Goal: Task Accomplishment & Management: Manage account settings

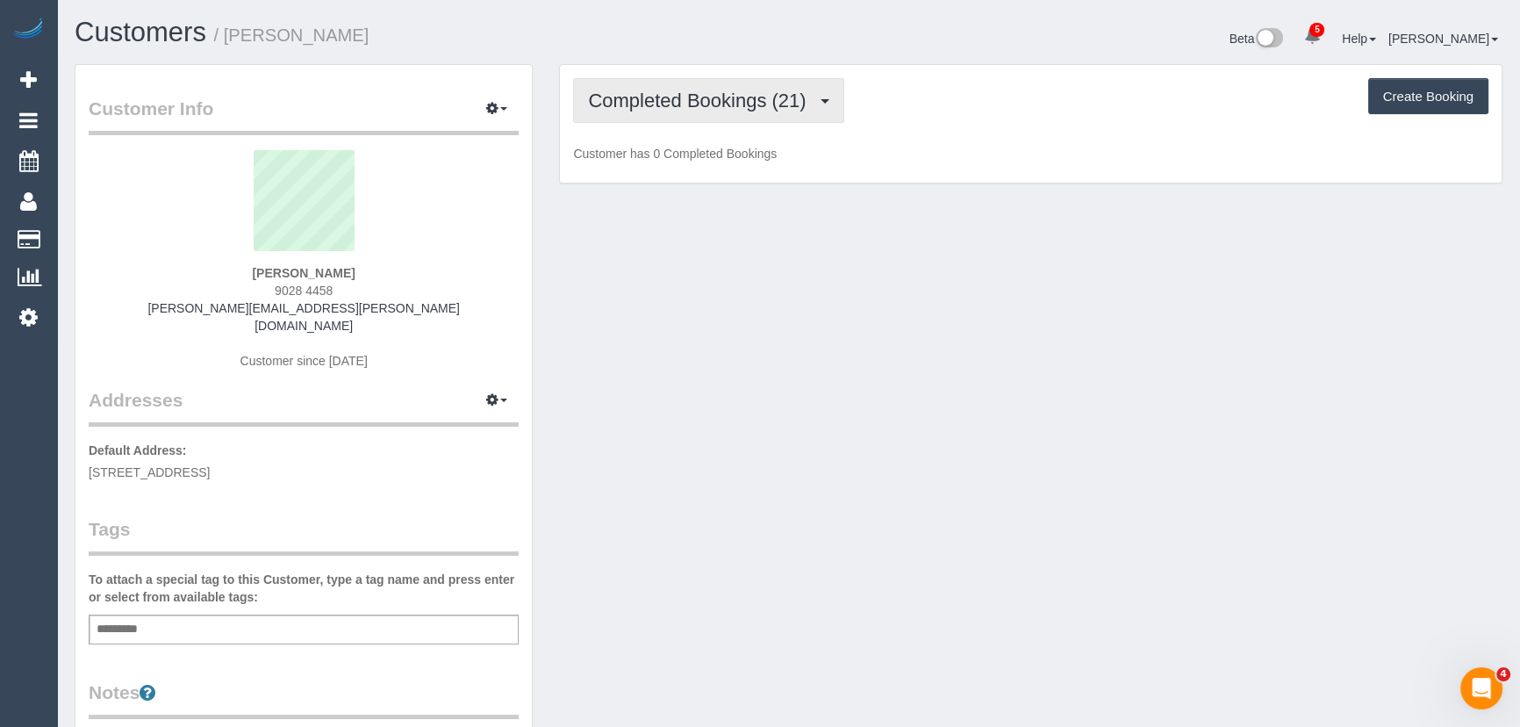
click at [784, 109] on span "Completed Bookings (21)" at bounding box center [701, 101] width 226 height 22
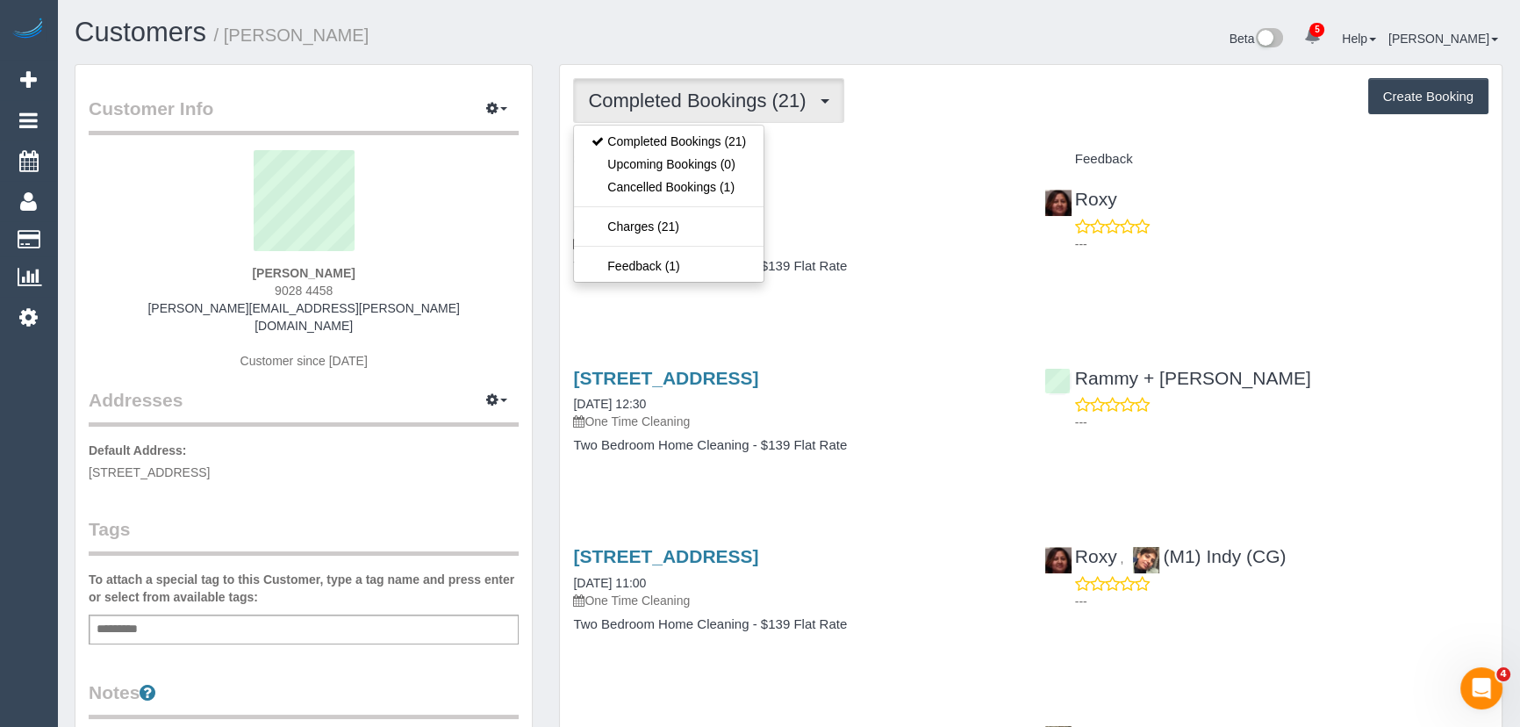
click at [976, 145] on div "Service" at bounding box center [795, 160] width 470 height 30
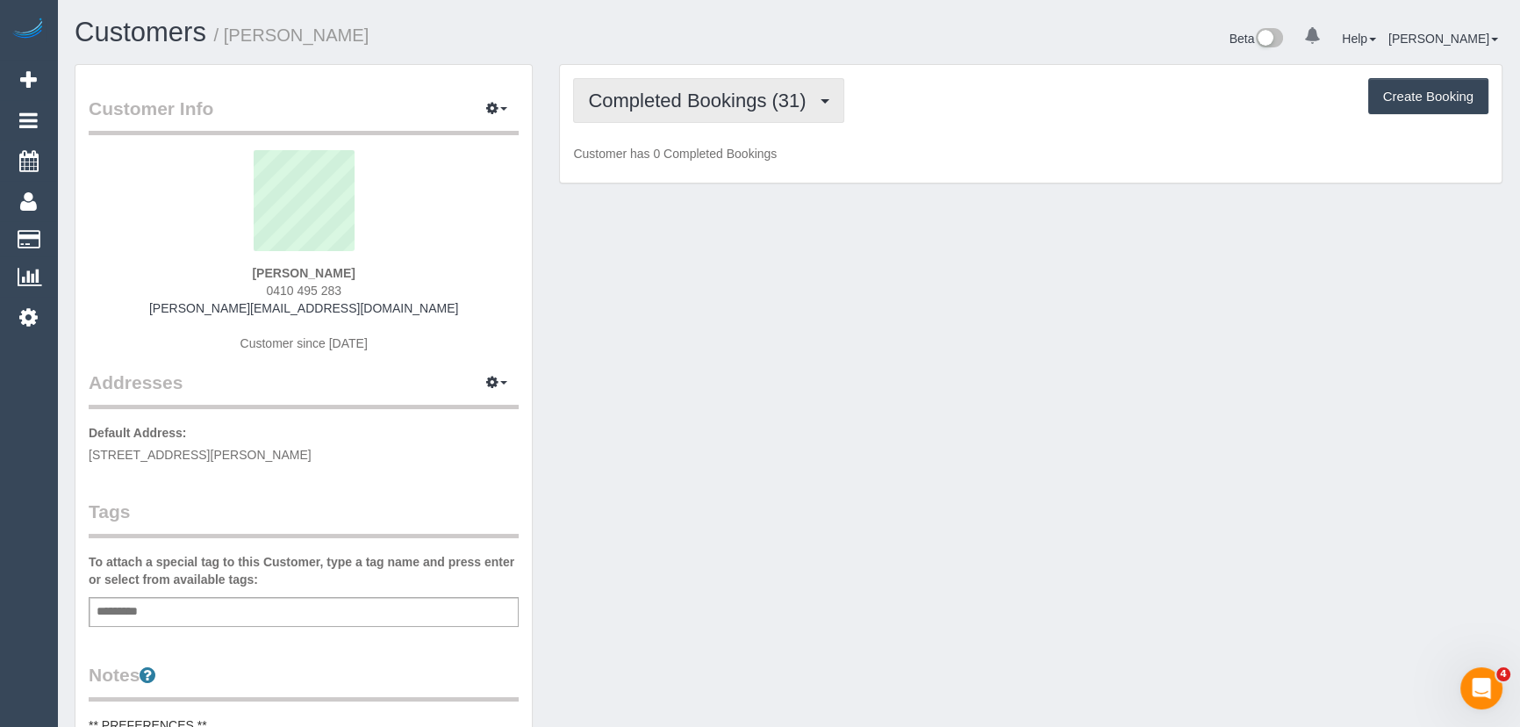
click at [749, 90] on span "Completed Bookings (31)" at bounding box center [701, 101] width 226 height 22
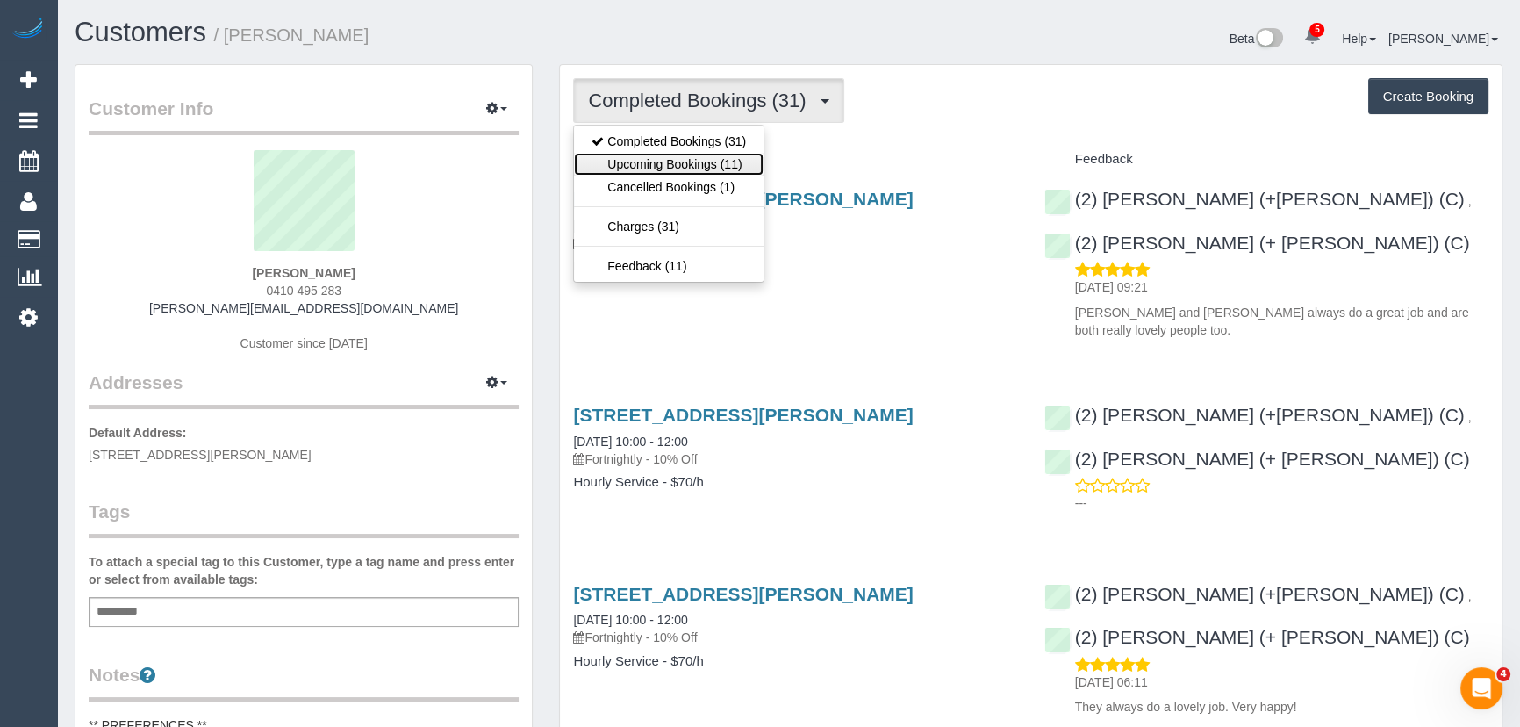
click at [730, 164] on link "Upcoming Bookings (11)" at bounding box center [669, 164] width 190 height 23
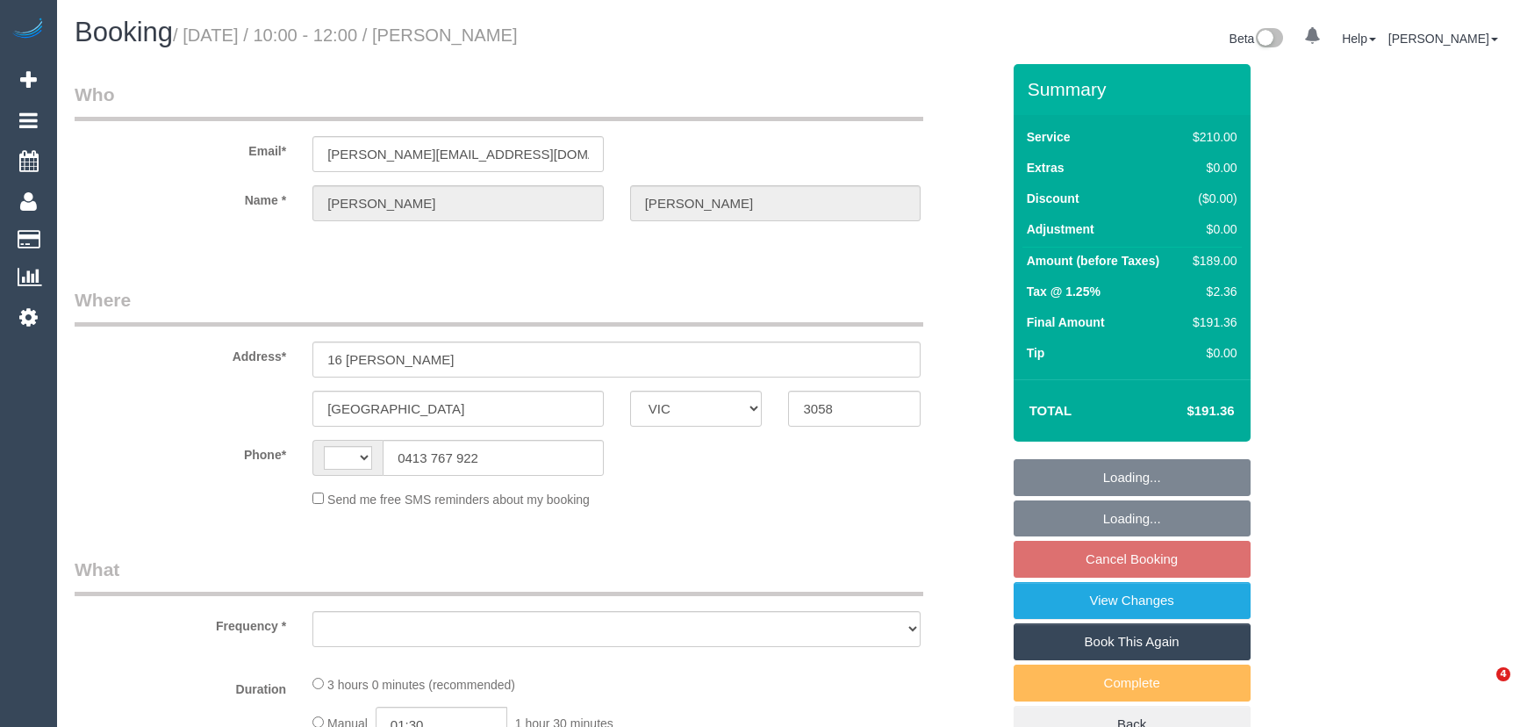
select select "VIC"
select select "string:AU"
select select "object:577"
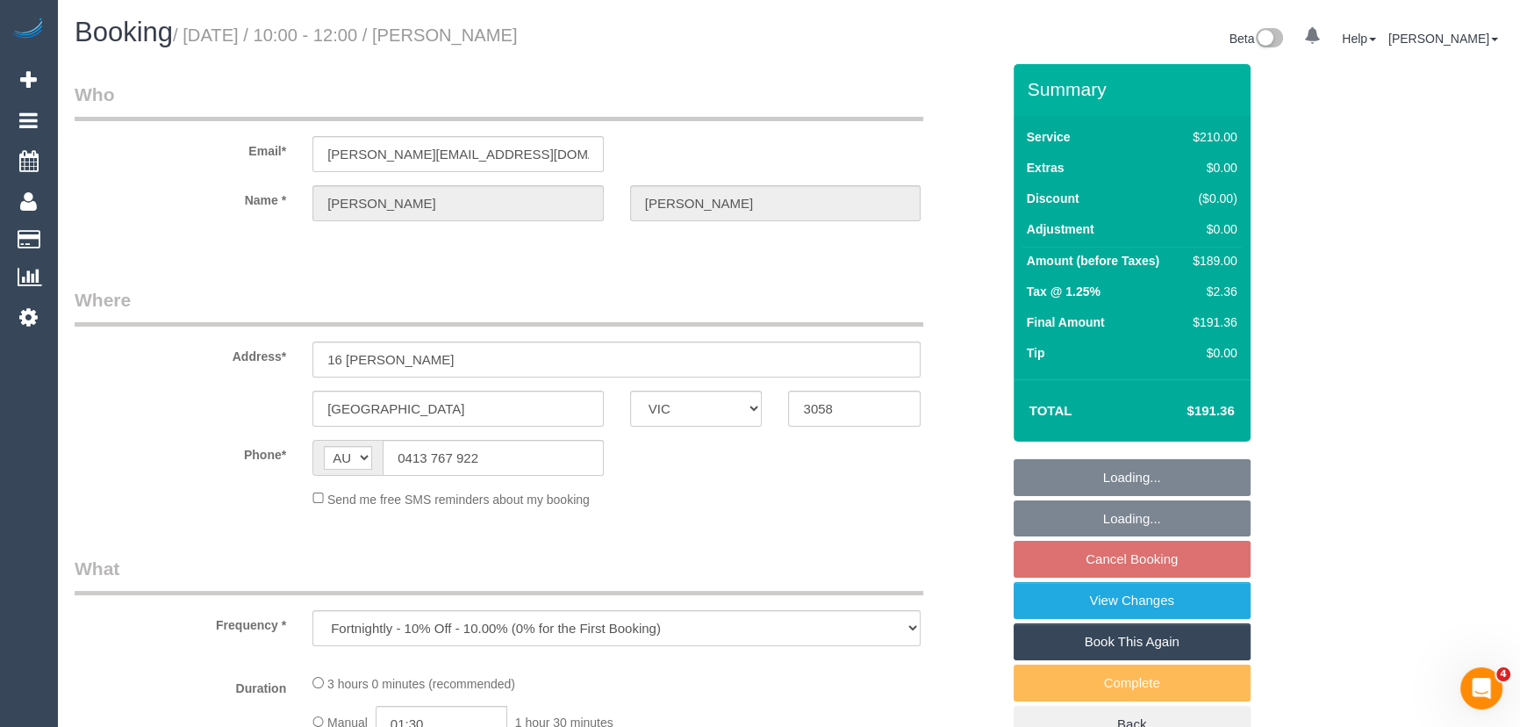
select select "180"
select select "string:stripe-pm_1RDzaK2GScqysDRV9cx0fuDb"
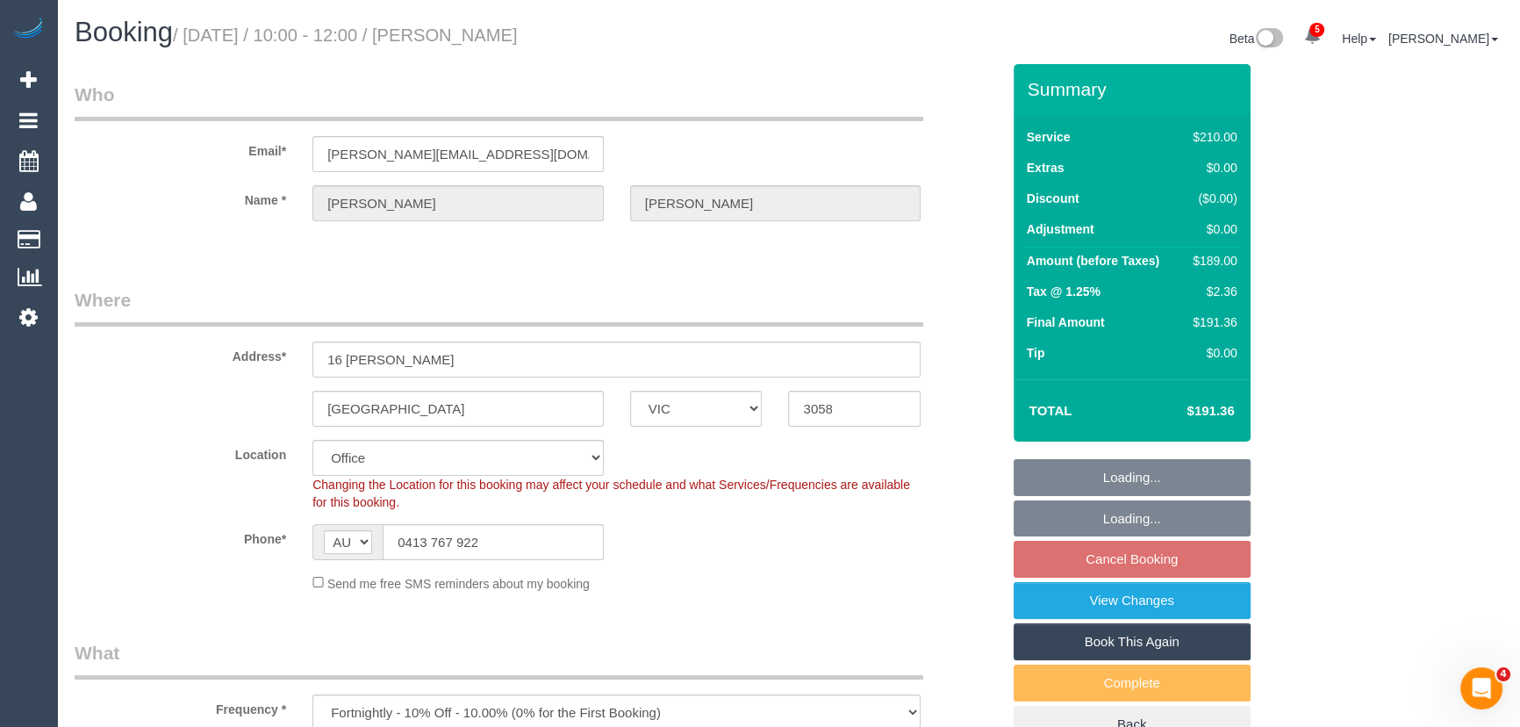
select select "object:748"
select select "number:28"
select select "number:14"
select select "number:19"
select select "number:36"
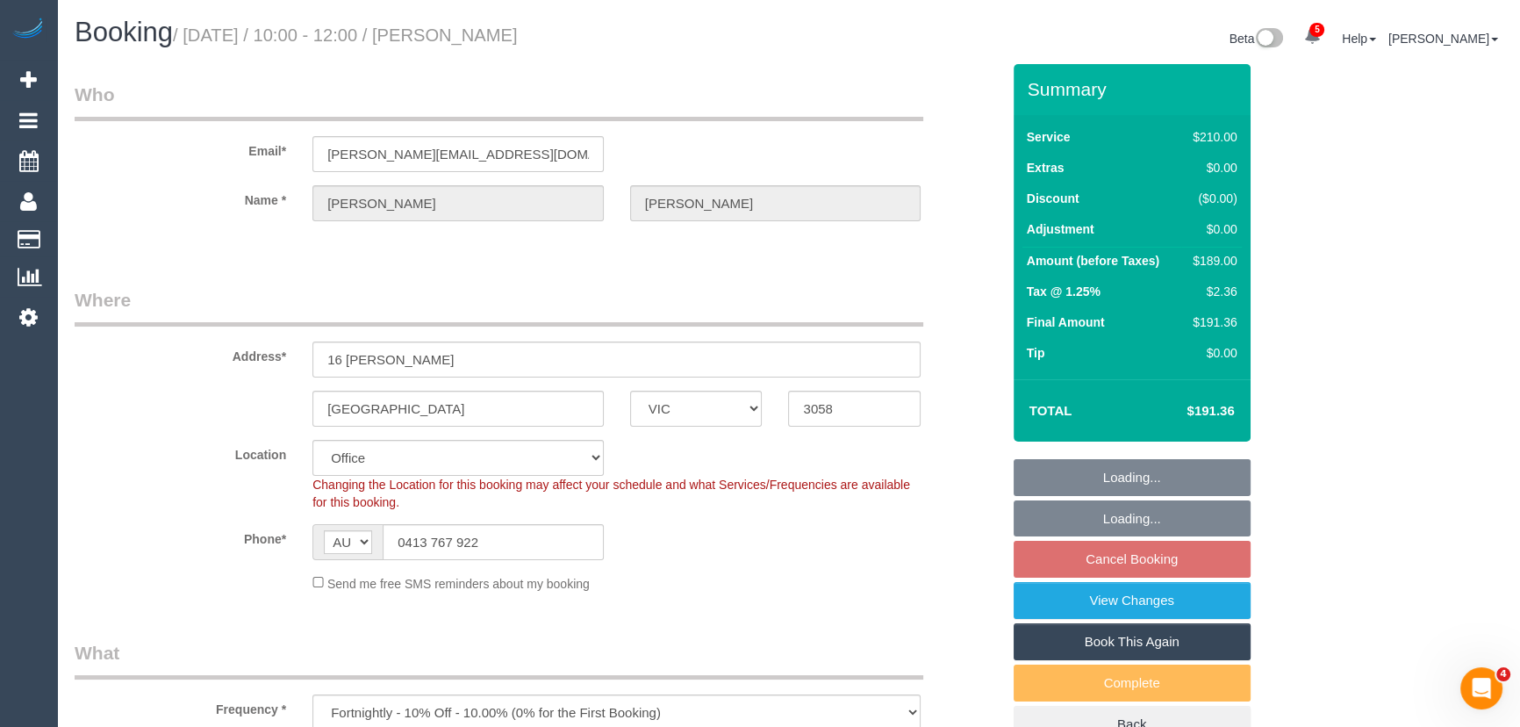
select select "number:33"
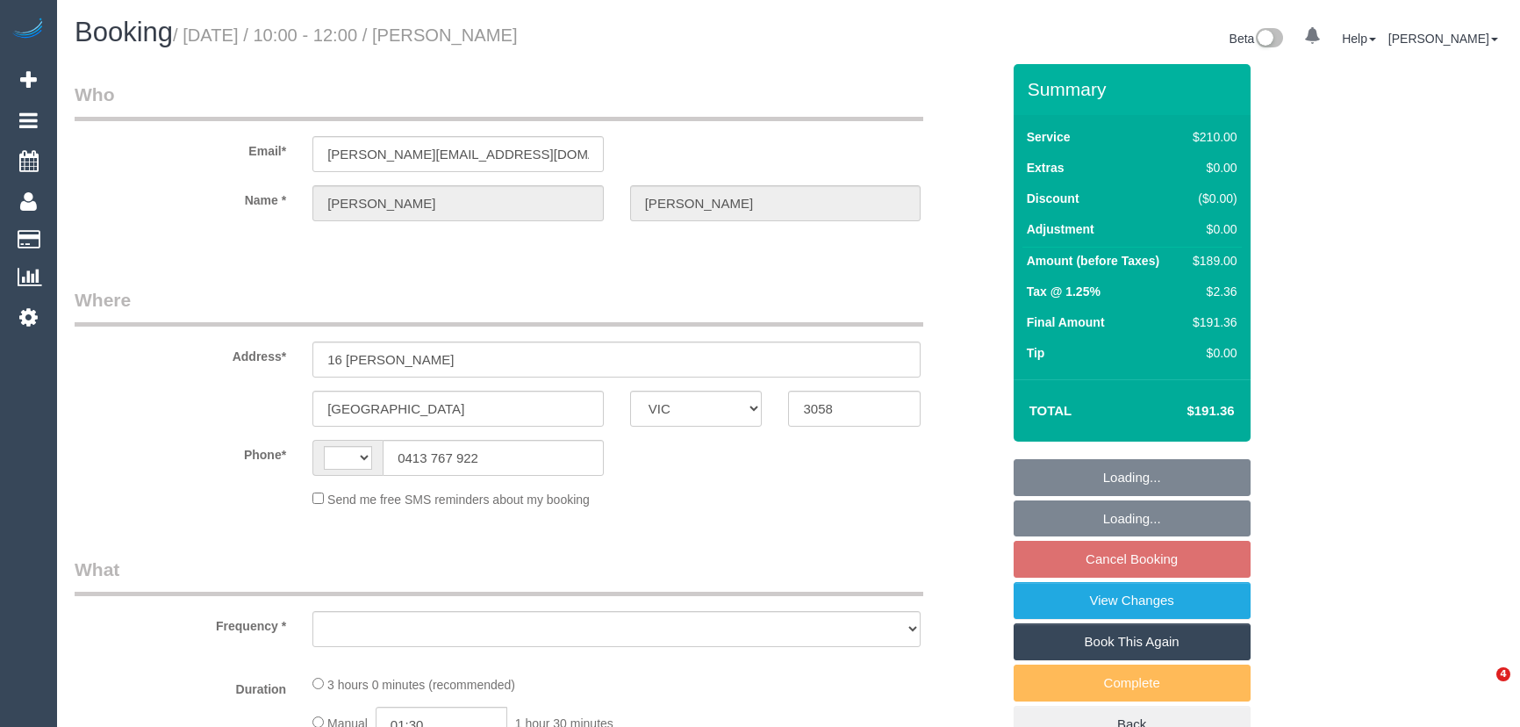
select select "VIC"
select select "string:AU"
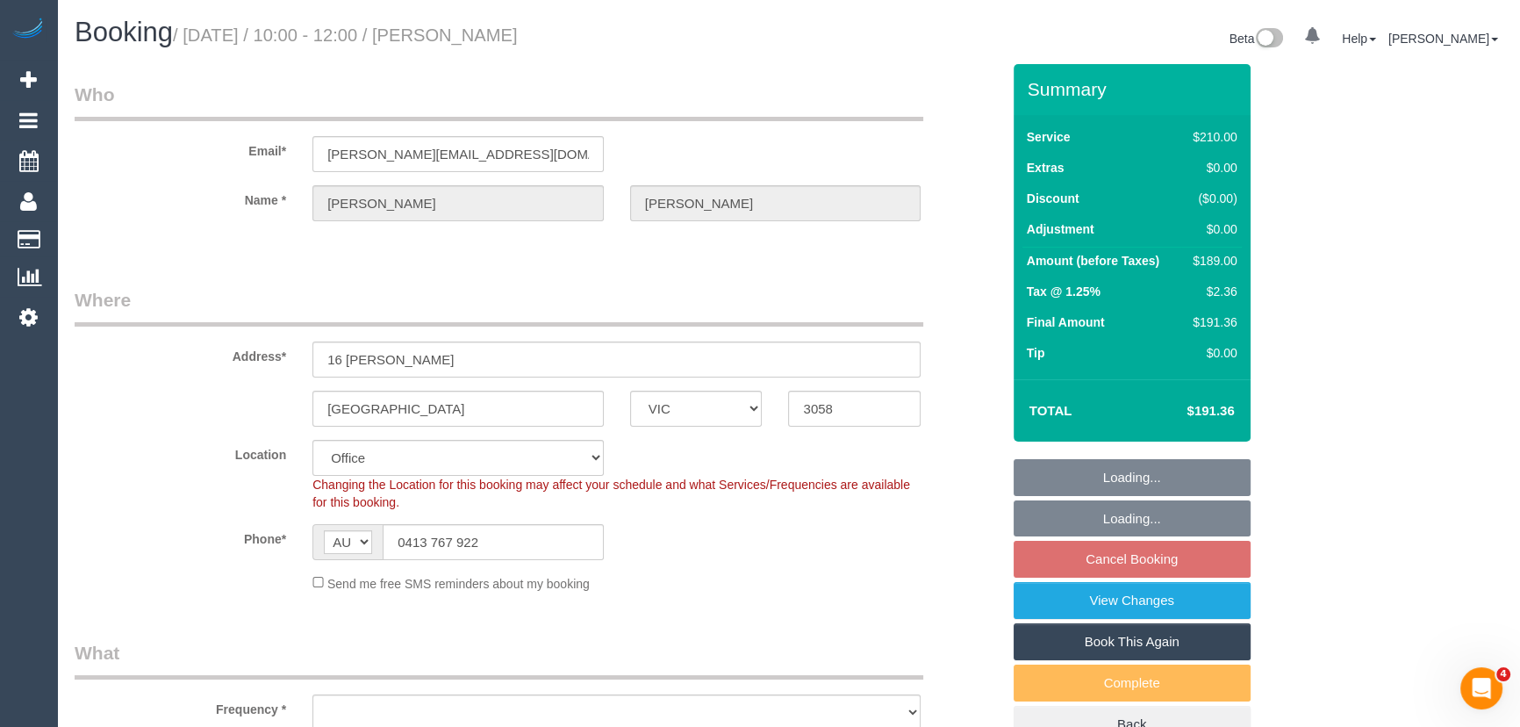
select select "object:579"
select select "number:28"
select select "number:14"
select select "number:19"
select select "number:36"
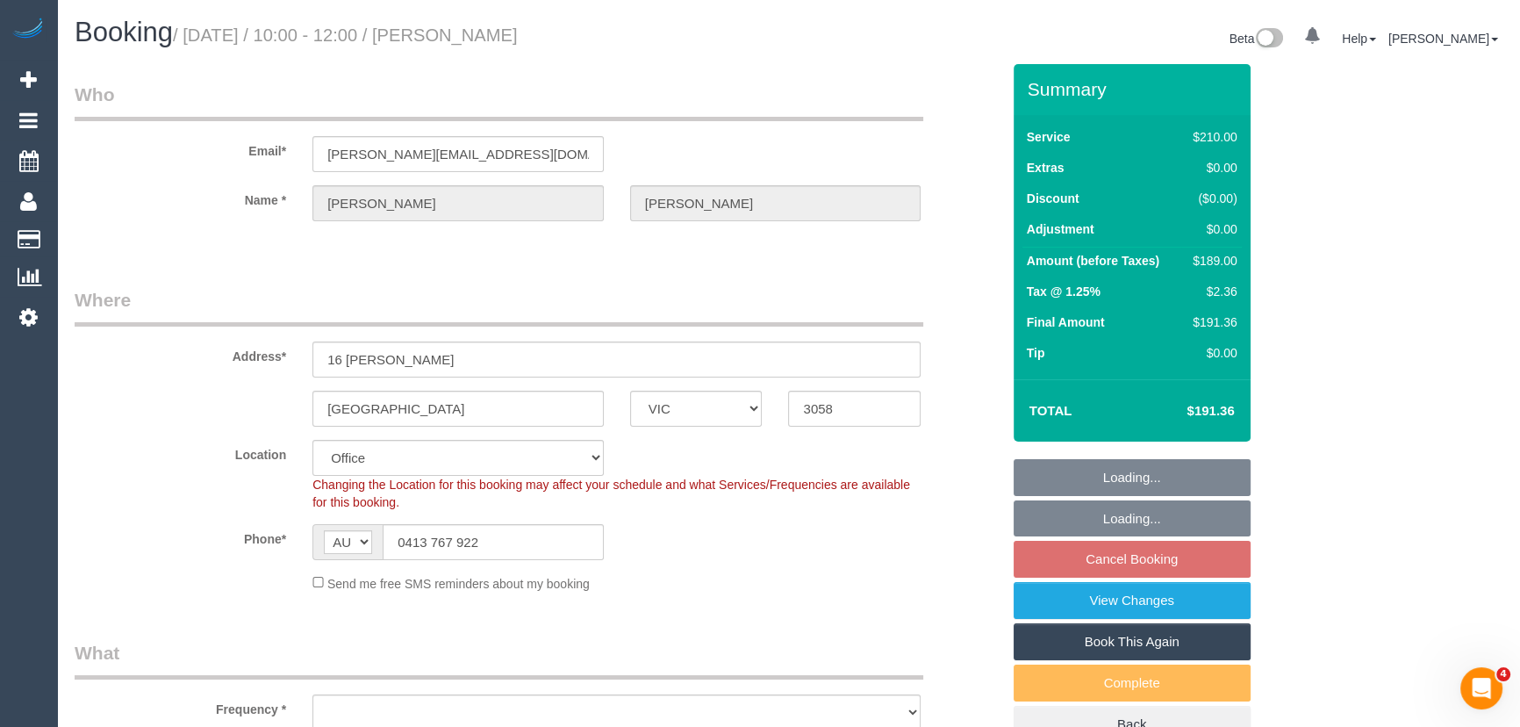
select select "number:33"
select select "180"
select select "object:1990"
select select "string:stripe-pm_1RDzaK2GScqysDRV9cx0fuDb"
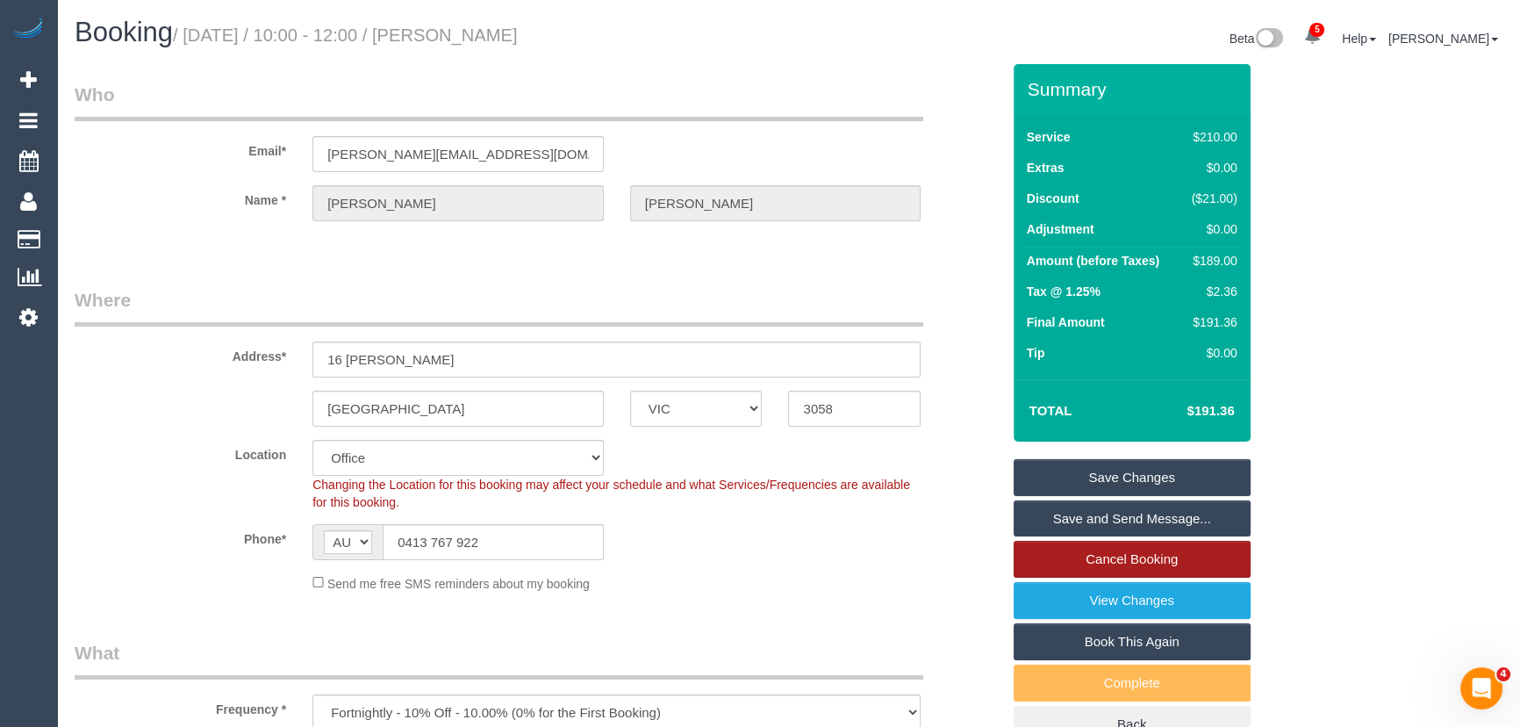
click at [1079, 553] on link "Cancel Booking" at bounding box center [1132, 559] width 237 height 37
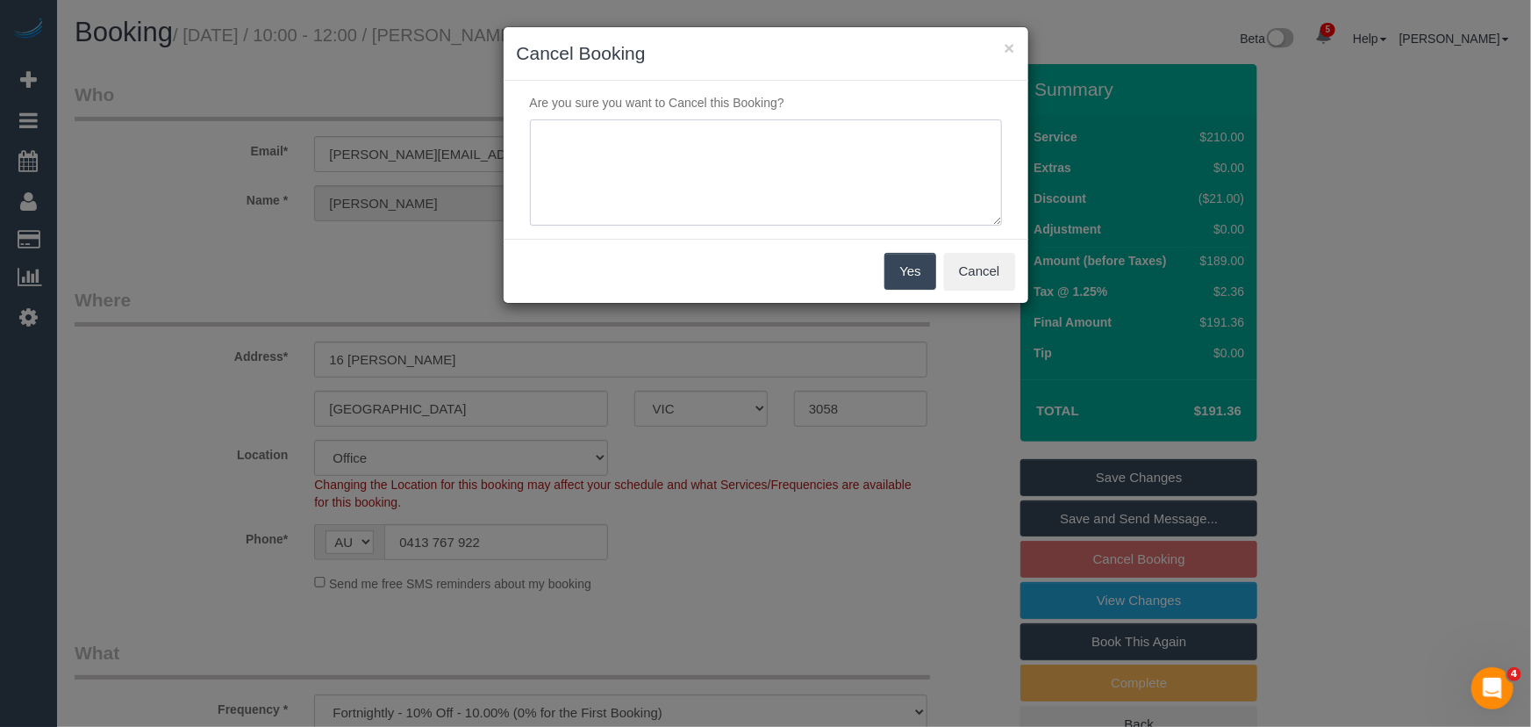
click at [702, 161] on textarea at bounding box center [766, 172] width 472 height 107
type textarea "customer would like to skip - via email - JT"
click at [902, 274] on button "Yes" at bounding box center [910, 271] width 51 height 37
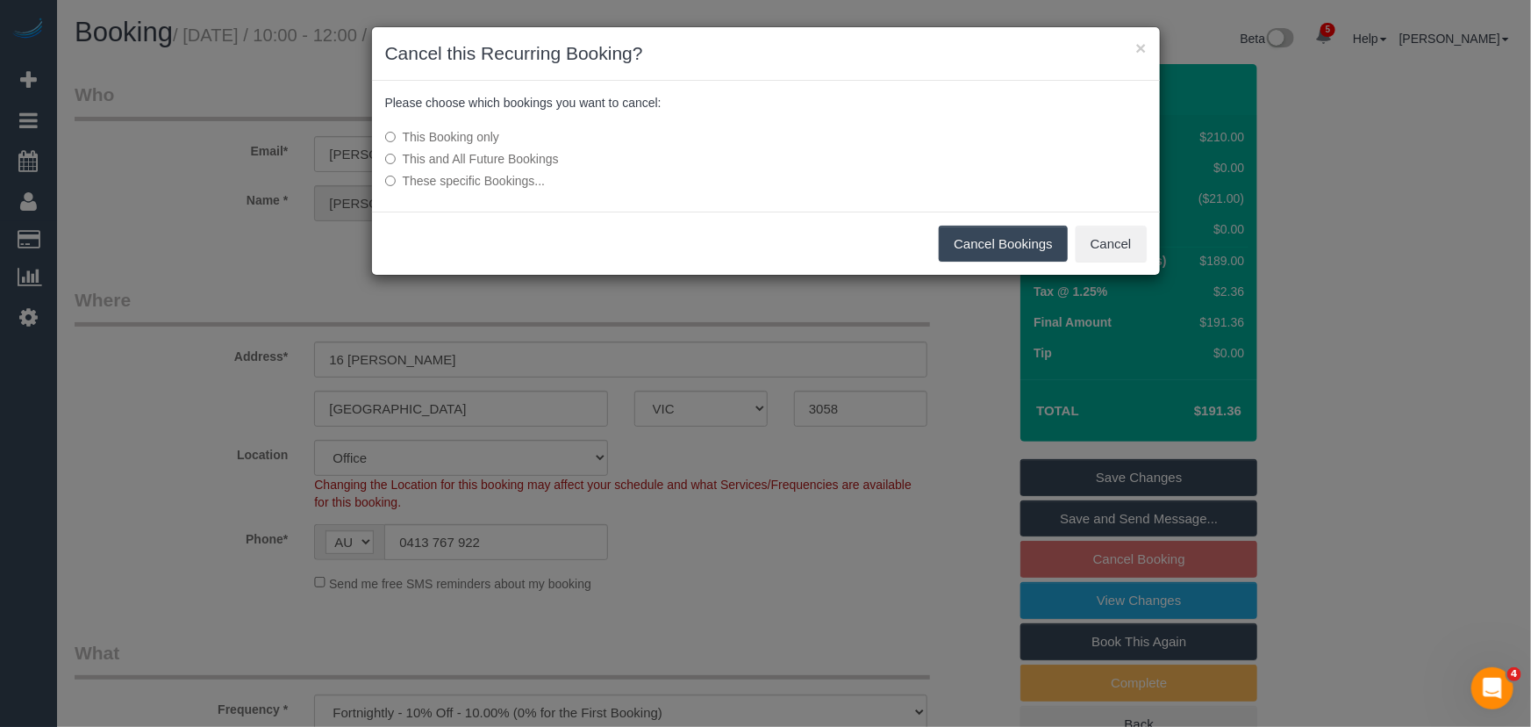
click at [1005, 243] on button "Cancel Bookings" at bounding box center [1003, 244] width 129 height 37
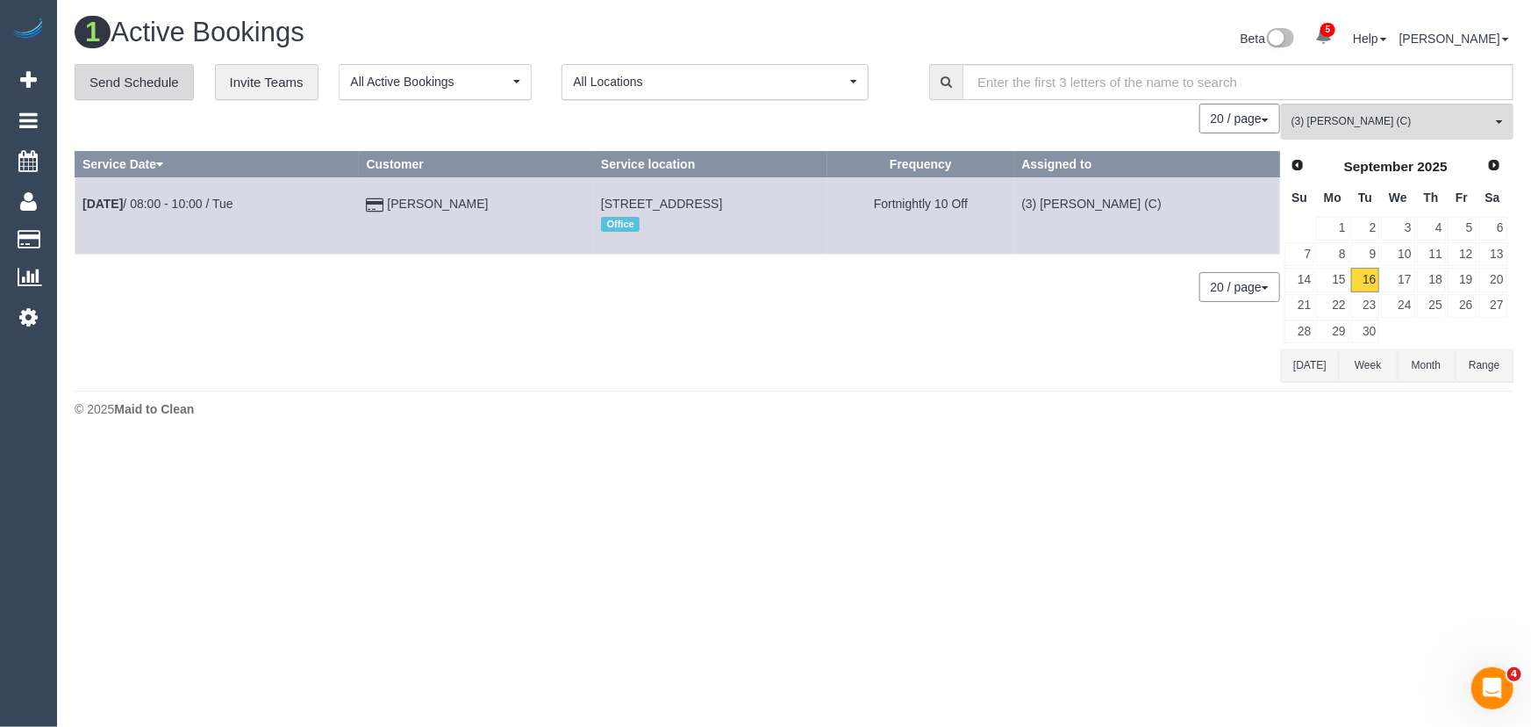
click at [150, 71] on link "Send Schedule" at bounding box center [134, 82] width 119 height 37
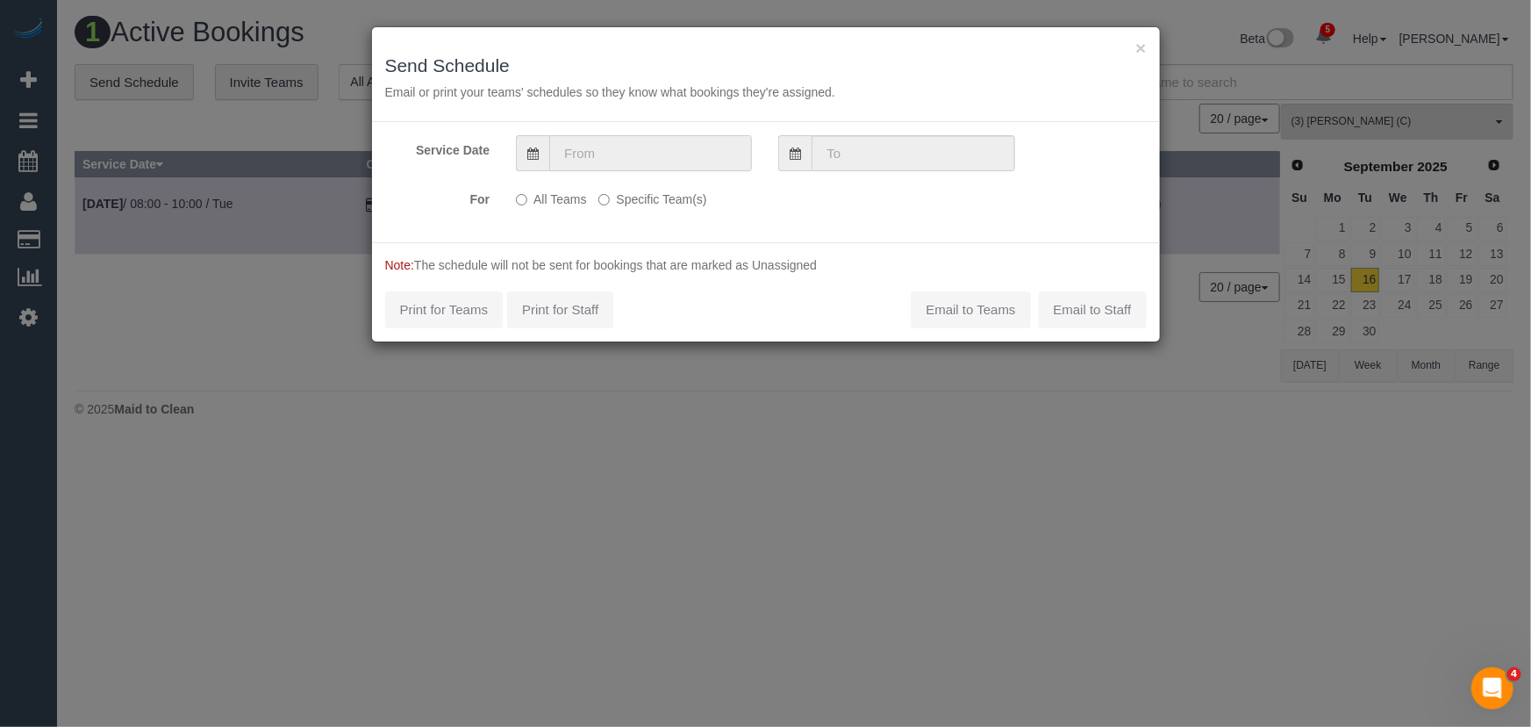
click at [659, 154] on input "text" at bounding box center [650, 153] width 203 height 36
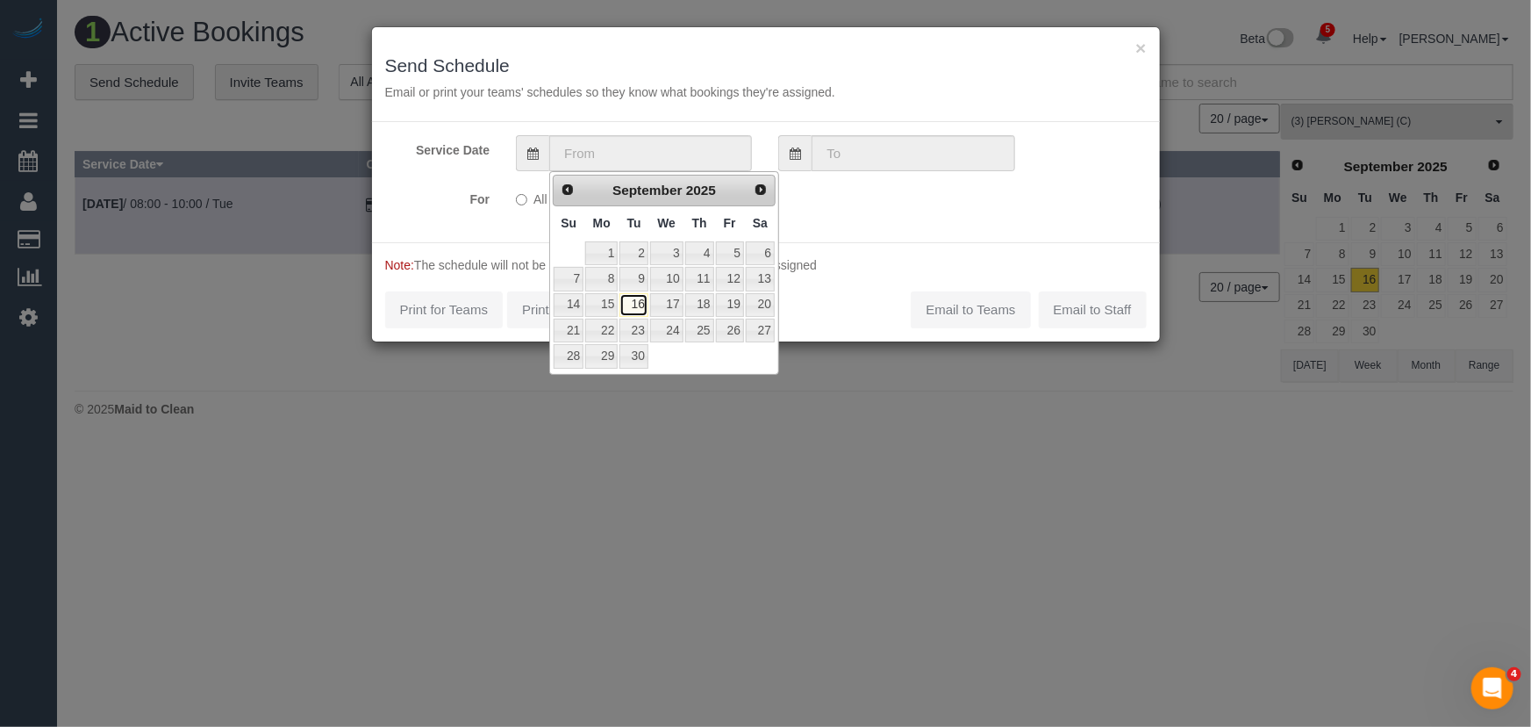
click at [632, 305] on link "16" at bounding box center [634, 305] width 28 height 24
type input "16/09/2025"
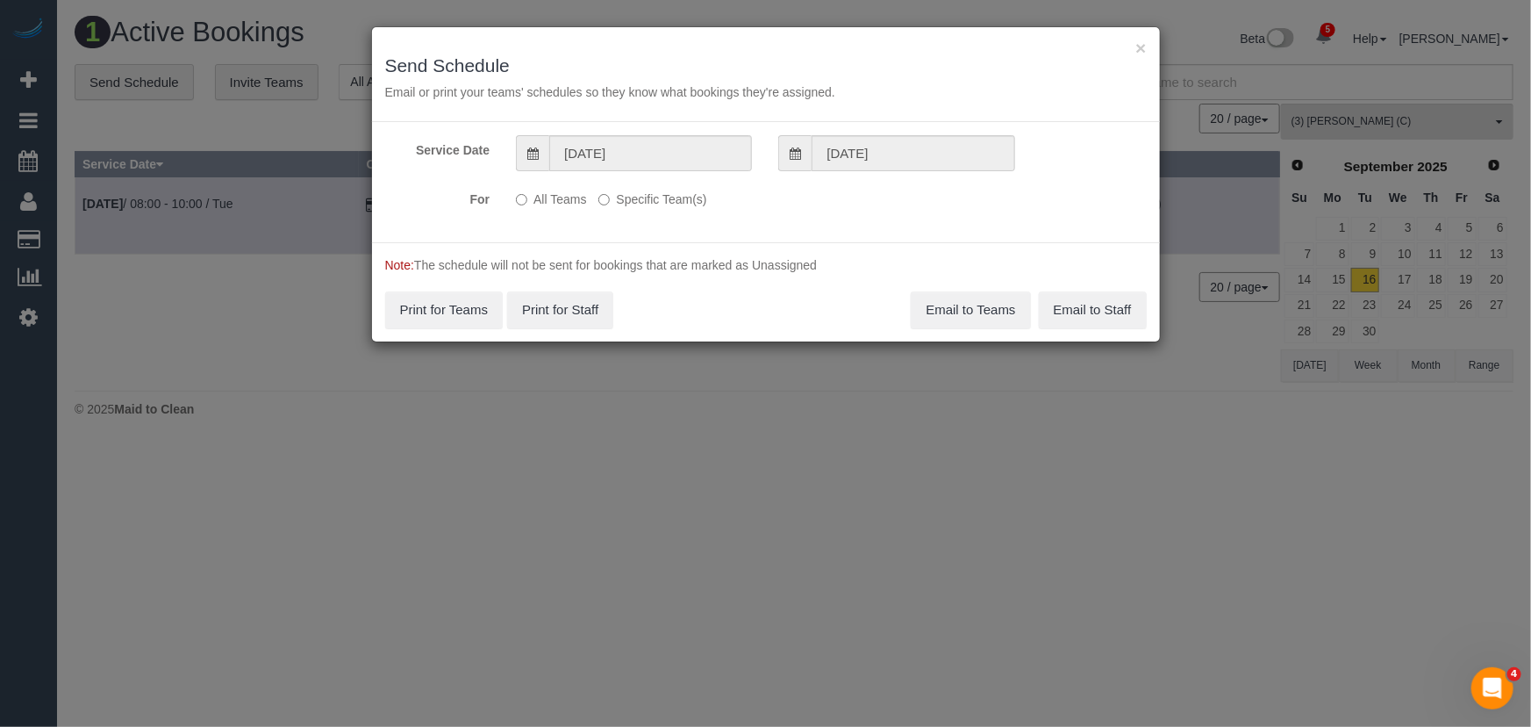
click at [623, 201] on label "Specific Team(s)" at bounding box center [653, 196] width 108 height 24
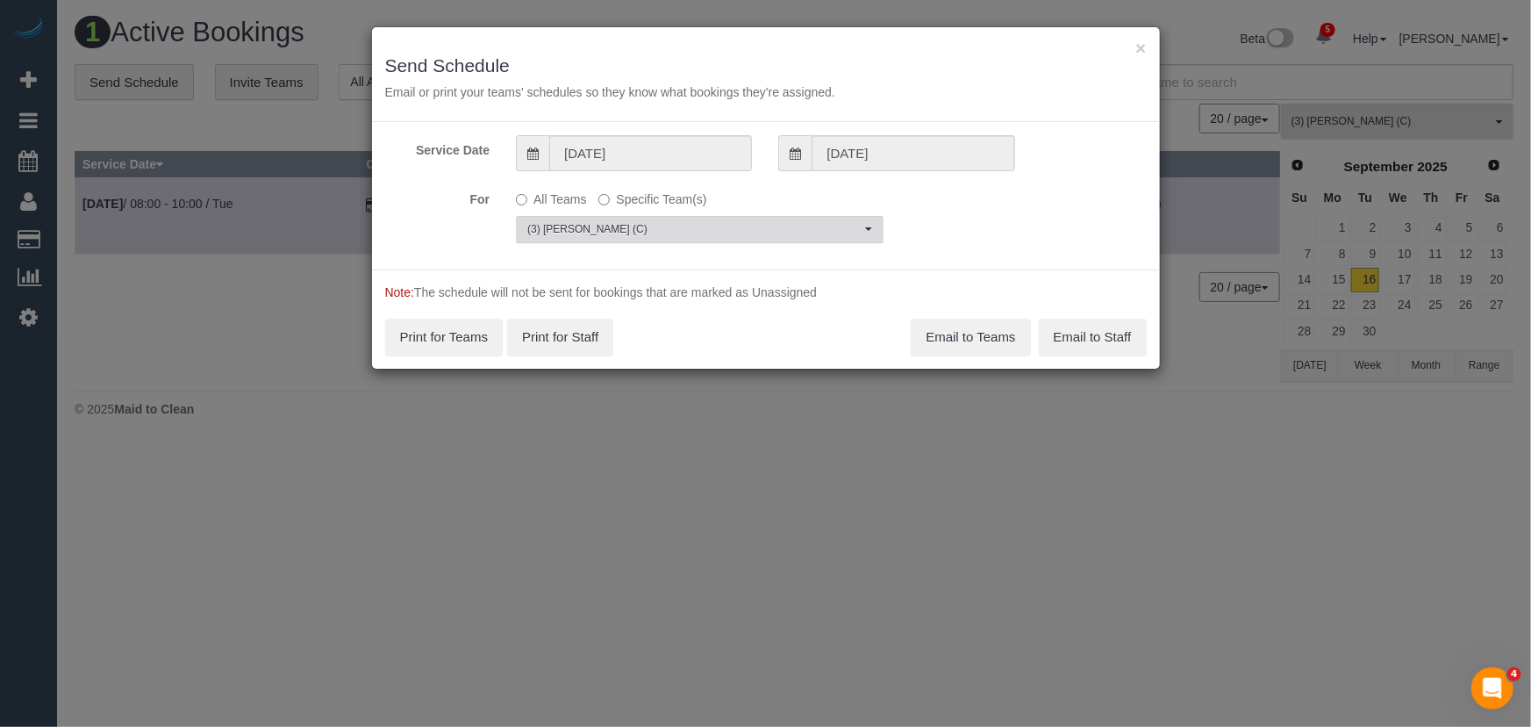
click at [678, 226] on span "(3) [PERSON_NAME] (C)" at bounding box center [693, 229] width 333 height 15
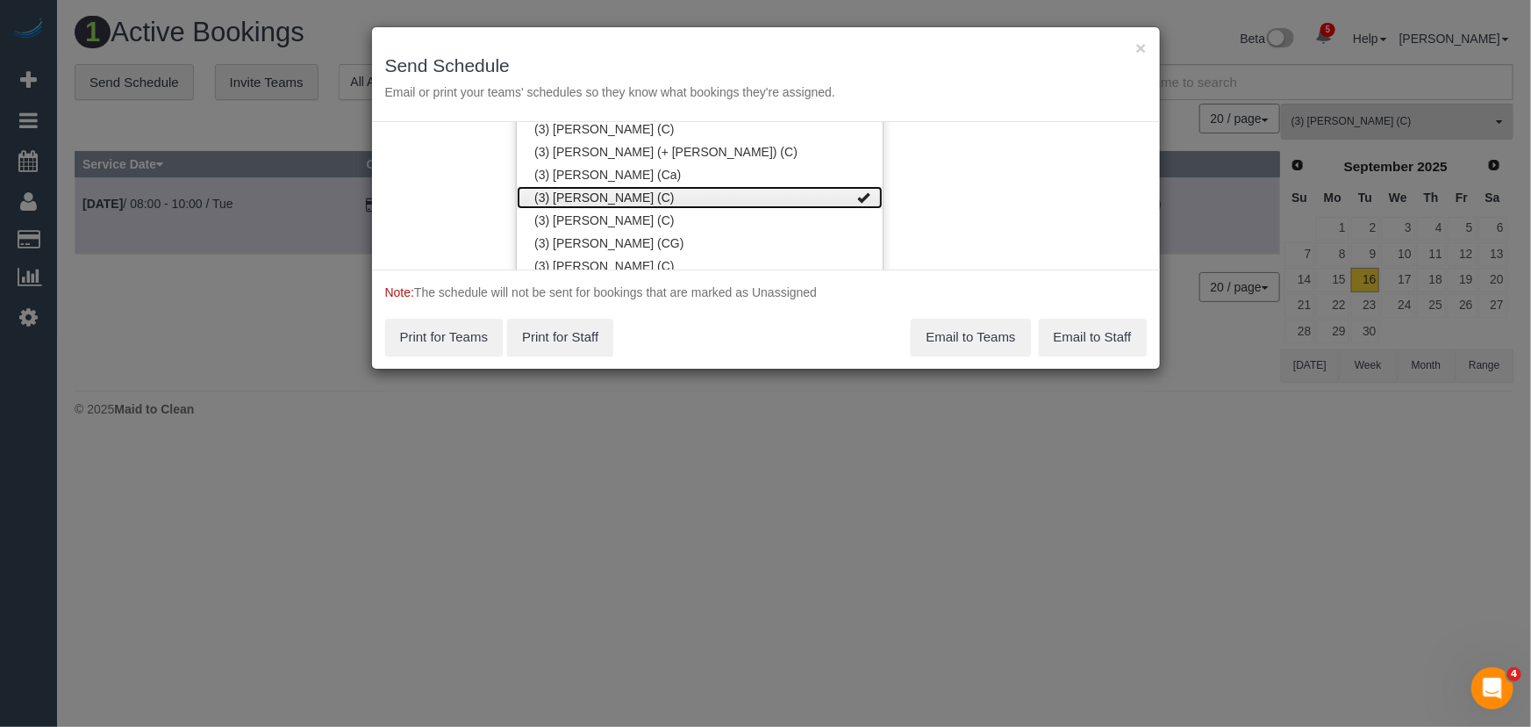
click at [705, 192] on link "(3) [PERSON_NAME] (C)" at bounding box center [700, 197] width 366 height 23
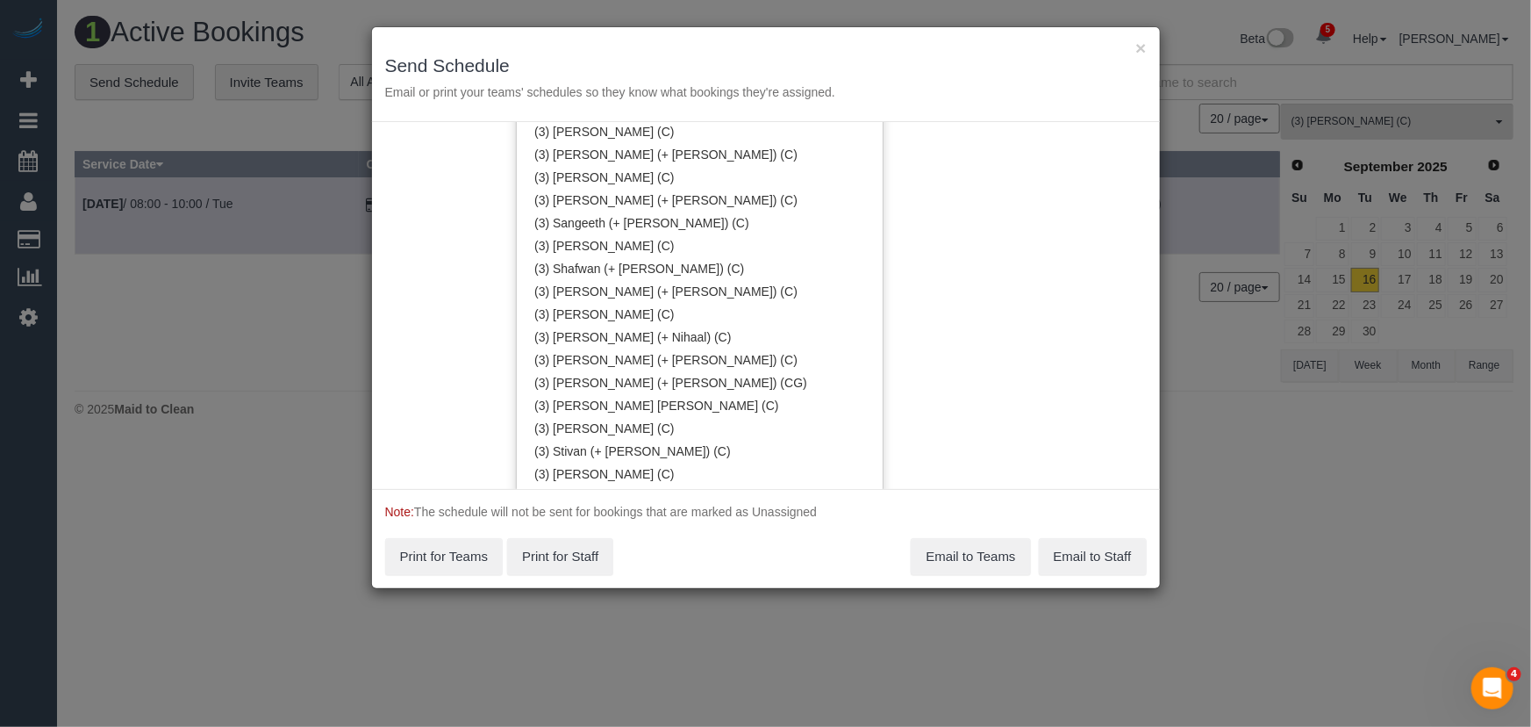
scroll to position [3874, 0]
click at [623, 430] on link "(3) [PERSON_NAME] (C)" at bounding box center [700, 426] width 366 height 23
click at [935, 168] on div "Service Date 16/09/2025 16/09/2025 For All Teams Specific Team(s) (3) Stephany …" at bounding box center [766, 305] width 788 height 367
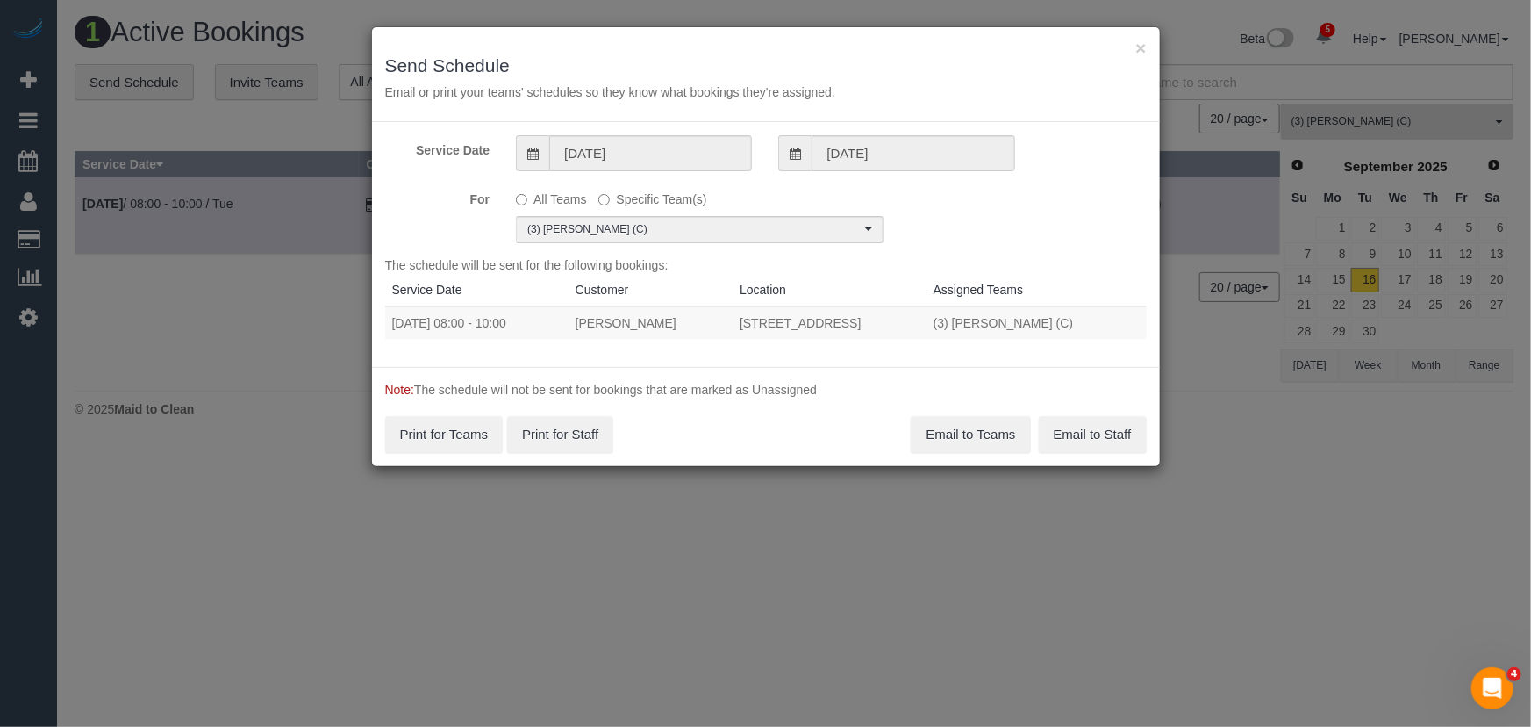
scroll to position [0, 0]
click at [977, 434] on button "Email to Teams" at bounding box center [970, 434] width 119 height 37
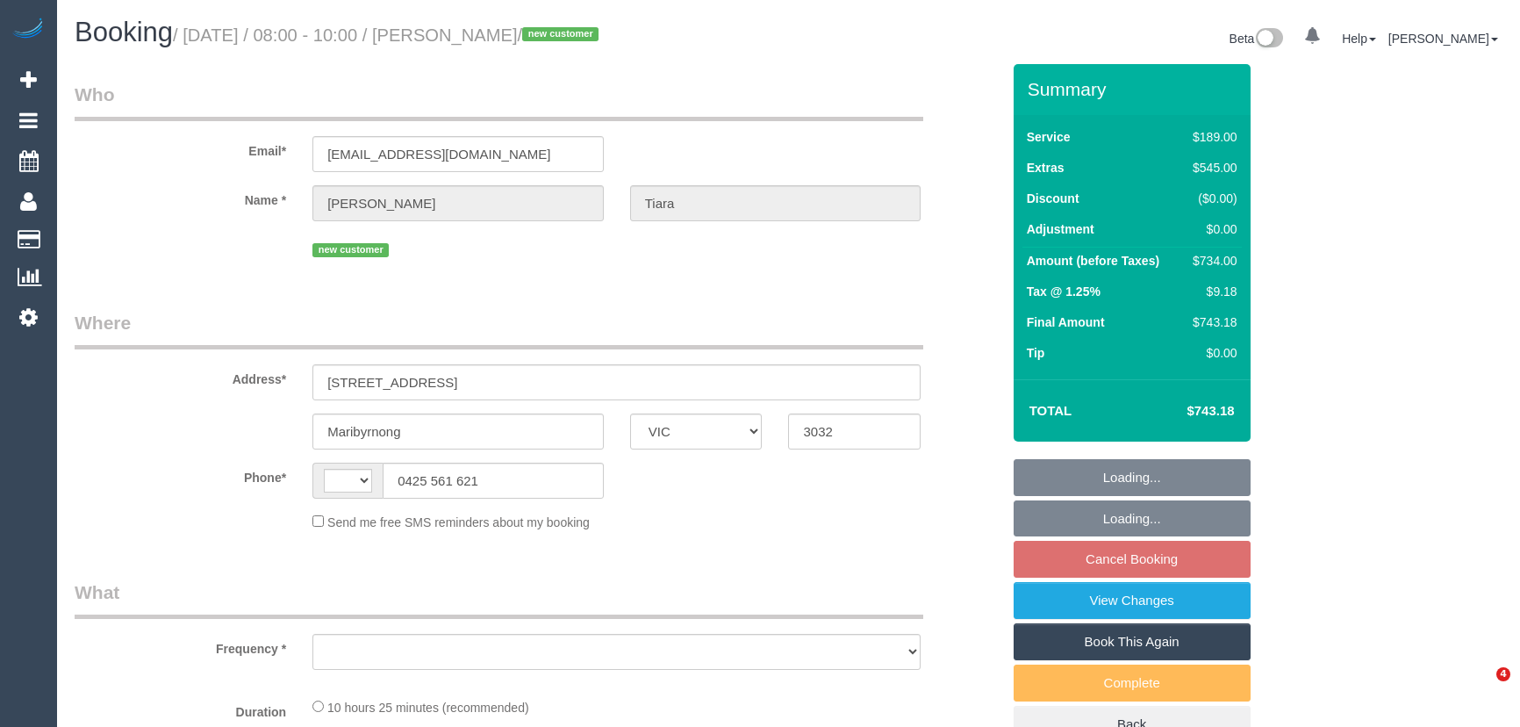
select select "VIC"
select select "string:AU"
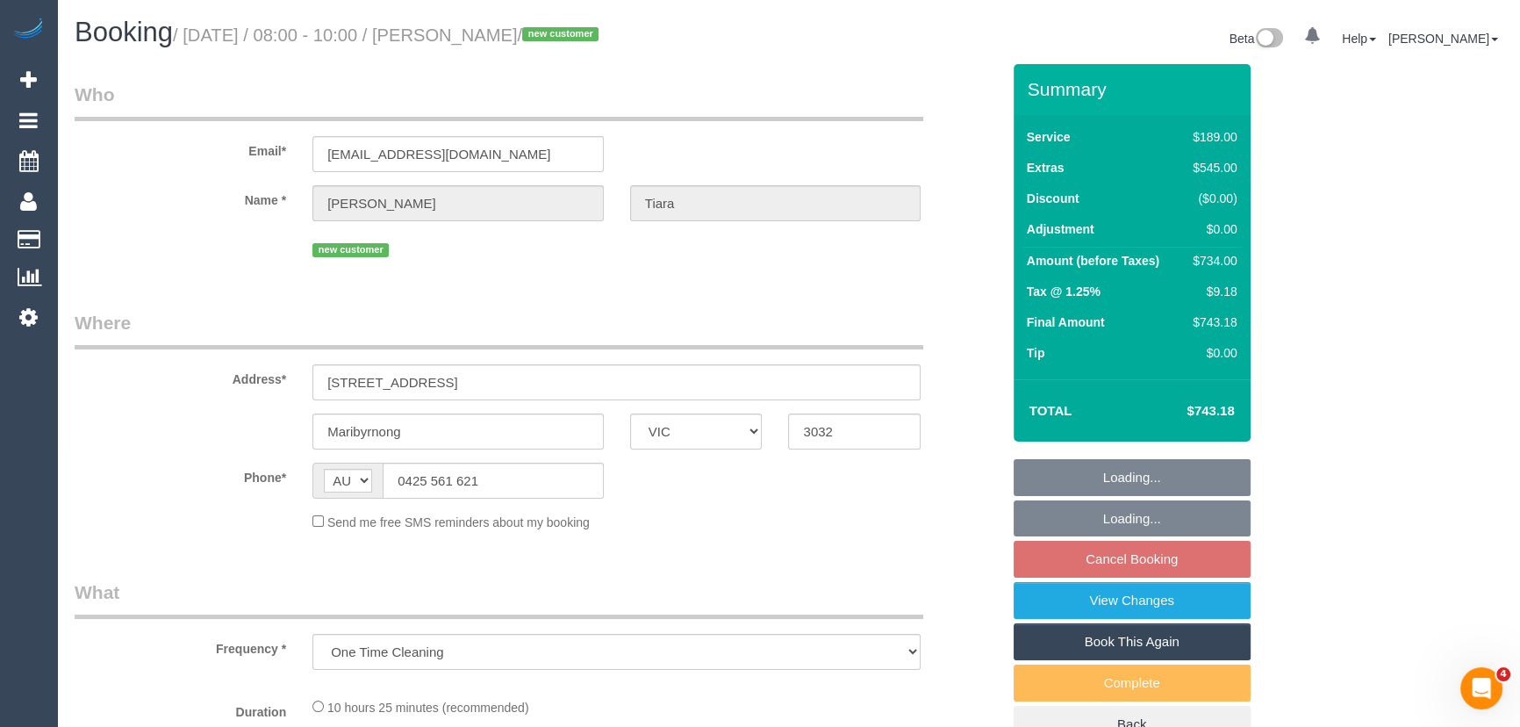
select select "object:696"
select select "string:stripe-pm_1S5zmc2GScqysDRVyz7m8t0B"
select select "number:28"
select select "number:14"
select select "number:19"
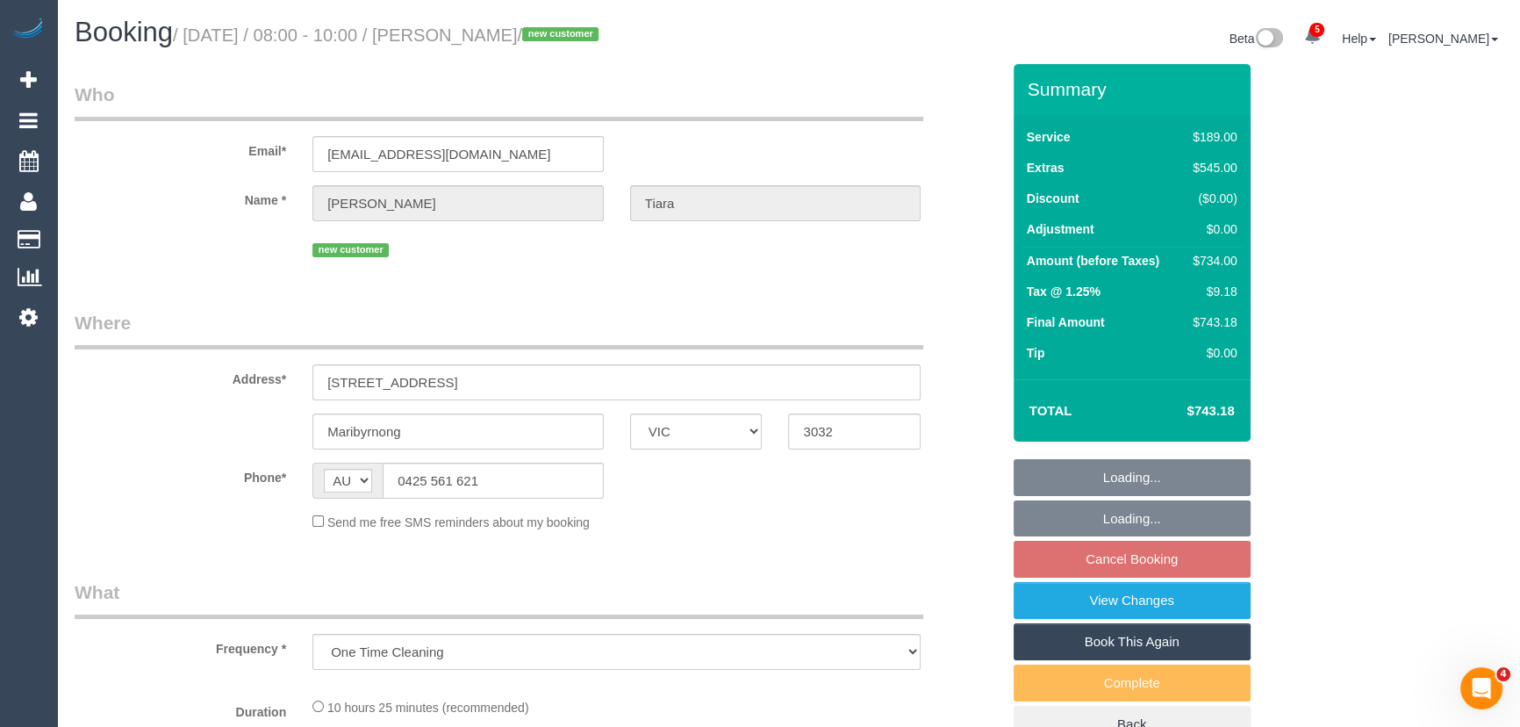
select select "number:24"
select select "number:26"
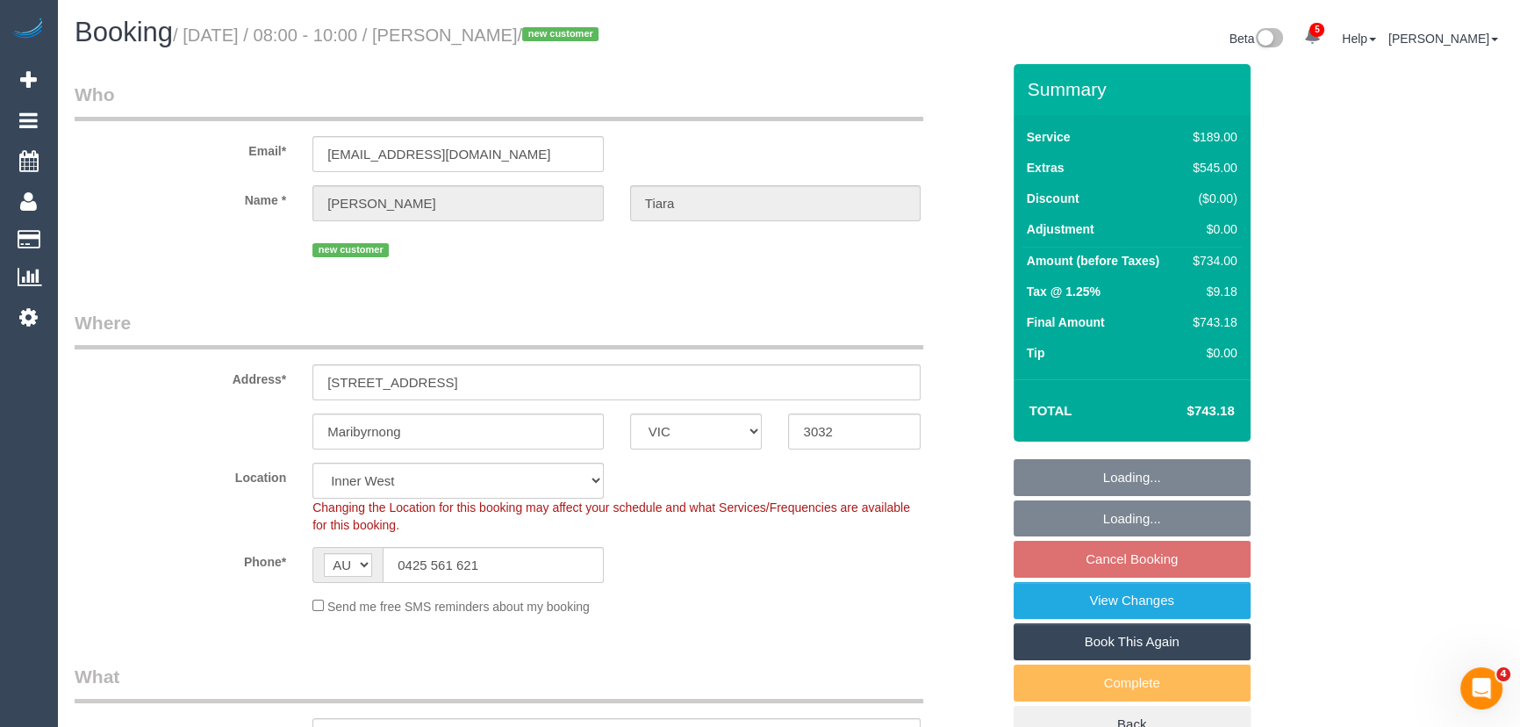
select select "spot1"
select select "object:1611"
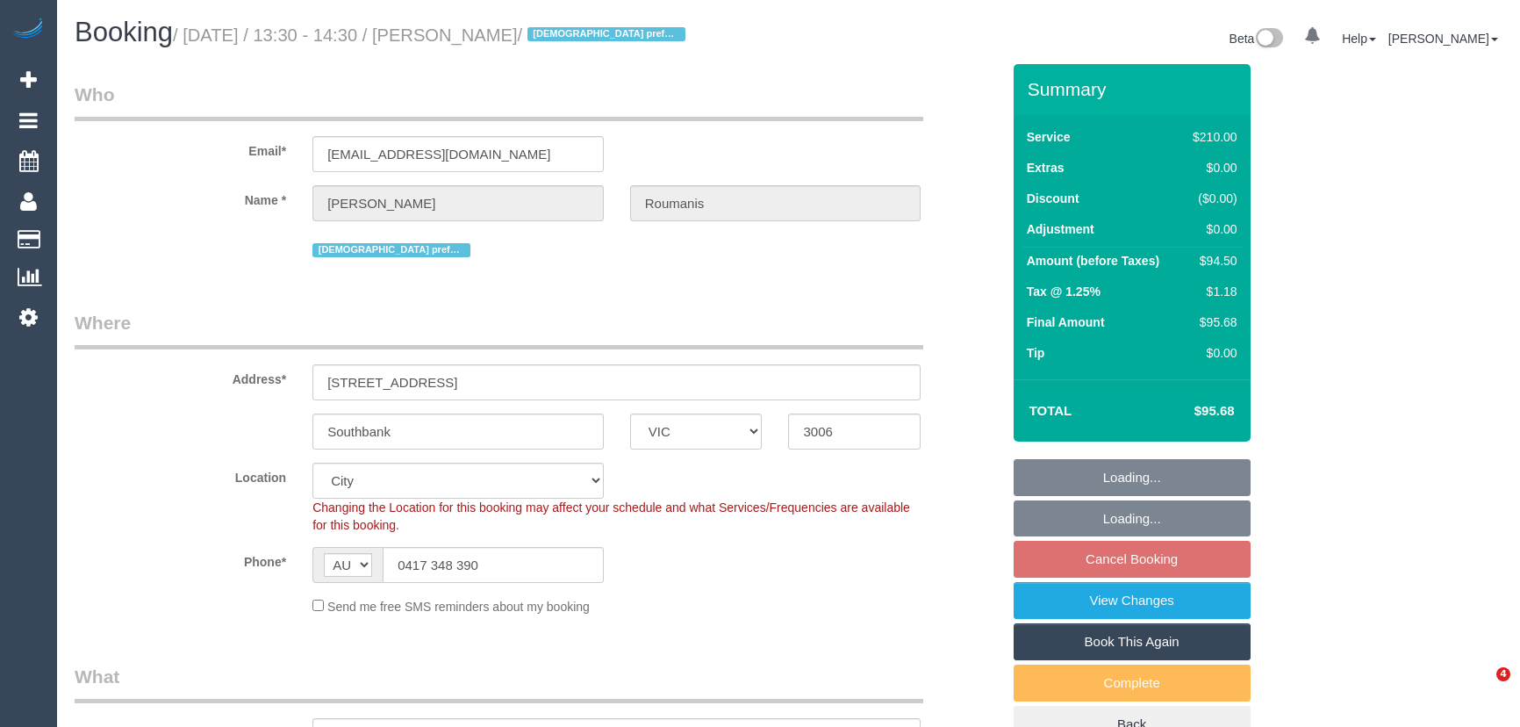
select select "VIC"
select select "180"
select select "object:1315"
select select "number:28"
select select "number:14"
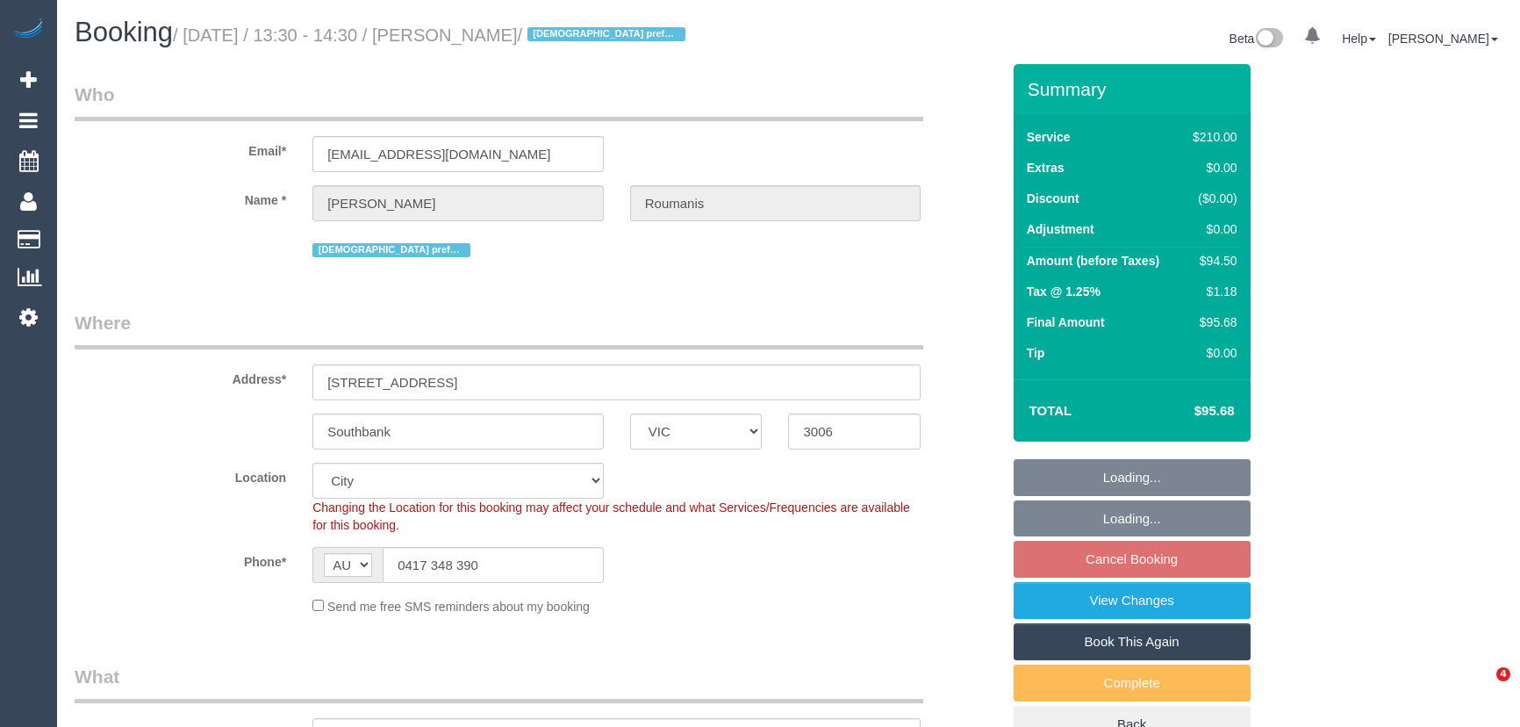
select select "number:20"
select select "number:36"
select select "number:35"
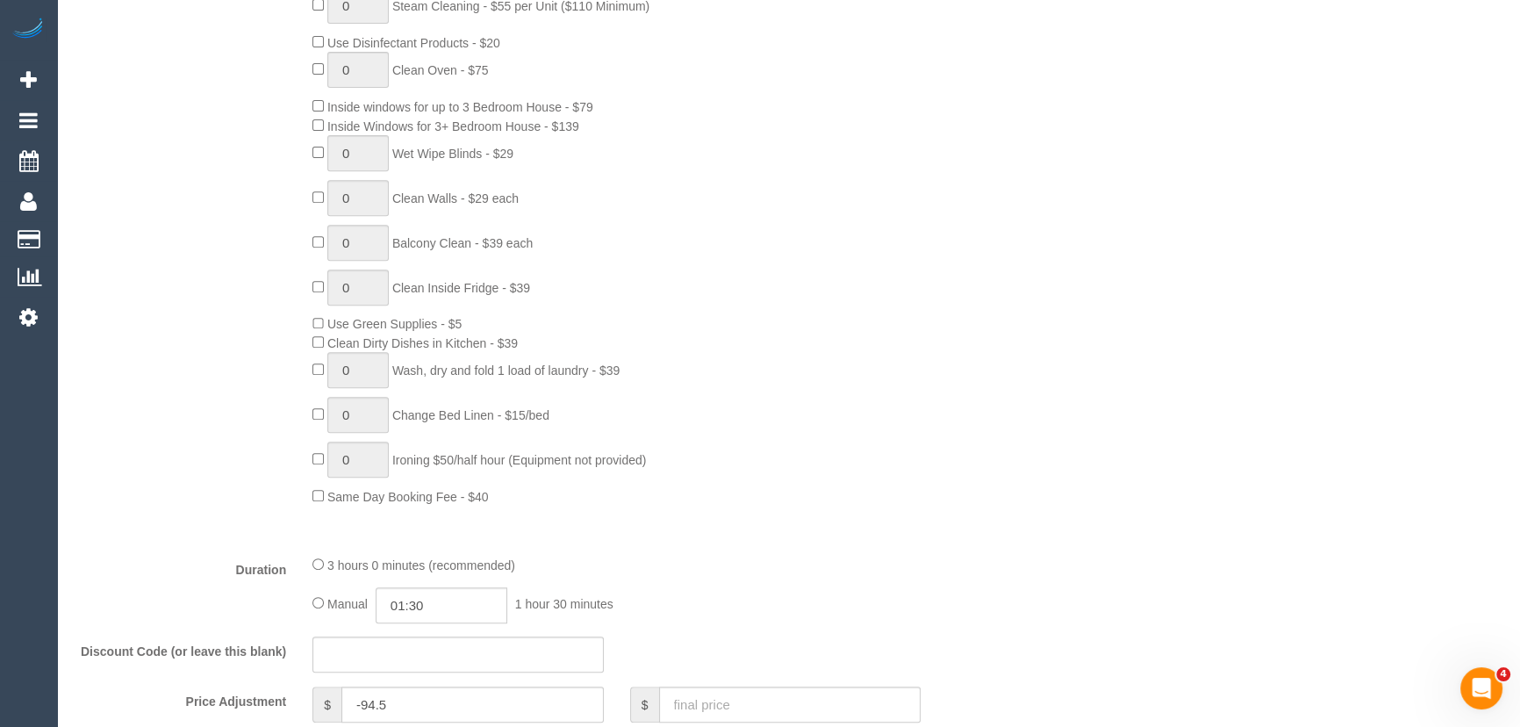
scroll to position [1196, 0]
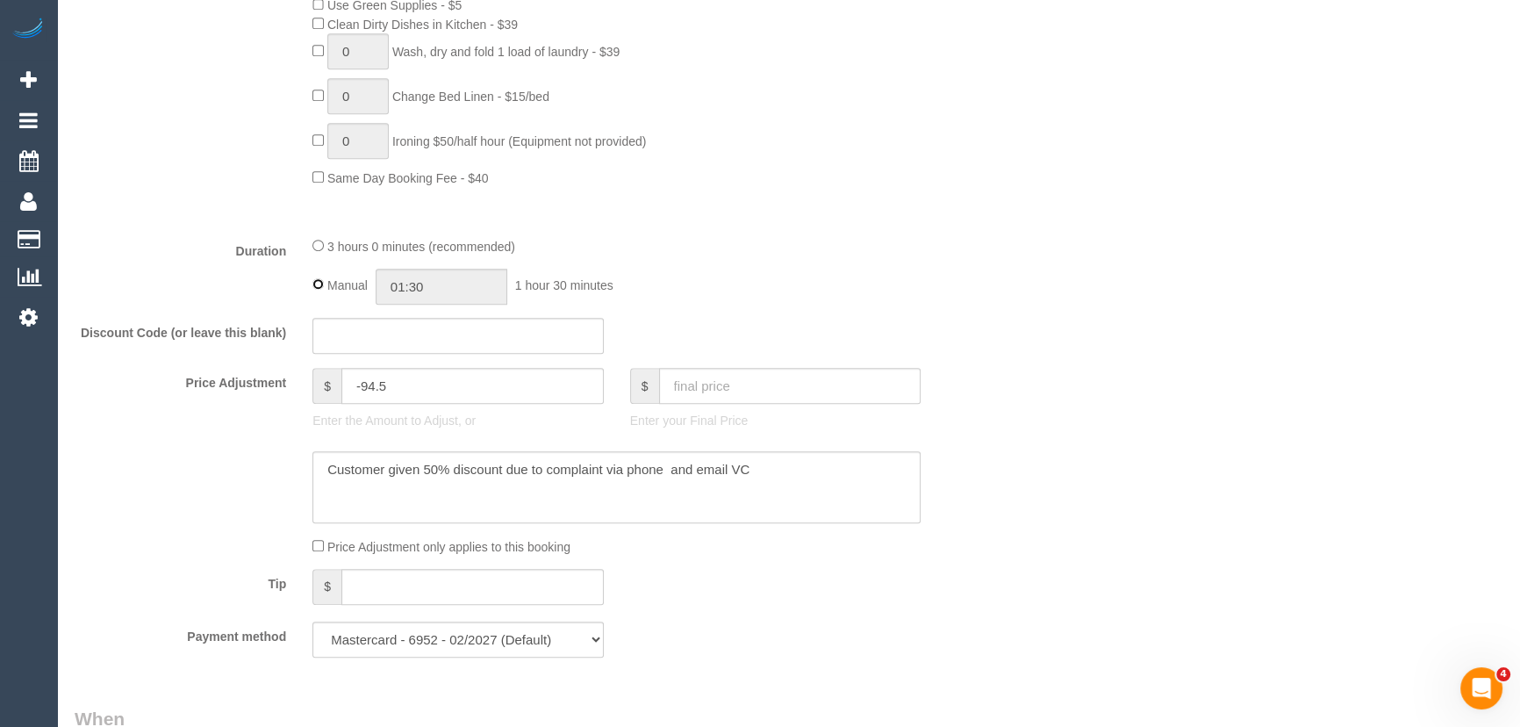
type input "03:00"
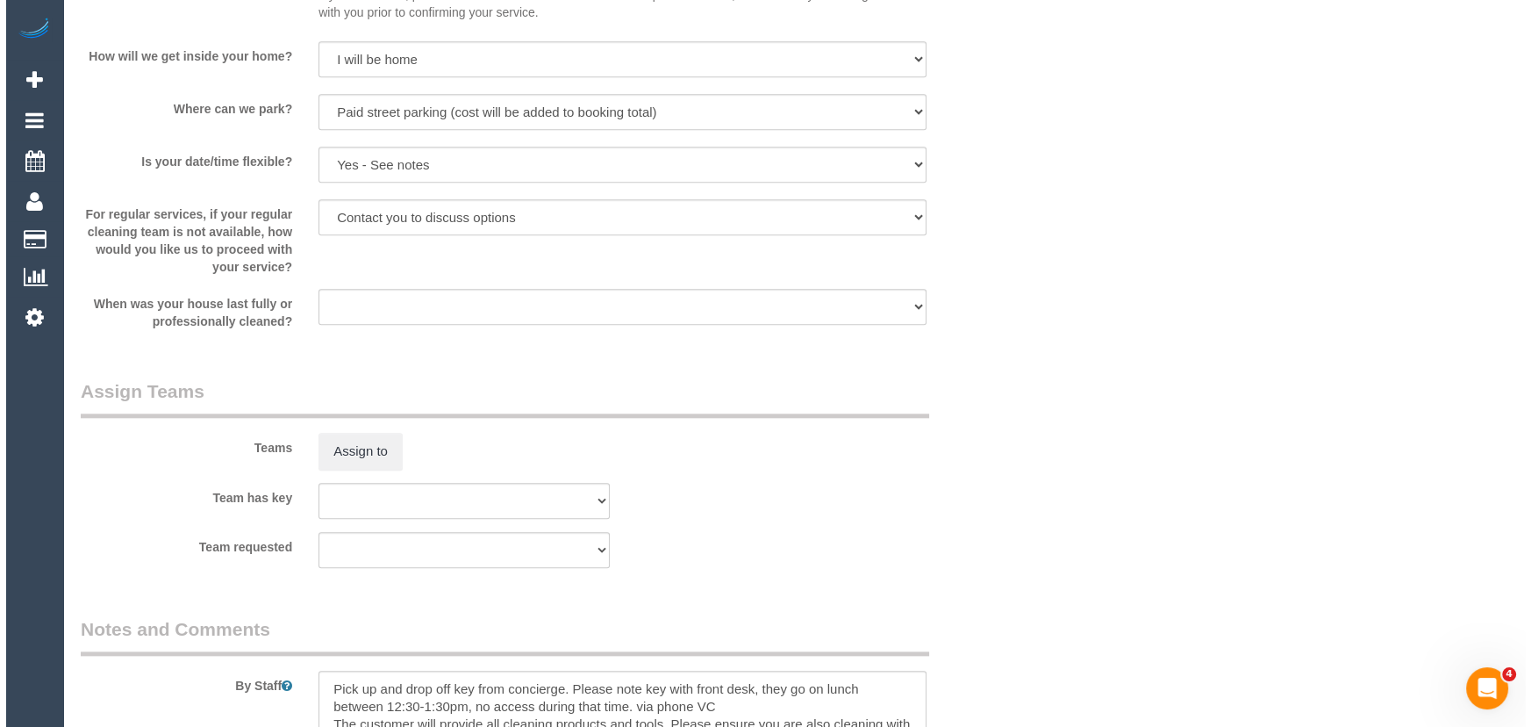
scroll to position [2393, 0]
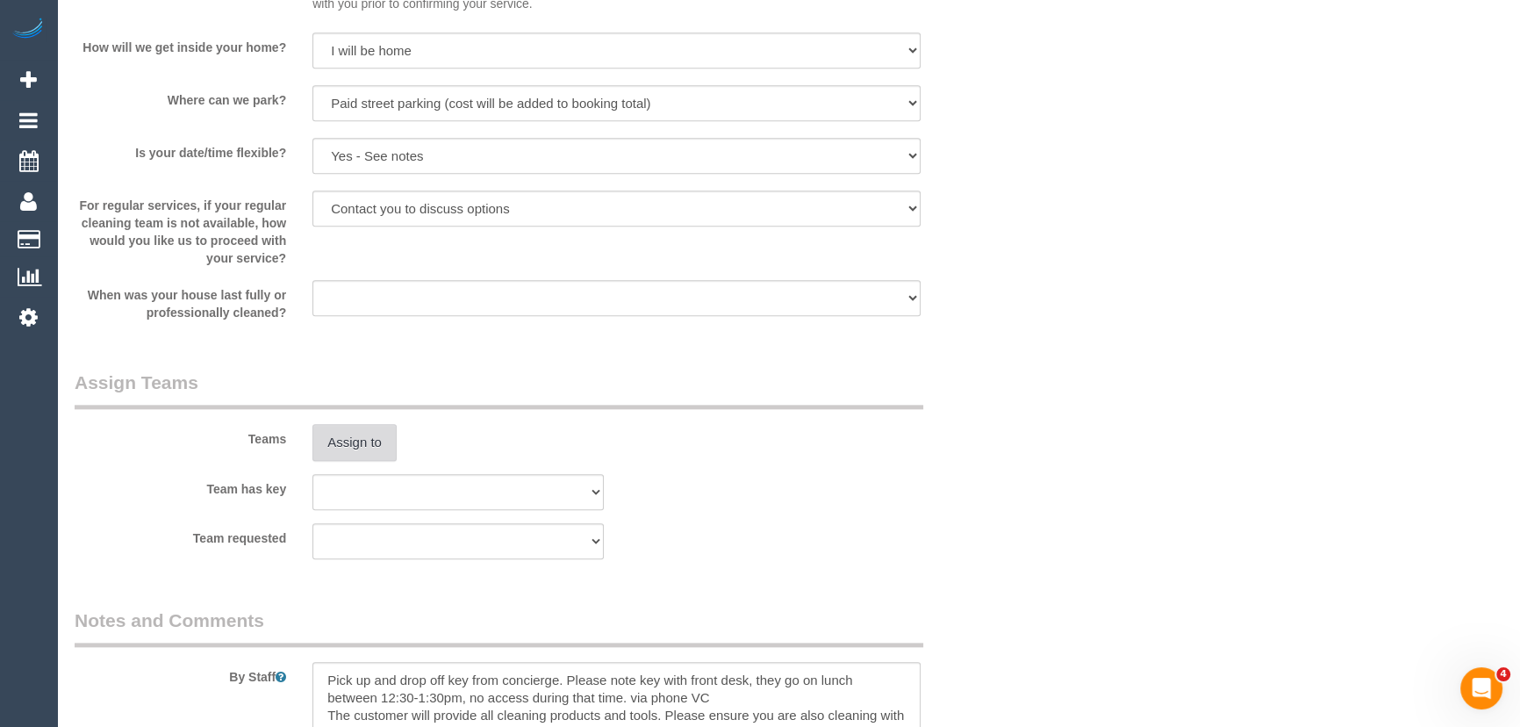
click at [351, 440] on button "Assign to" at bounding box center [354, 442] width 84 height 37
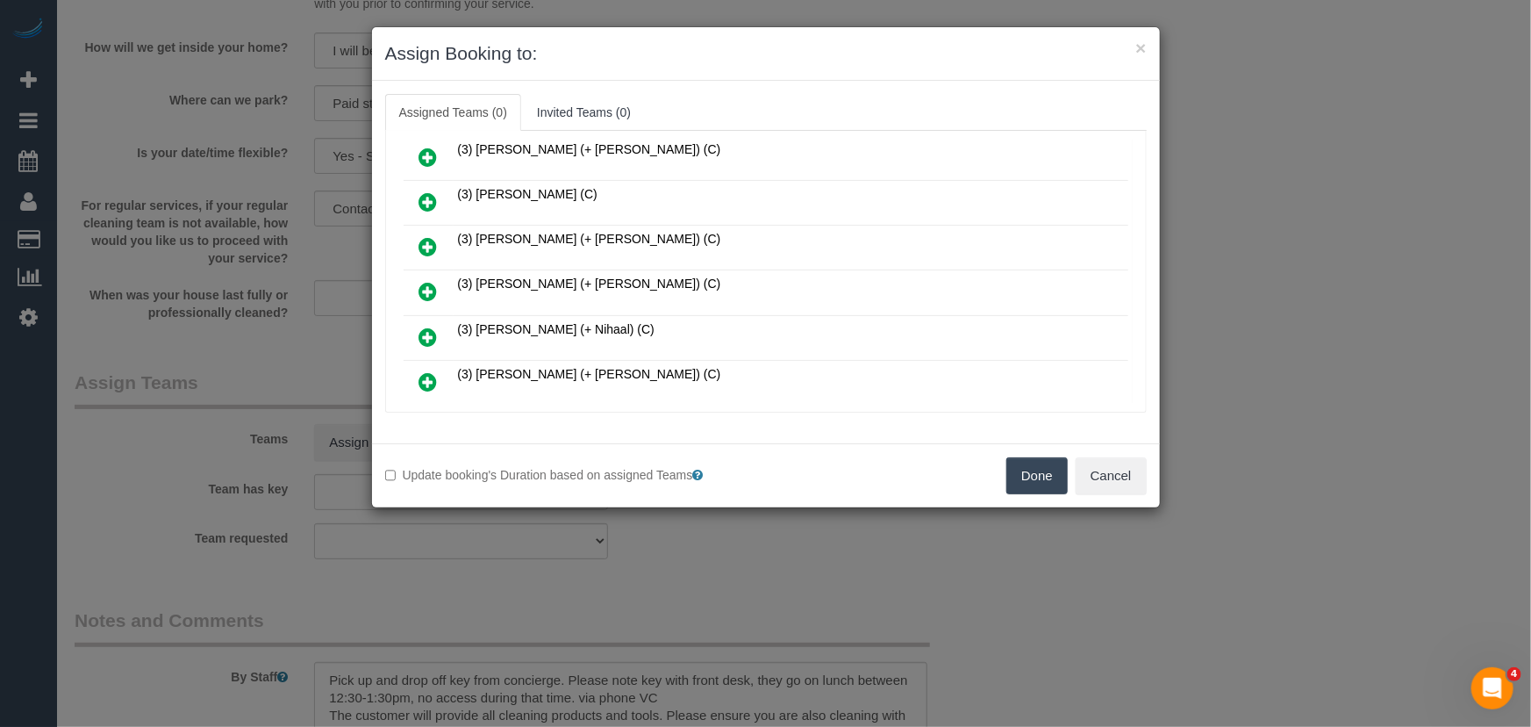
scroll to position [787, 0]
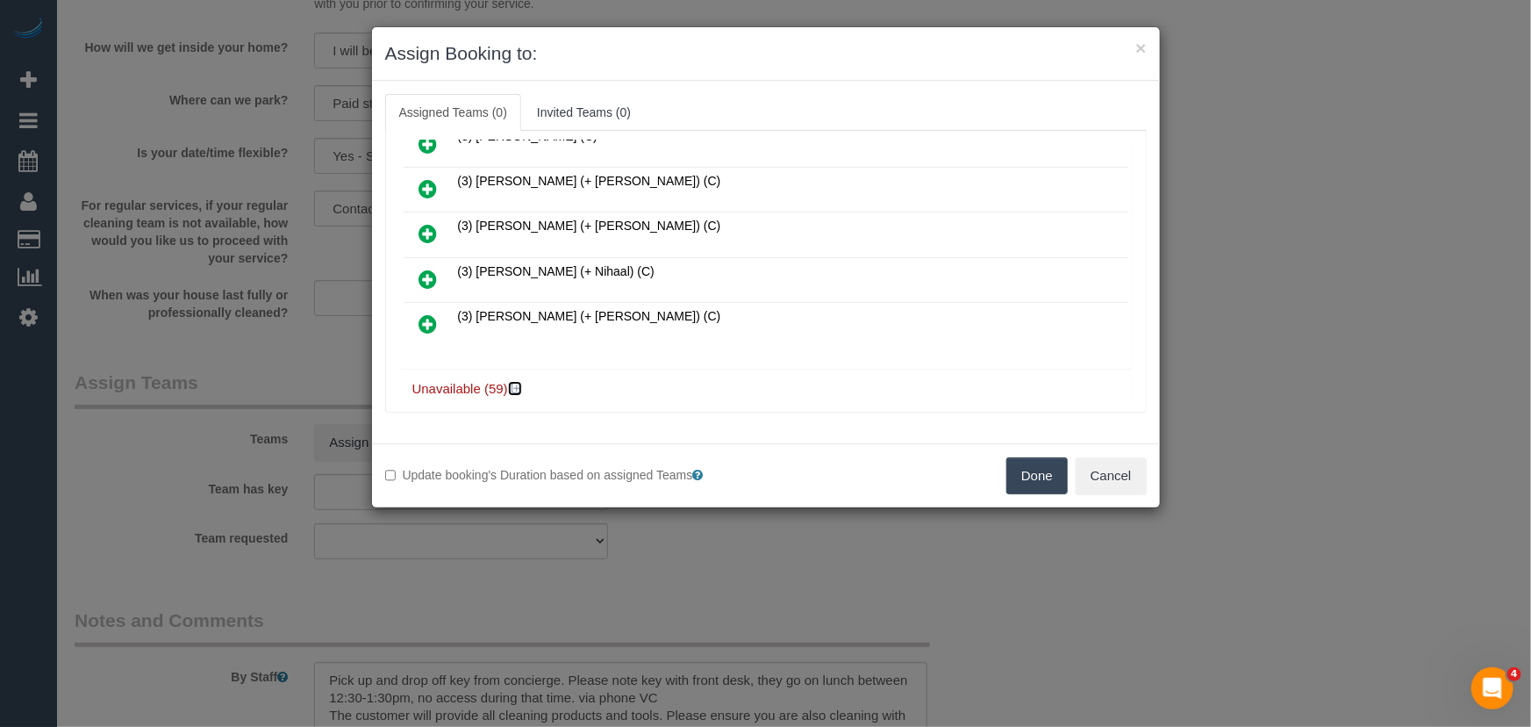
drag, startPoint x: 516, startPoint y: 366, endPoint x: 569, endPoint y: 344, distance: 57.0
click at [516, 382] on icon at bounding box center [517, 388] width 11 height 13
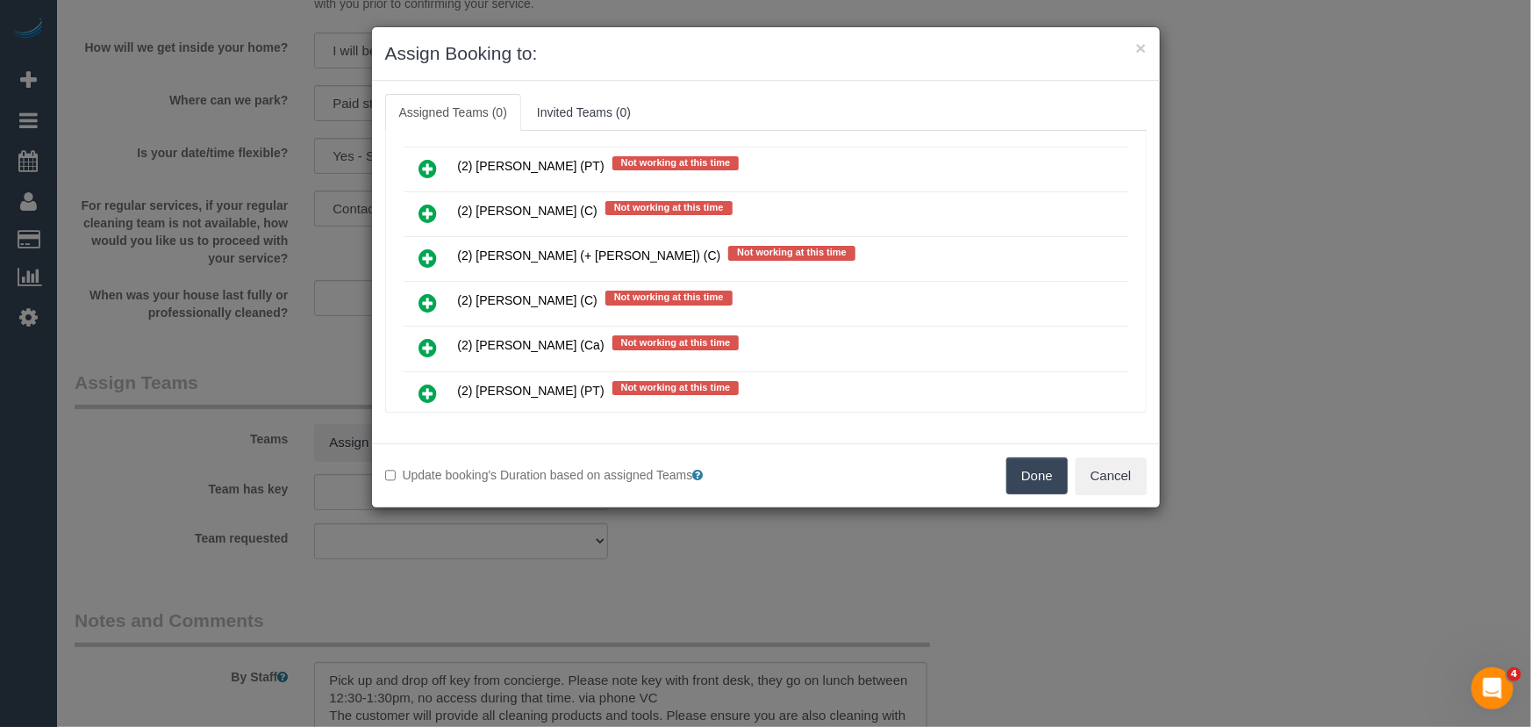
click at [424, 292] on icon at bounding box center [428, 302] width 18 height 21
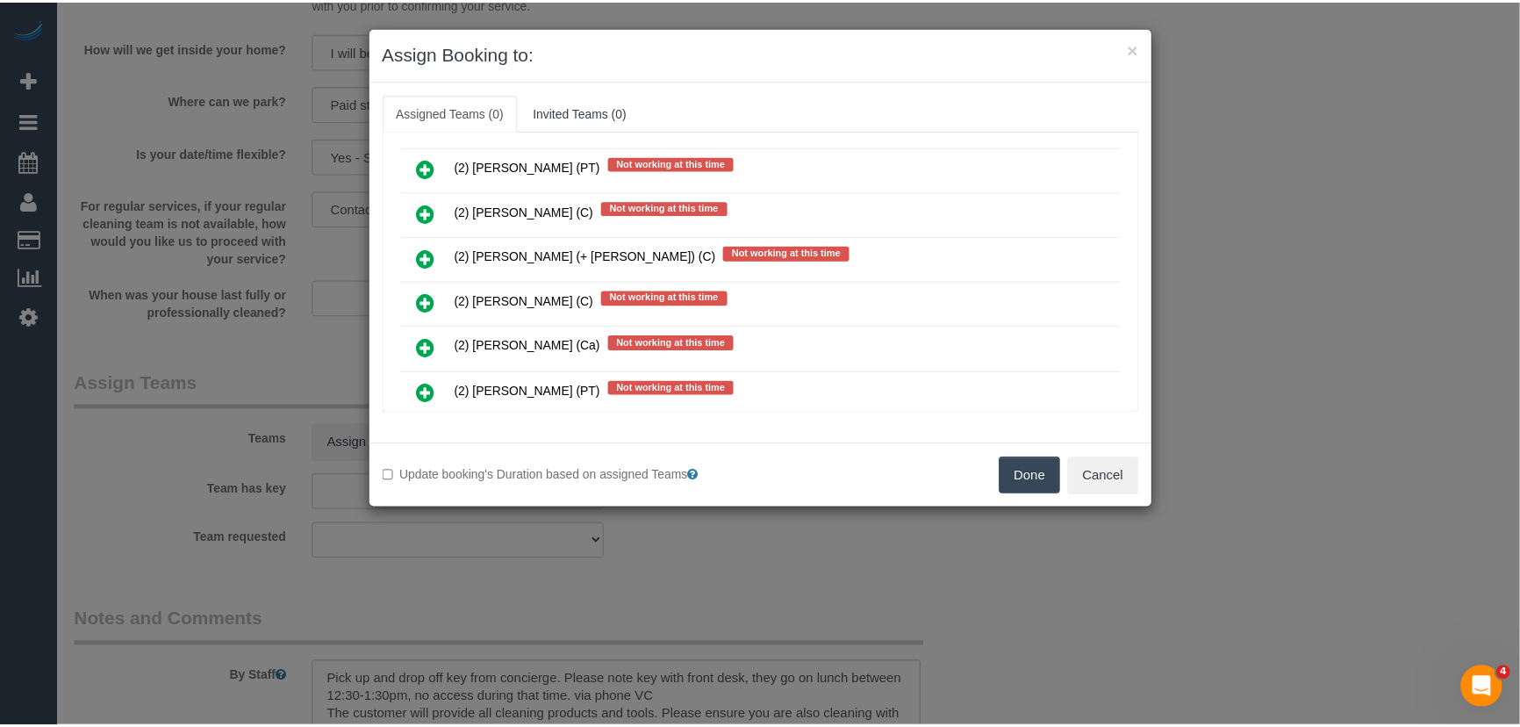
scroll to position [1422, 0]
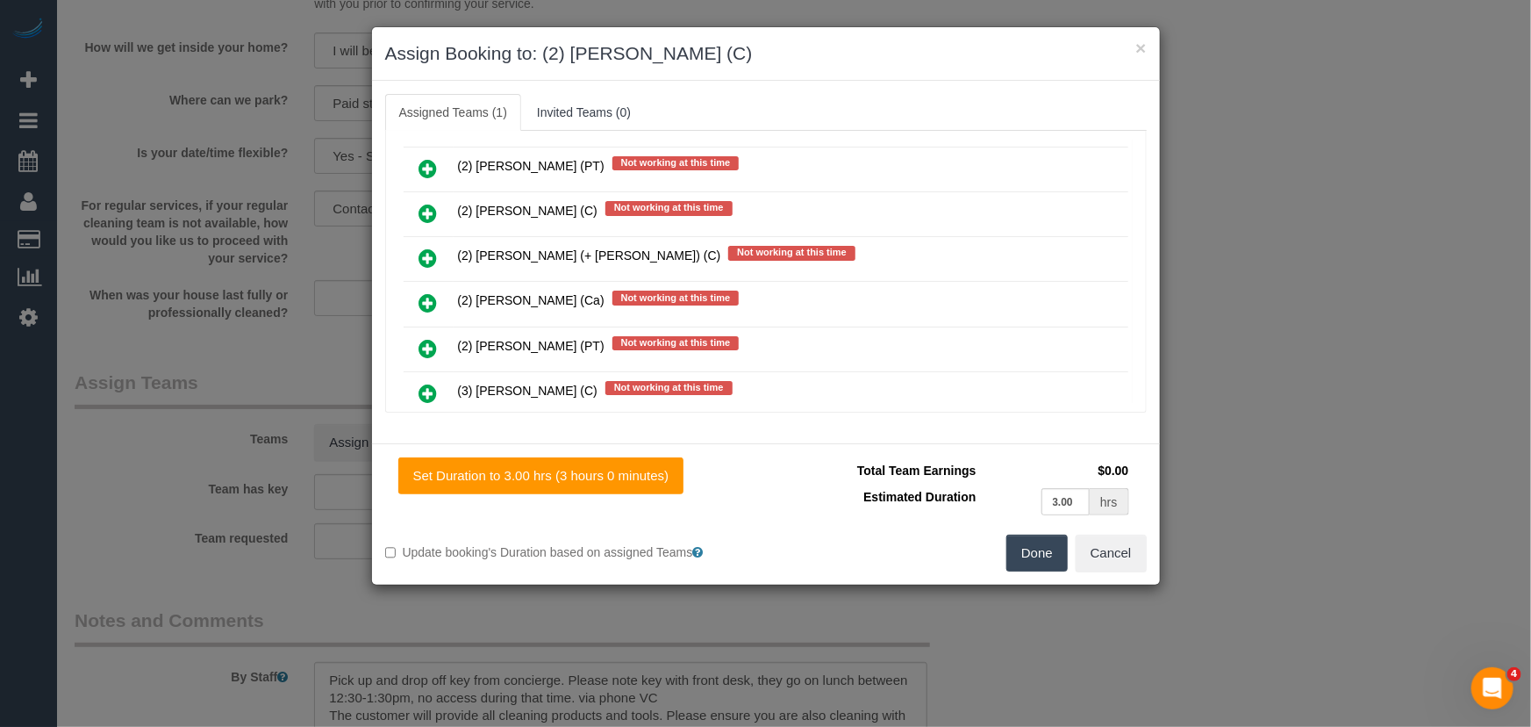
click at [1049, 553] on button "Done" at bounding box center [1037, 552] width 61 height 37
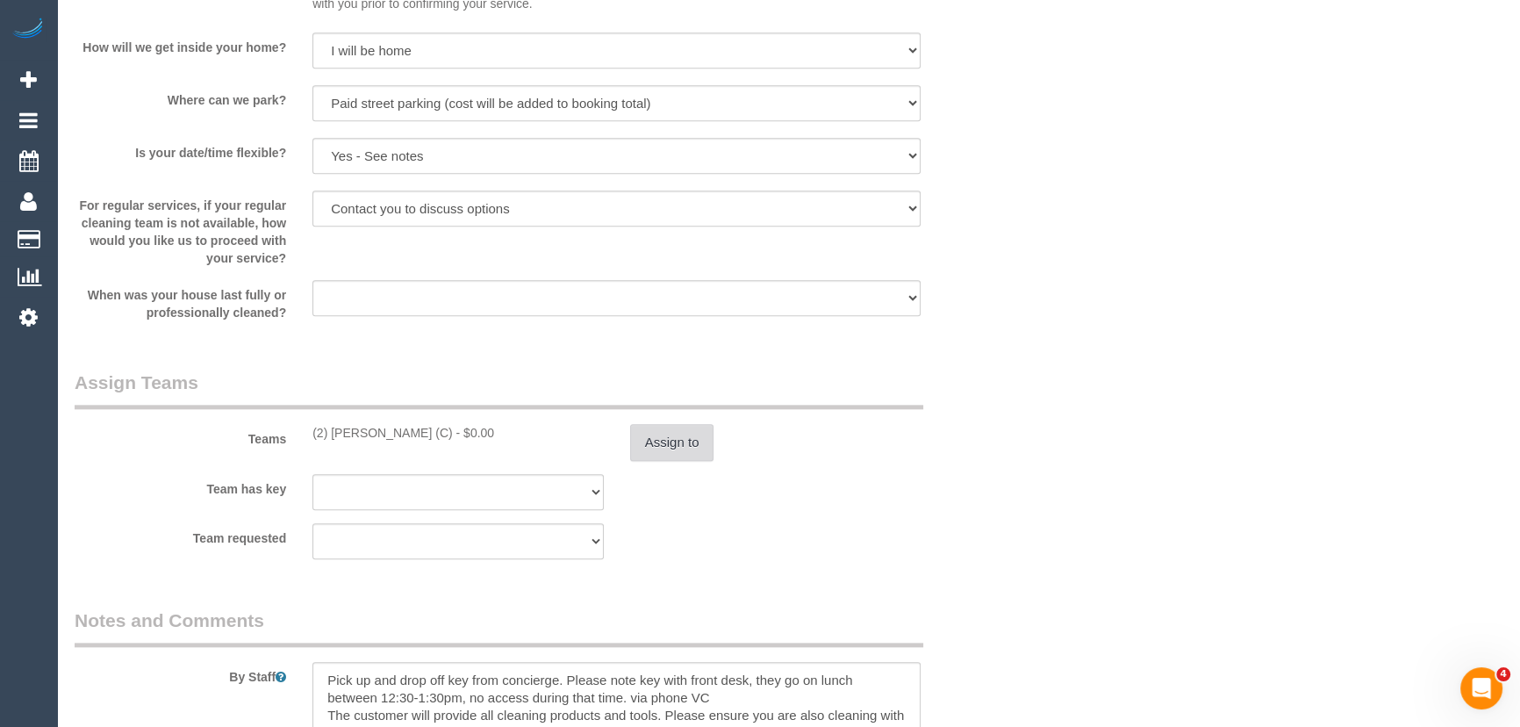
click at [680, 453] on button "Assign to" at bounding box center [672, 442] width 84 height 37
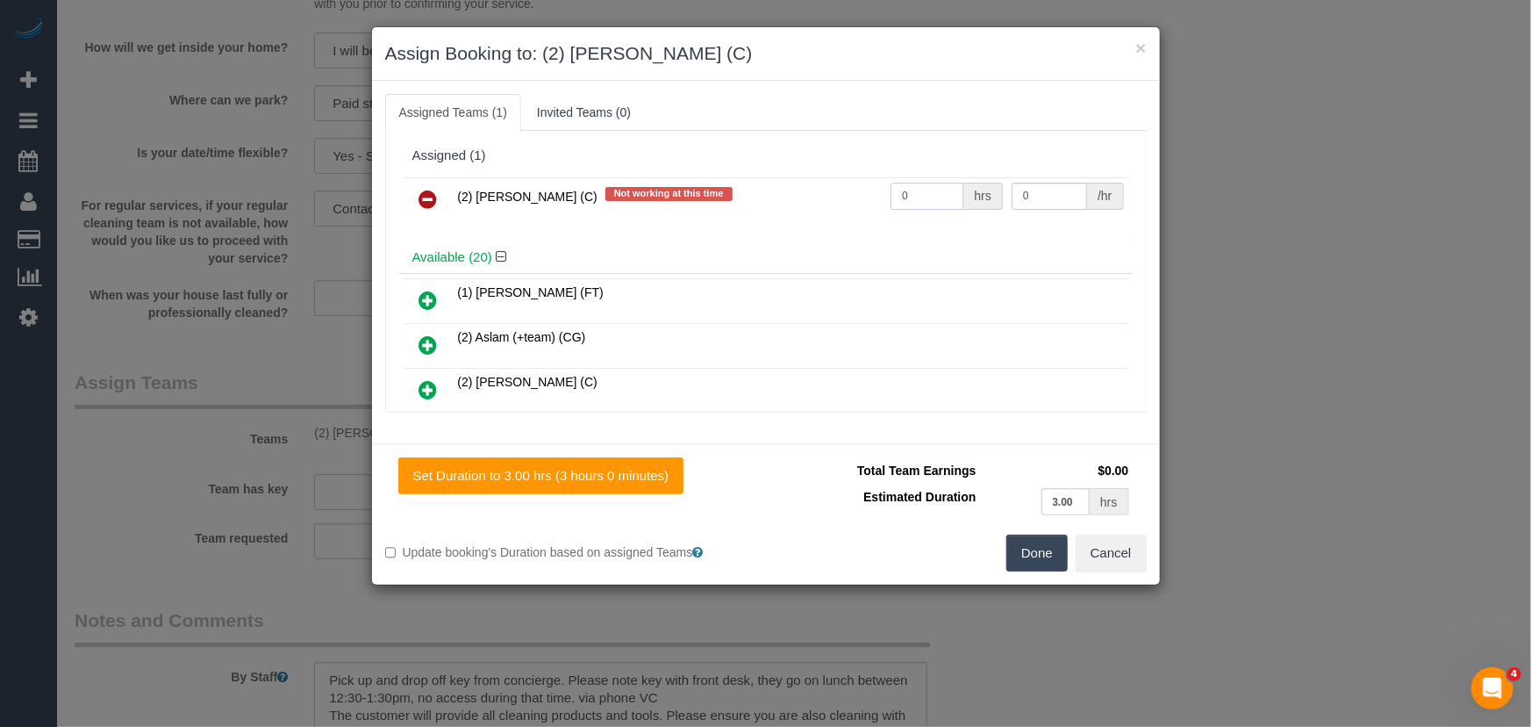
click at [937, 191] on input "0" at bounding box center [927, 196] width 73 height 27
type input "3"
type input "37.5"
click at [1036, 544] on button "Done" at bounding box center [1037, 552] width 61 height 37
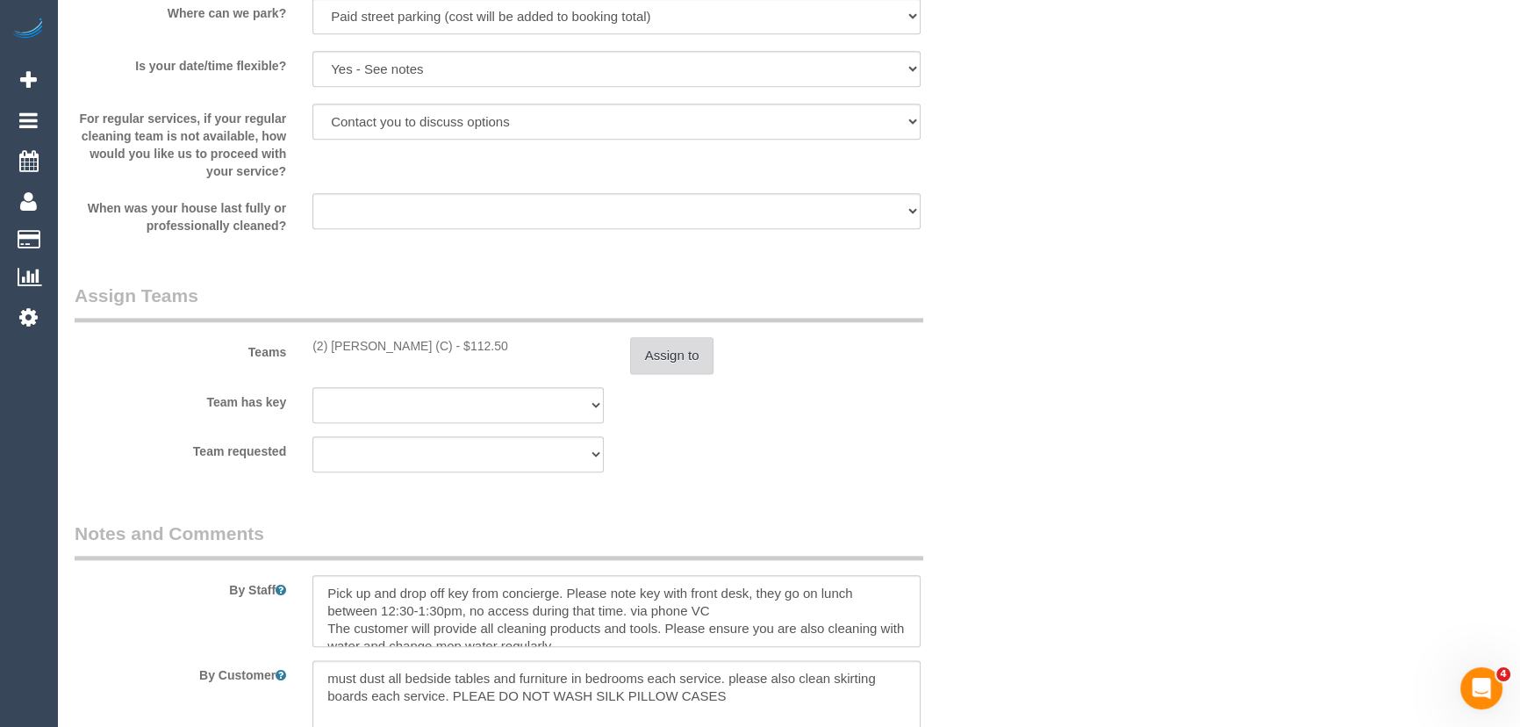
scroll to position [2633, 0]
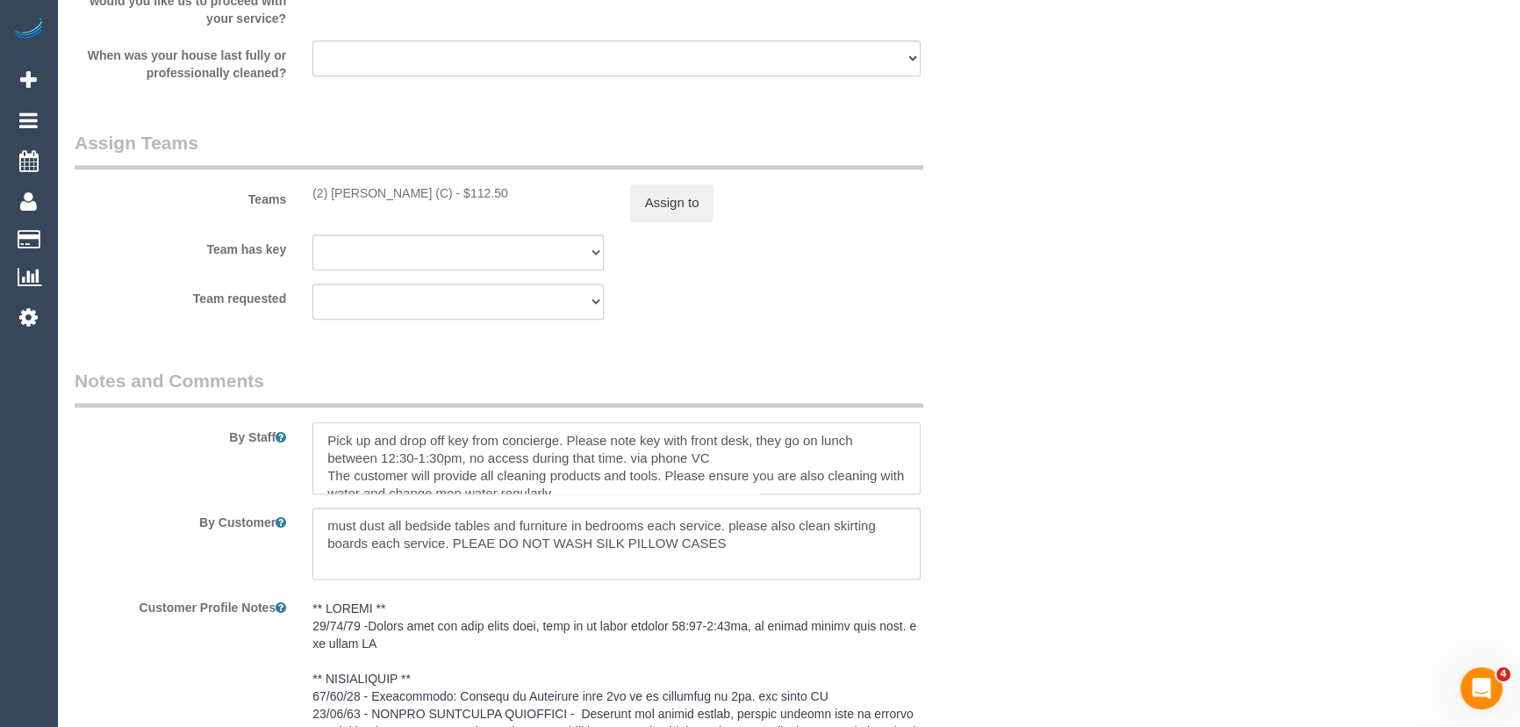
click at [319, 438] on textarea at bounding box center [616, 458] width 608 height 72
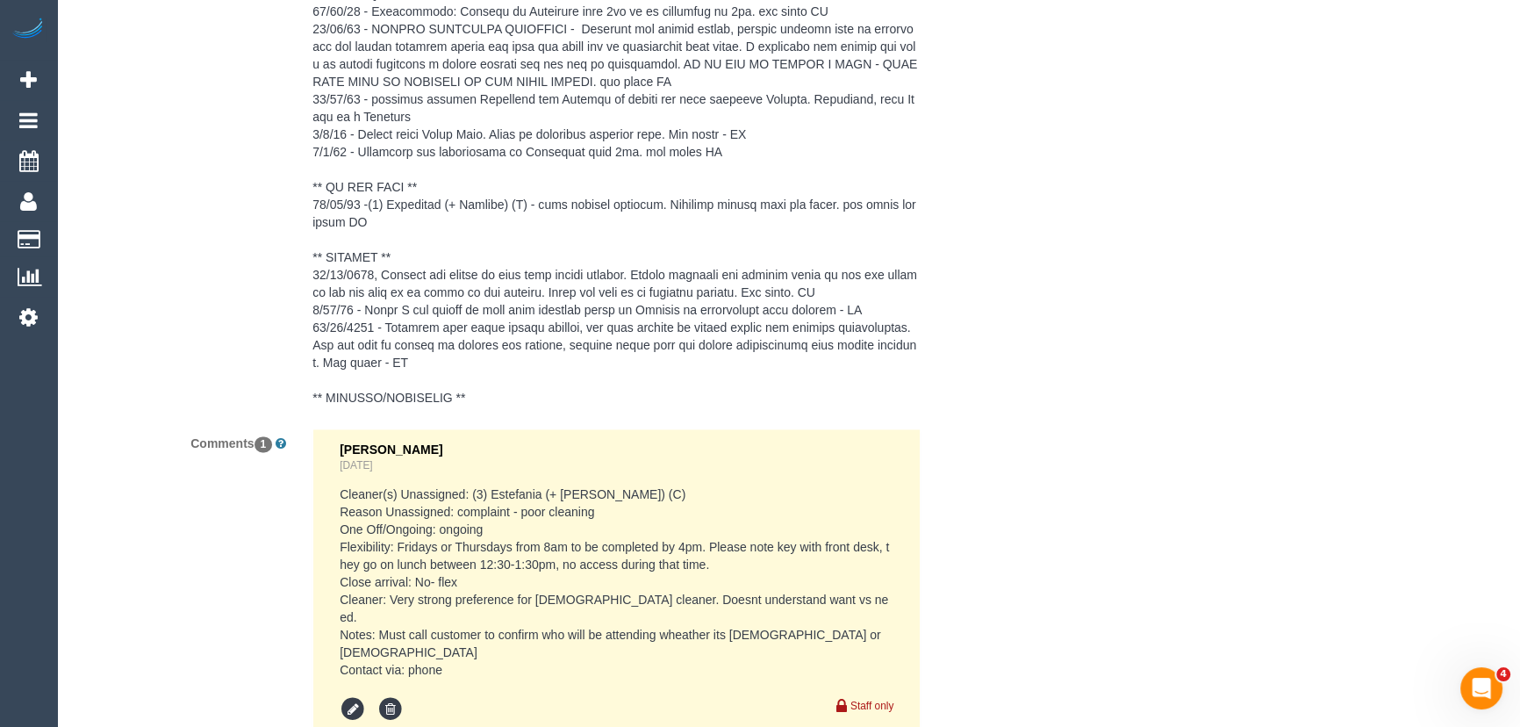
scroll to position [3430, 0]
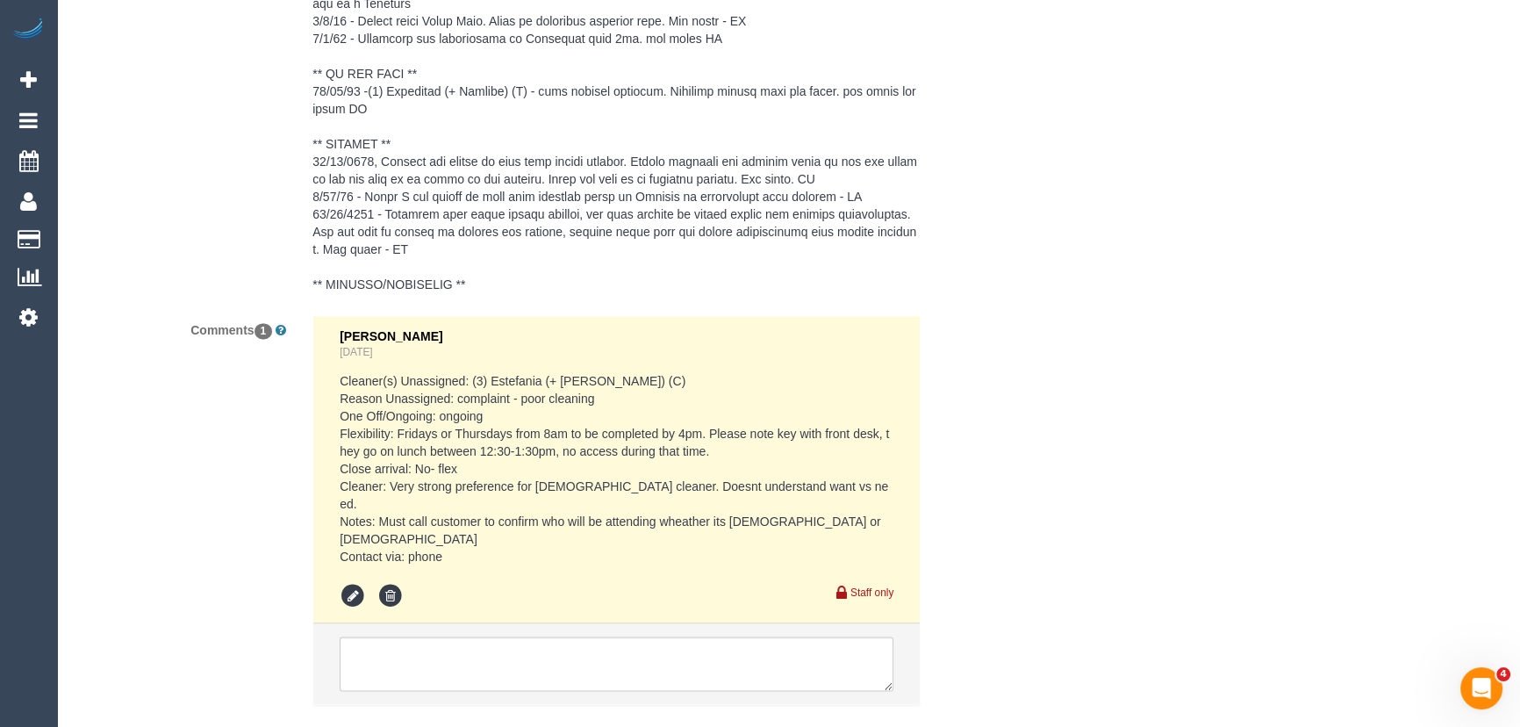
type textarea "*cover* Pick up and drop off key from concierge. Please note key with front des…"
click at [468, 636] on textarea at bounding box center [617, 663] width 554 height 54
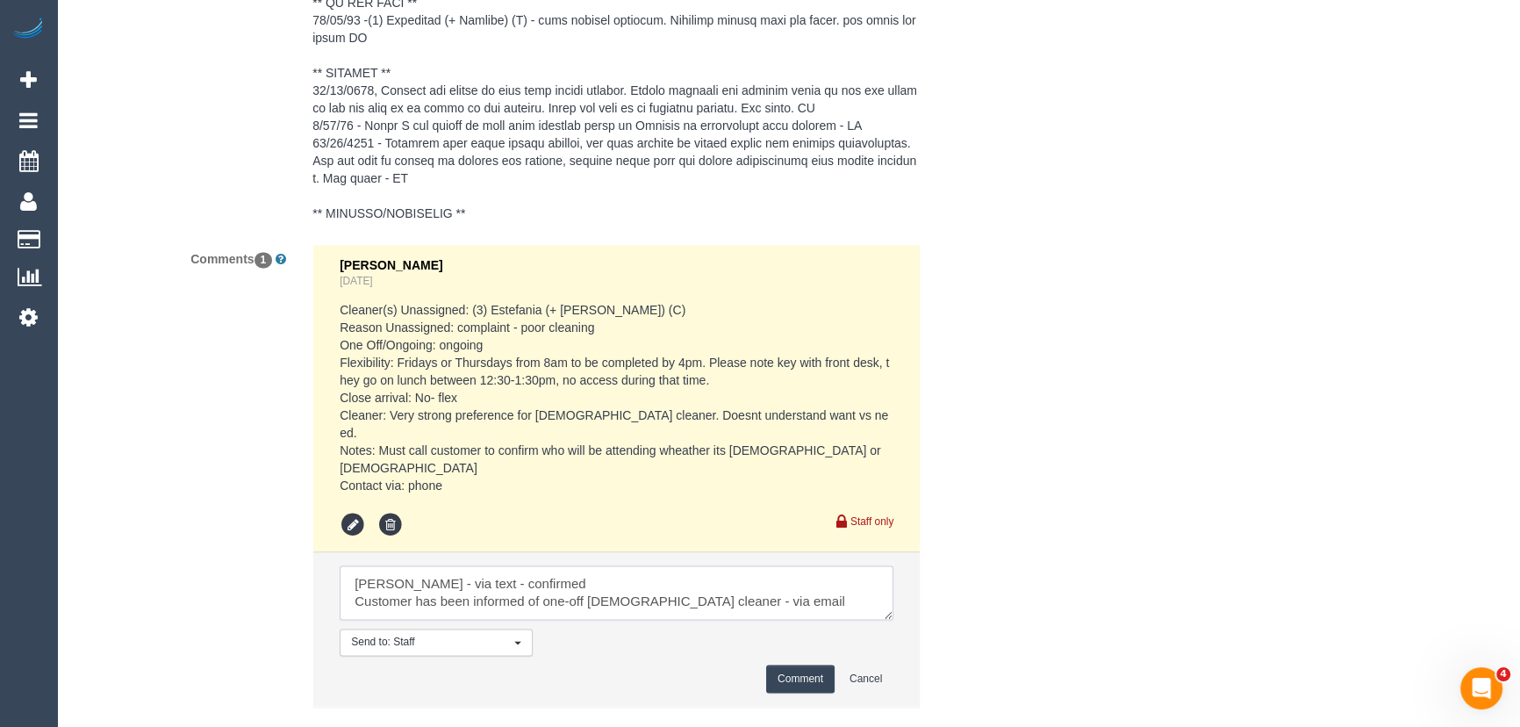
scroll to position [3572, 0]
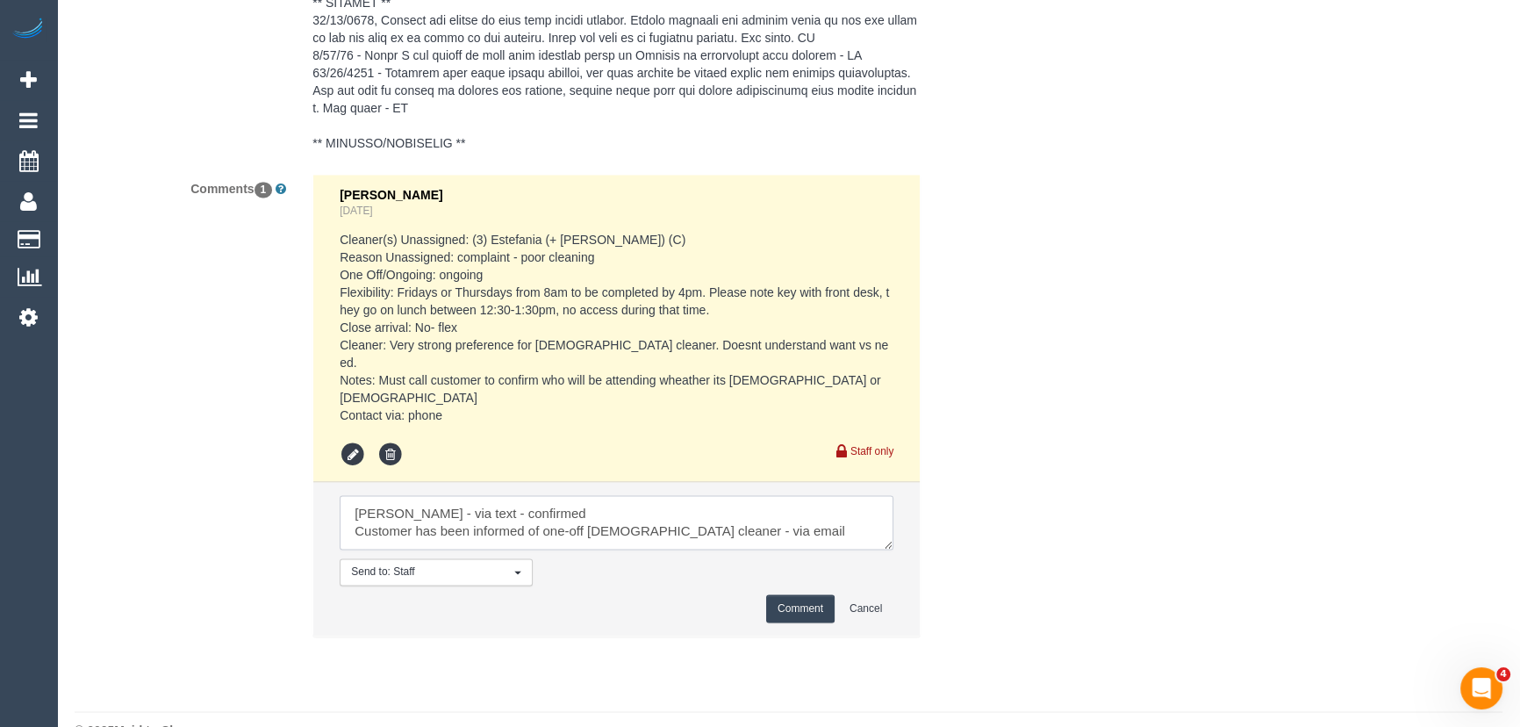
type textarea "Nadine - via text - confirmed Customer has been informed of one-off female clea…"
click at [785, 594] on button "Comment" at bounding box center [800, 607] width 68 height 27
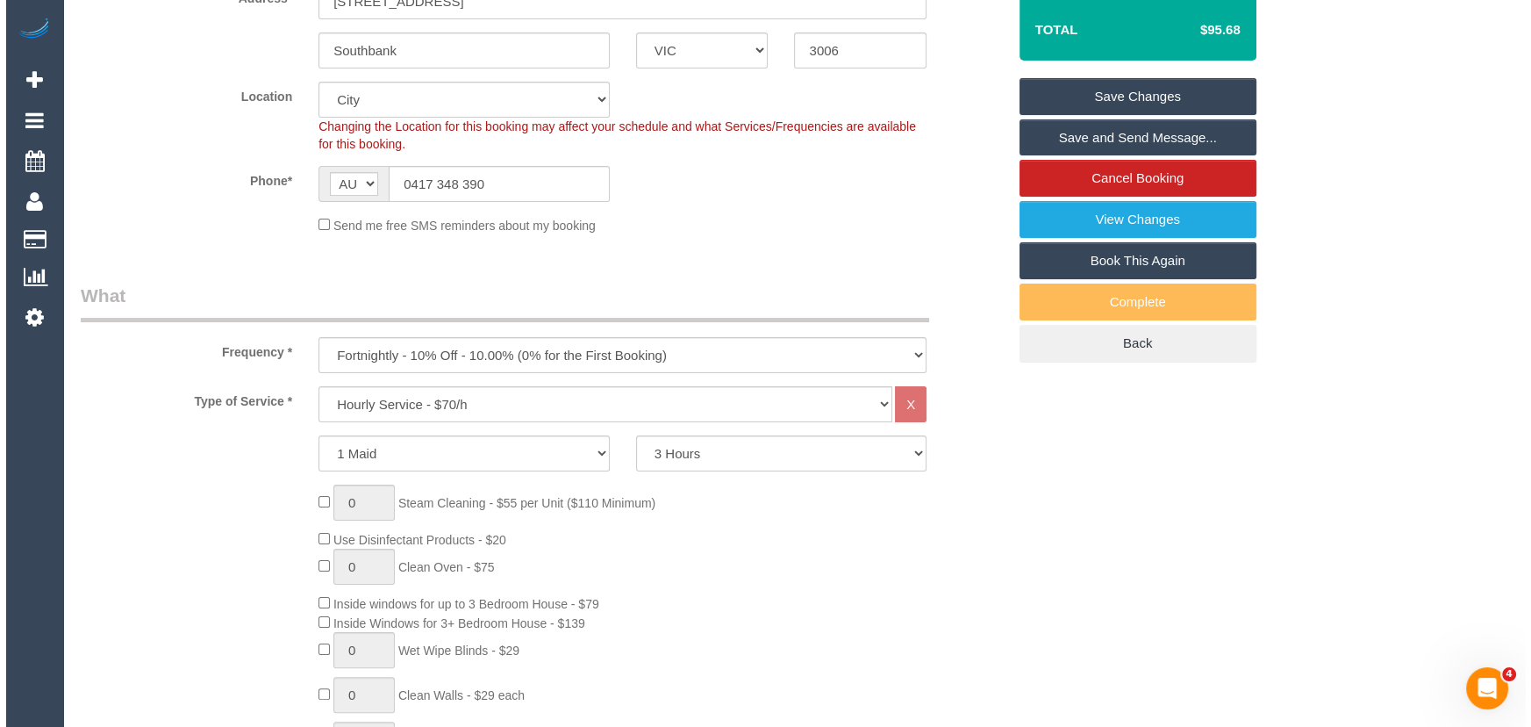
scroll to position [0, 0]
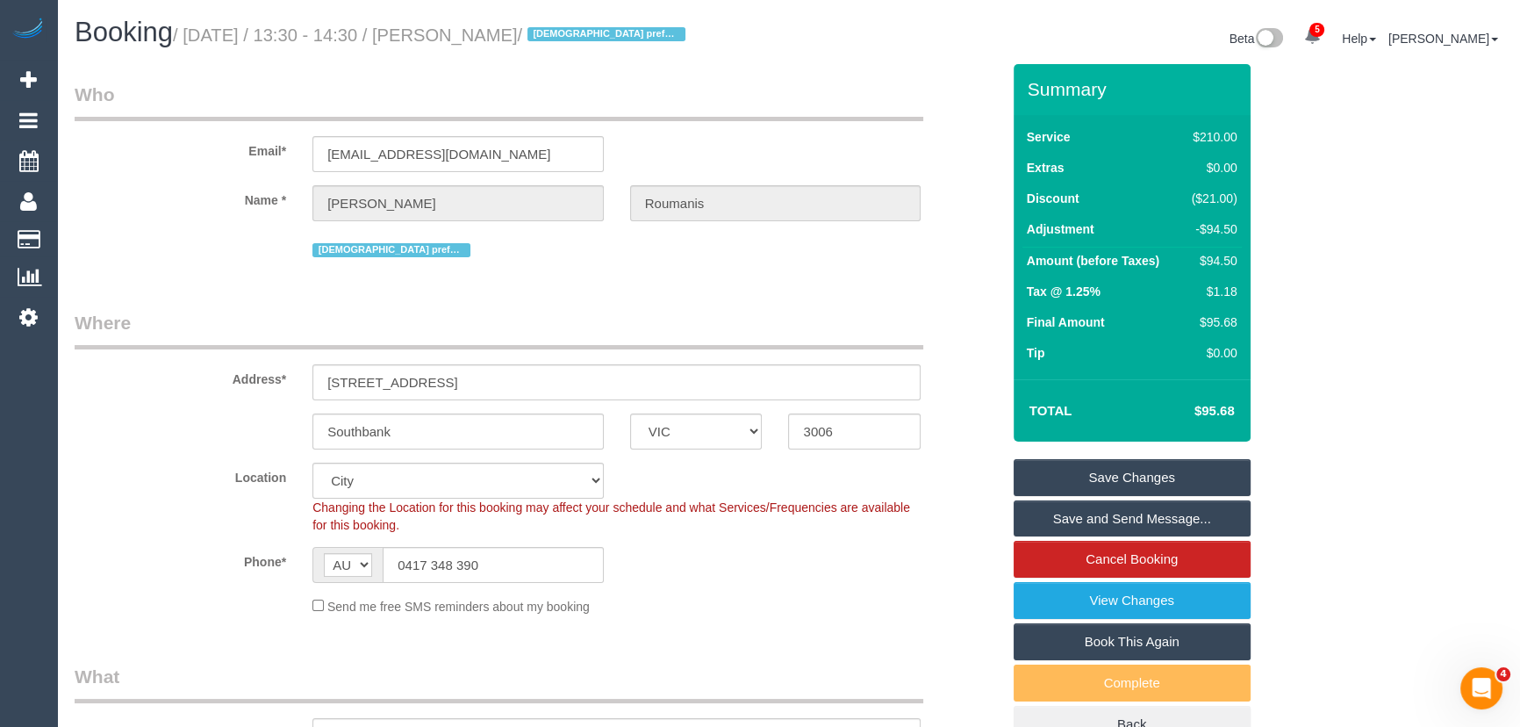
click at [506, 35] on small "/ September 19, 2025 / 13:30 - 14:30 / Martha Roumanis / Female preferred" at bounding box center [432, 34] width 518 height 19
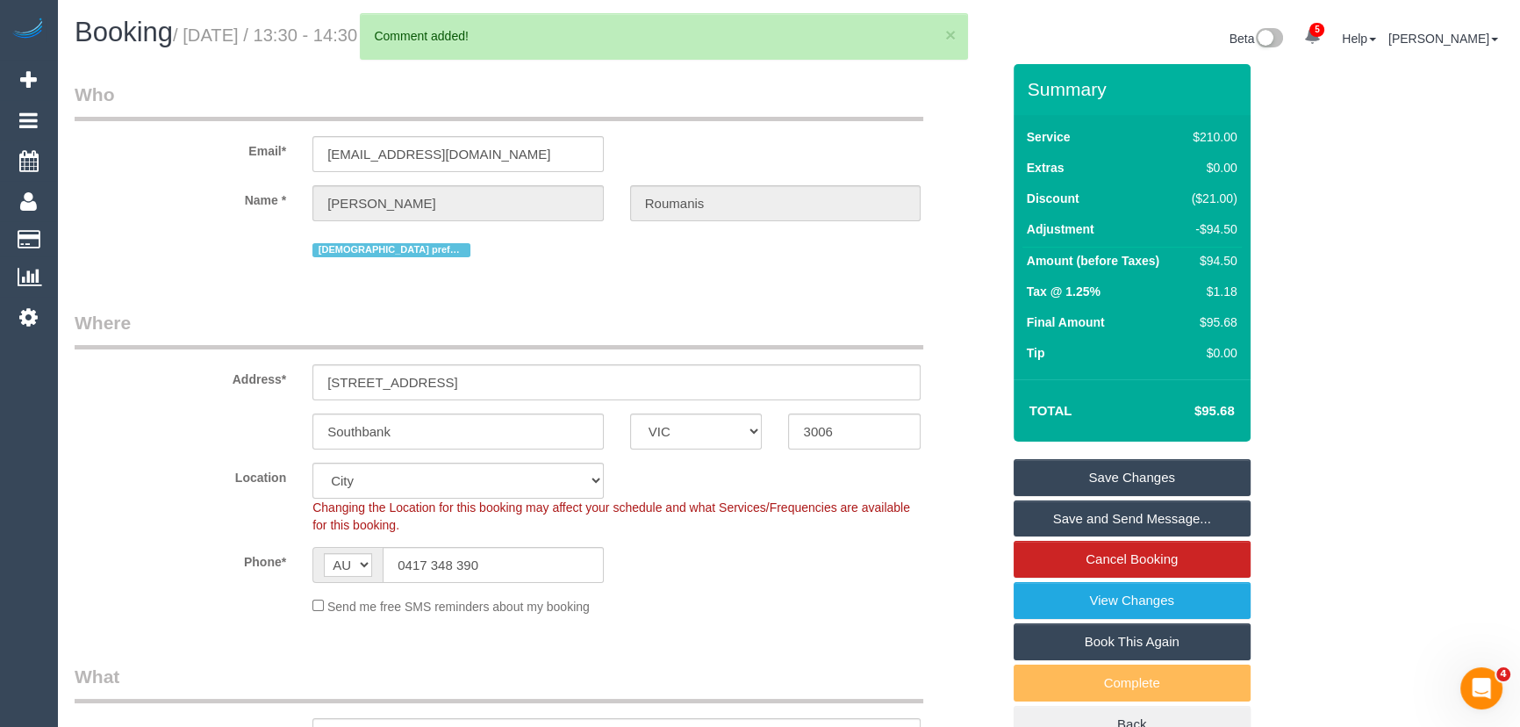
copy small "Martha Roumanis"
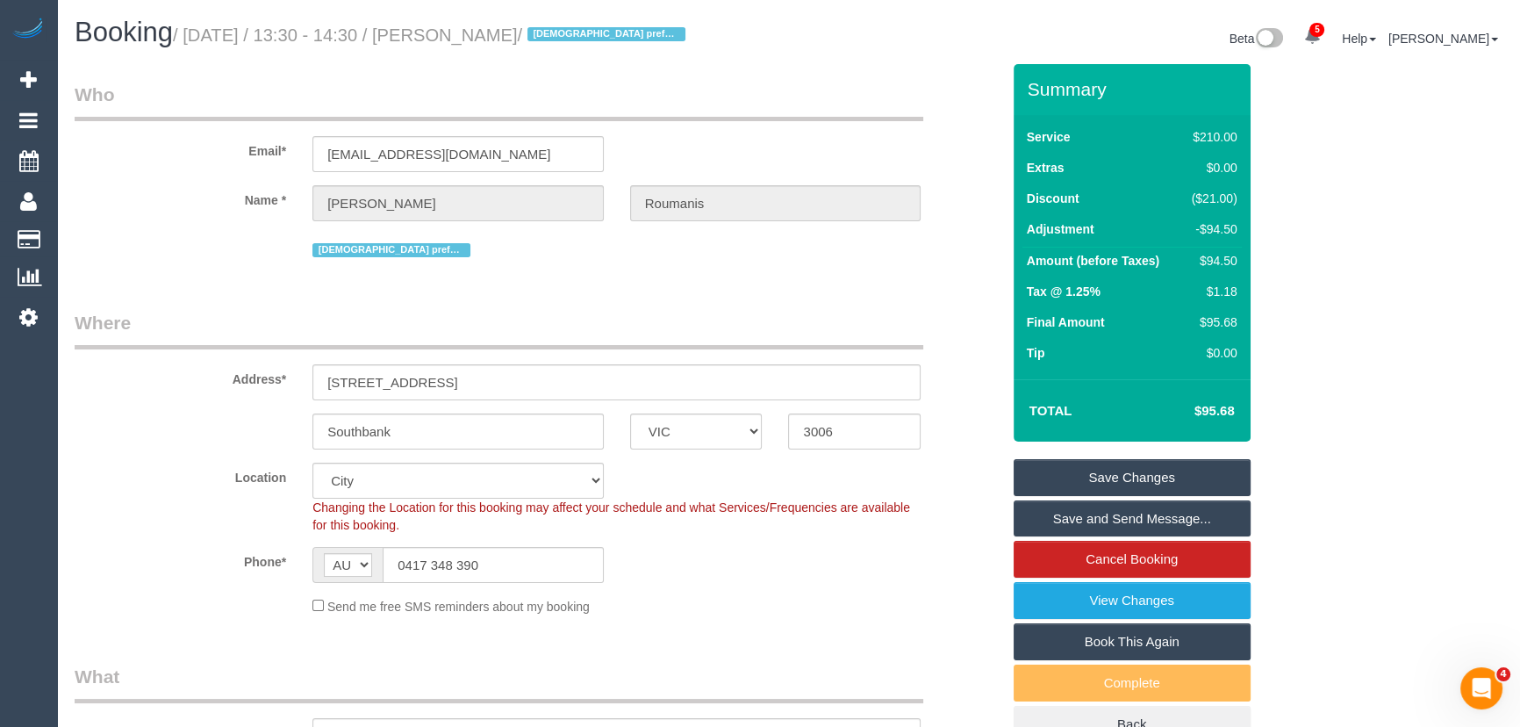
click at [1101, 474] on link "Save Changes" at bounding box center [1132, 477] width 237 height 37
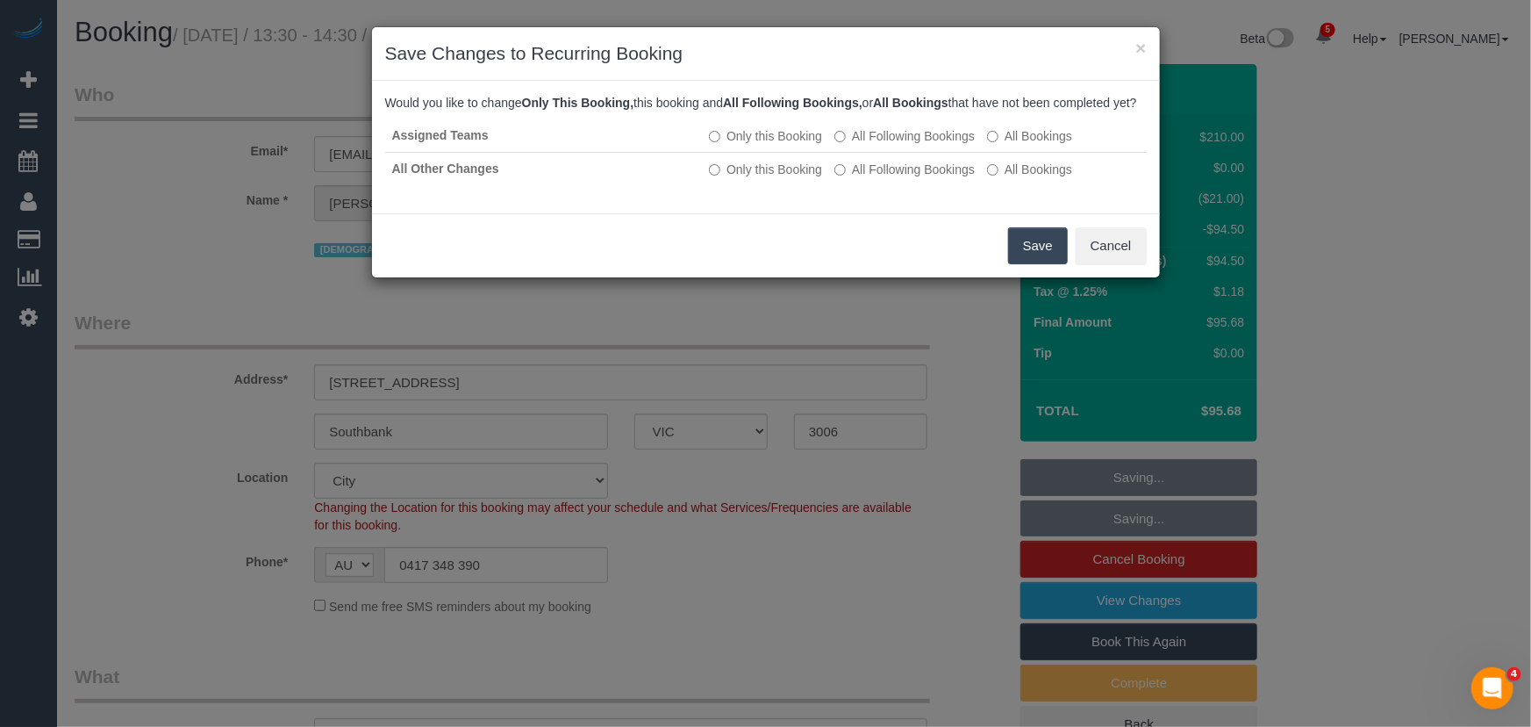
click at [1048, 264] on button "Save" at bounding box center [1038, 245] width 60 height 37
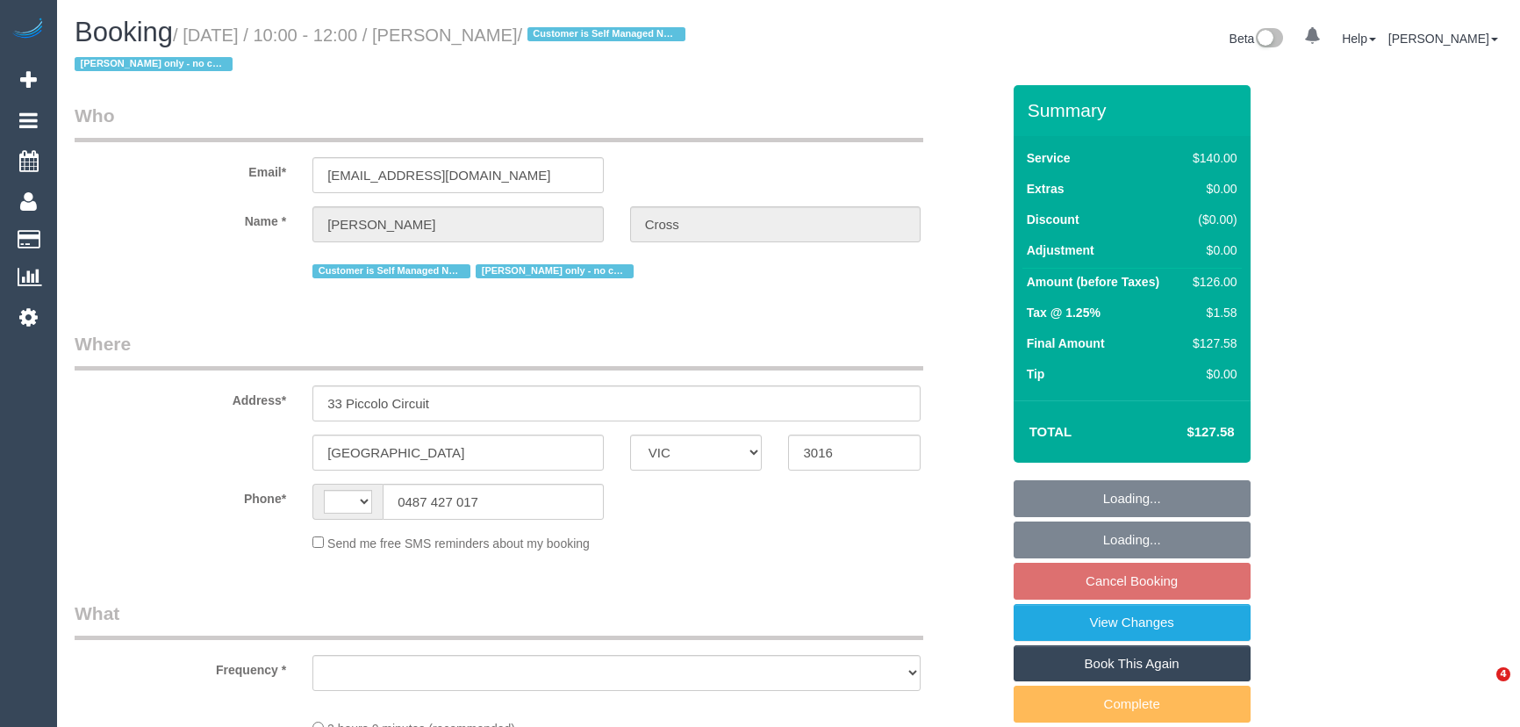
select select "VIC"
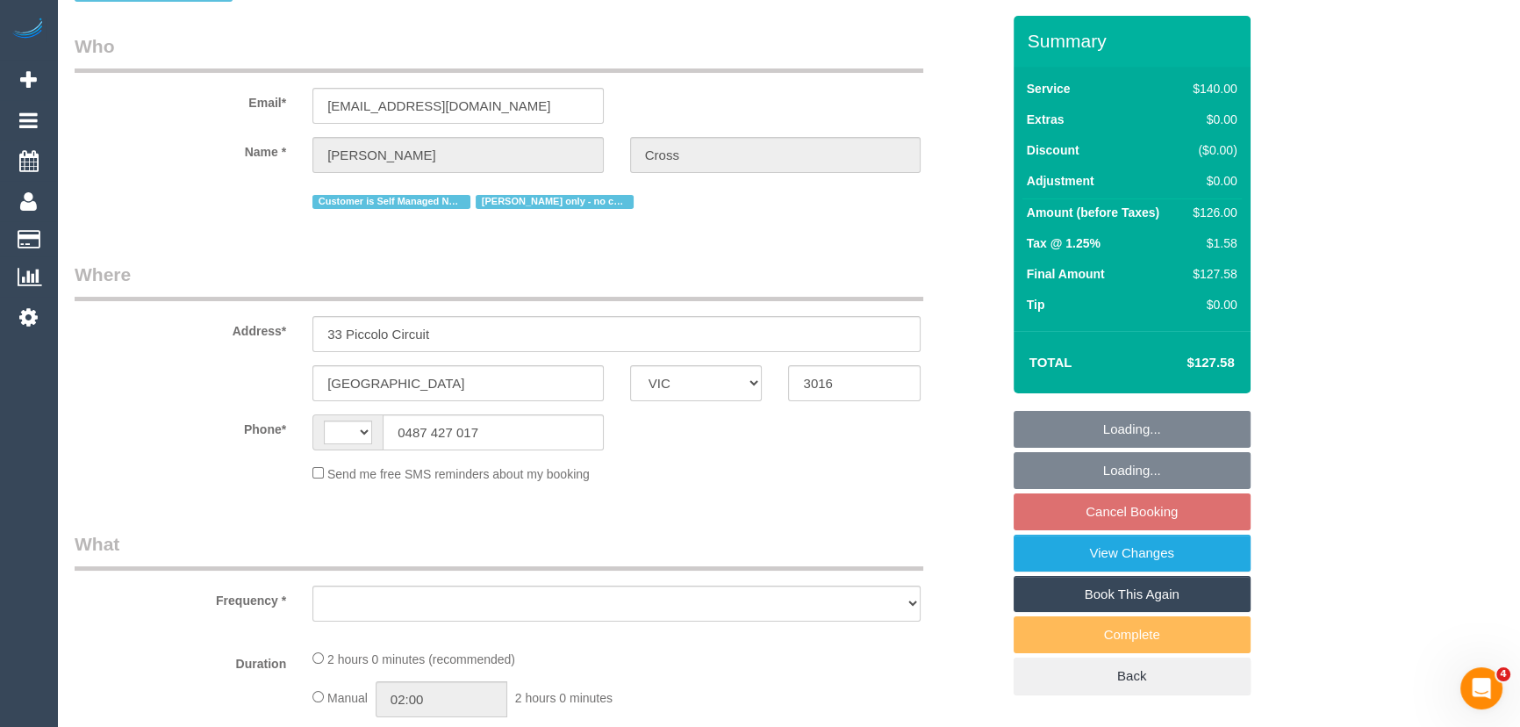
select select "string:AU"
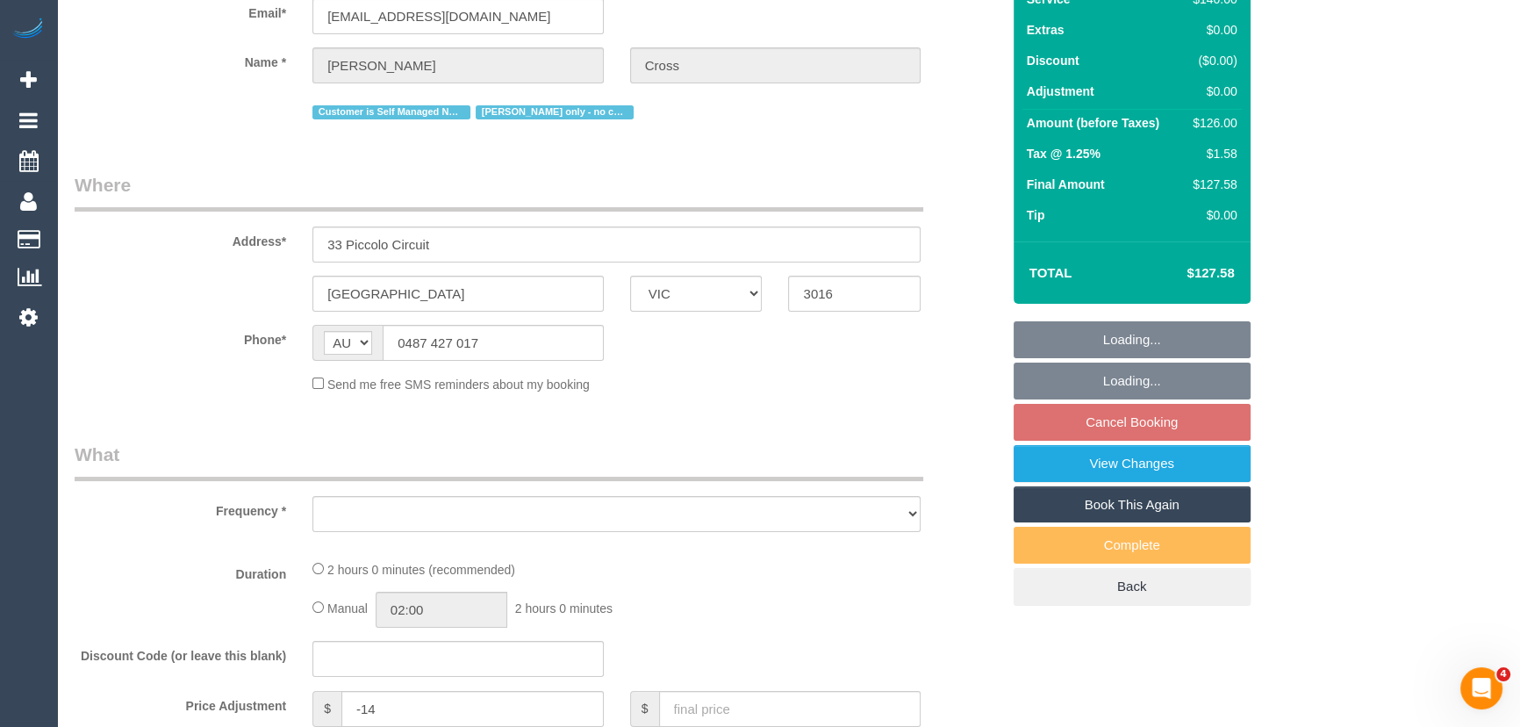
select select "object:601"
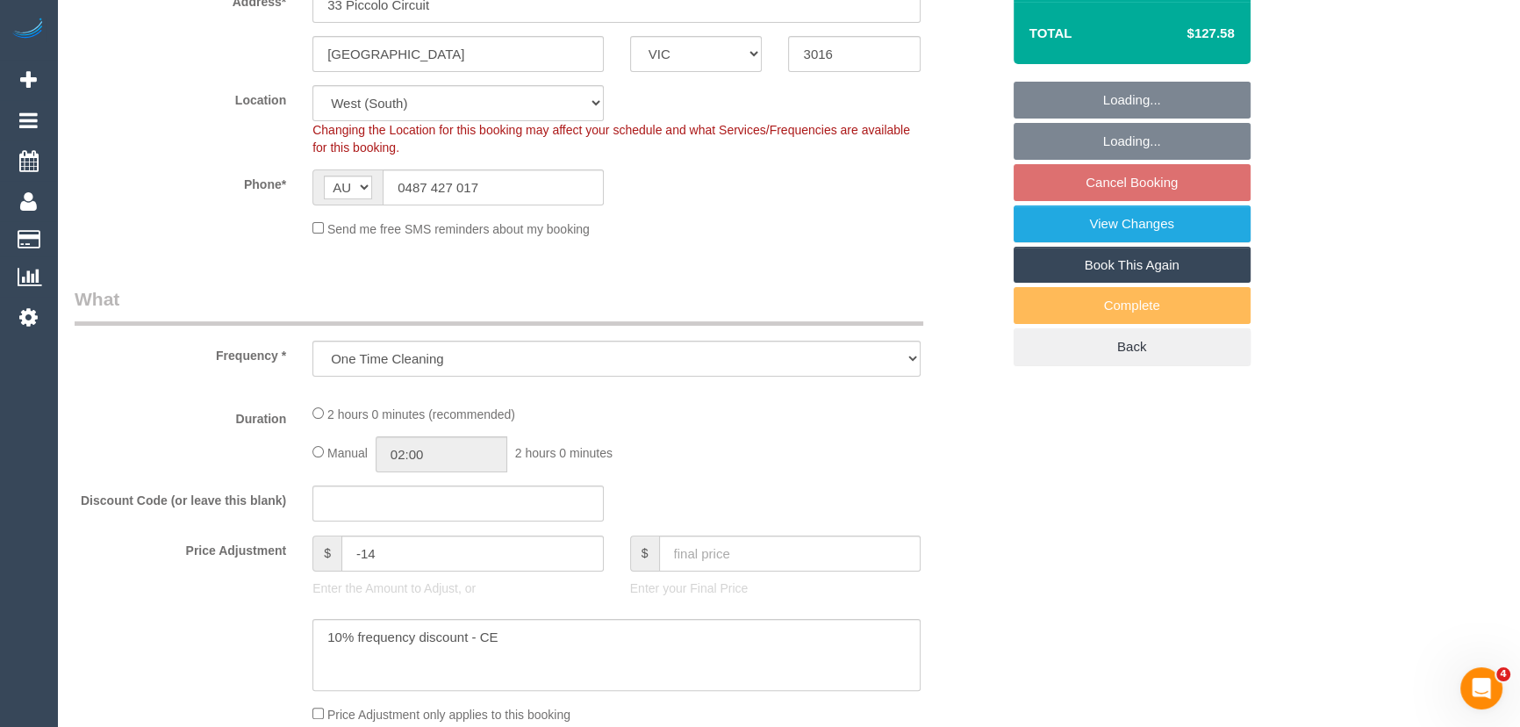
select select "string:stripe-card_1DJV5e2GScqysDRVNr8YZkTZ"
select select "number:29"
select select "number:14"
select select "number:18"
select select "number:25"
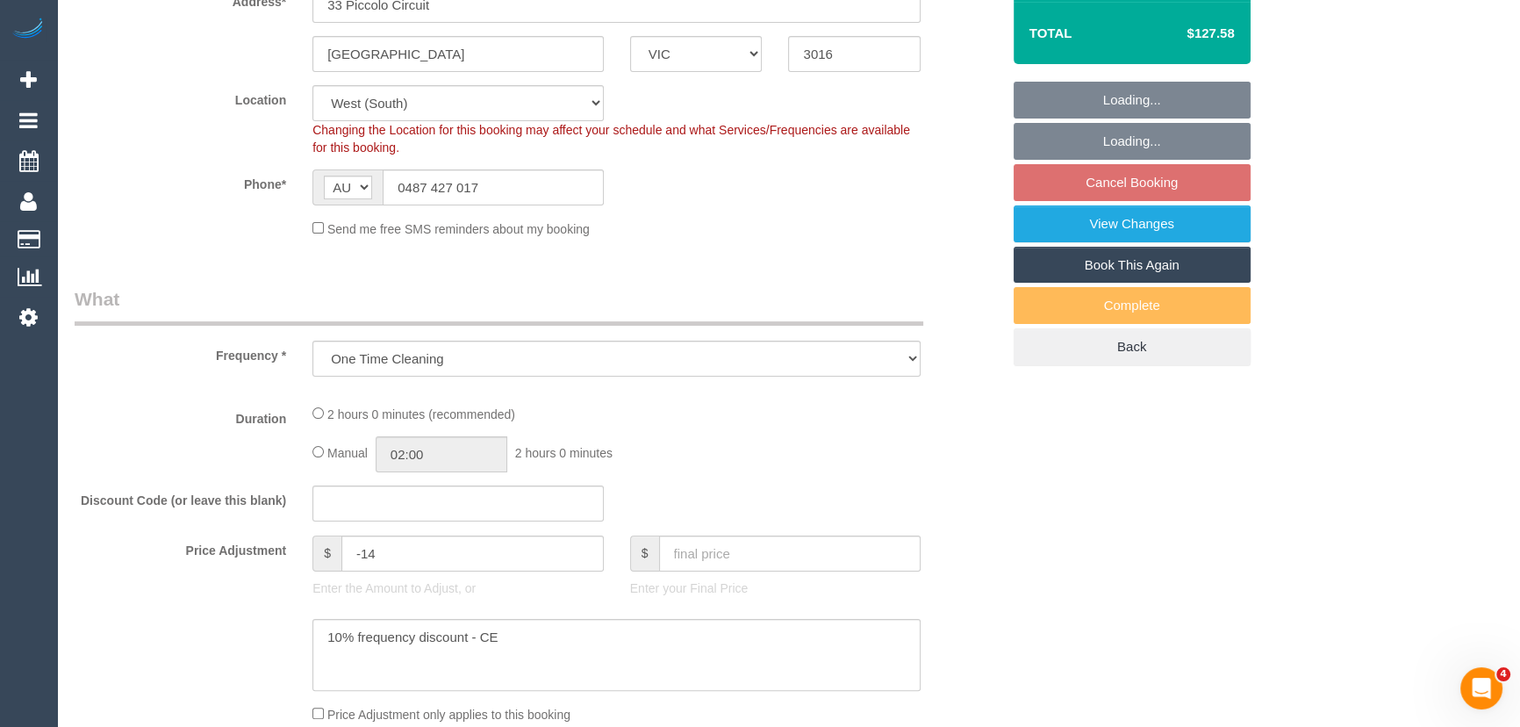
select select "number:33"
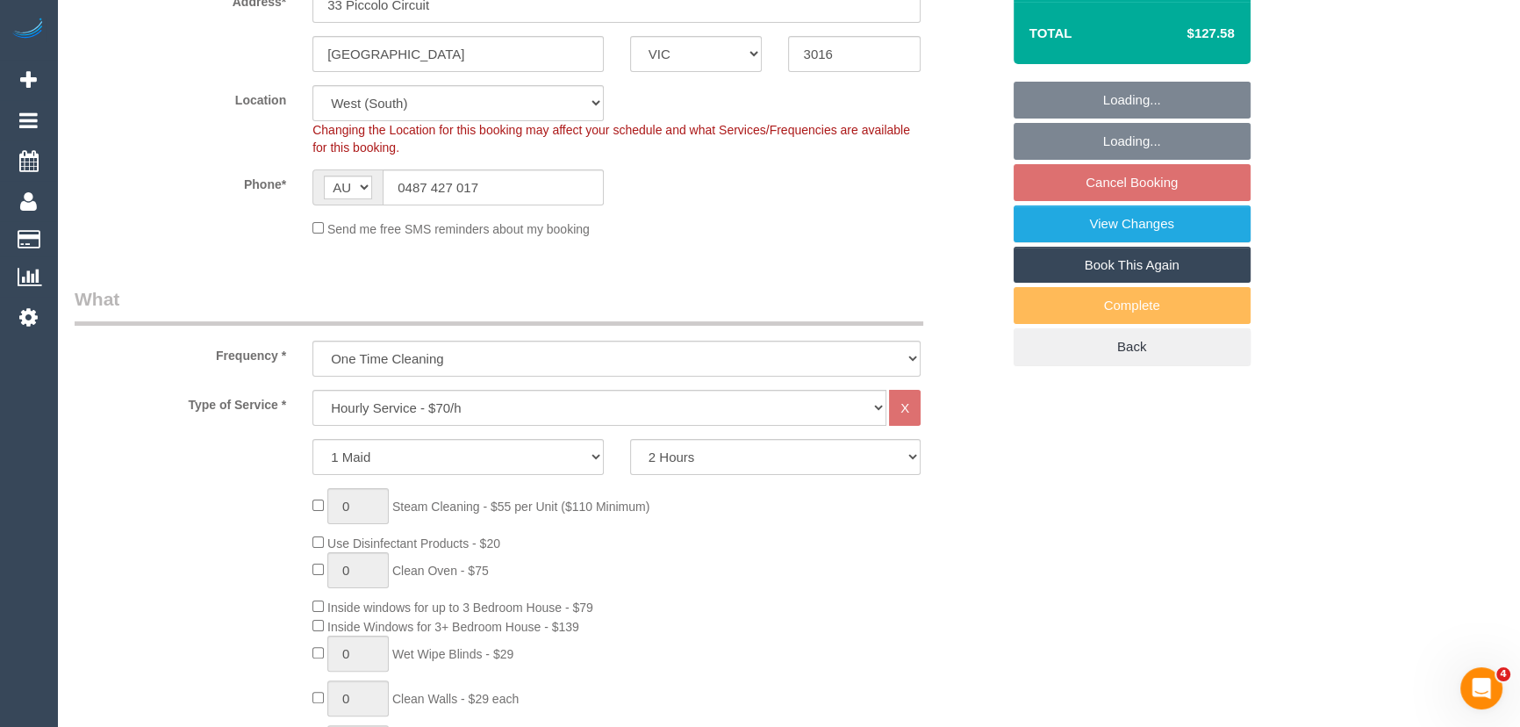
select select "object:1369"
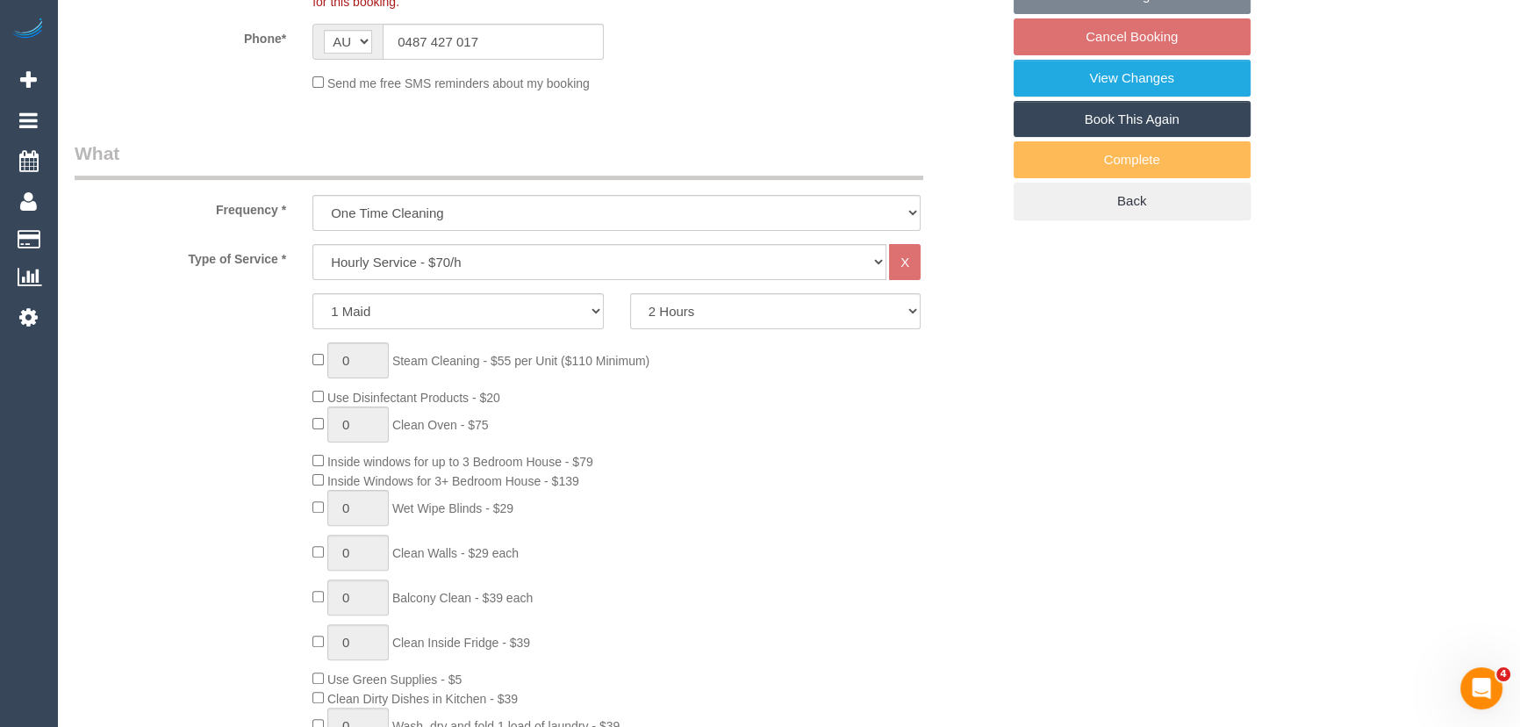
select select "spot2"
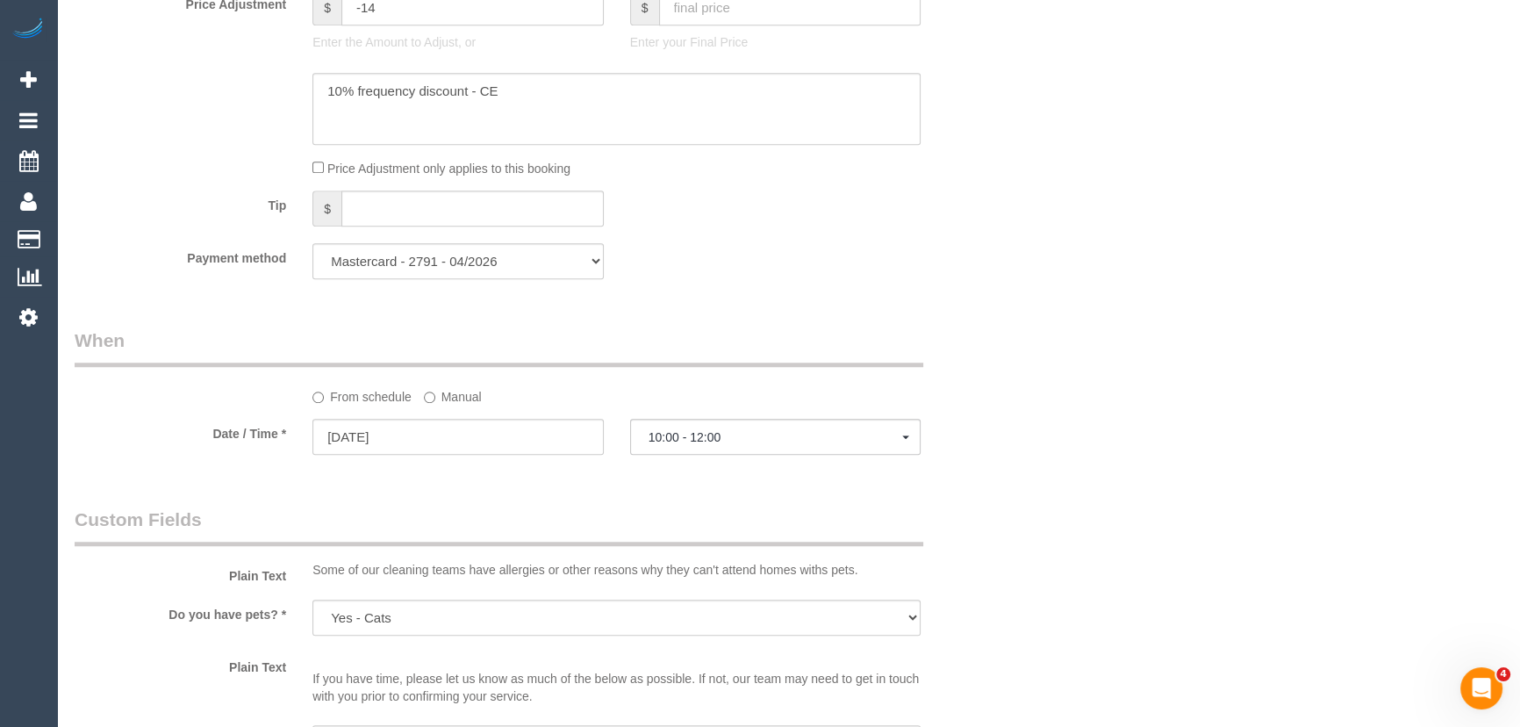
scroll to position [1834, 0]
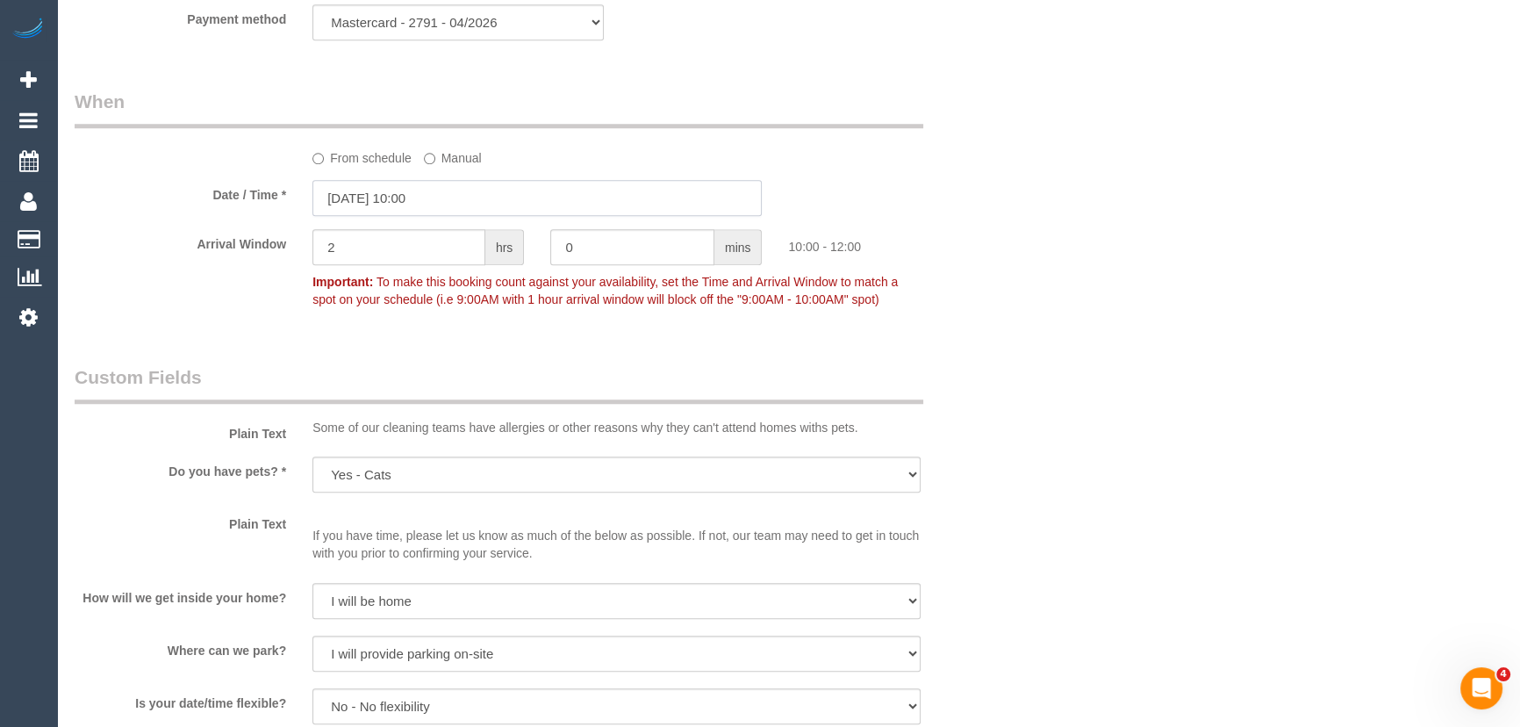
click at [450, 197] on input "[DATE] 10:00" at bounding box center [536, 198] width 449 height 36
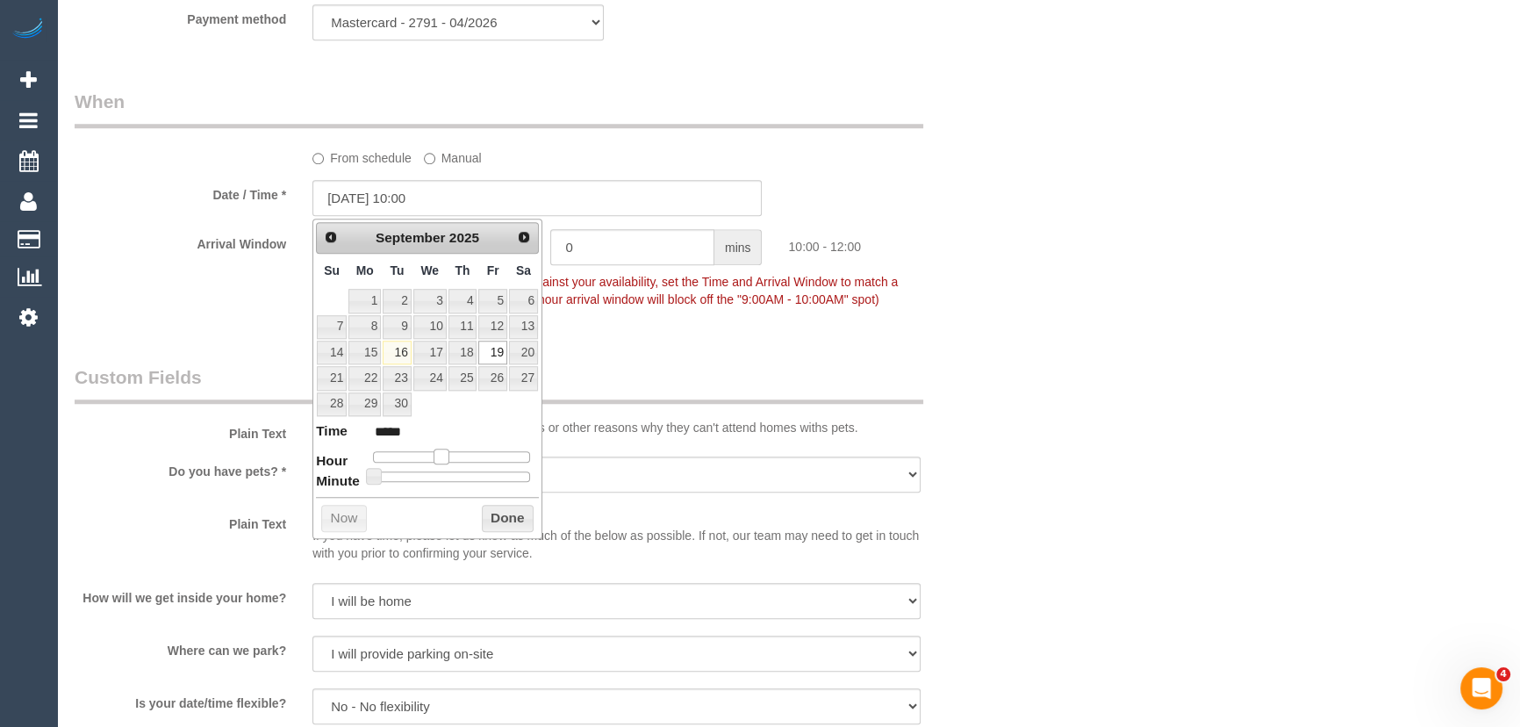
click at [441, 452] on span at bounding box center [442, 456] width 16 height 16
type input "[DATE] 09:00"
type input "*****"
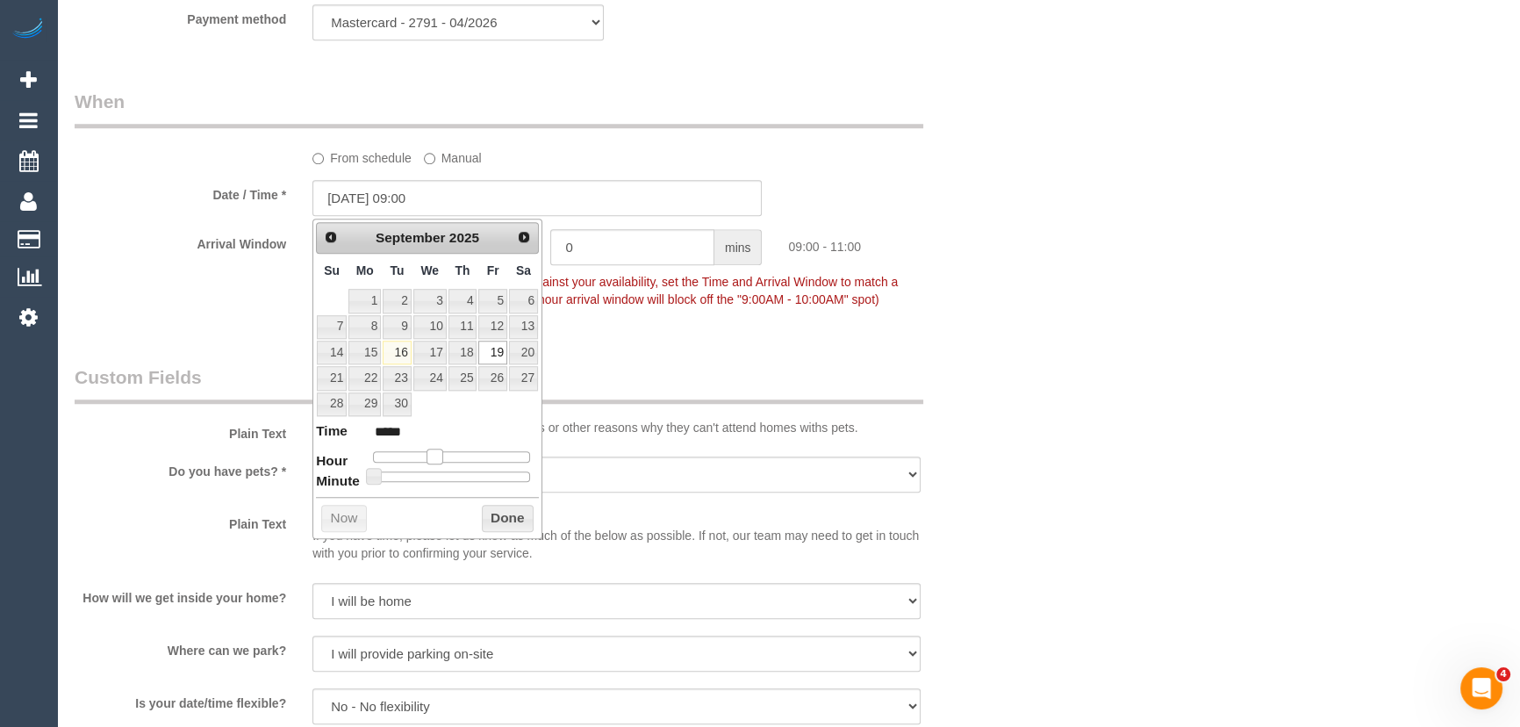
click at [435, 452] on span at bounding box center [435, 456] width 16 height 16
click at [731, 326] on fieldset "When From schedule Manual Date / Time * [DATE] 09:00 Arrival Window 2 hrs 0 min…" at bounding box center [538, 209] width 926 height 240
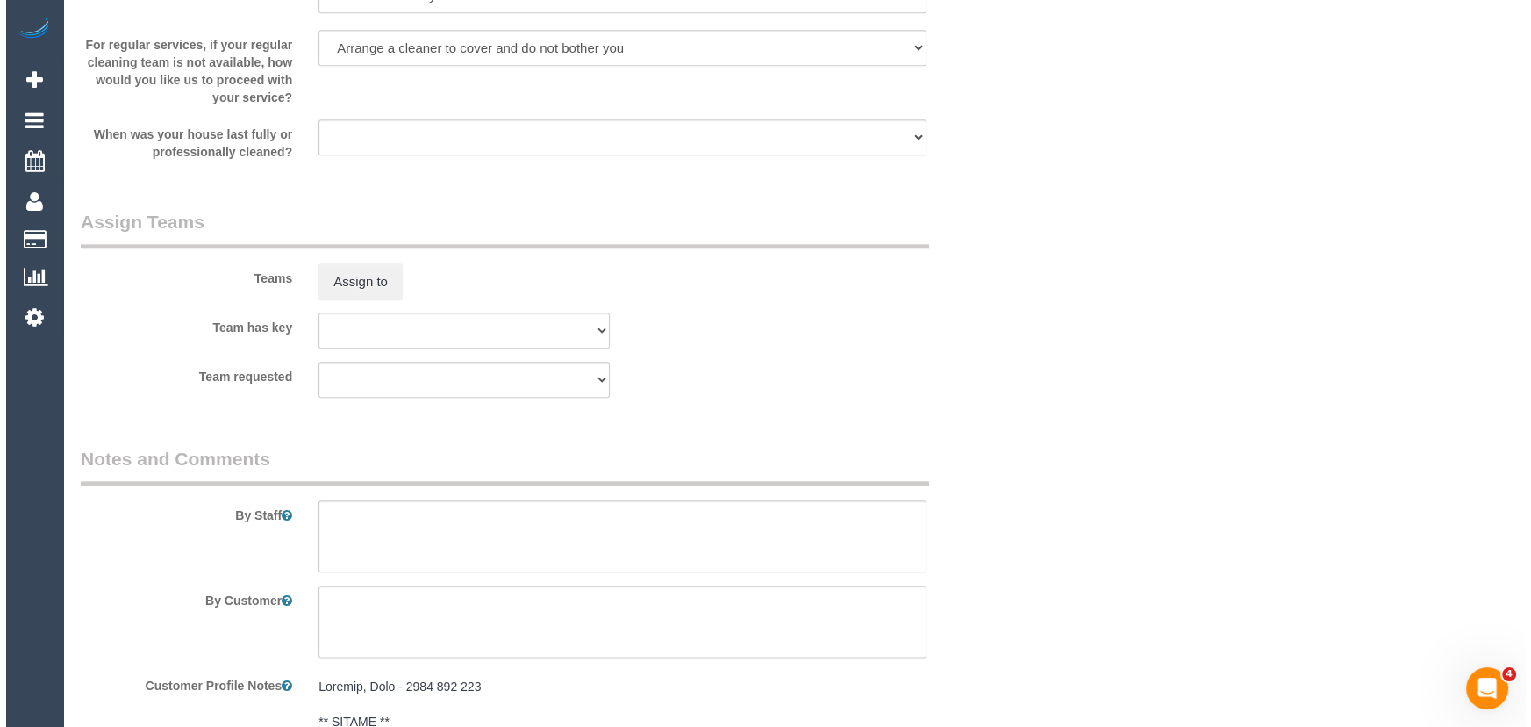
scroll to position [2553, 0]
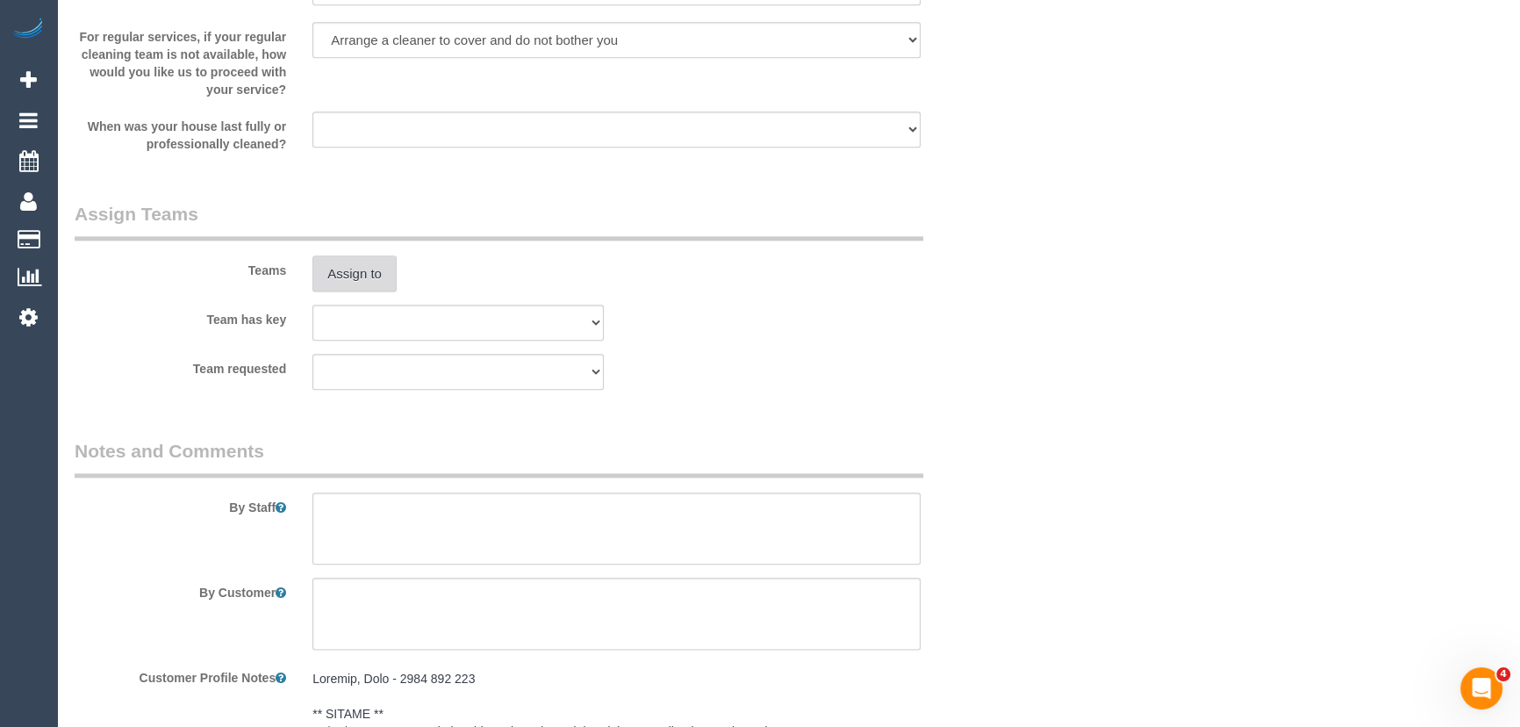
click at [357, 281] on button "Assign to" at bounding box center [354, 273] width 84 height 37
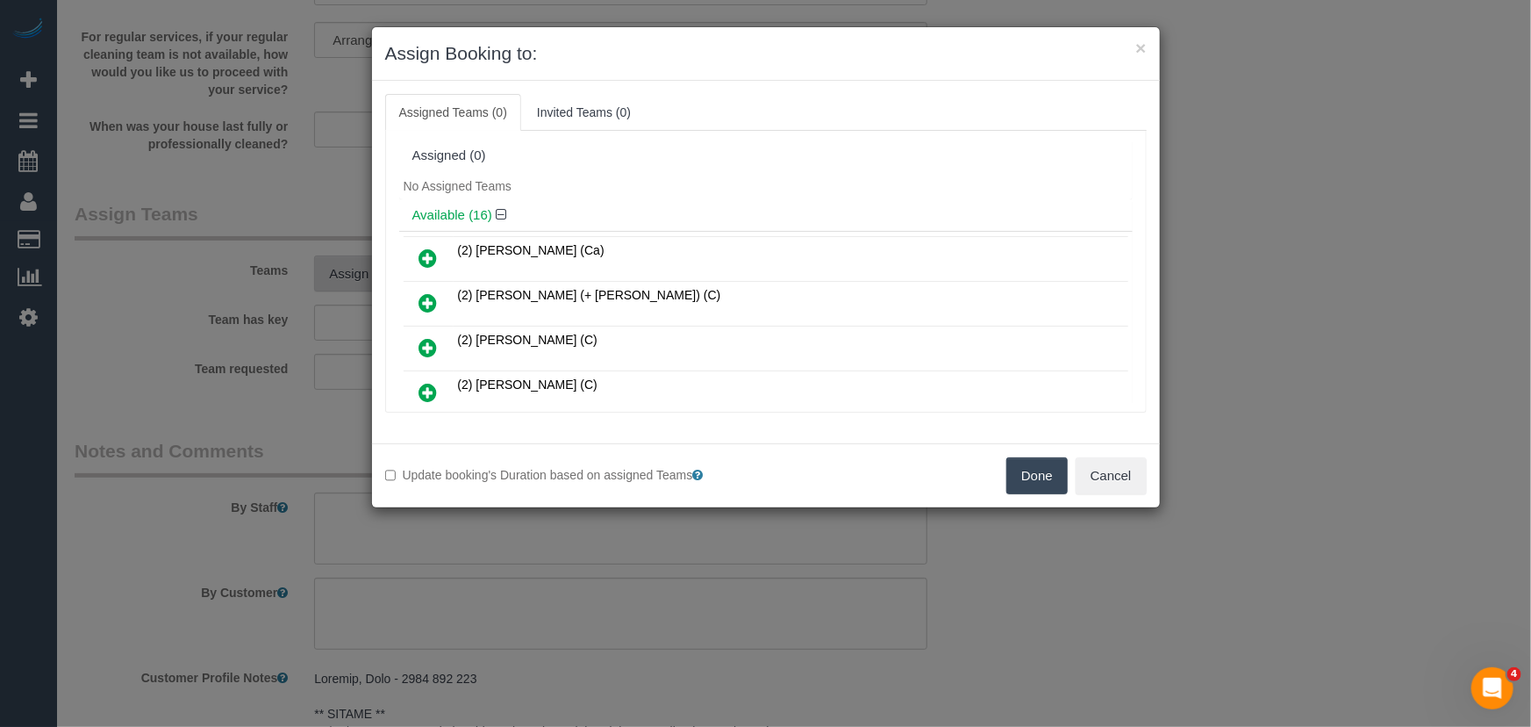
scroll to position [197, 0]
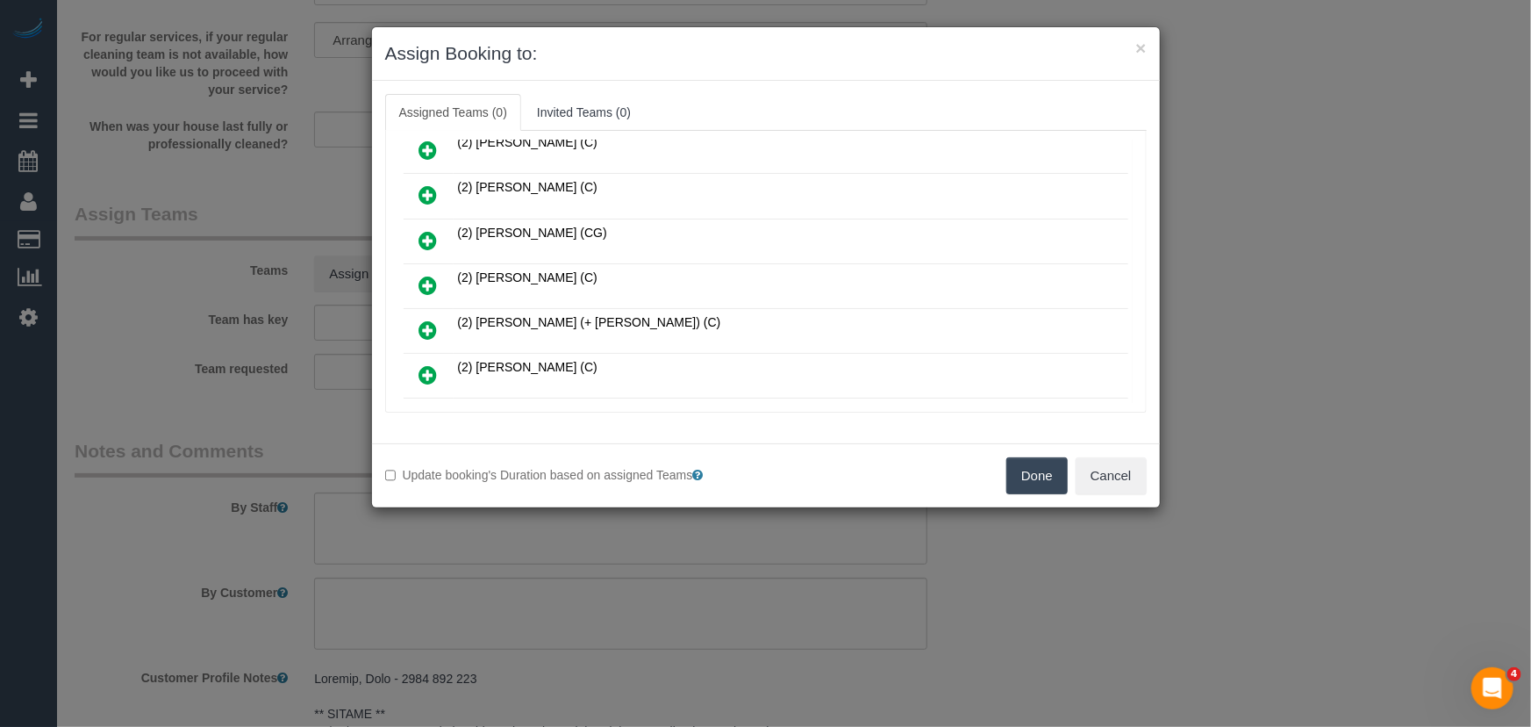
click at [429, 282] on icon at bounding box center [428, 285] width 18 height 21
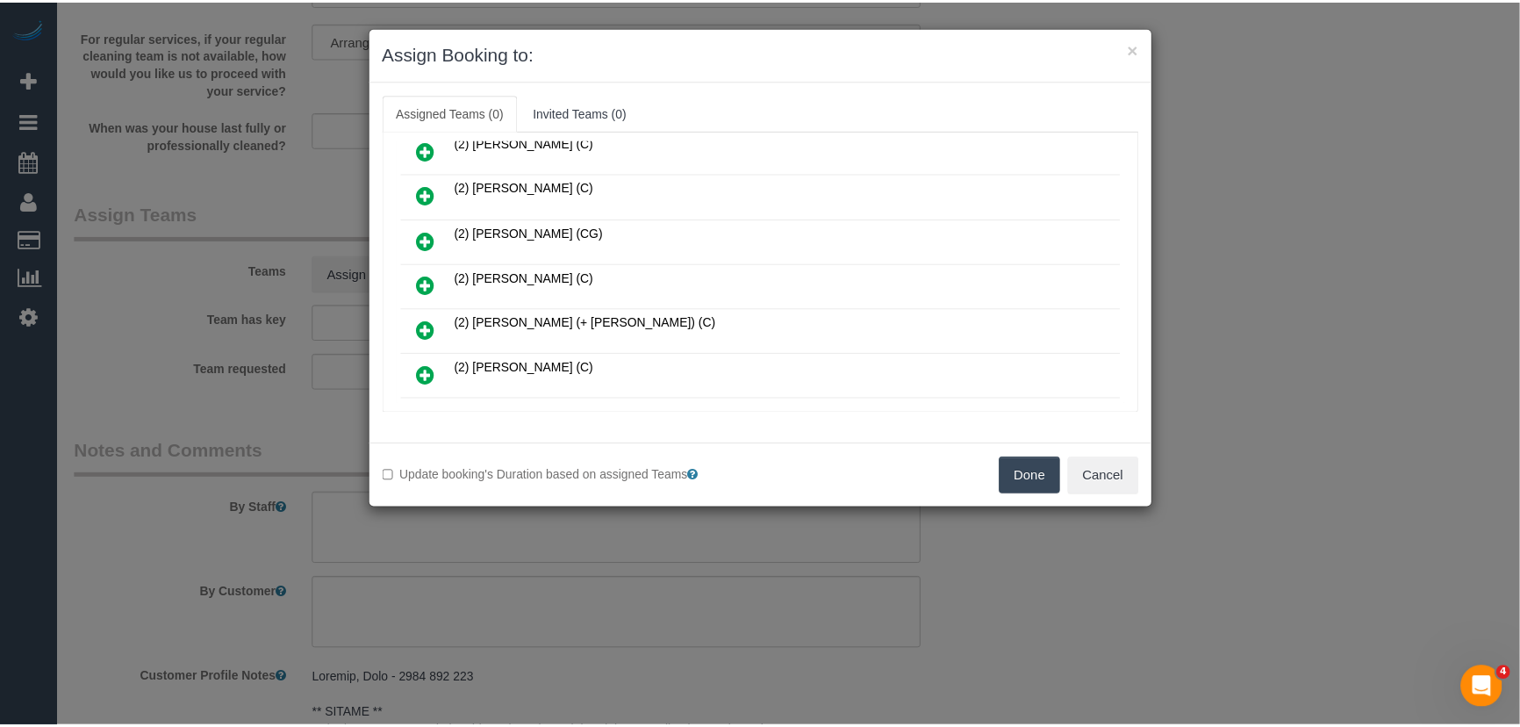
scroll to position [238, 0]
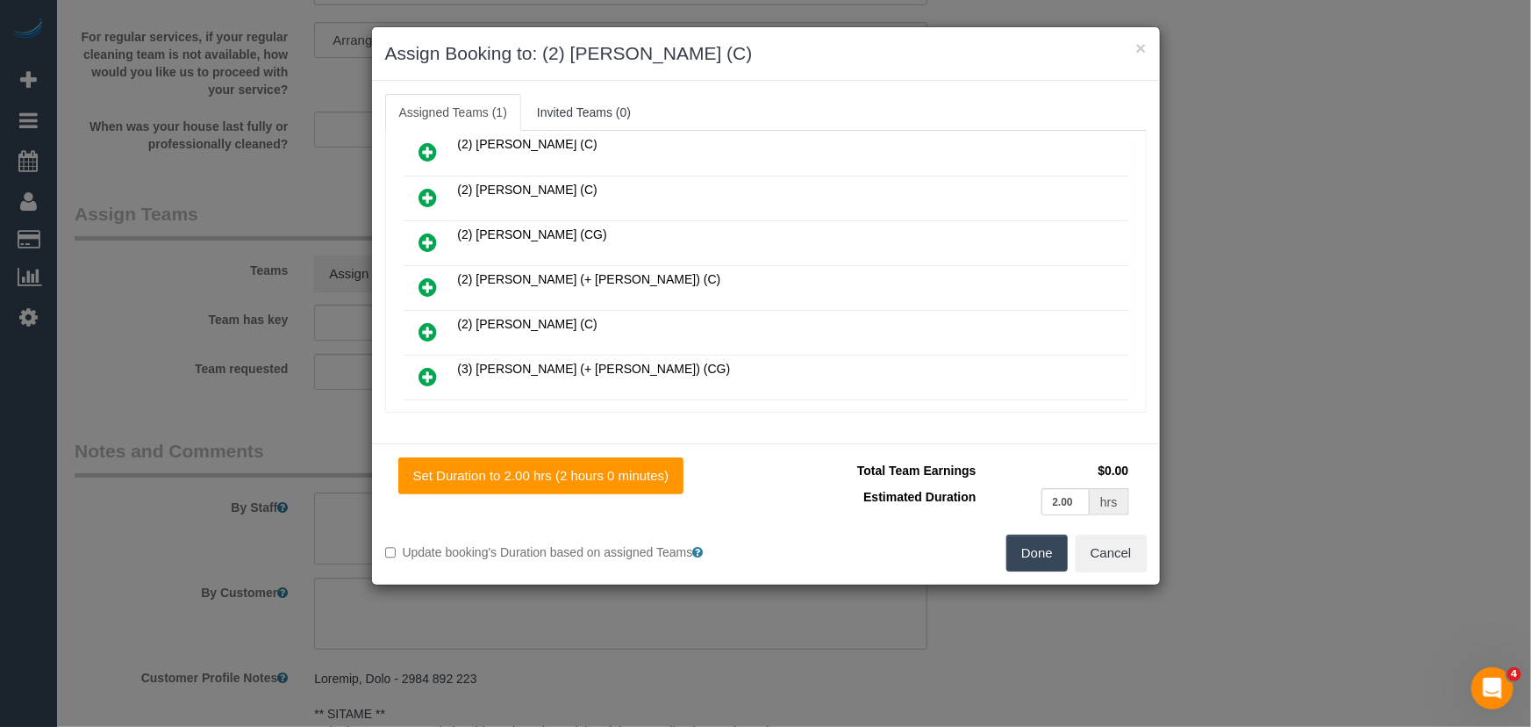
click at [1043, 563] on button "Done" at bounding box center [1037, 552] width 61 height 37
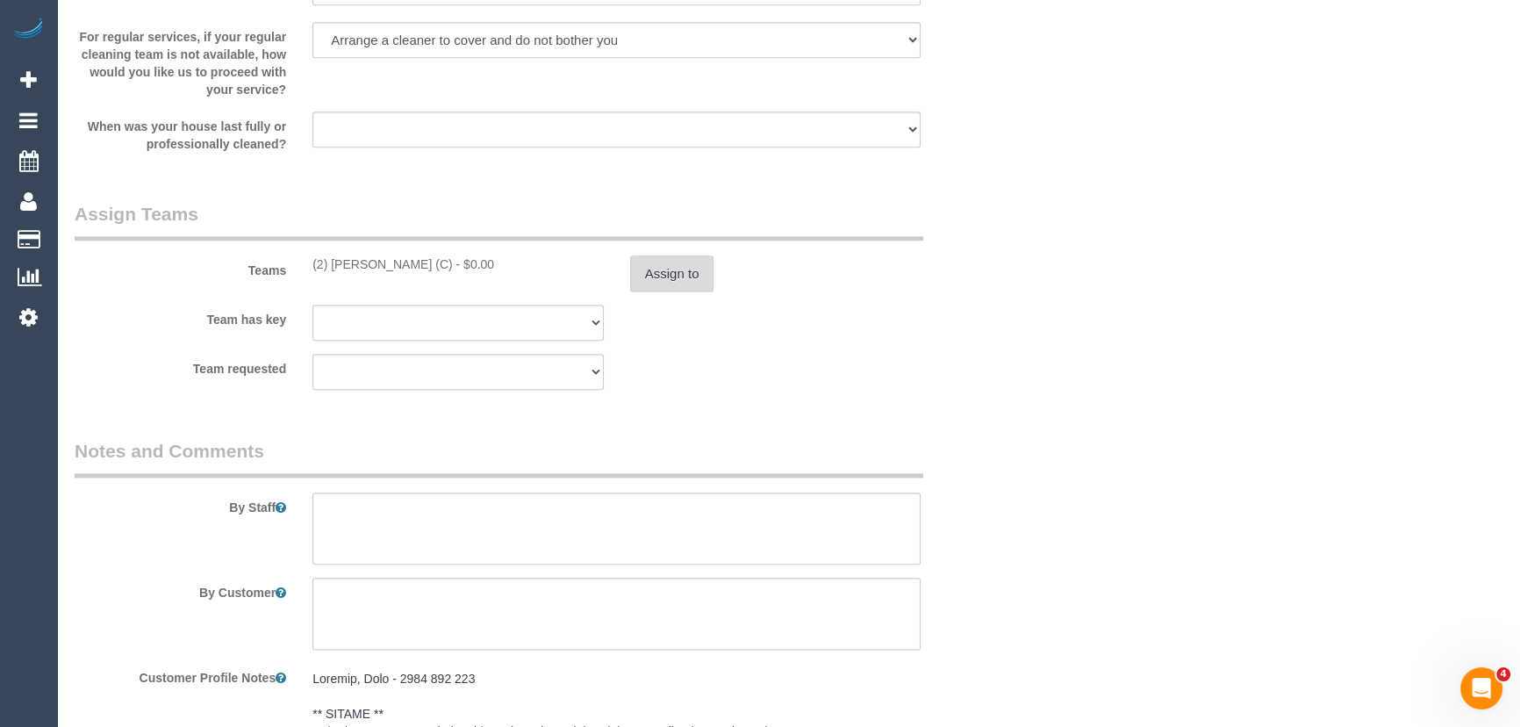
click at [678, 272] on button "Assign to" at bounding box center [672, 273] width 84 height 37
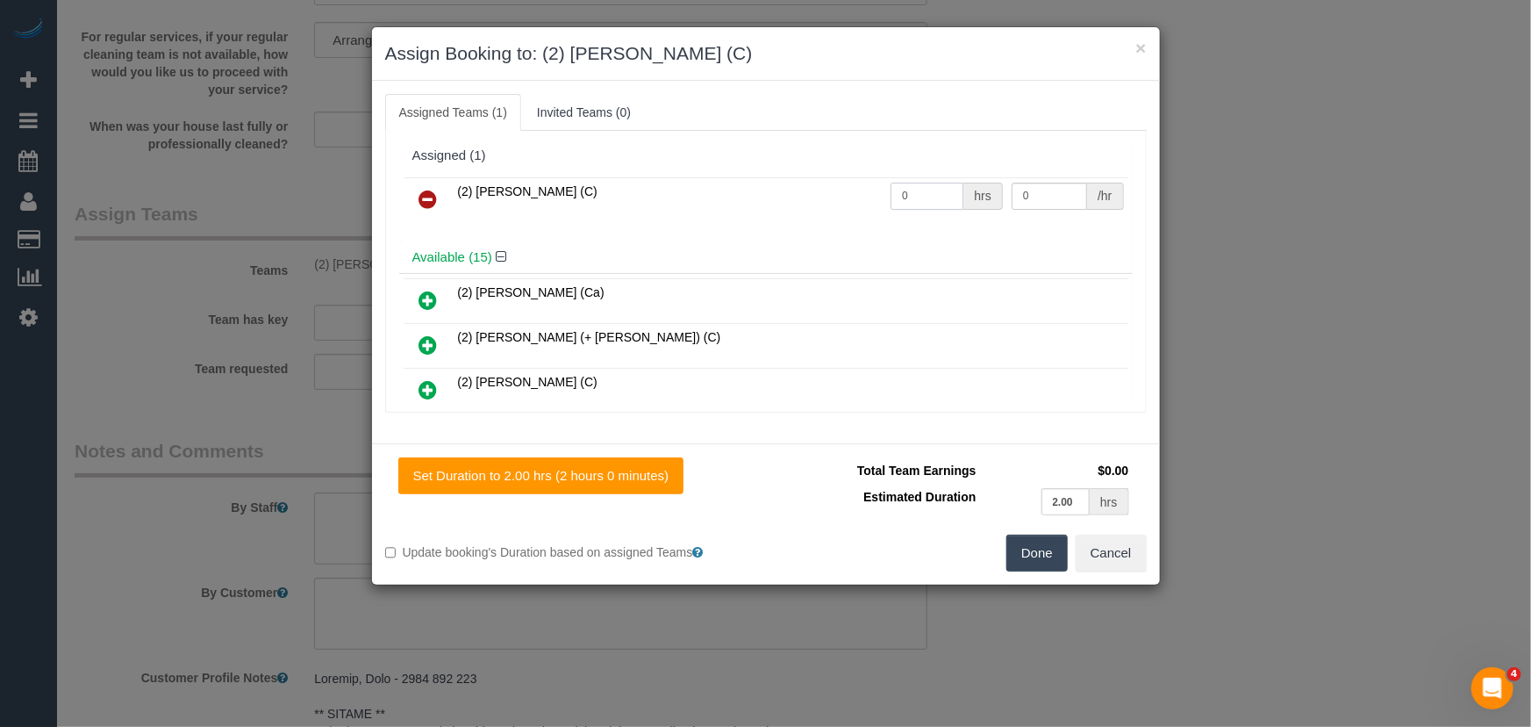
click at [931, 190] on input "0" at bounding box center [927, 196] width 73 height 27
type input "2"
type input "37.5"
click at [1044, 556] on button "Done" at bounding box center [1037, 552] width 61 height 37
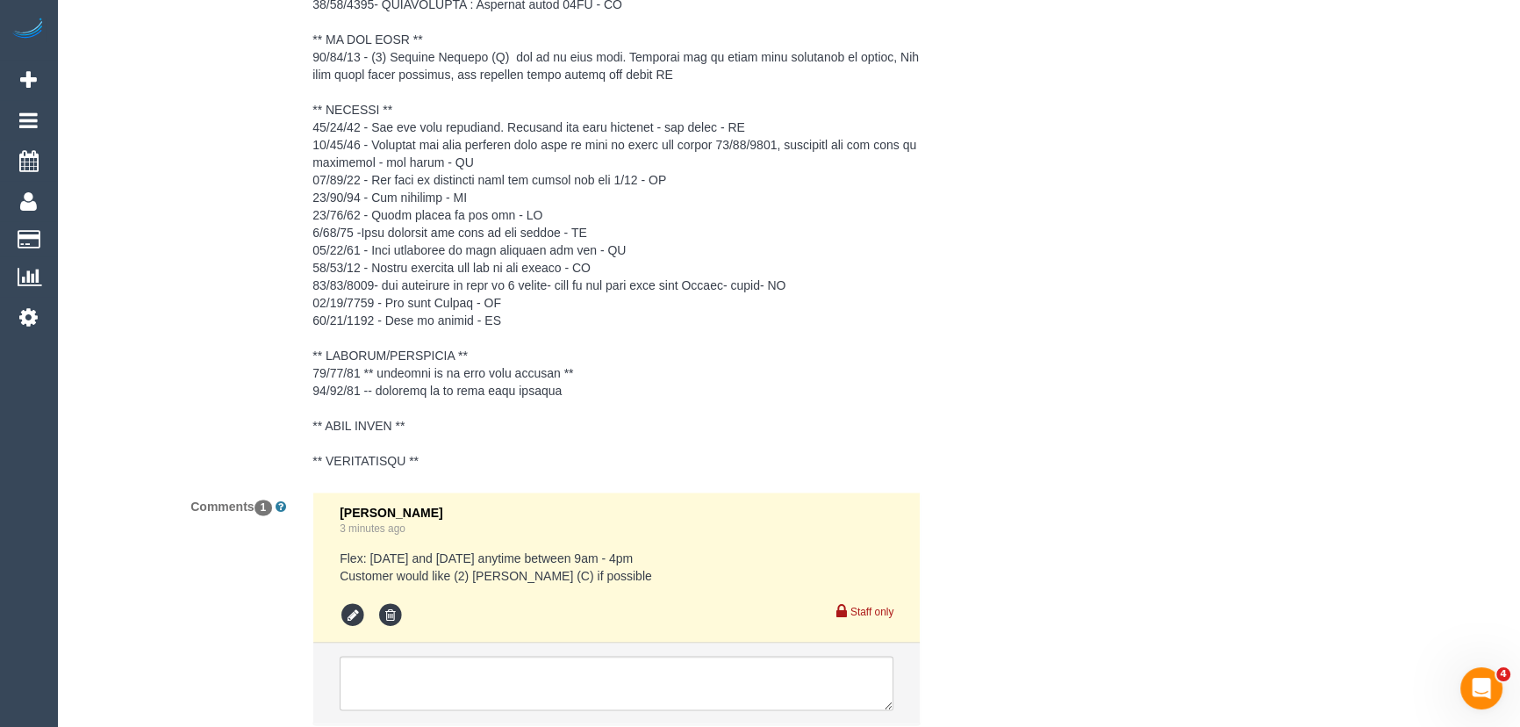
scroll to position [3545, 0]
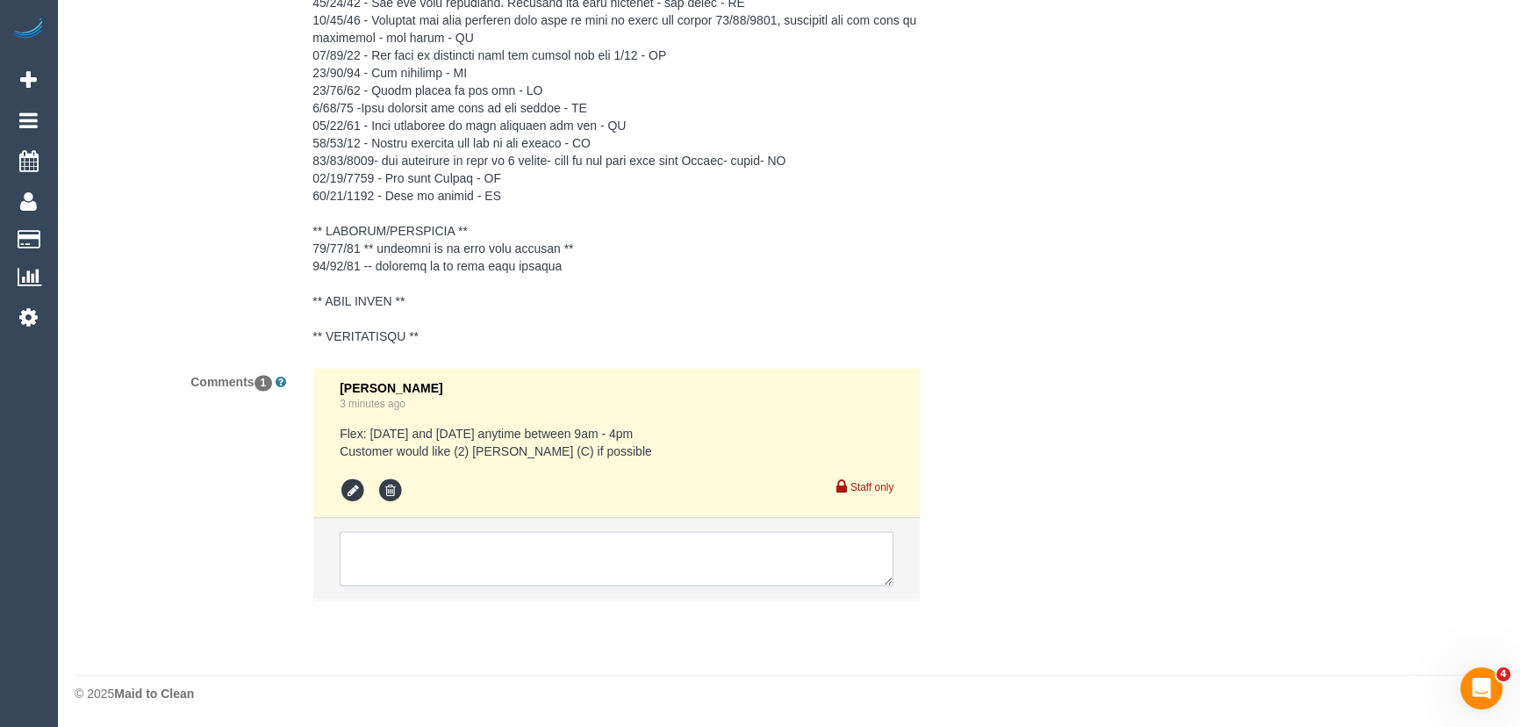
click at [553, 560] on textarea at bounding box center [617, 558] width 554 height 54
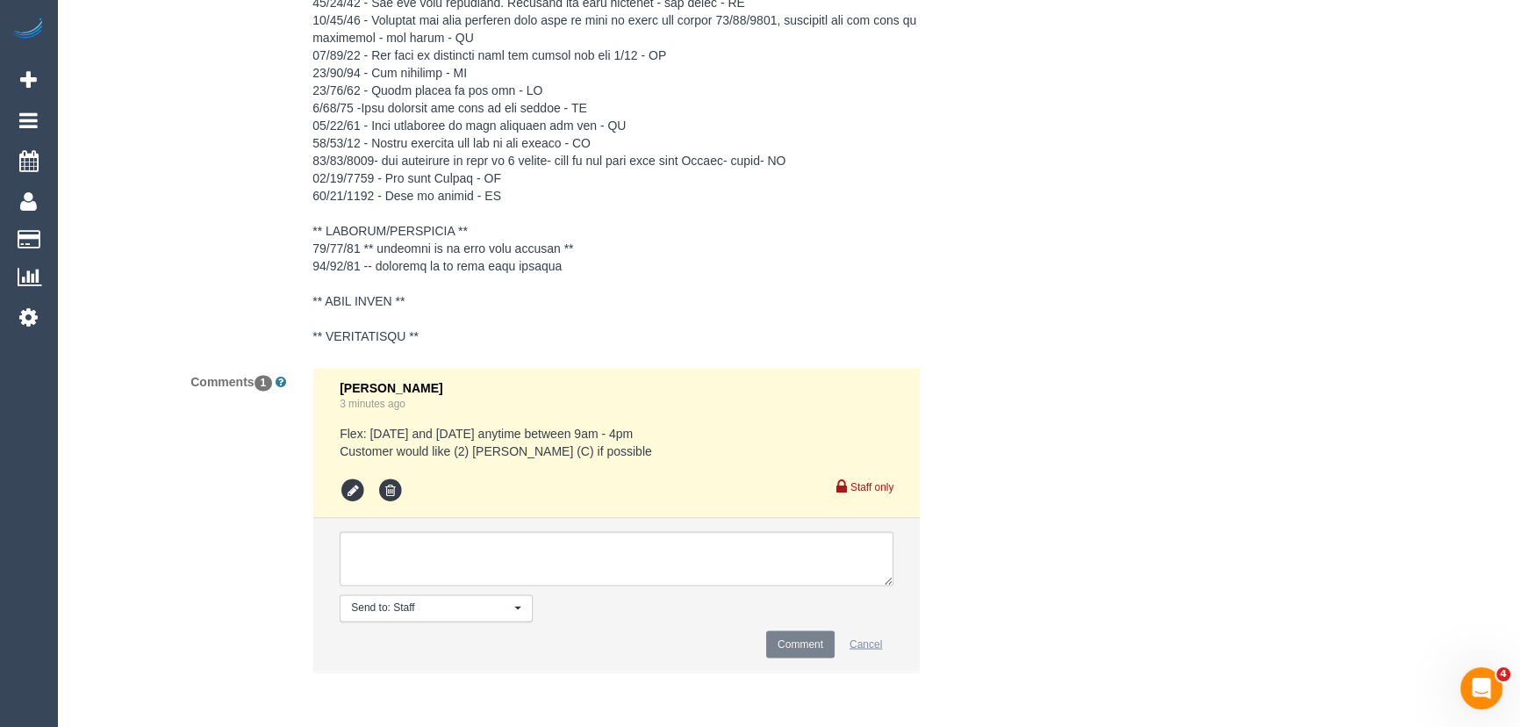
click at [883, 648] on button "Cancel" at bounding box center [865, 643] width 55 height 27
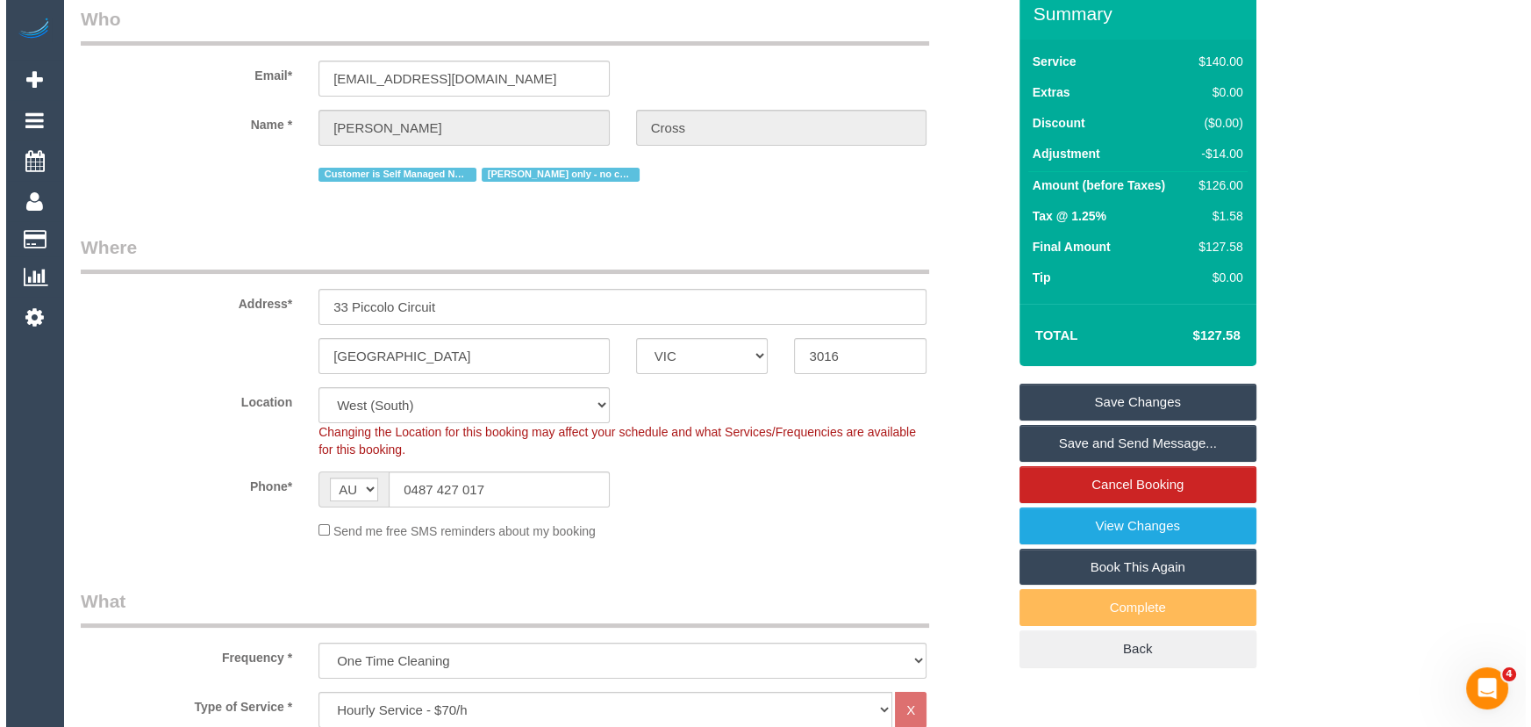
scroll to position [0, 0]
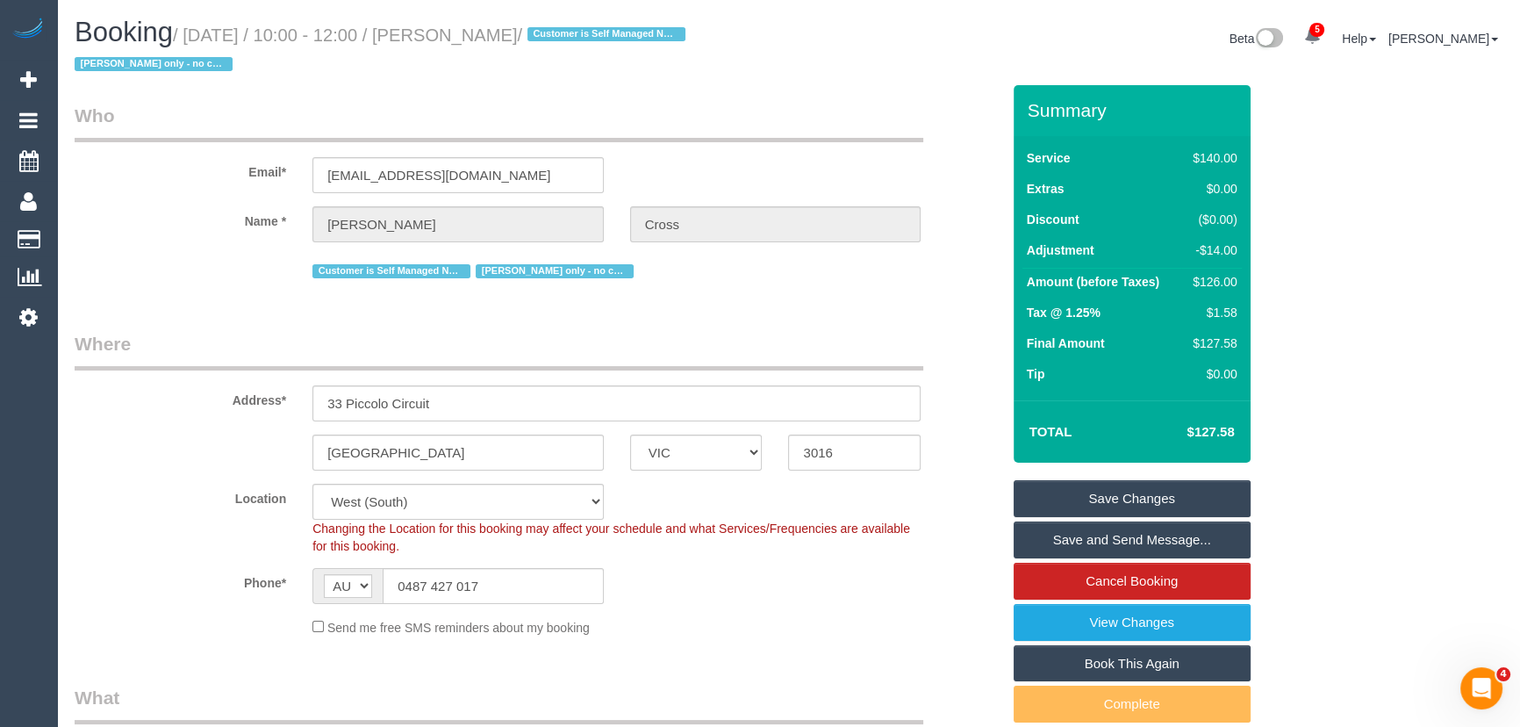
click at [501, 37] on small "/ [DATE] / 10:00 - 12:00 / [PERSON_NAME] / Customer is Self Managed NDIS [PERSO…" at bounding box center [383, 49] width 616 height 49
copy small "[PERSON_NAME]"
click at [1062, 539] on link "Save and Send Message..." at bounding box center [1132, 539] width 237 height 37
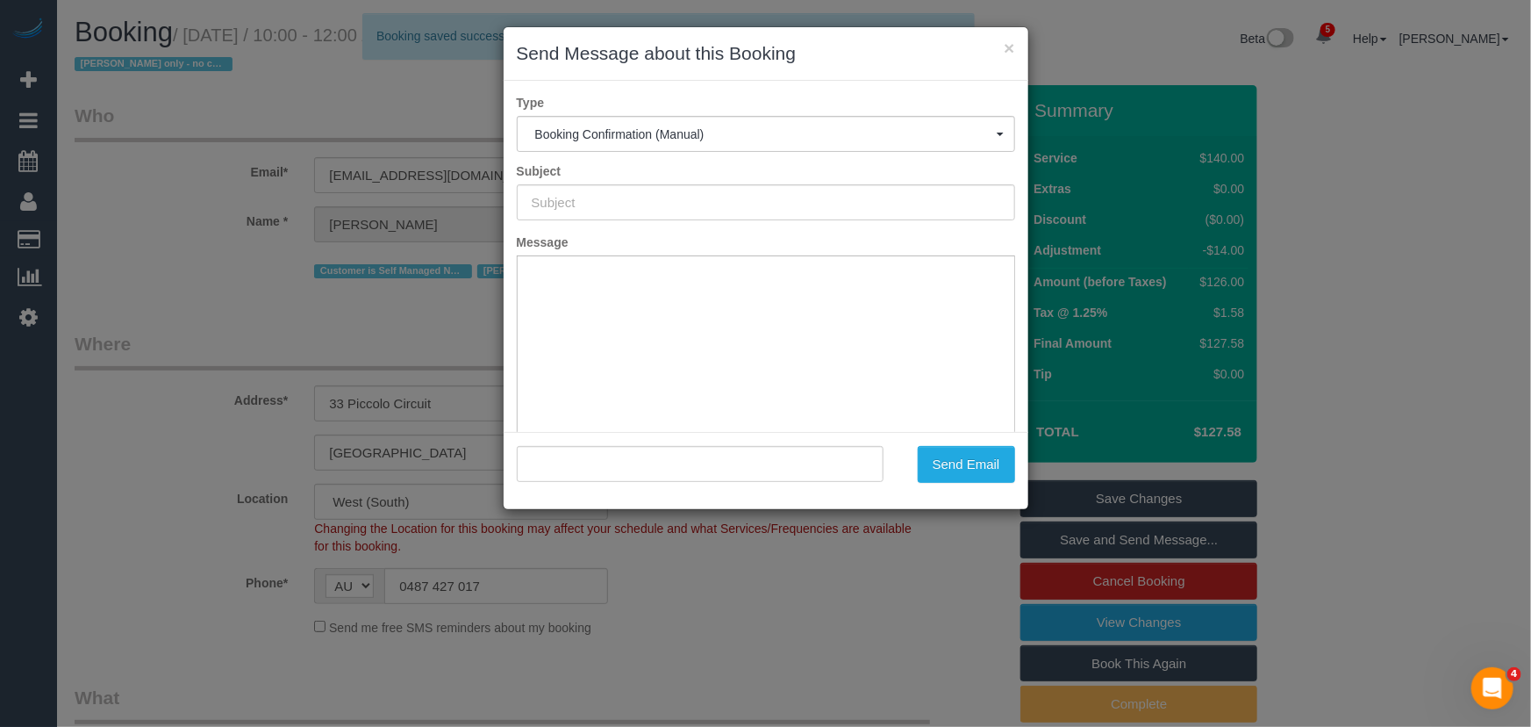
type input "Booking Confirmed"
type input ""[PERSON_NAME]" <[EMAIL_ADDRESS][DOMAIN_NAME]>"
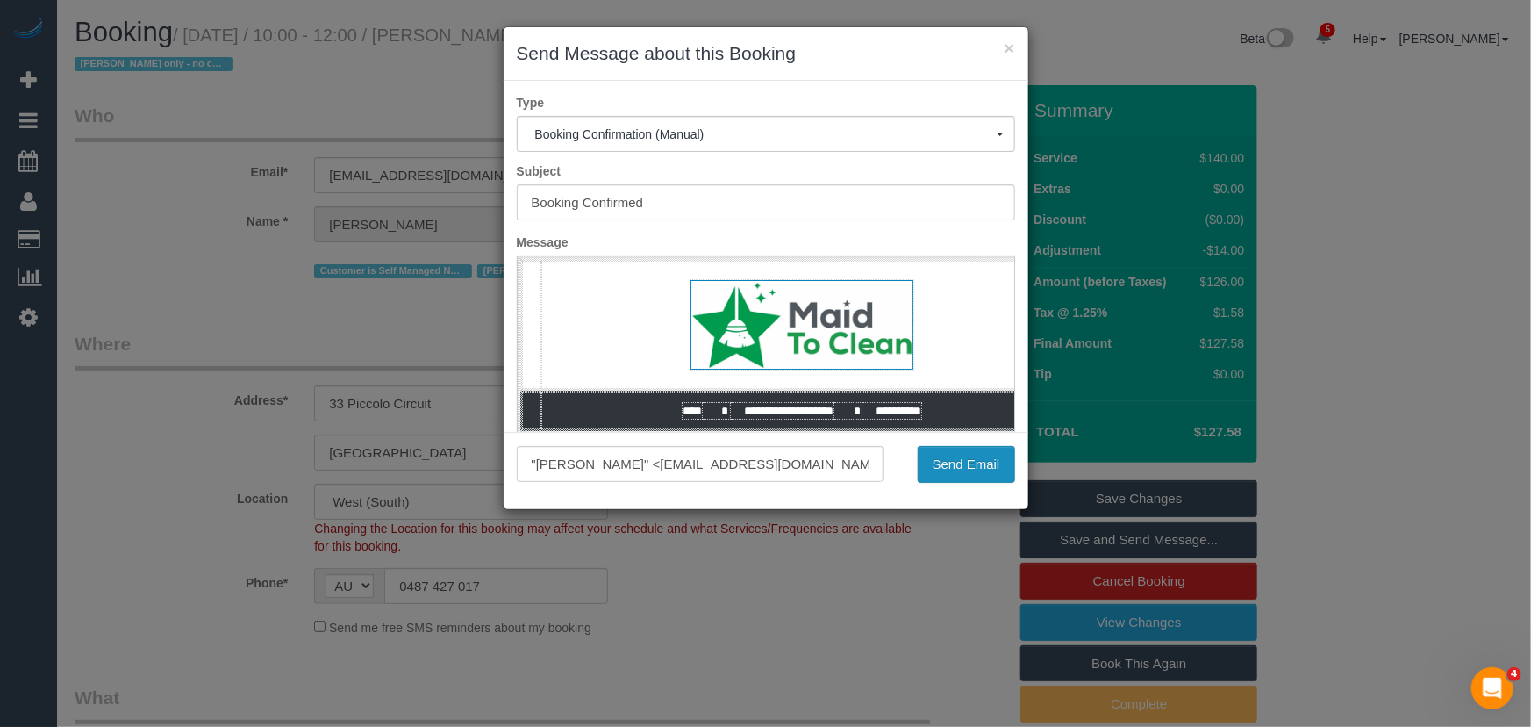
click at [977, 473] on button "Send Email" at bounding box center [966, 464] width 97 height 37
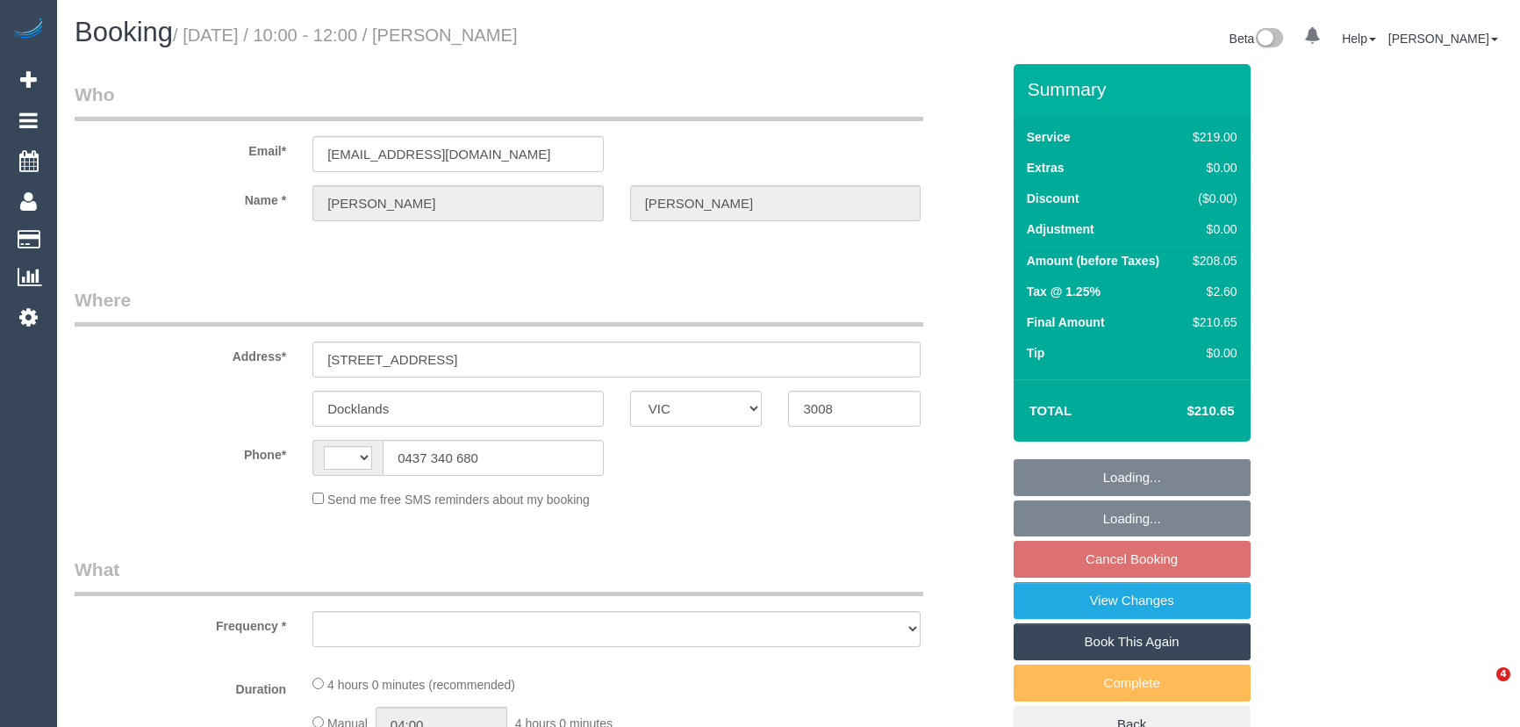
select select "VIC"
select select "string:stripe-pm_1HmyTB2GScqysDRVtfnO9N7M"
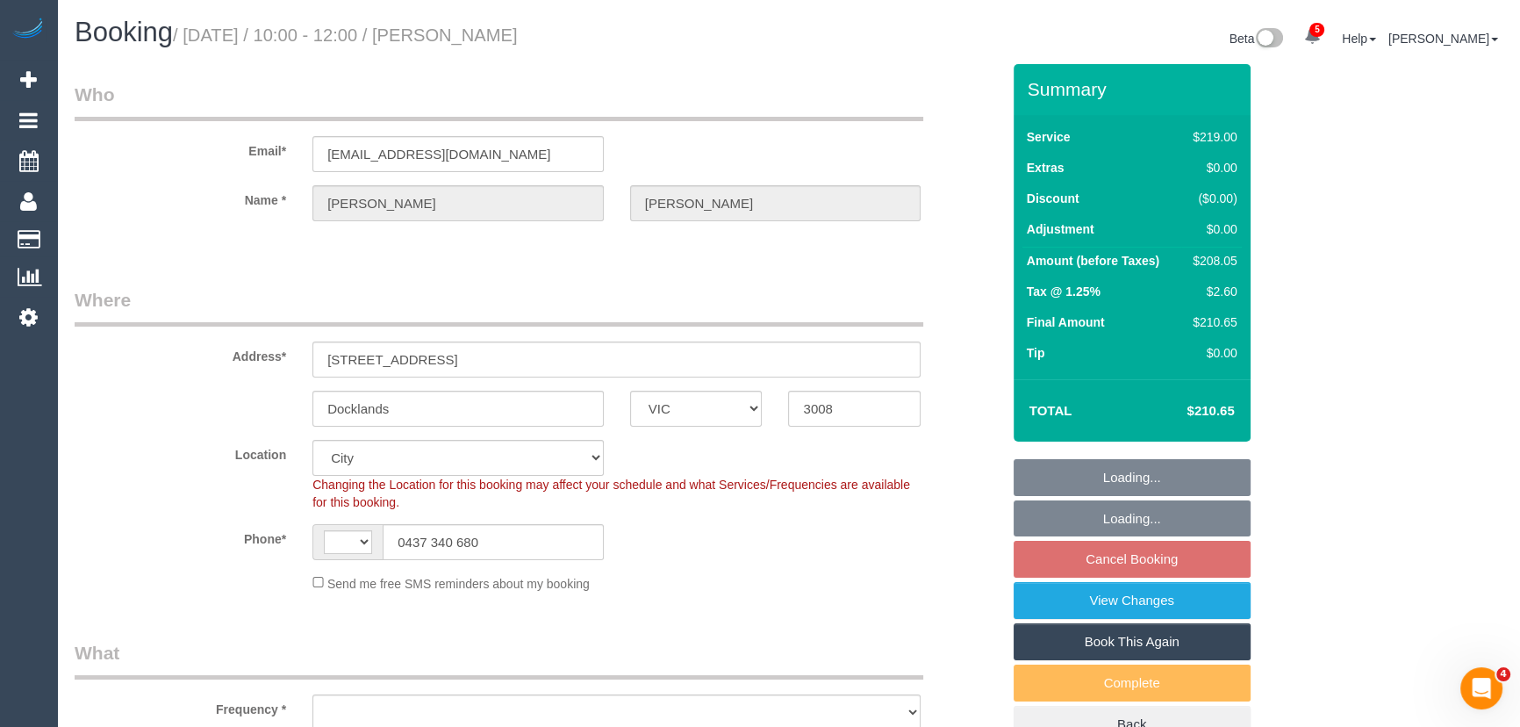
select select "string:AU"
select select "object:1087"
select select "number:29"
select select "object:1242"
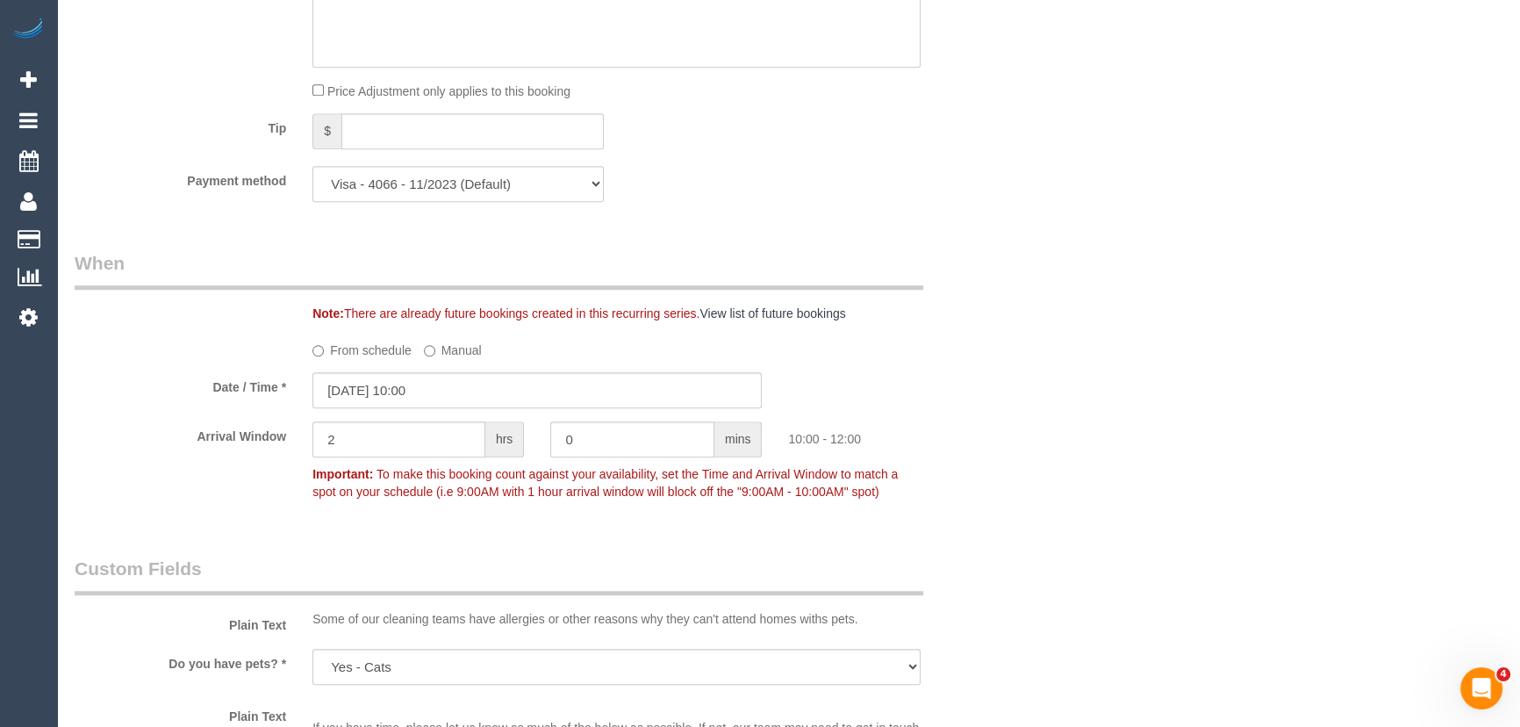
scroll to position [1914, 0]
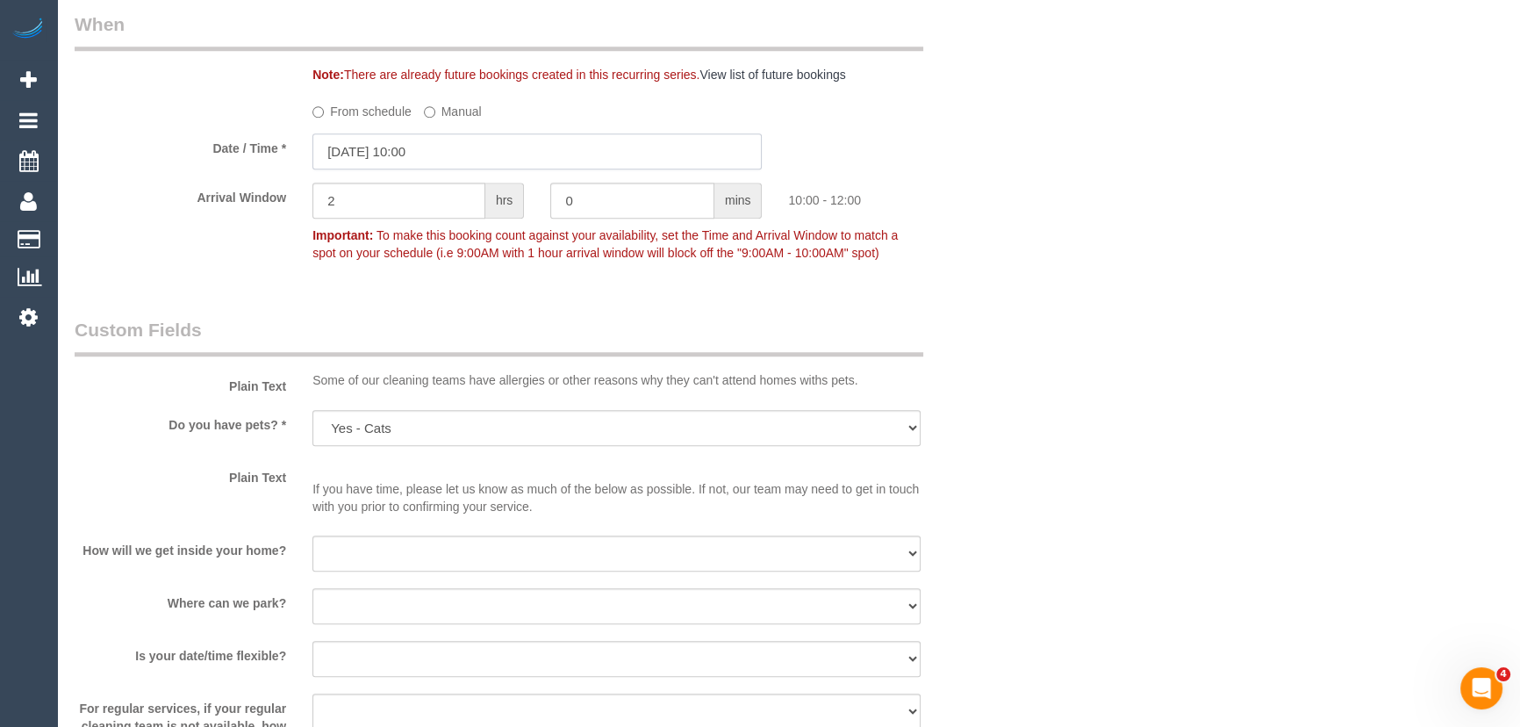
click at [456, 154] on input "19/09/2025 10:00" at bounding box center [536, 151] width 449 height 36
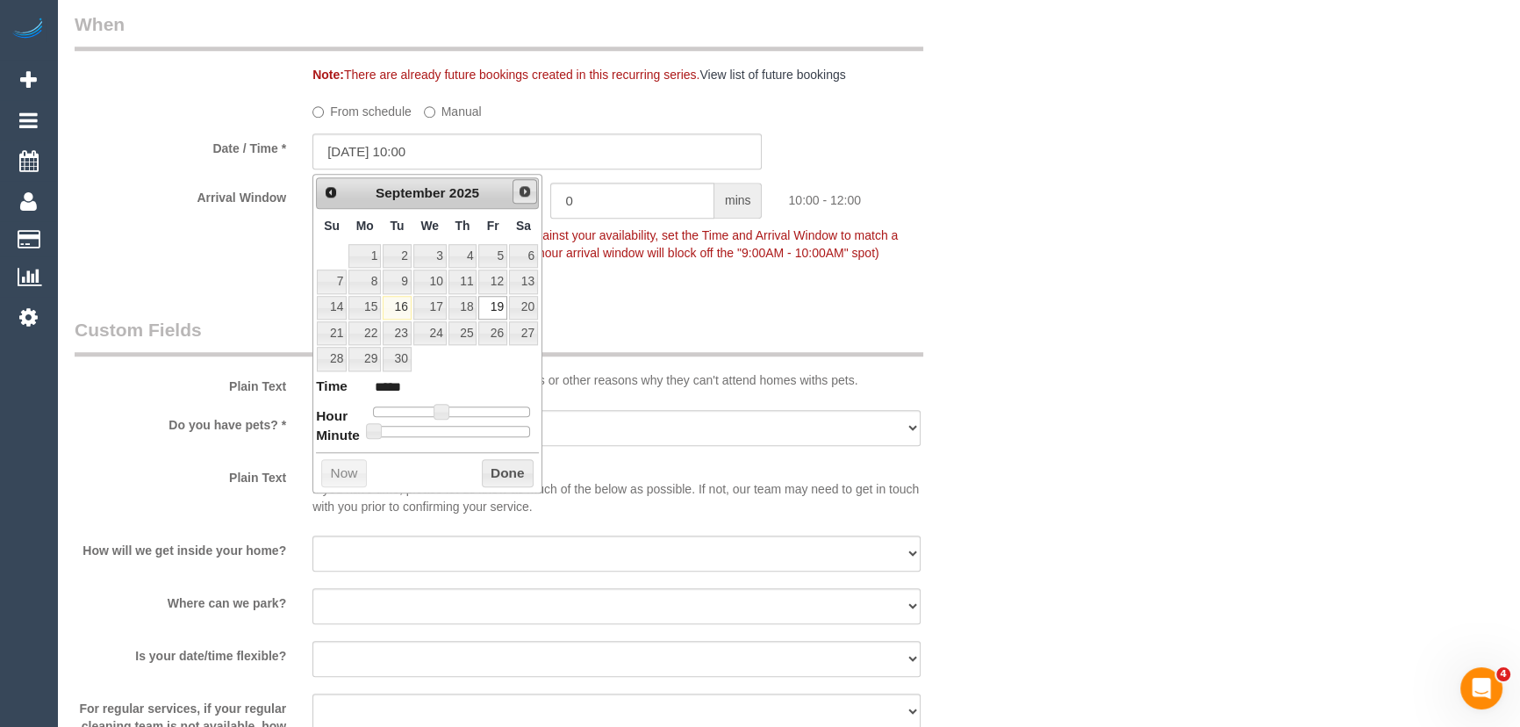
click at [527, 192] on span "Next" at bounding box center [525, 191] width 14 height 14
click at [491, 281] on link "10" at bounding box center [492, 281] width 28 height 24
type input "10/10/2025 10:00"
click at [943, 354] on div "Plain Text Some of our cleaning teams have allergies or other reasons why they …" at bounding box center [537, 357] width 952 height 80
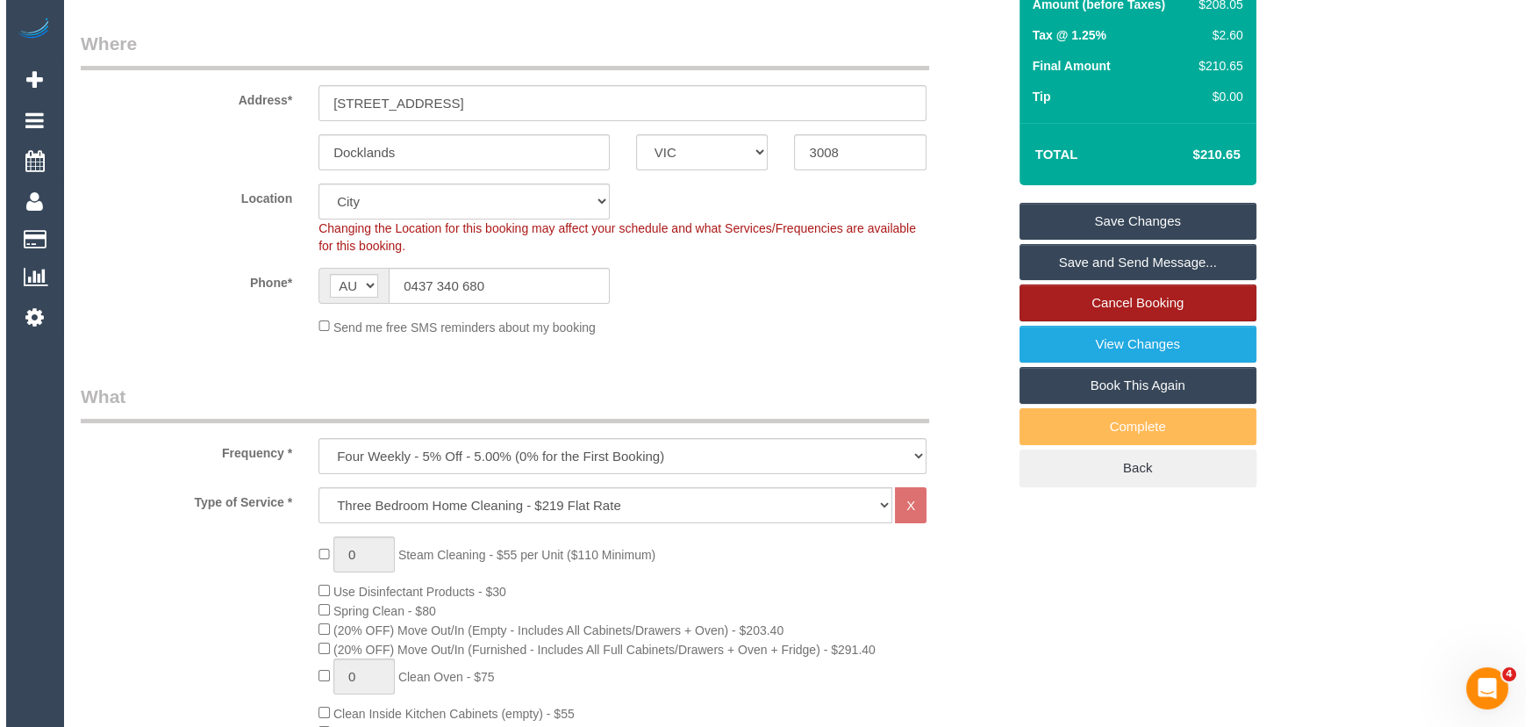
scroll to position [0, 0]
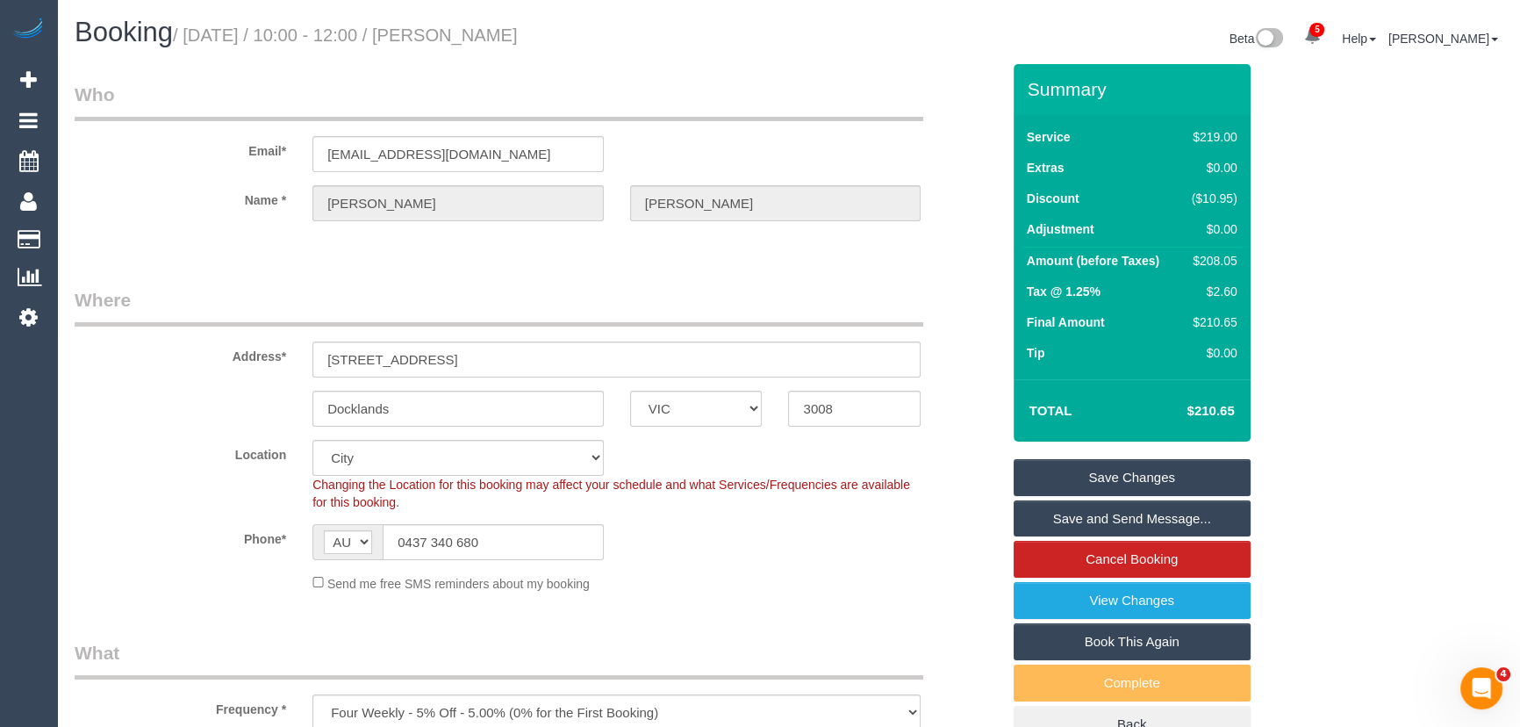
click at [1127, 473] on link "Save Changes" at bounding box center [1132, 477] width 237 height 37
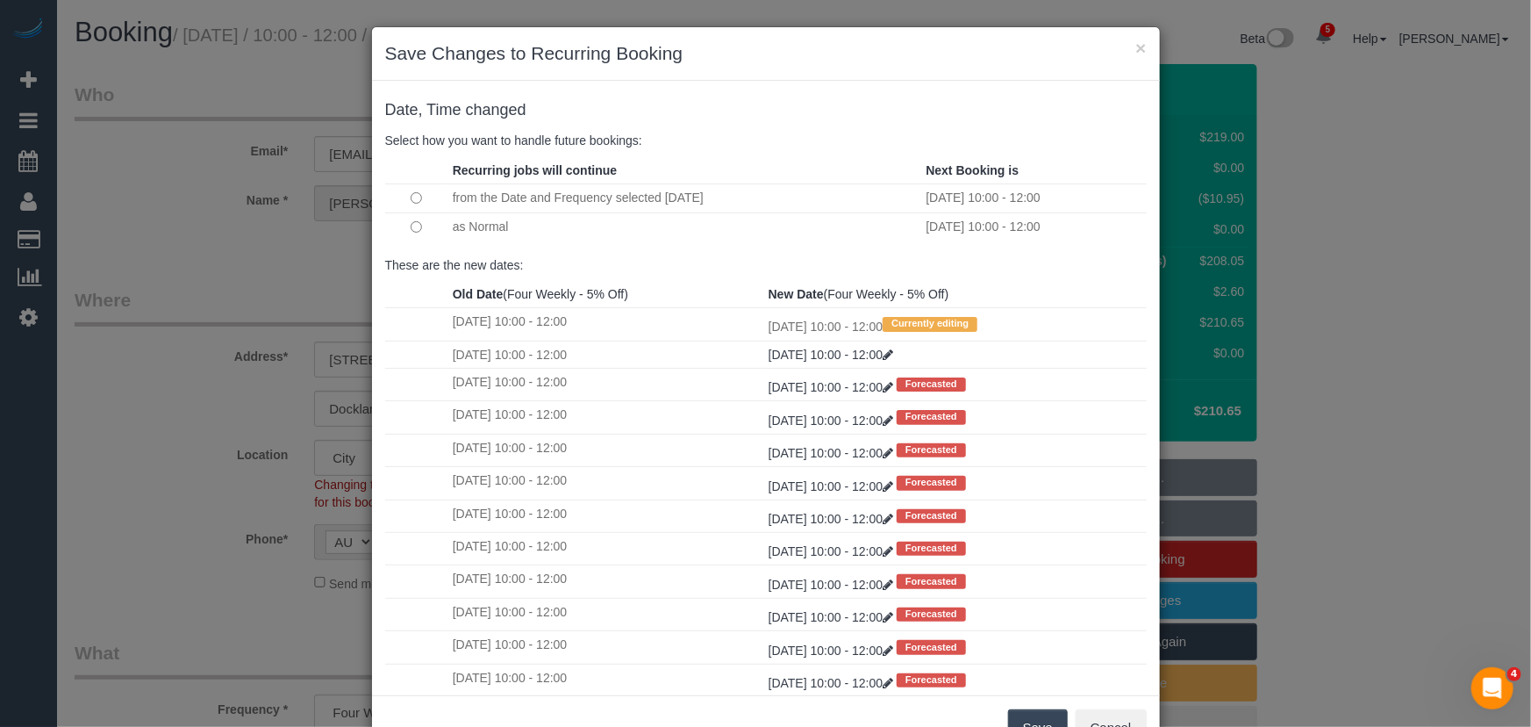
click at [1031, 715] on button "Save" at bounding box center [1038, 727] width 60 height 37
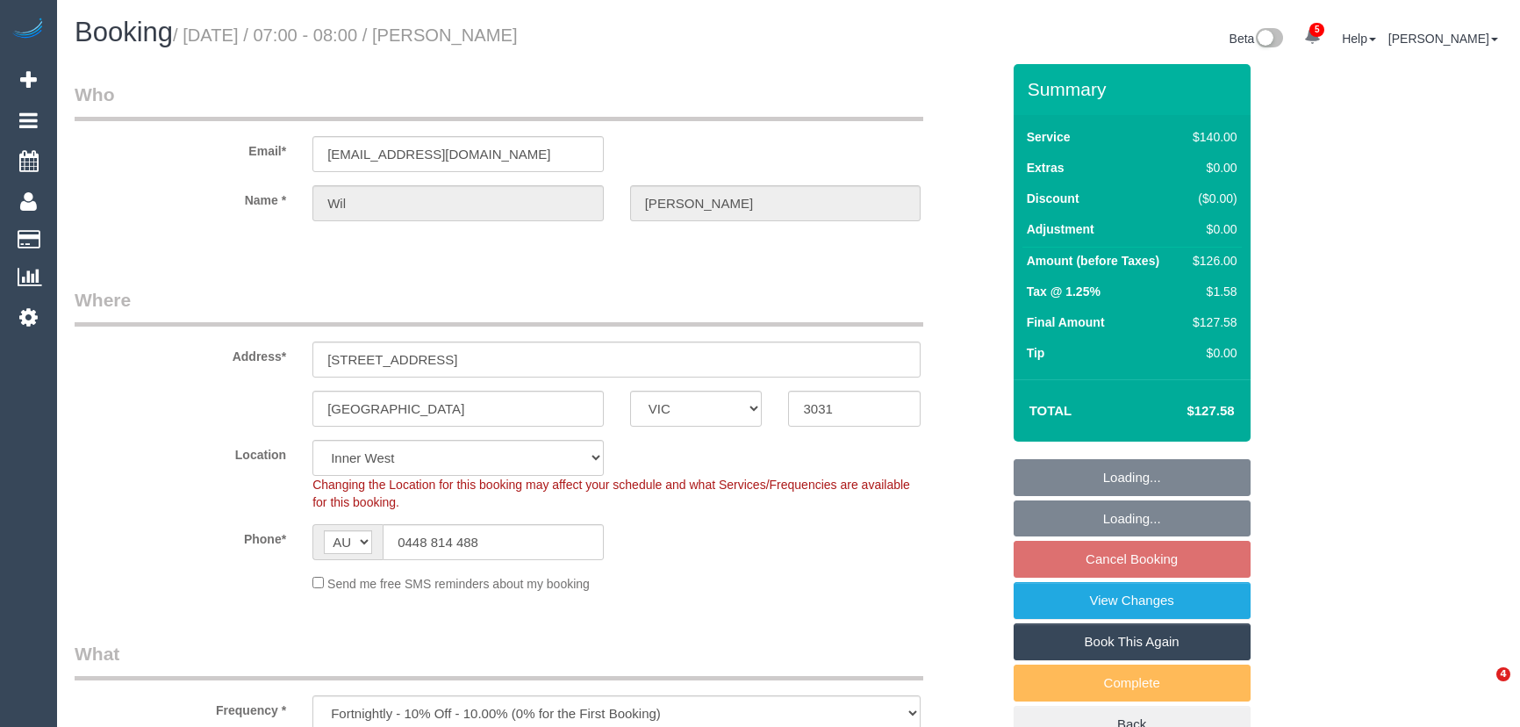
select select "VIC"
select select "spot1"
select select "number:28"
select select "number:14"
select select "number:18"
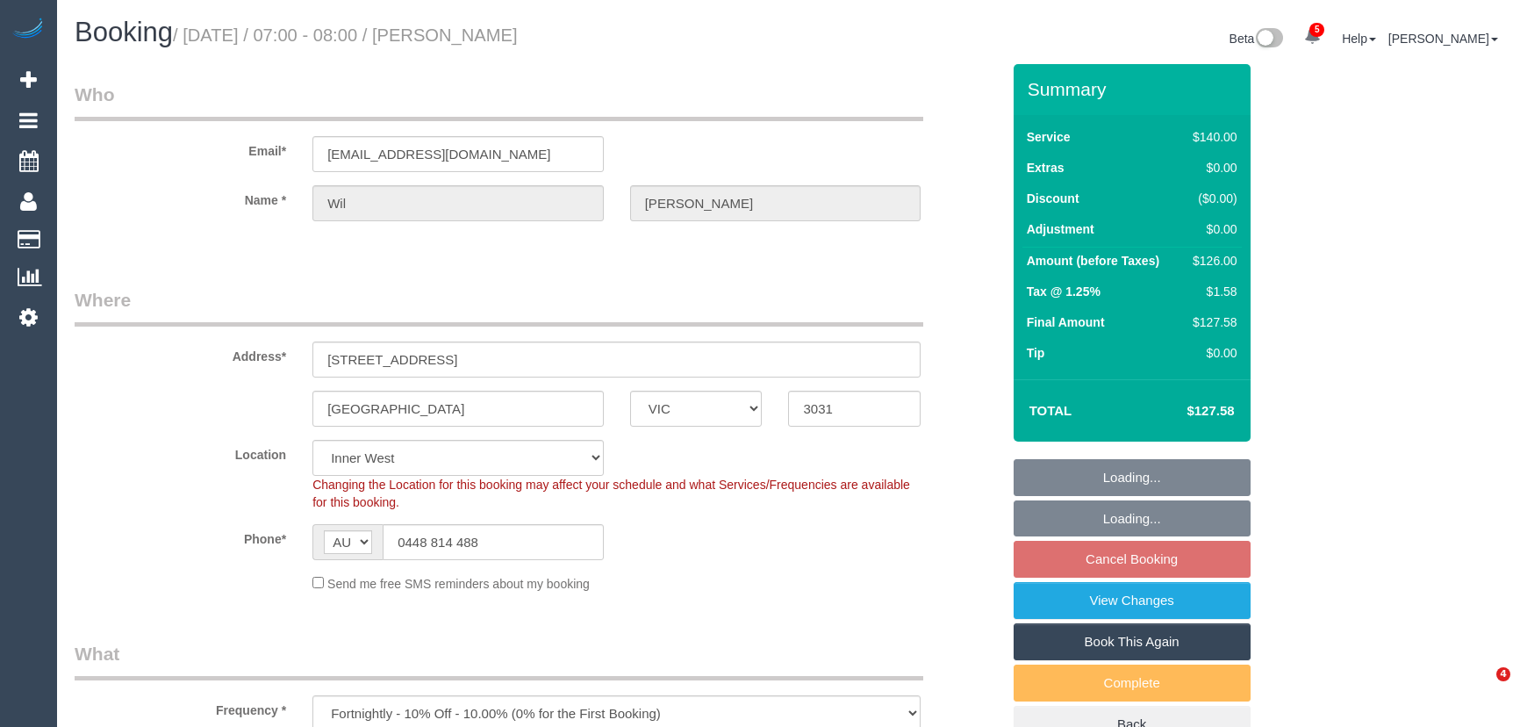
select select "number:24"
select select "number:34"
select select "number:26"
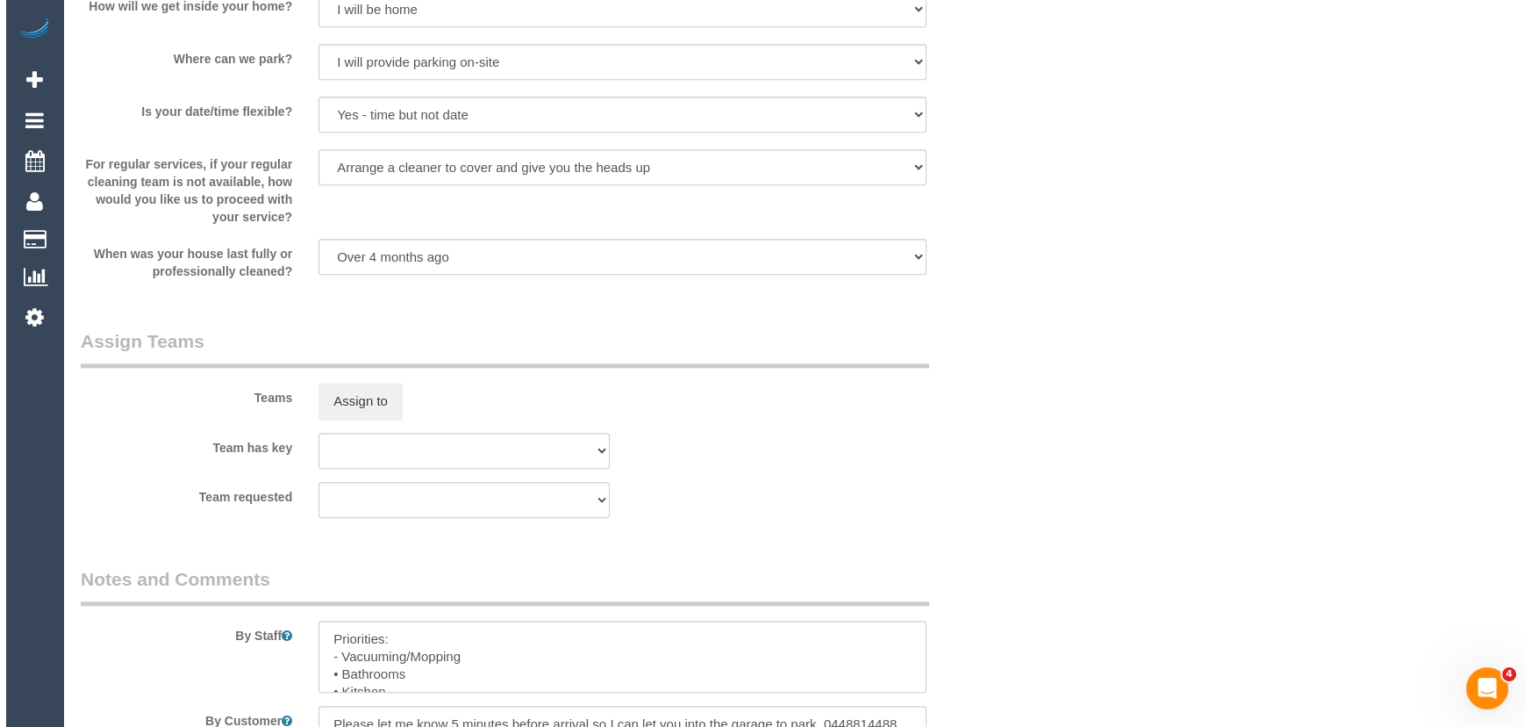
scroll to position [2313, 0]
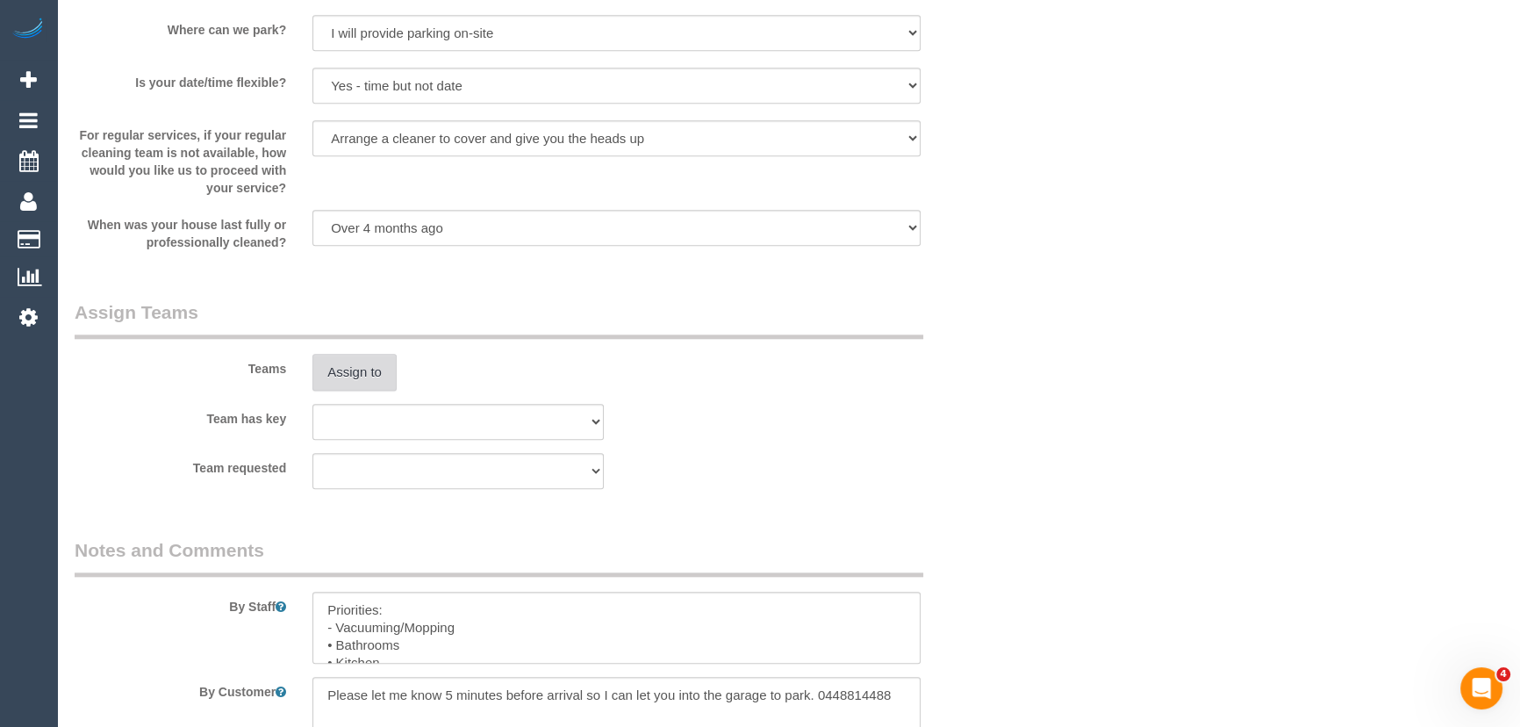
click at [345, 363] on button "Assign to" at bounding box center [354, 372] width 84 height 37
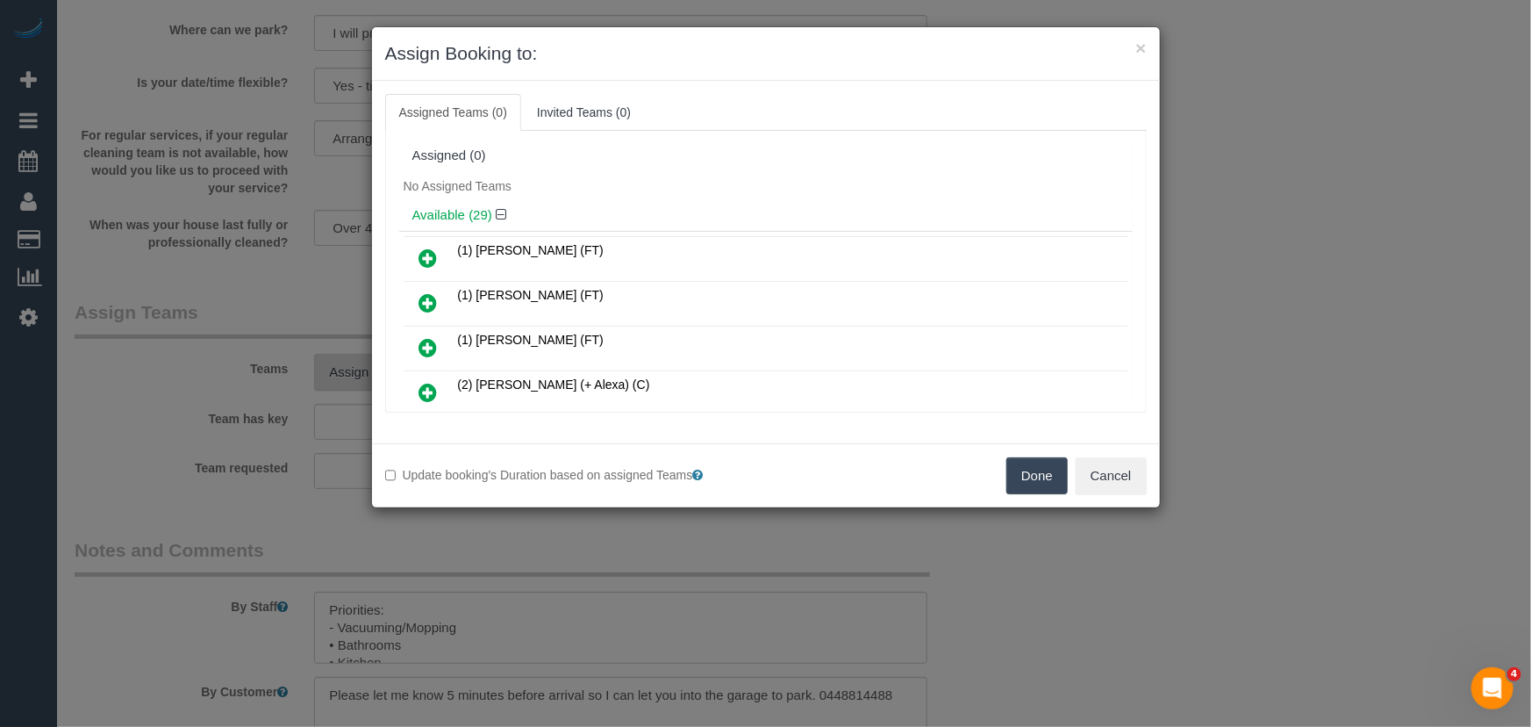
scroll to position [418, 0]
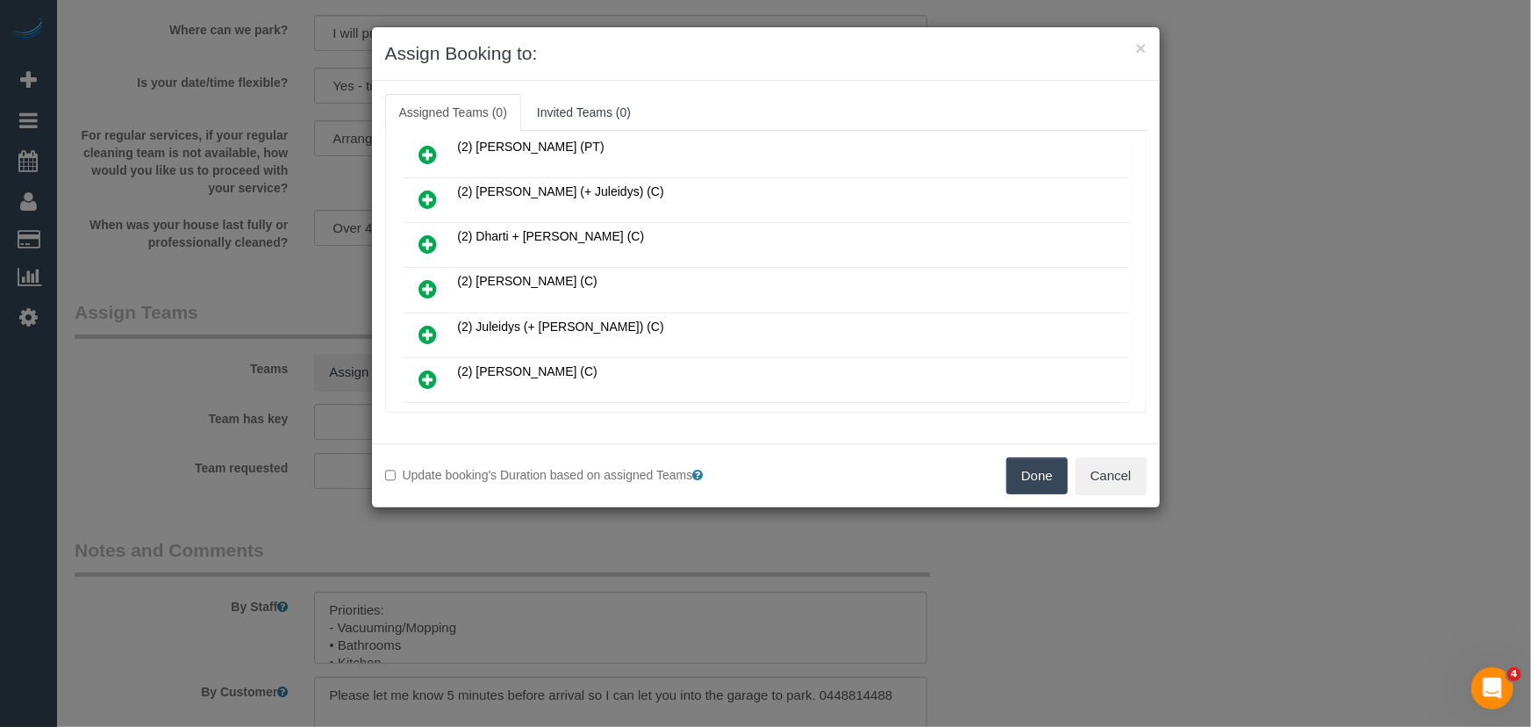
click at [423, 278] on icon at bounding box center [428, 288] width 18 height 21
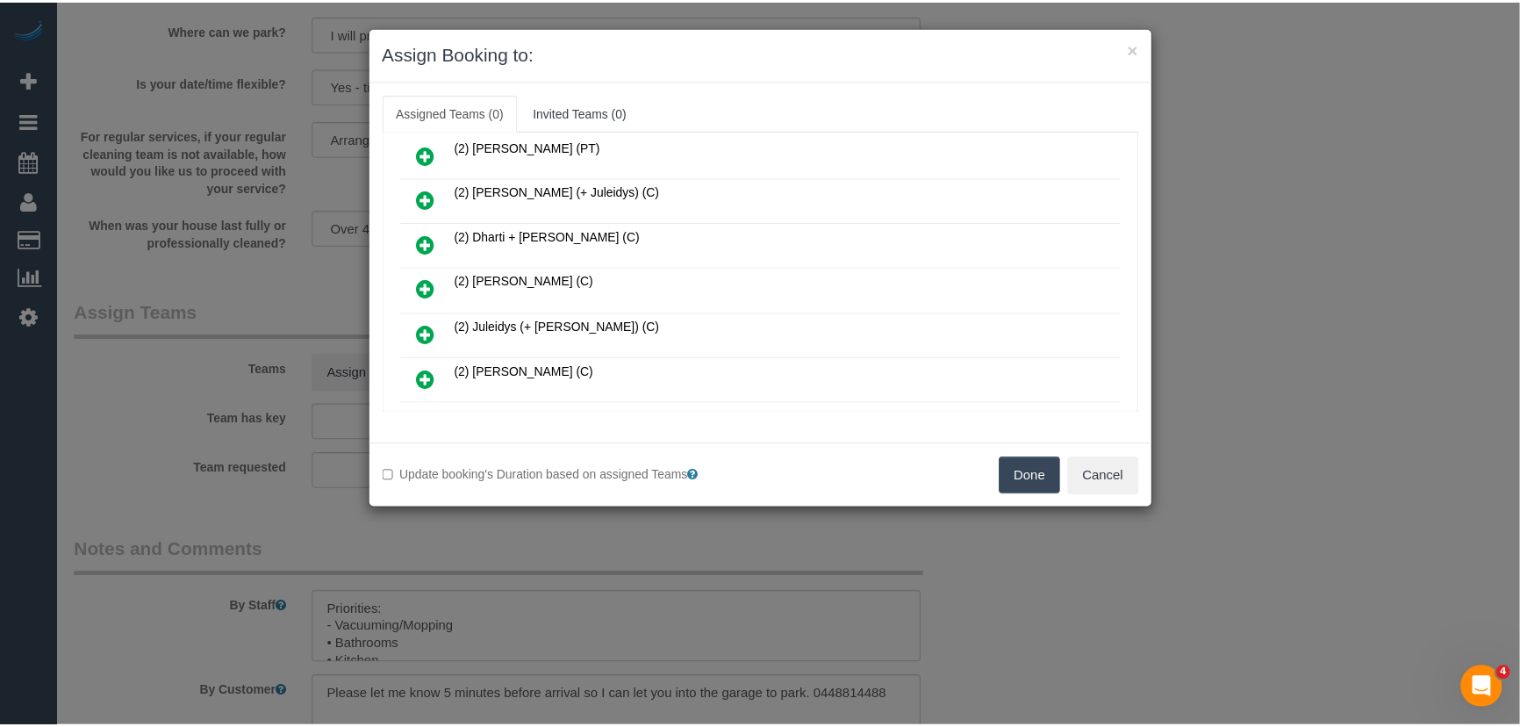
scroll to position [458, 0]
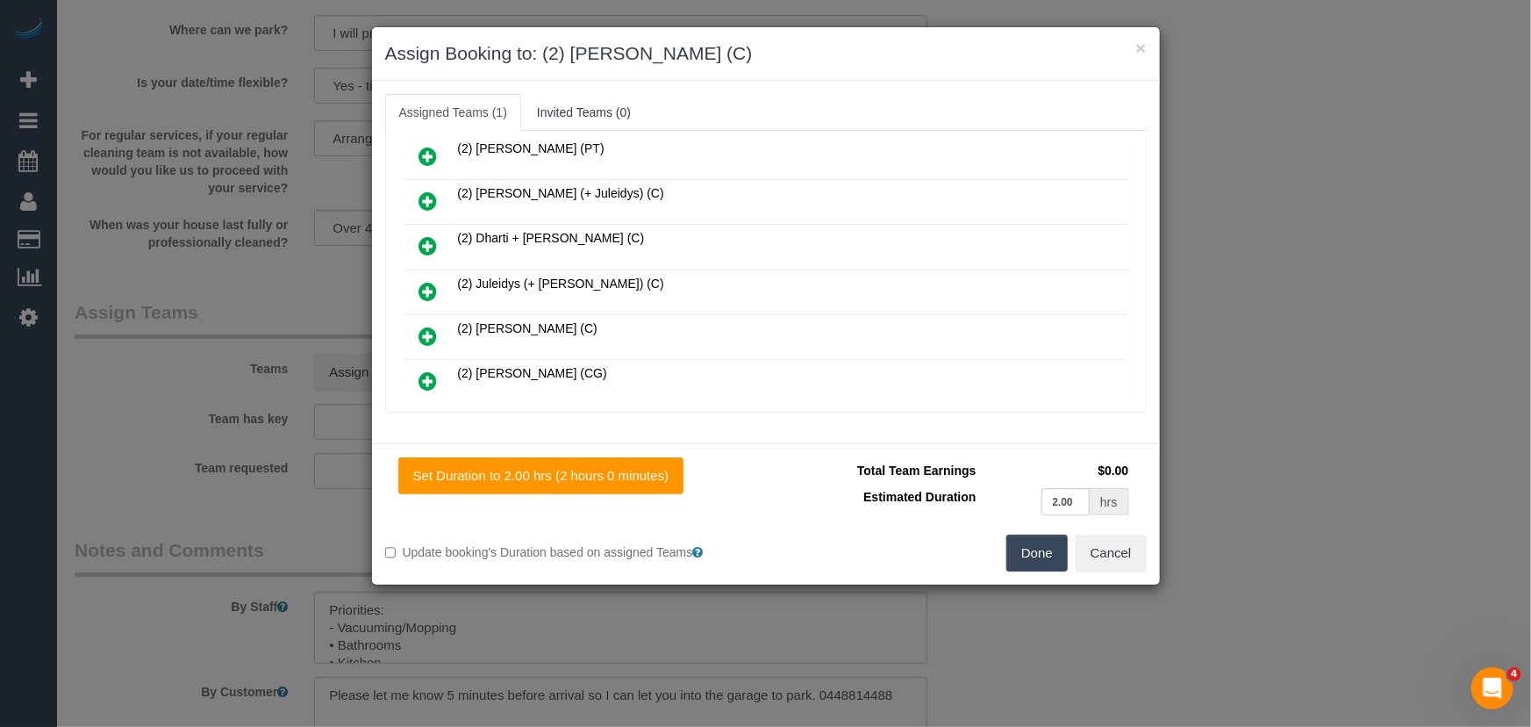
click at [1034, 551] on button "Done" at bounding box center [1037, 552] width 61 height 37
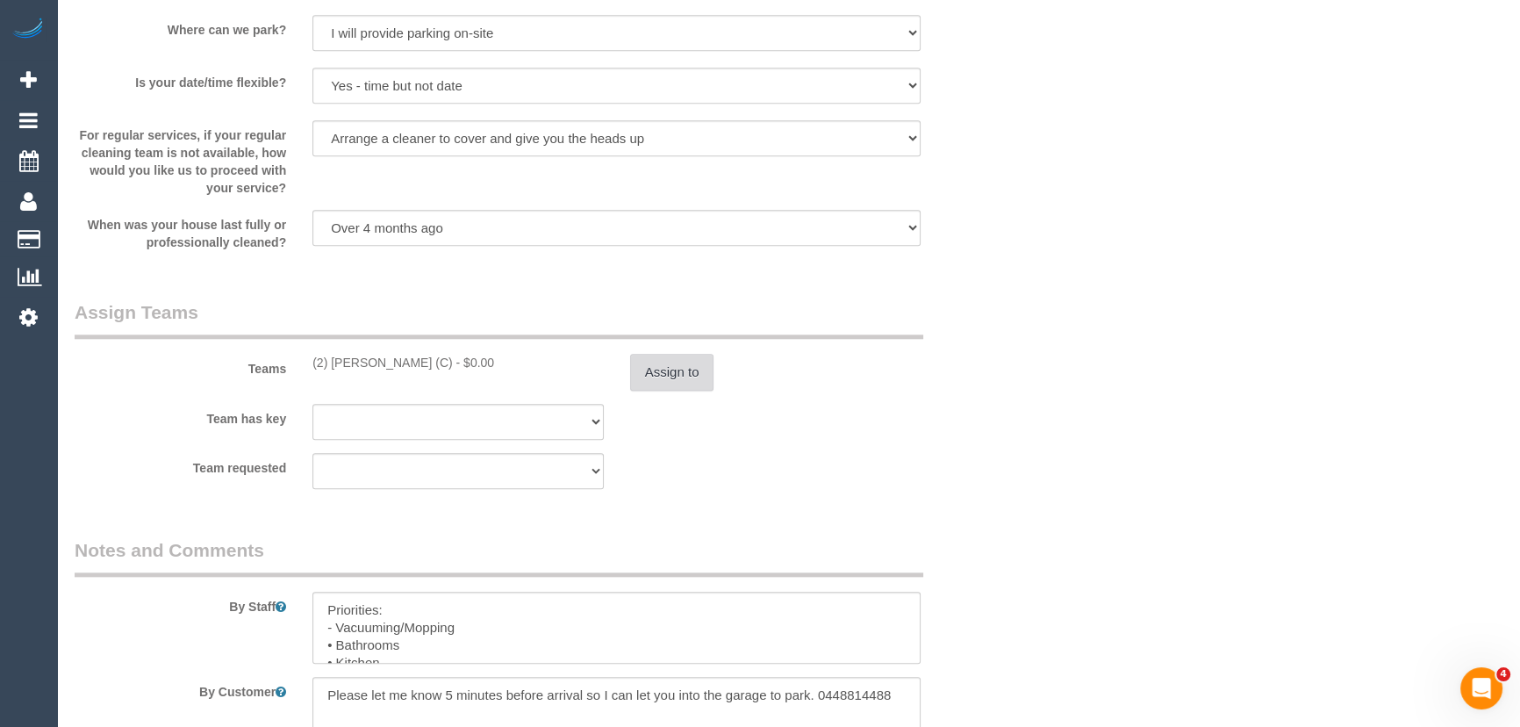
click at [685, 376] on button "Assign to" at bounding box center [672, 372] width 84 height 37
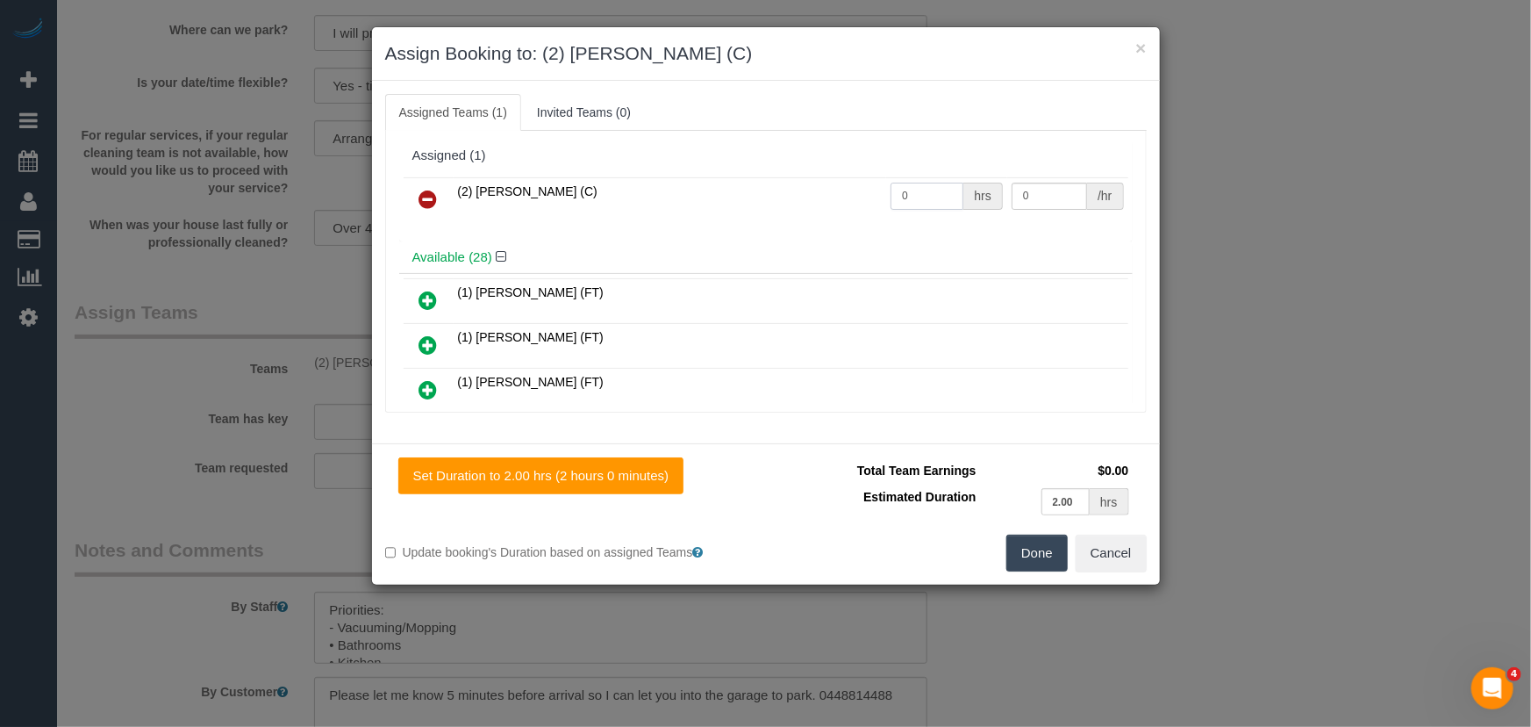
click at [911, 204] on input "0" at bounding box center [927, 196] width 73 height 27
type input "2"
type input "37.5"
click at [1034, 542] on button "Done" at bounding box center [1037, 552] width 61 height 37
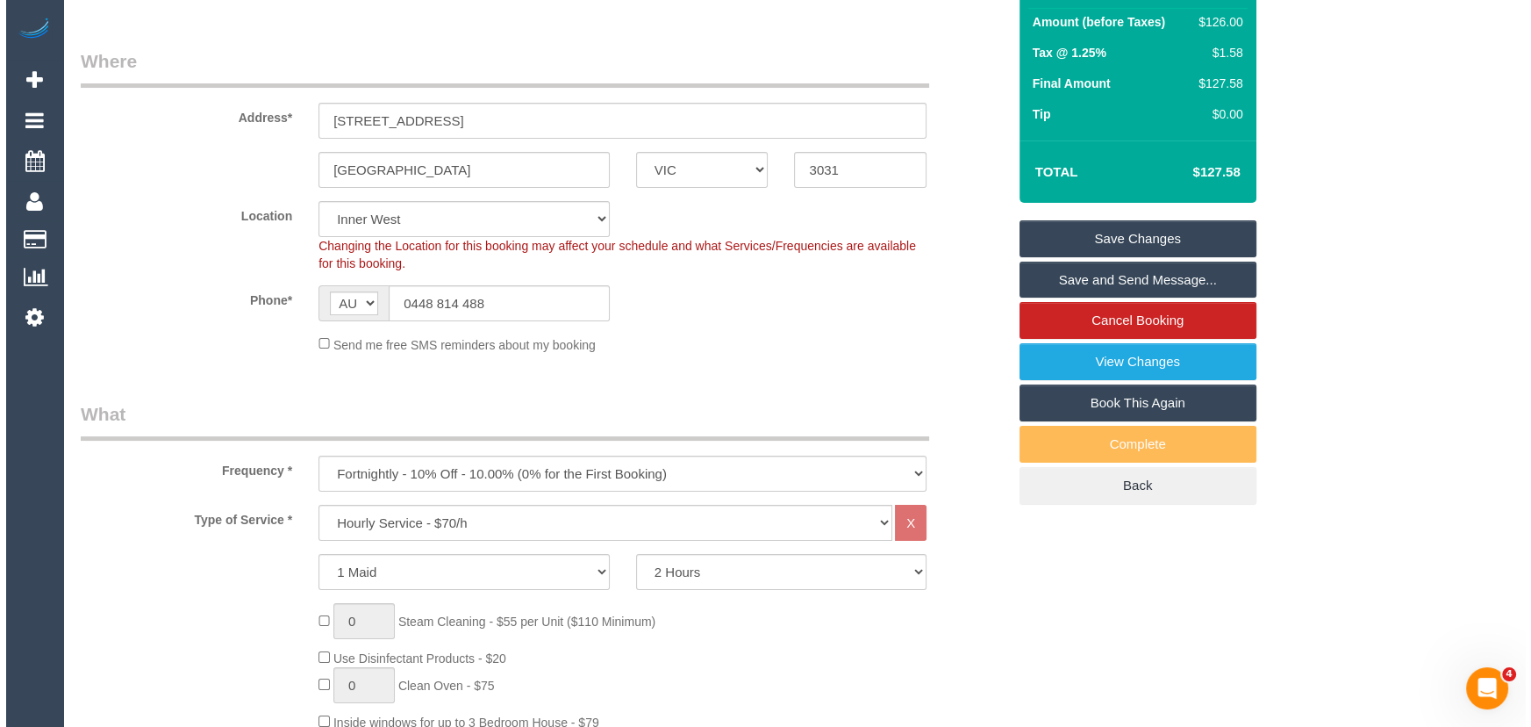
scroll to position [0, 0]
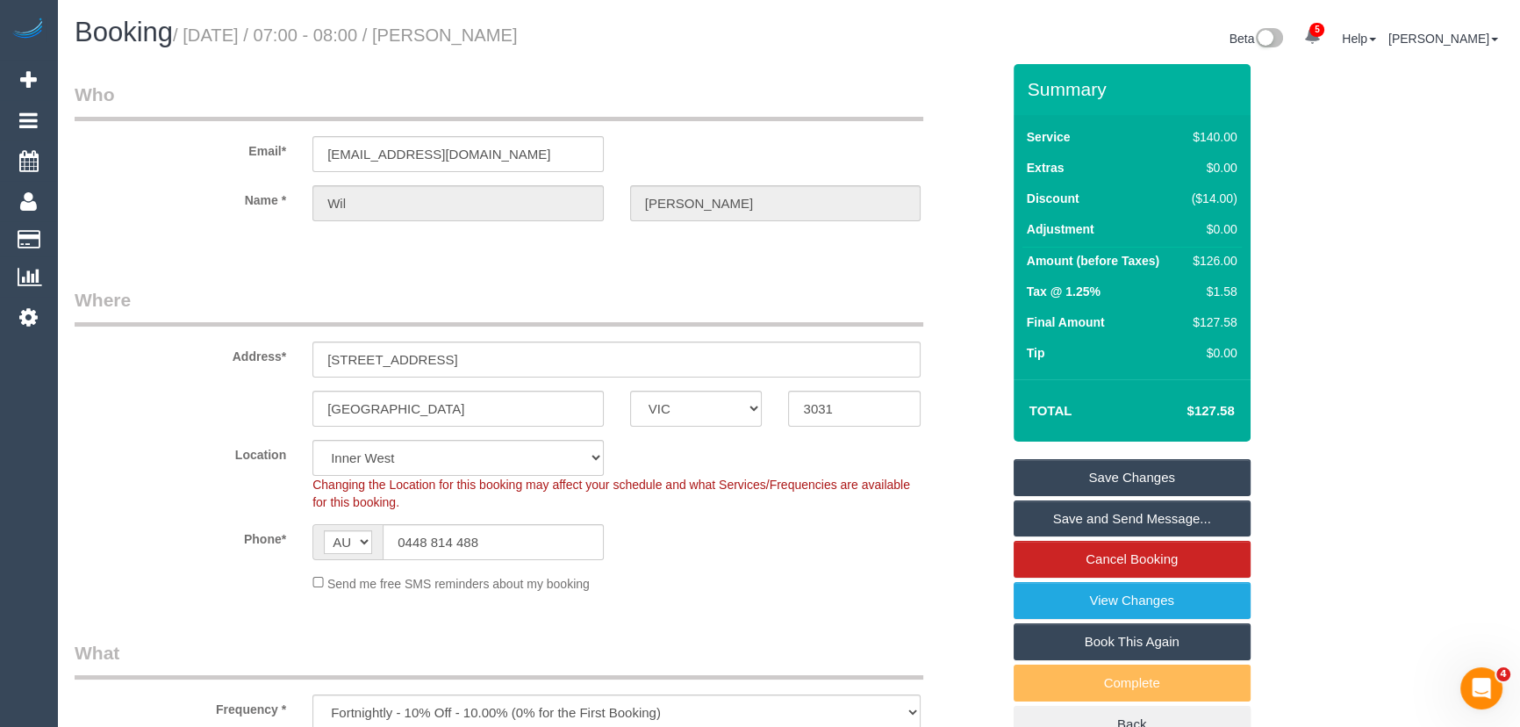
click at [493, 30] on small "/ September 19, 2025 / 07:00 - 08:00 / Wil Robinson-Marks" at bounding box center [345, 34] width 345 height 19
click at [495, 33] on small "/ September 19, 2025 / 07:00 - 08:00 / Wil Robinson-Marks" at bounding box center [345, 34] width 345 height 19
copy small "[PERSON_NAME]"
click at [1115, 519] on link "Save and Send Message..." at bounding box center [1132, 518] width 237 height 37
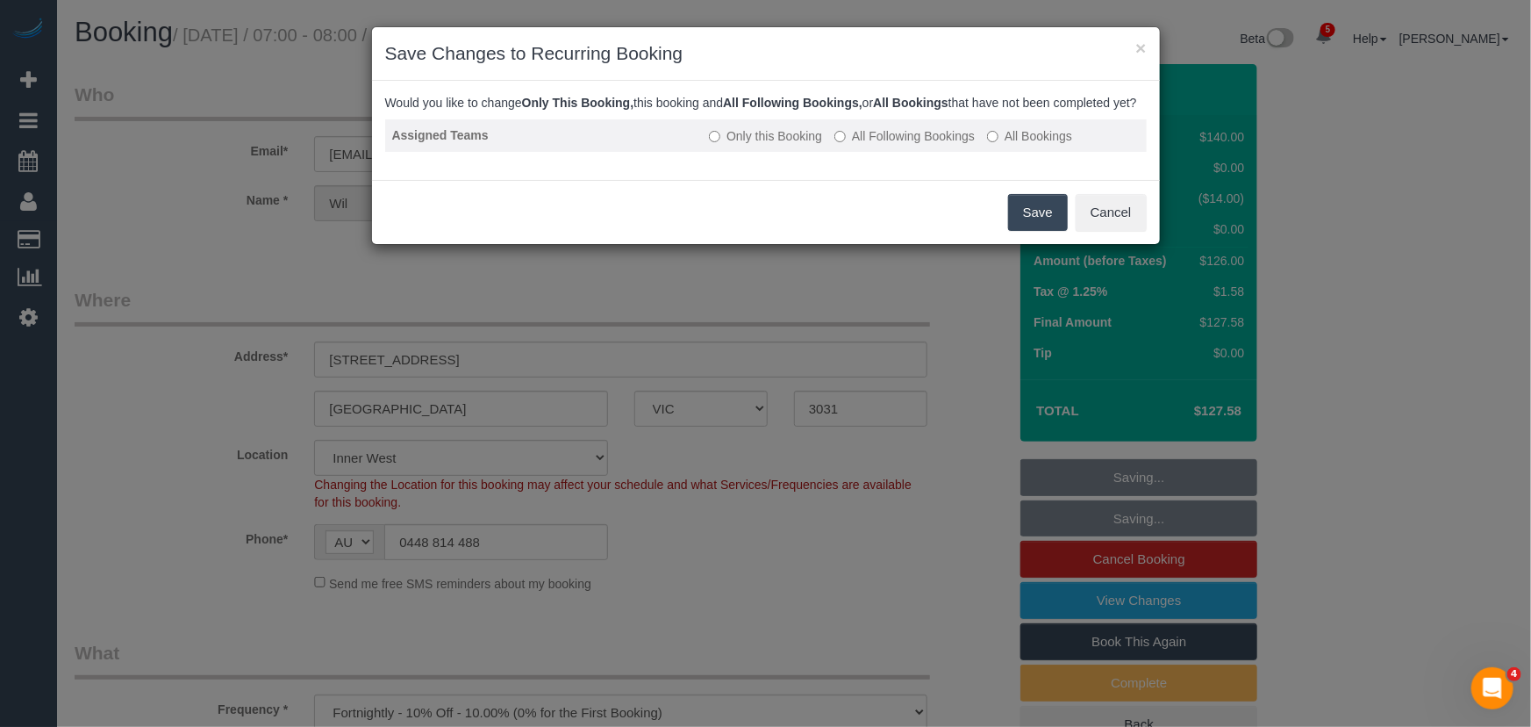
drag, startPoint x: 938, startPoint y: 152, endPoint x: 943, endPoint y: 167, distance: 15.6
click at [938, 145] on label "All Following Bookings" at bounding box center [905, 136] width 140 height 18
click at [1030, 228] on button "Save" at bounding box center [1038, 212] width 60 height 37
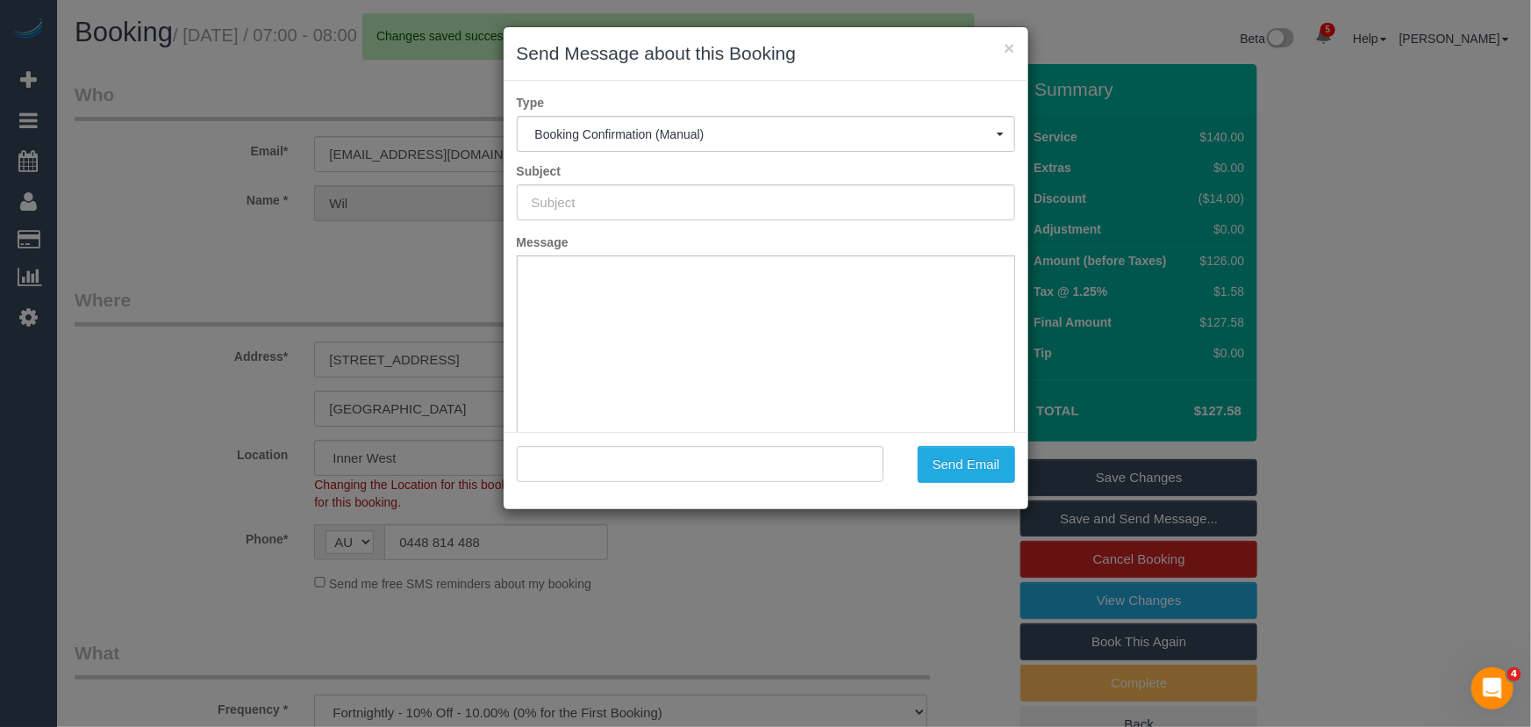
type input "Booking Confirmed"
type input ""Wil Robinson-Marks" <wilrobinsonmarks@gmail.com>"
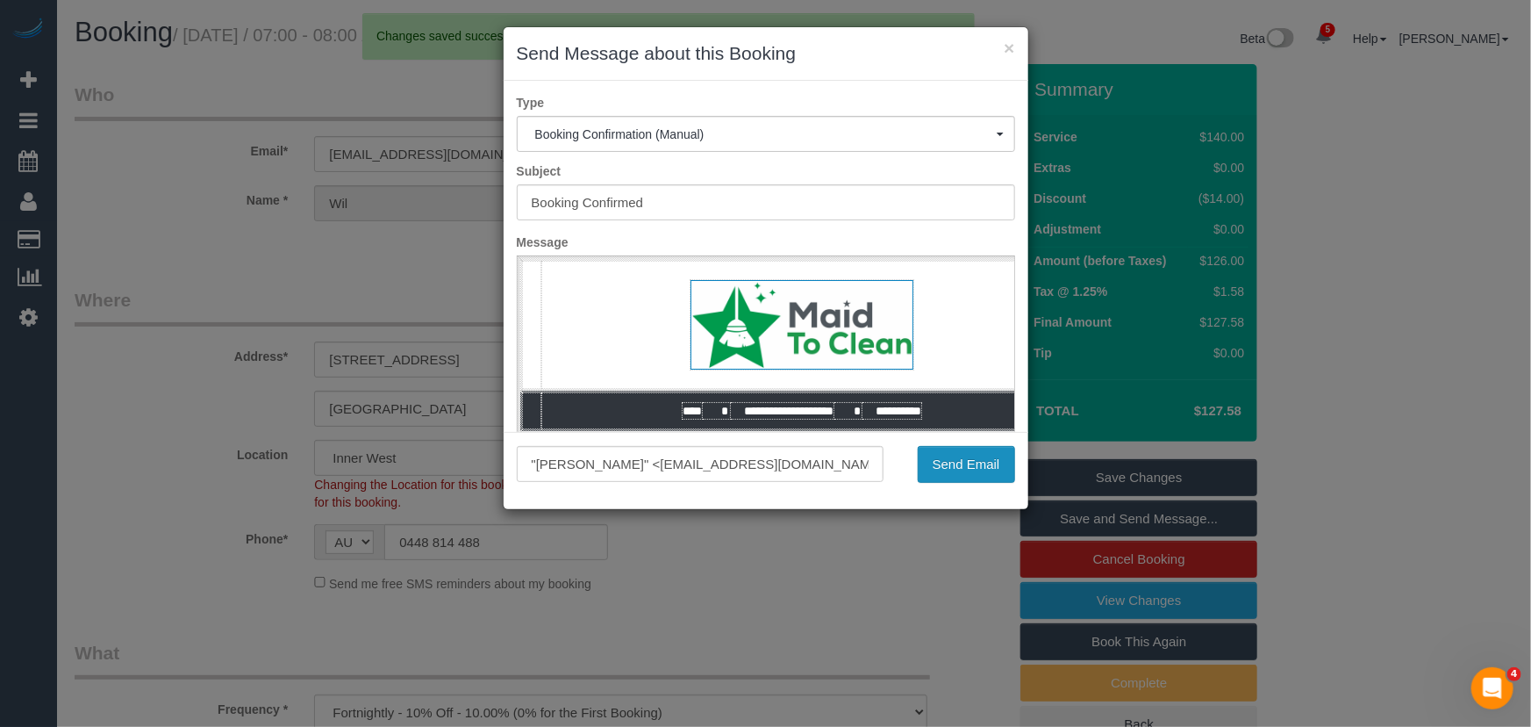
click at [968, 471] on button "Send Email" at bounding box center [966, 464] width 97 height 37
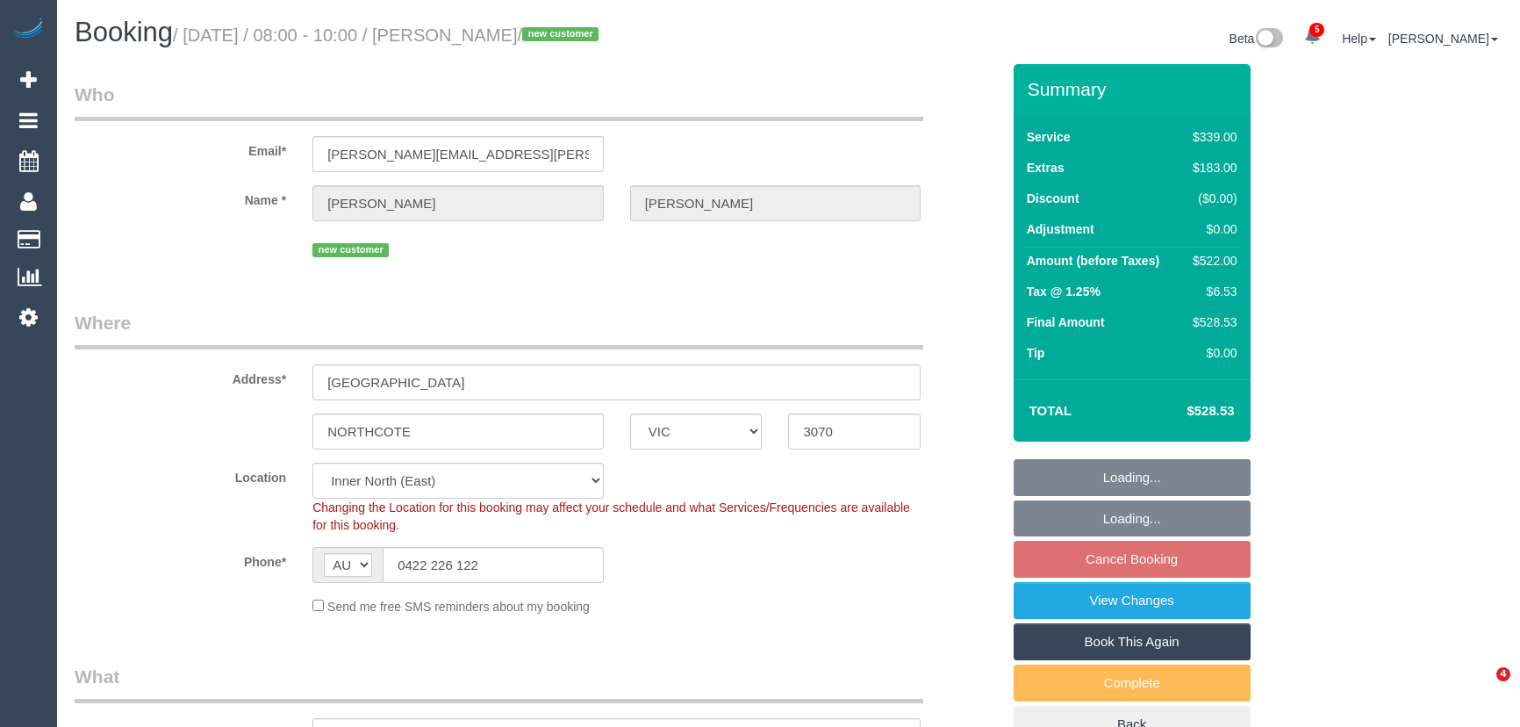
select select "VIC"
select select "number:27"
select select "number:14"
select select "number:19"
select select "number:22"
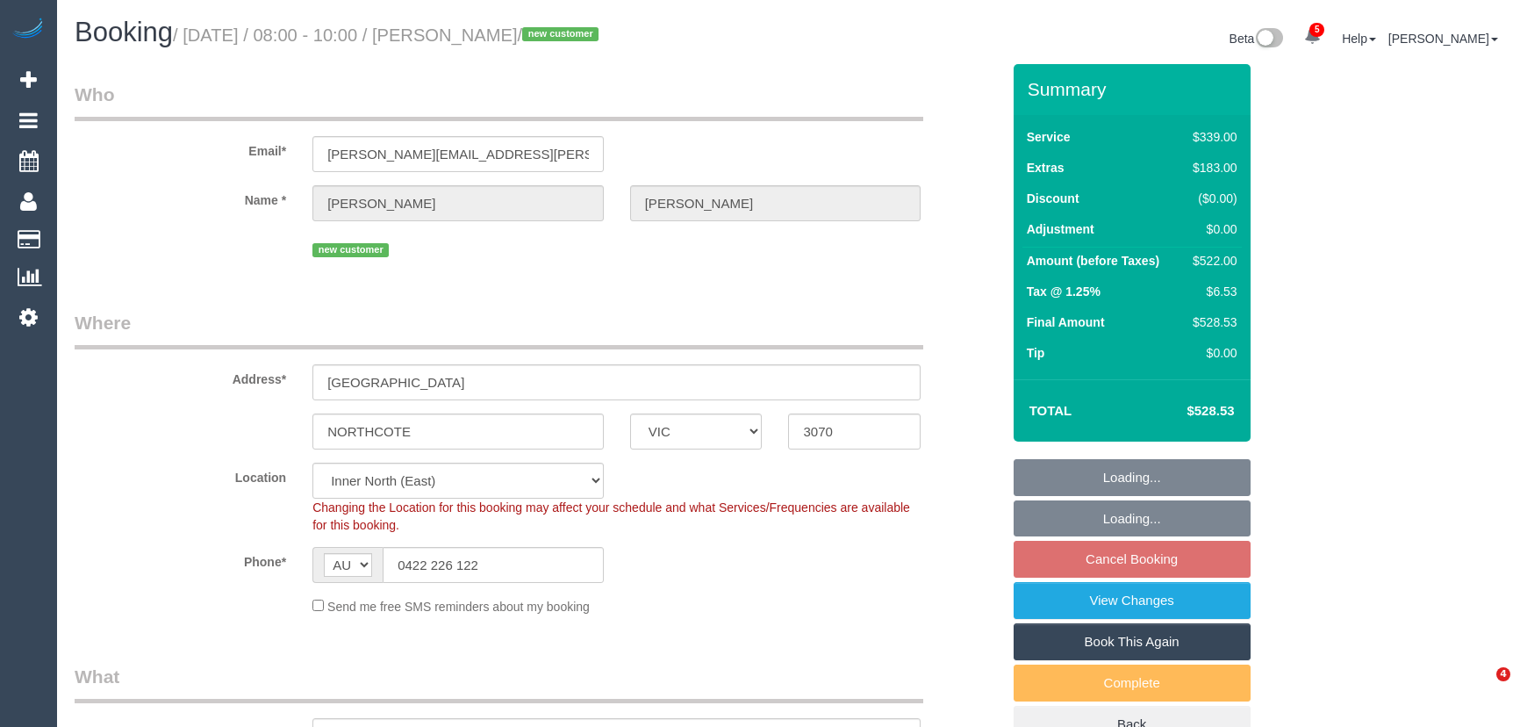
select select "number:12"
select select "spot1"
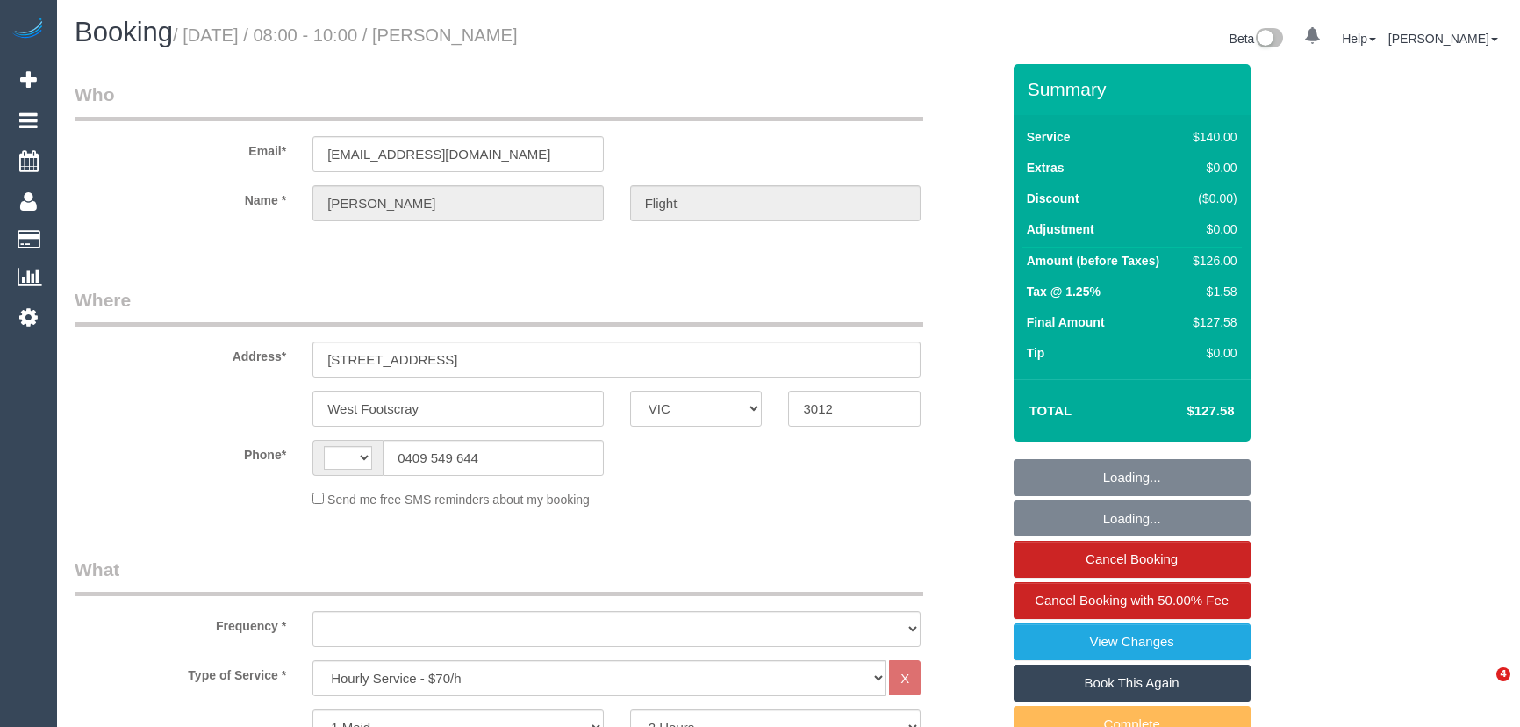
select select "VIC"
select select "string:AU"
select select "string:stripe-pm_1RMkIv2GScqysDRVOPBnWKlT"
select select "number:27"
select select "number:14"
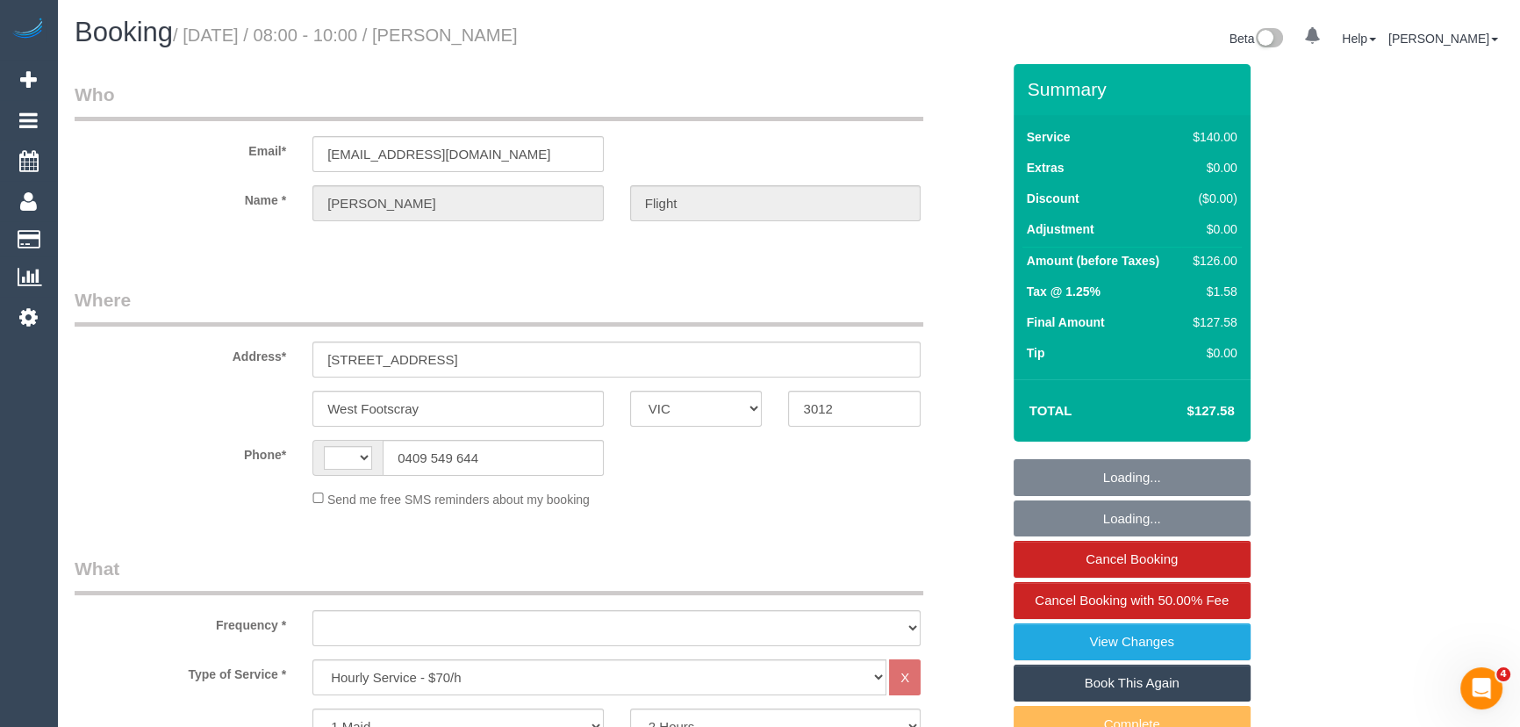
select select "number:19"
select select "number:24"
select select "number:34"
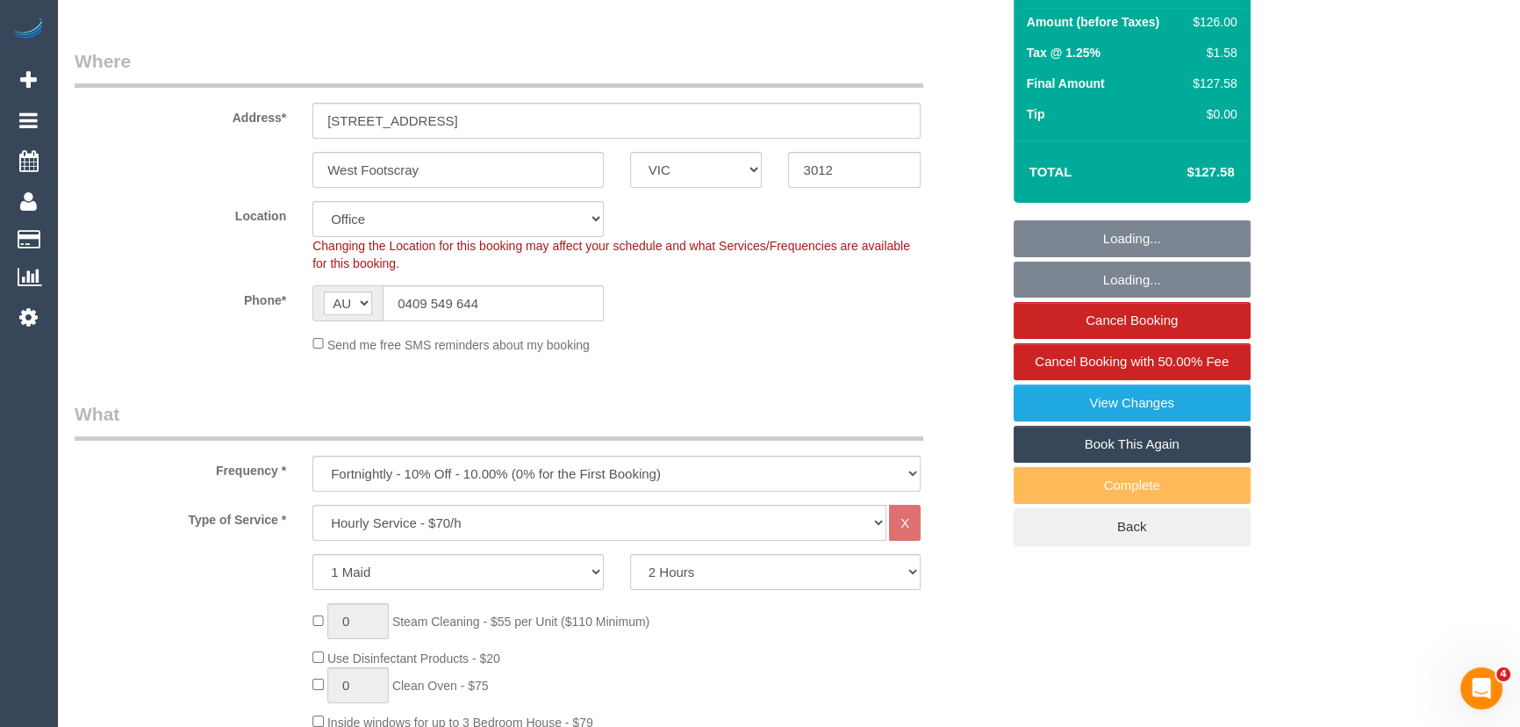
select select "object:2218"
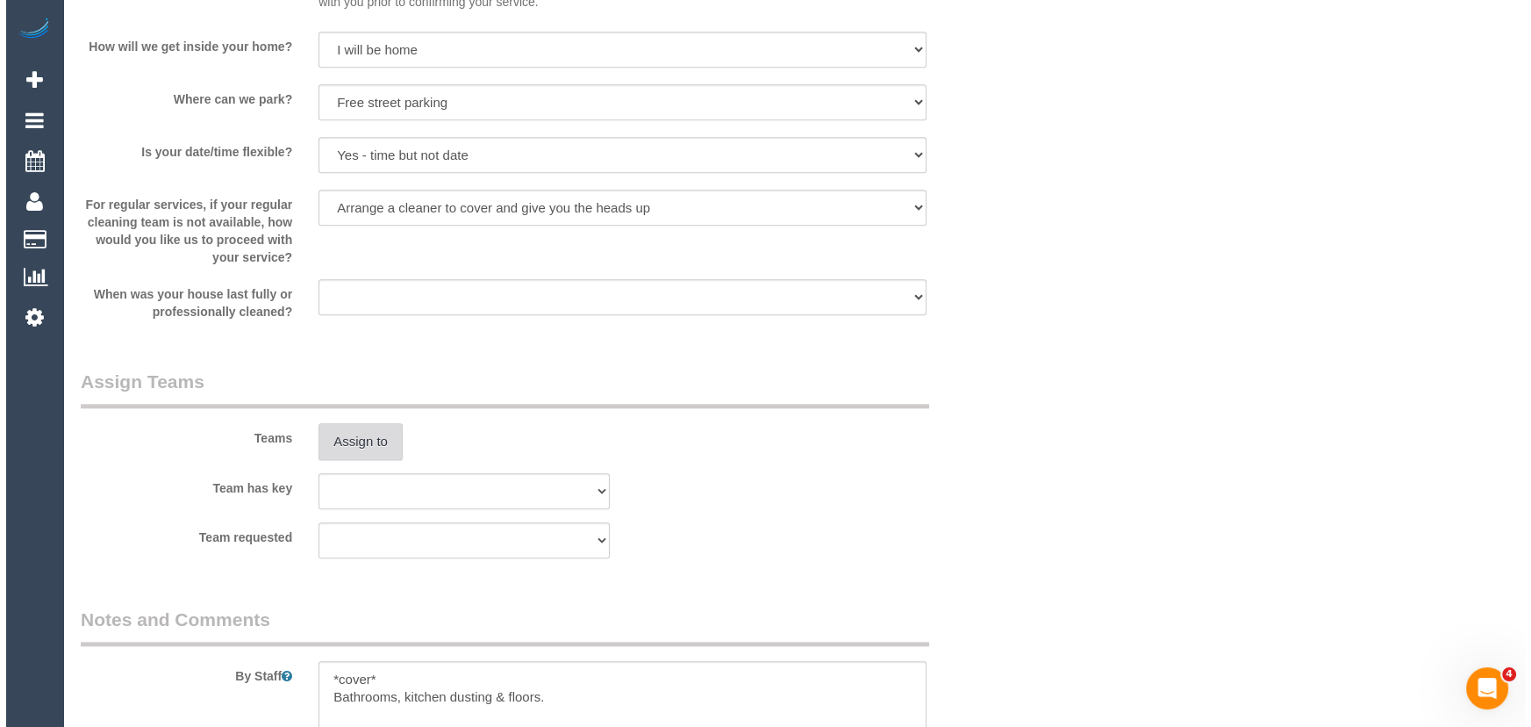
scroll to position [2393, 0]
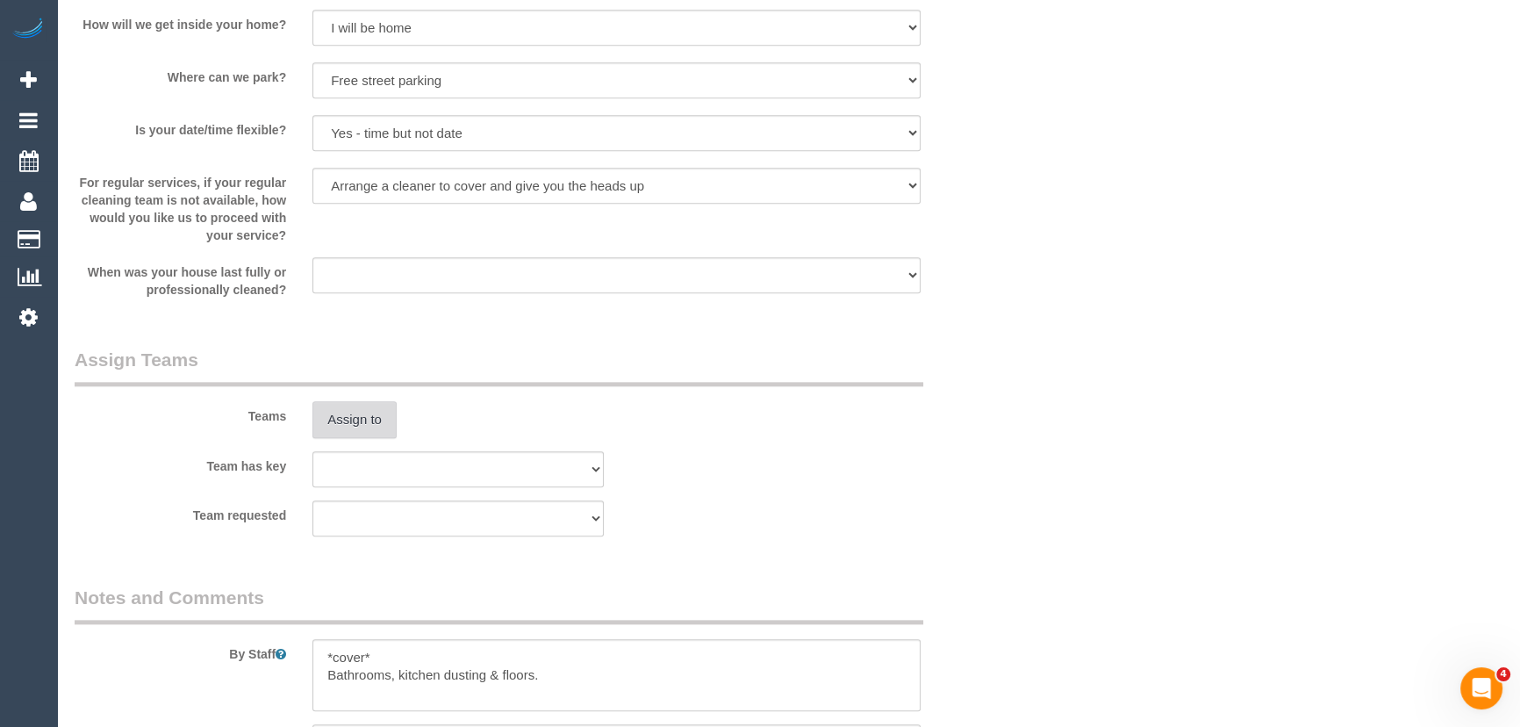
click at [345, 420] on button "Assign to" at bounding box center [354, 419] width 84 height 37
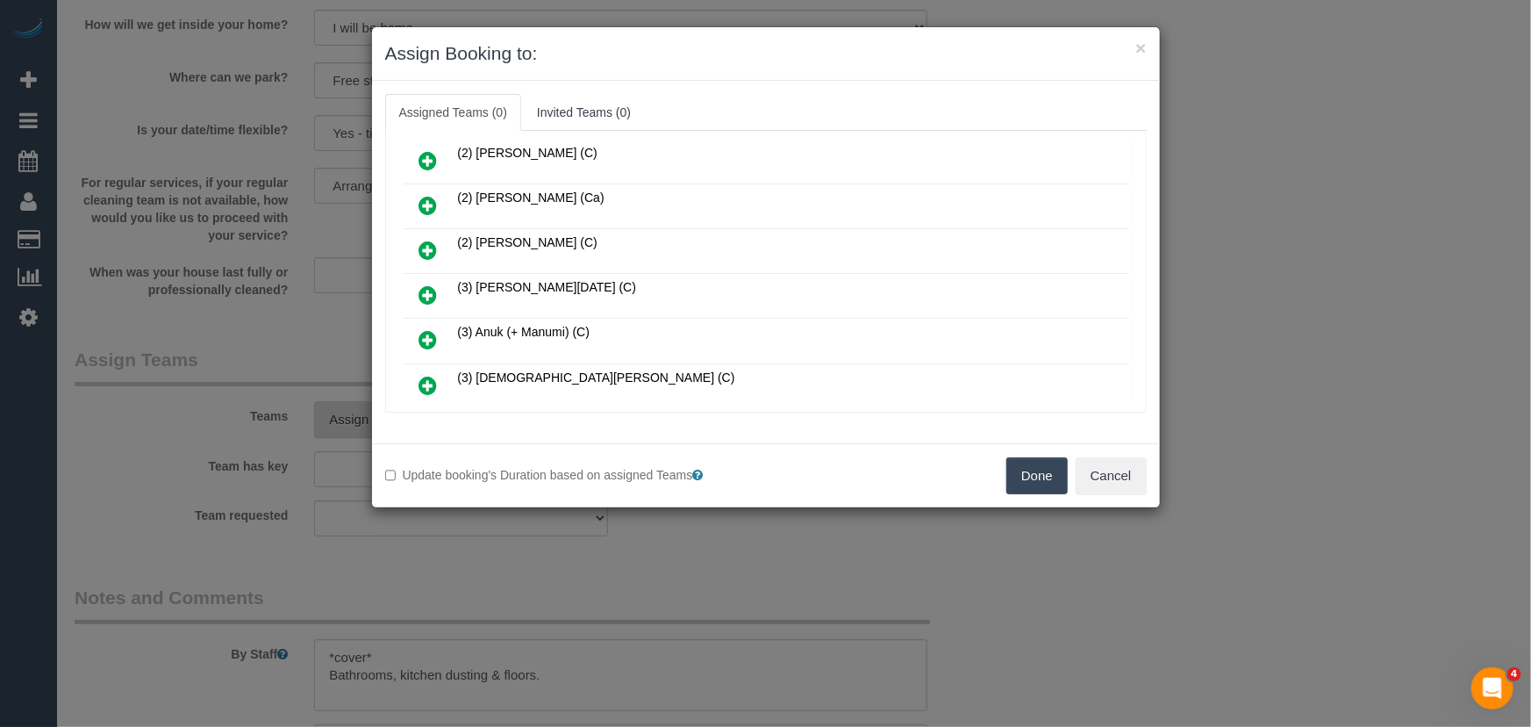
scroll to position [6255, 0]
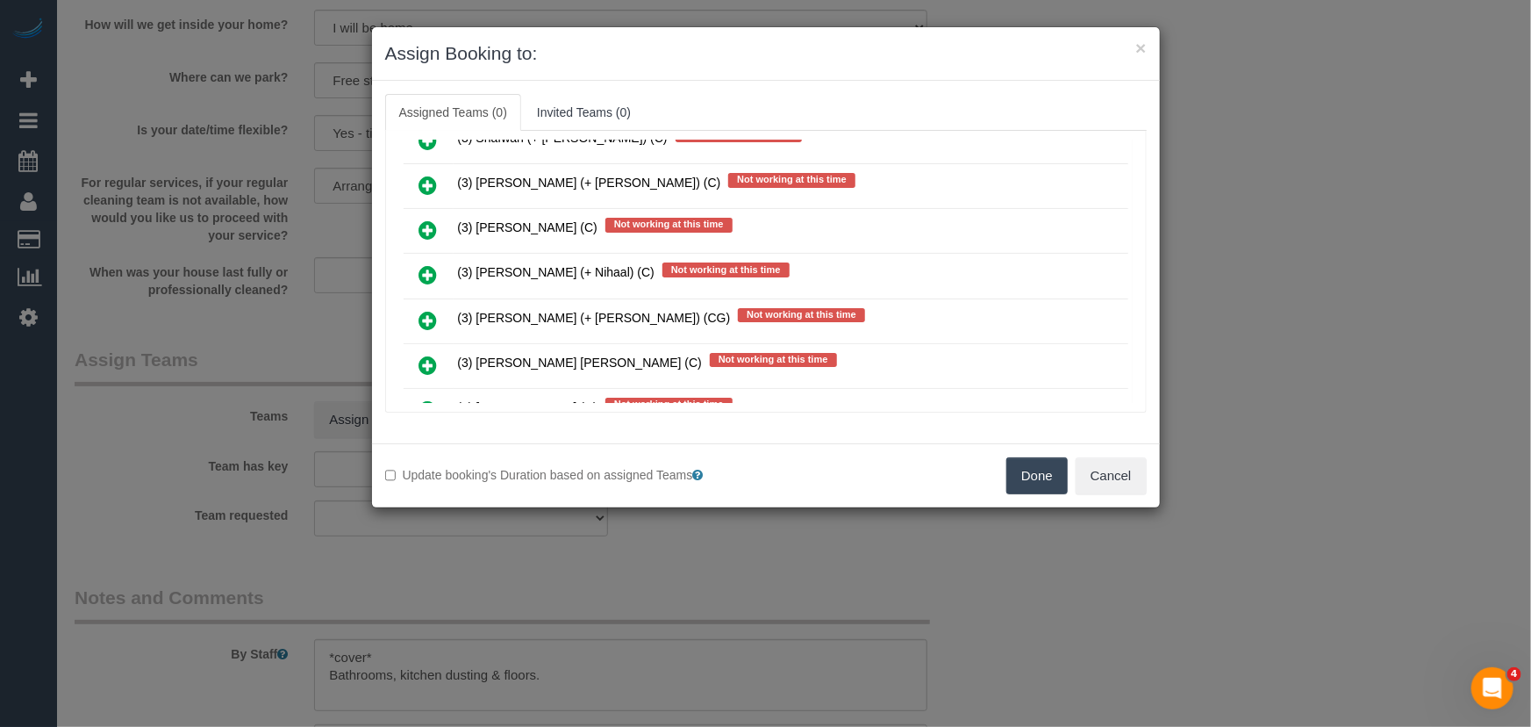
click at [422, 399] on icon at bounding box center [428, 409] width 18 height 21
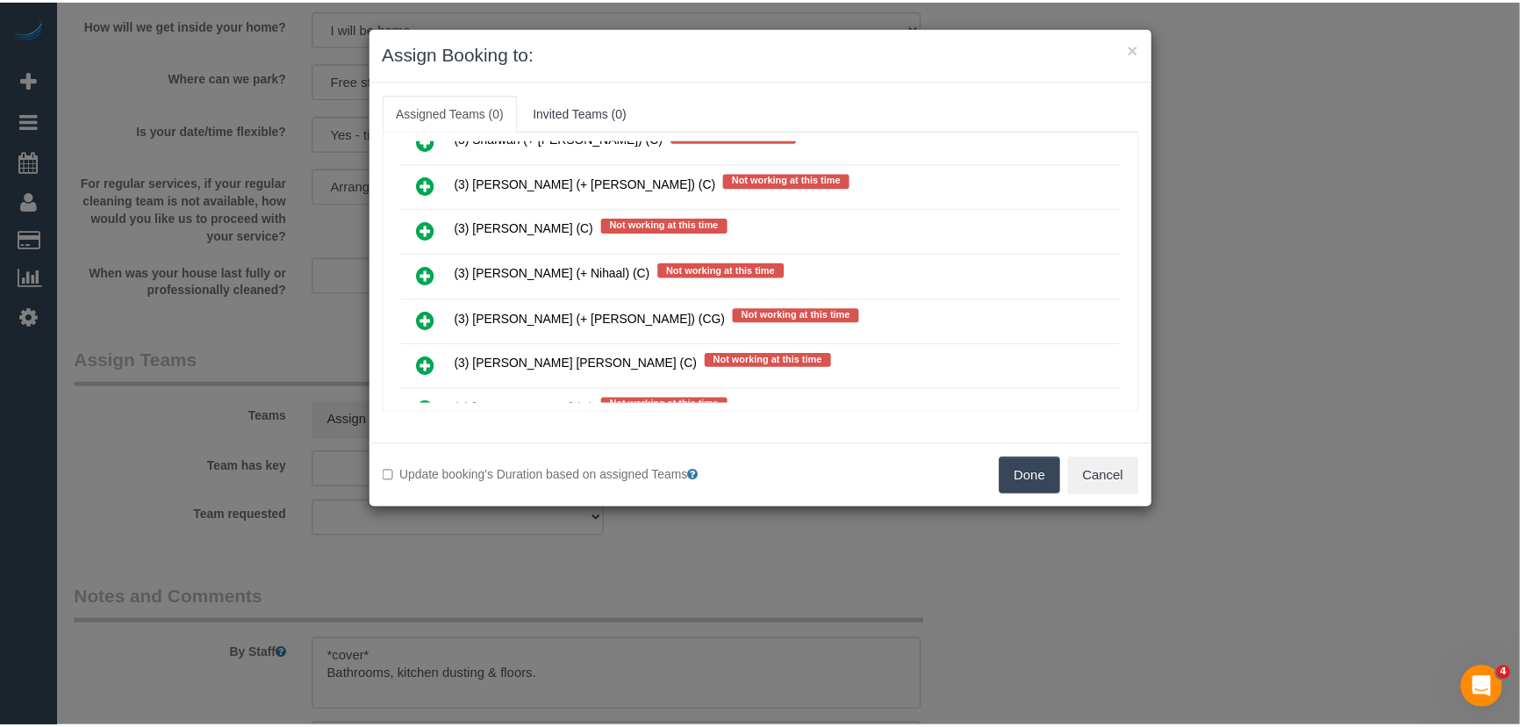
scroll to position [6295, 0]
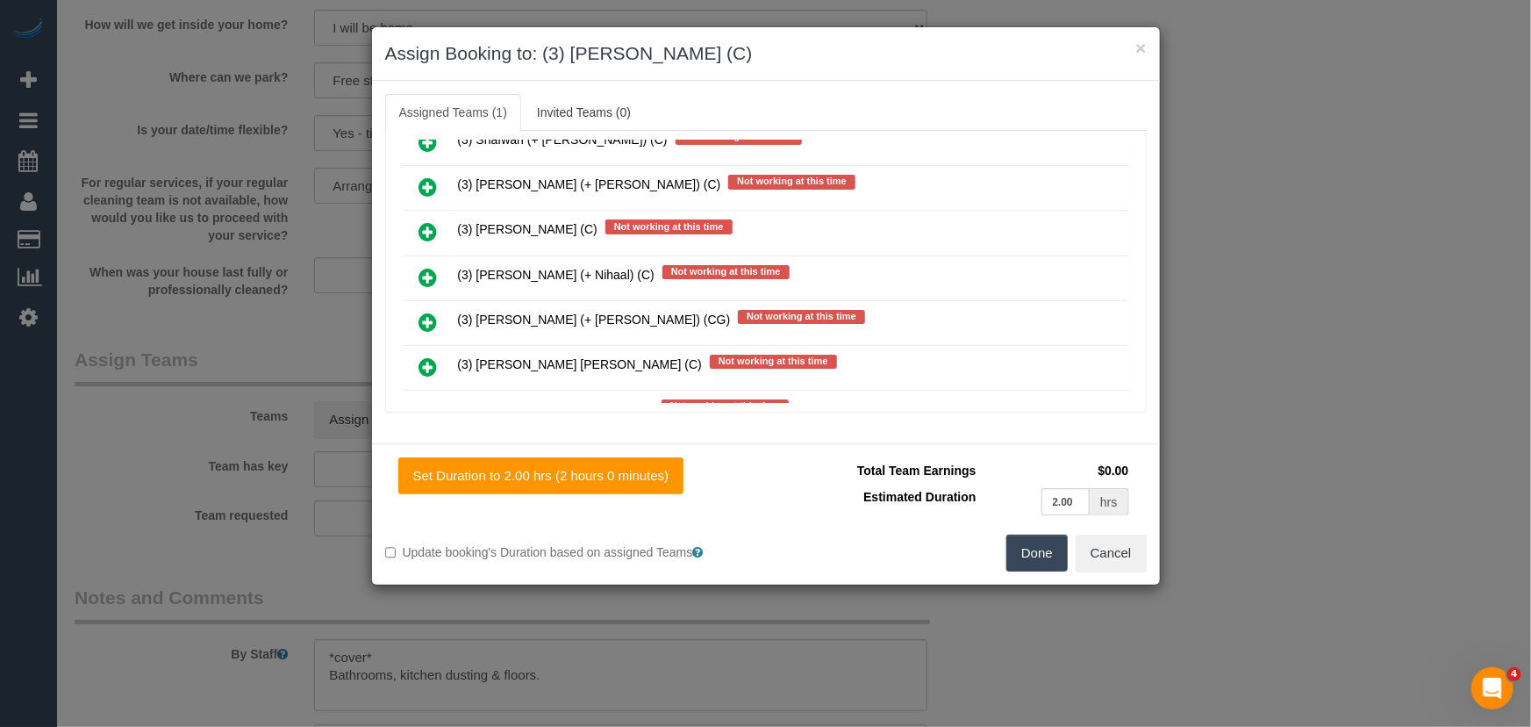
click at [1041, 558] on button "Done" at bounding box center [1037, 552] width 61 height 37
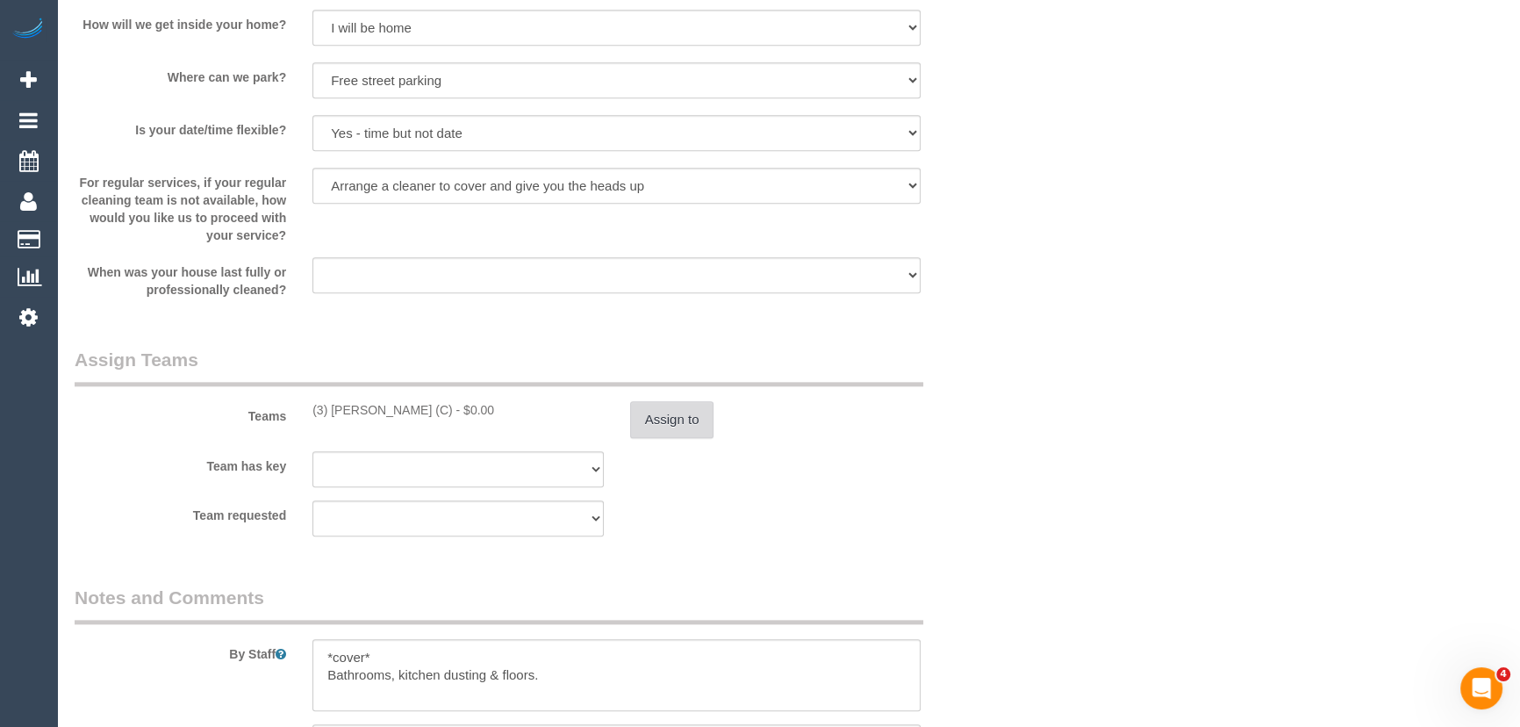
click at [668, 426] on button "Assign to" at bounding box center [672, 419] width 84 height 37
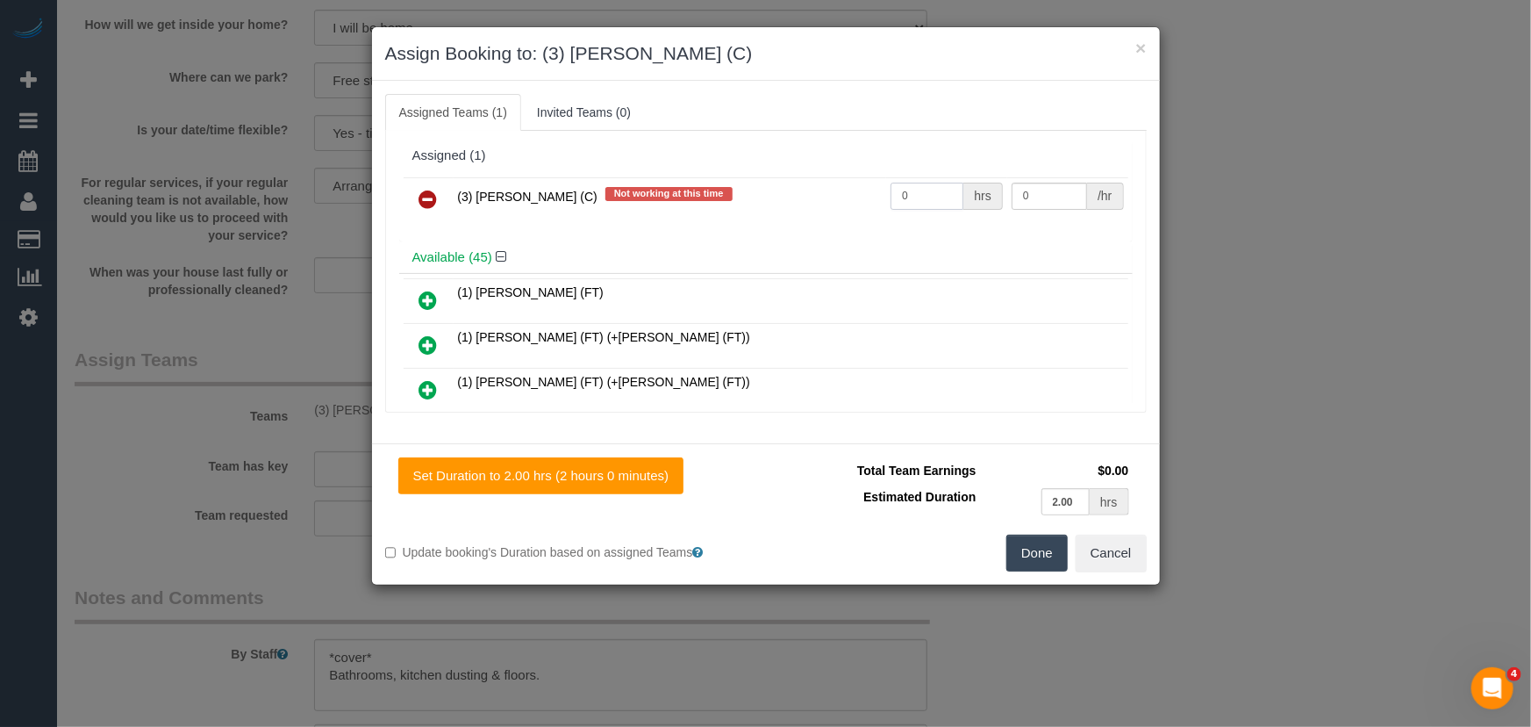
click at [921, 190] on input "0" at bounding box center [927, 196] width 73 height 27
type input "2"
type input "35"
click at [1036, 539] on button "Done" at bounding box center [1037, 552] width 61 height 37
click at [1036, 539] on div "Done Cancel" at bounding box center [963, 552] width 394 height 37
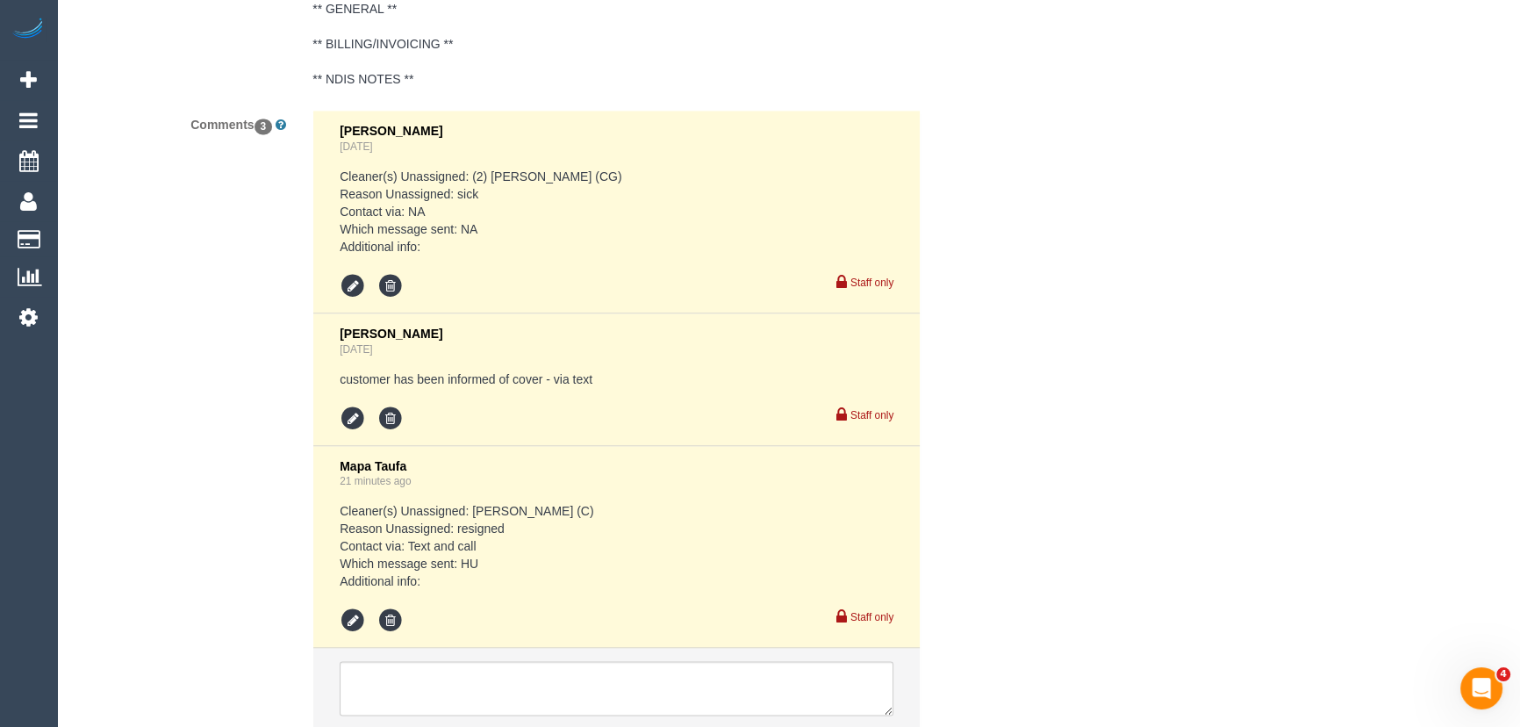
scroll to position [3460, 0]
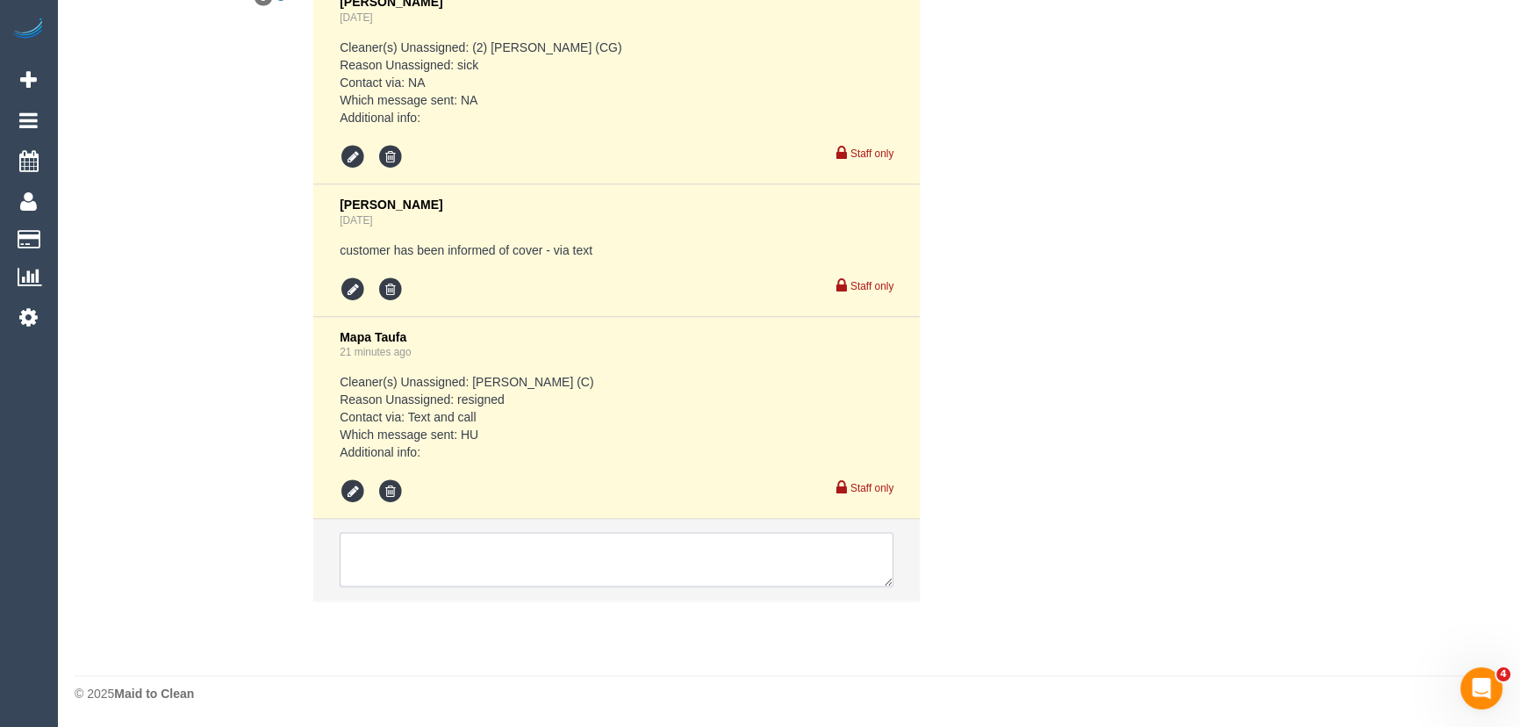
click at [435, 547] on textarea at bounding box center [617, 559] width 554 height 54
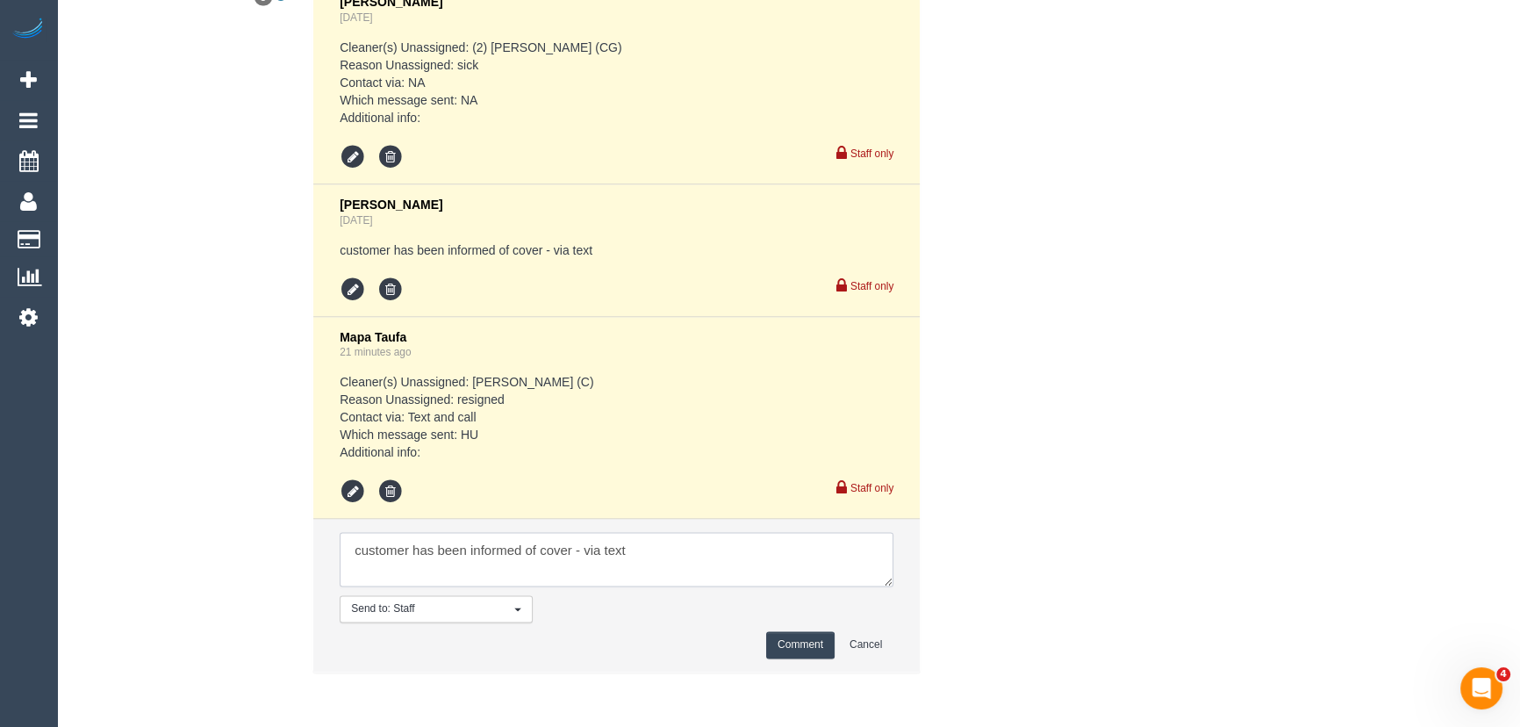
type textarea "customer has been informed of cover - via text"
click at [782, 642] on button "Comment" at bounding box center [800, 644] width 68 height 27
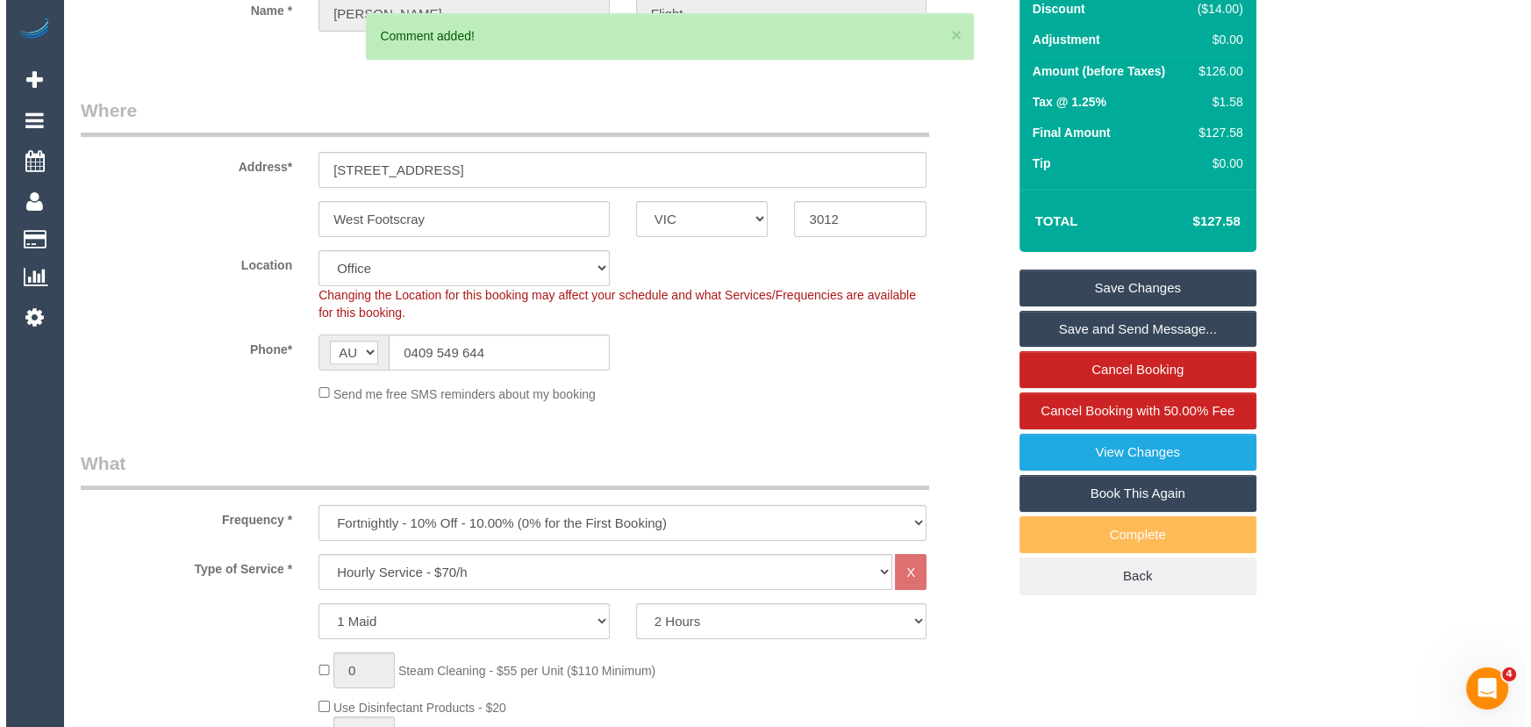
scroll to position [0, 0]
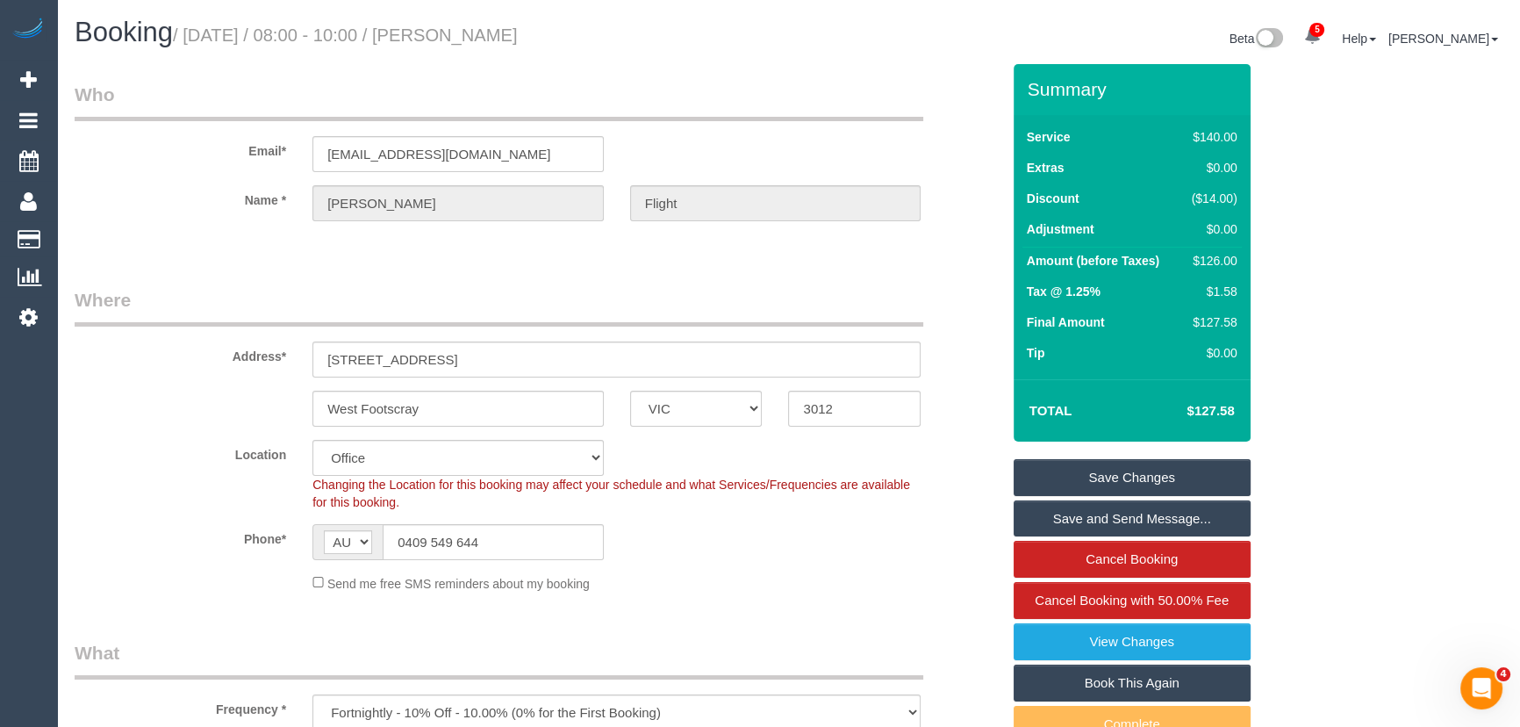
click at [513, 35] on small "/ September 16, 2025 / 08:00 - 10:00 / Jennifer Flight" at bounding box center [345, 34] width 345 height 19
copy small "Jennifer Flight"
click at [498, 546] on input "0409 549 644" at bounding box center [493, 542] width 221 height 36
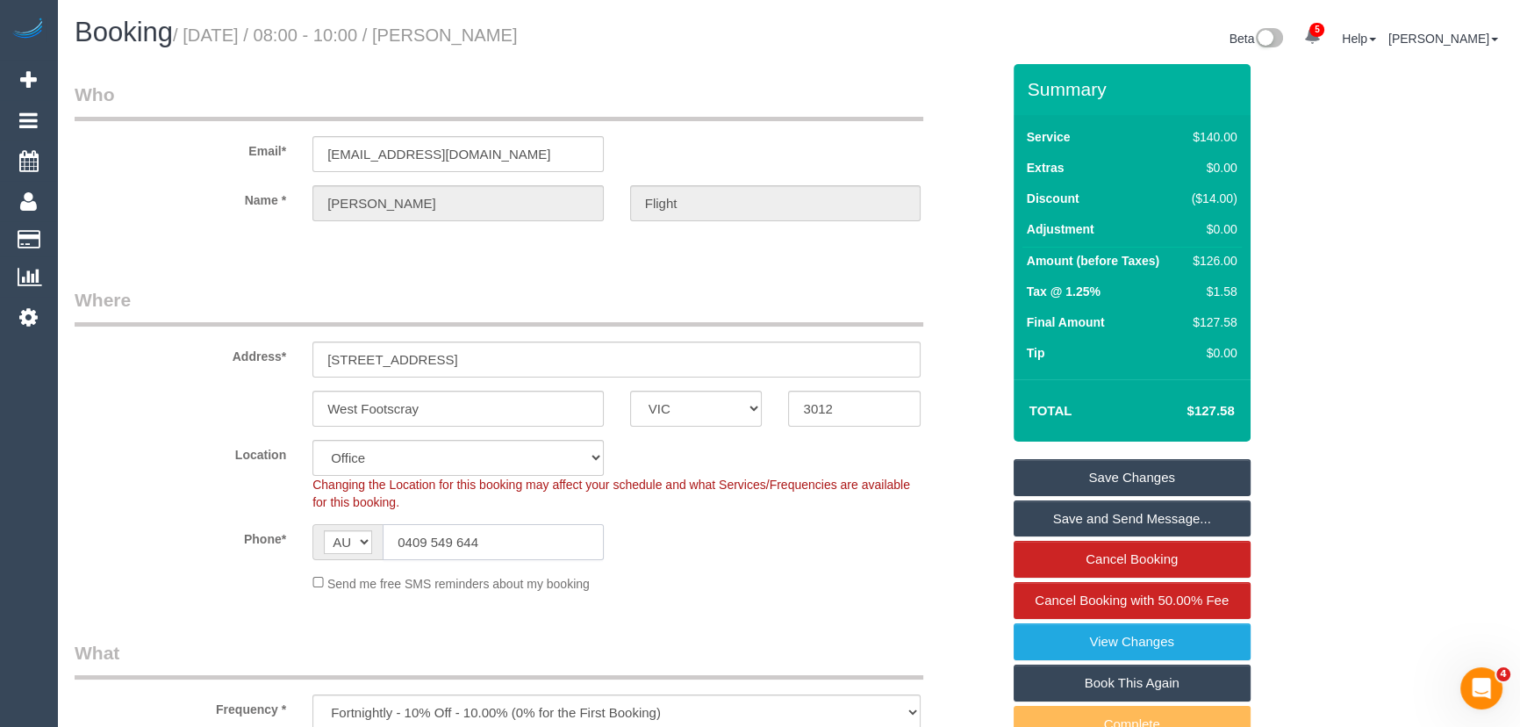
click at [498, 546] on input "0409 549 644" at bounding box center [493, 542] width 221 height 36
click at [1116, 481] on link "Save Changes" at bounding box center [1132, 477] width 237 height 37
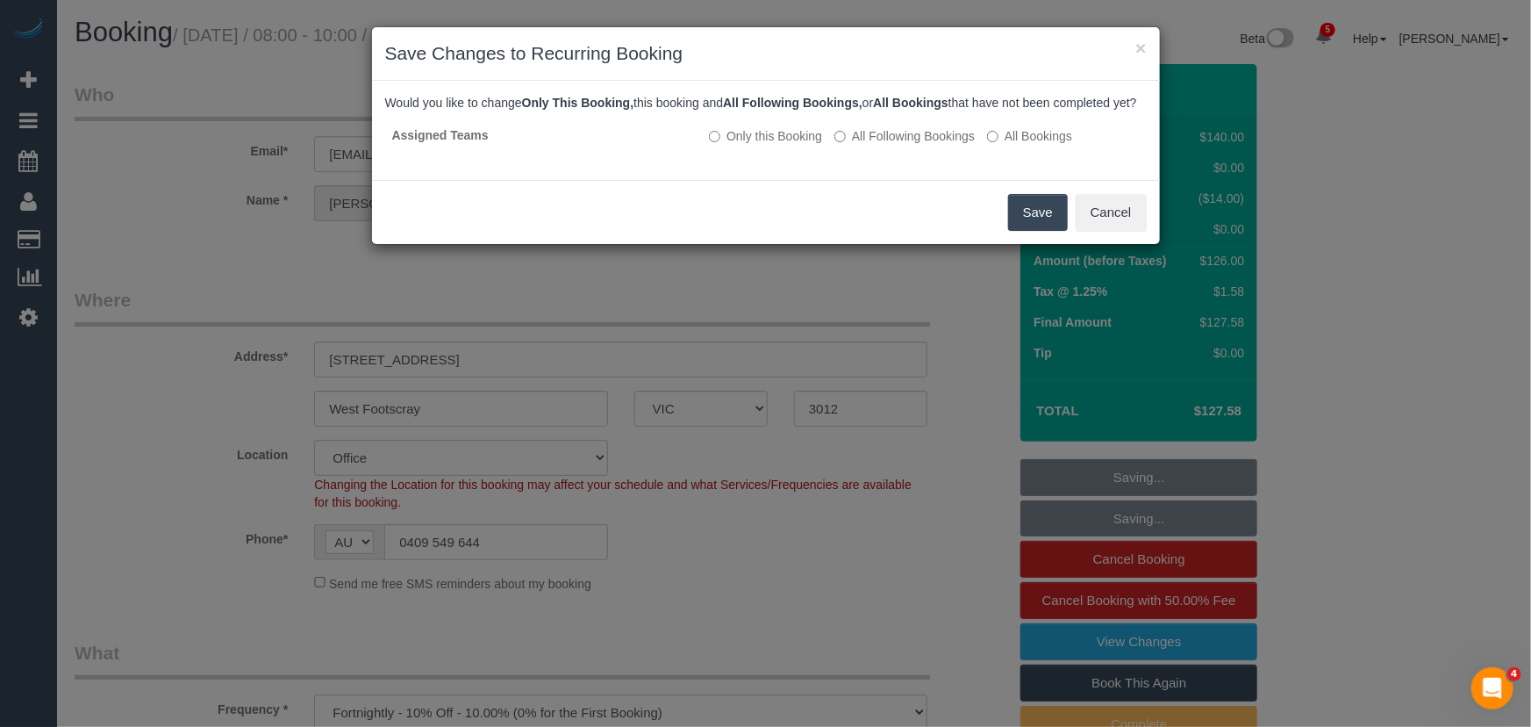
click at [1034, 231] on button "Save" at bounding box center [1038, 212] width 60 height 37
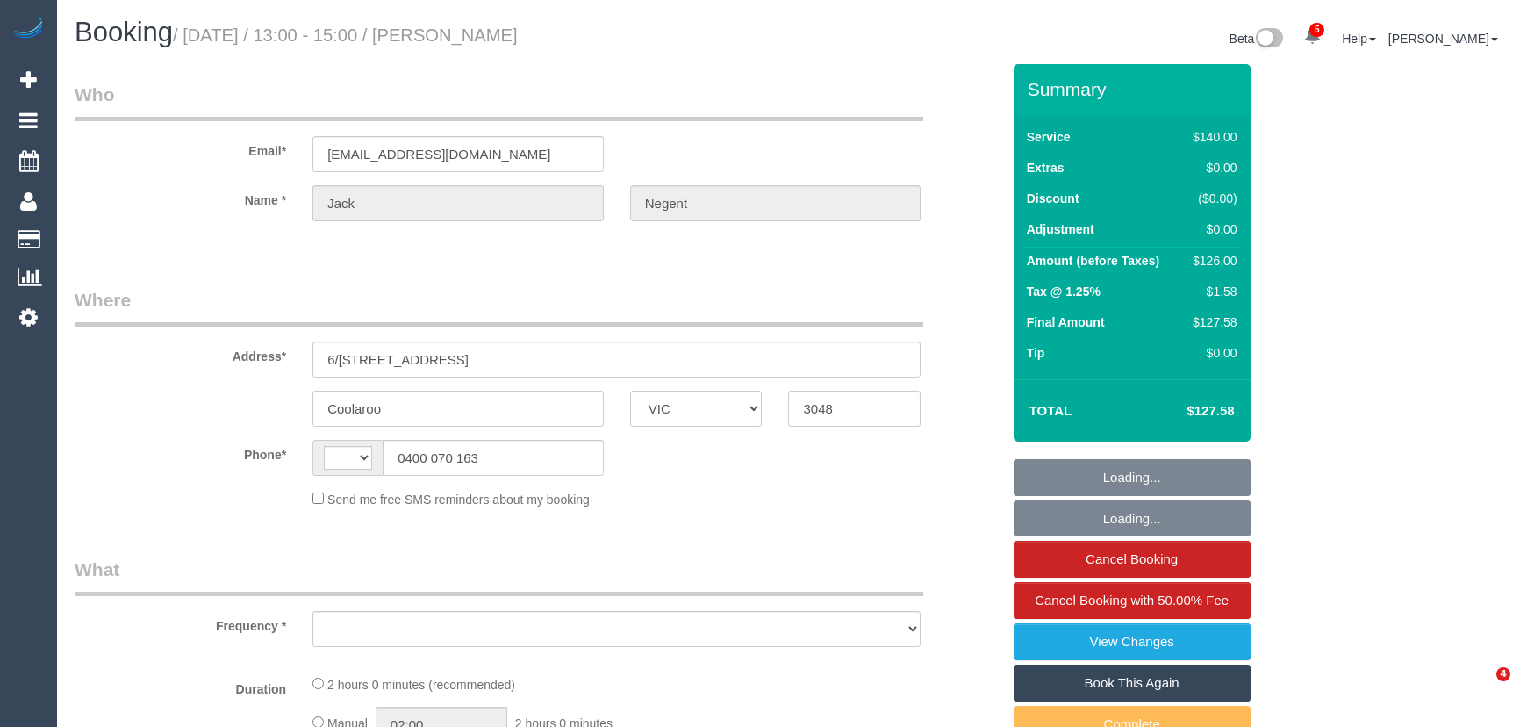
select select "VIC"
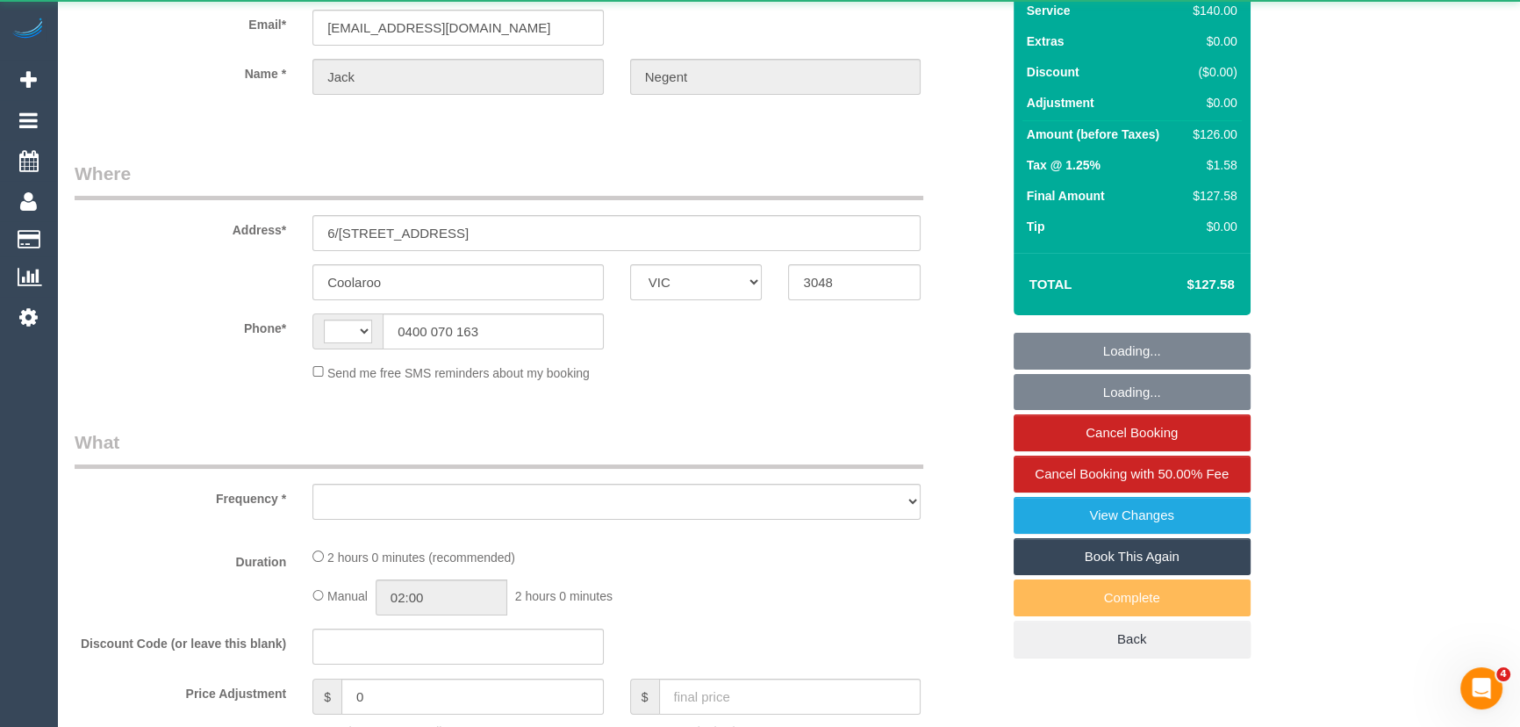
select select "string:AU"
select select "object:571"
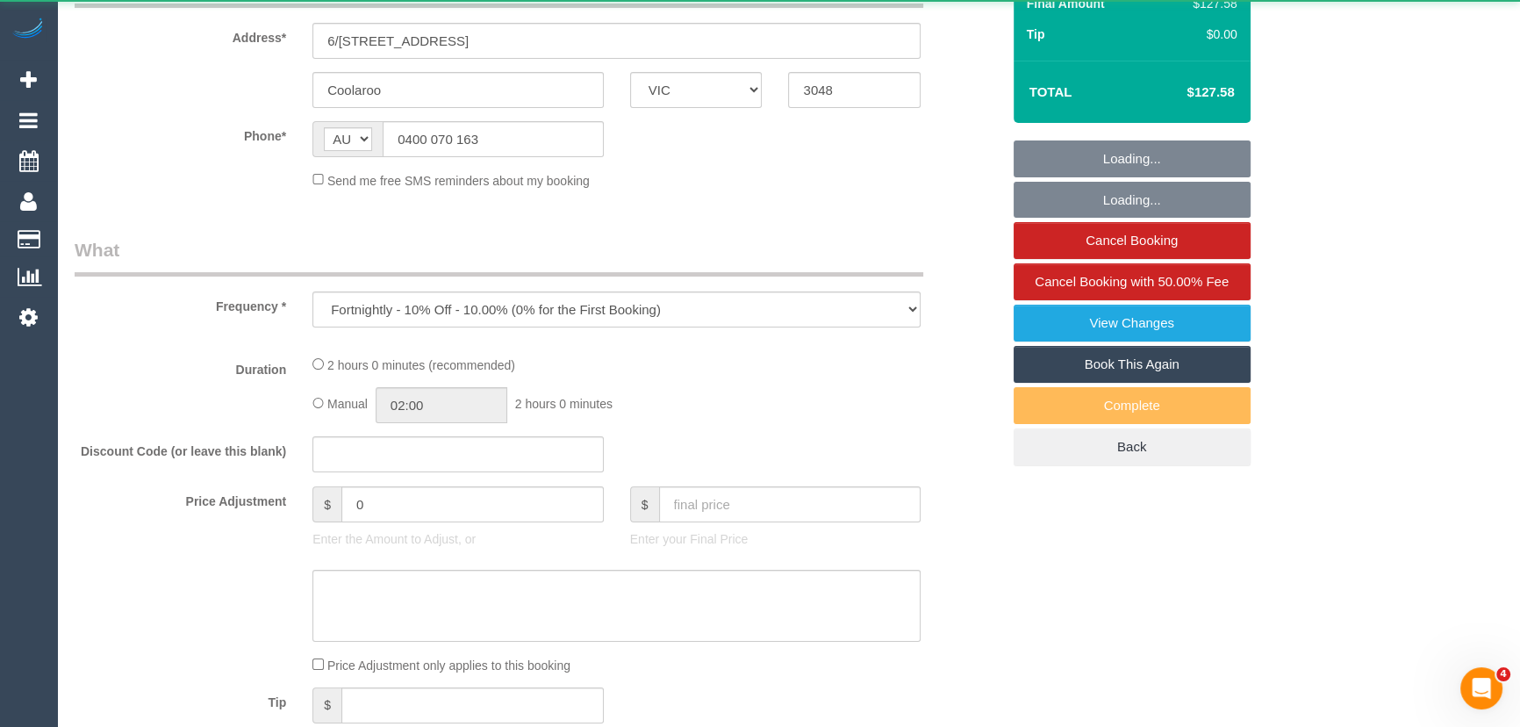
select select "string:stripe-pm_1QRMl22GScqysDRVIzVEqnx0"
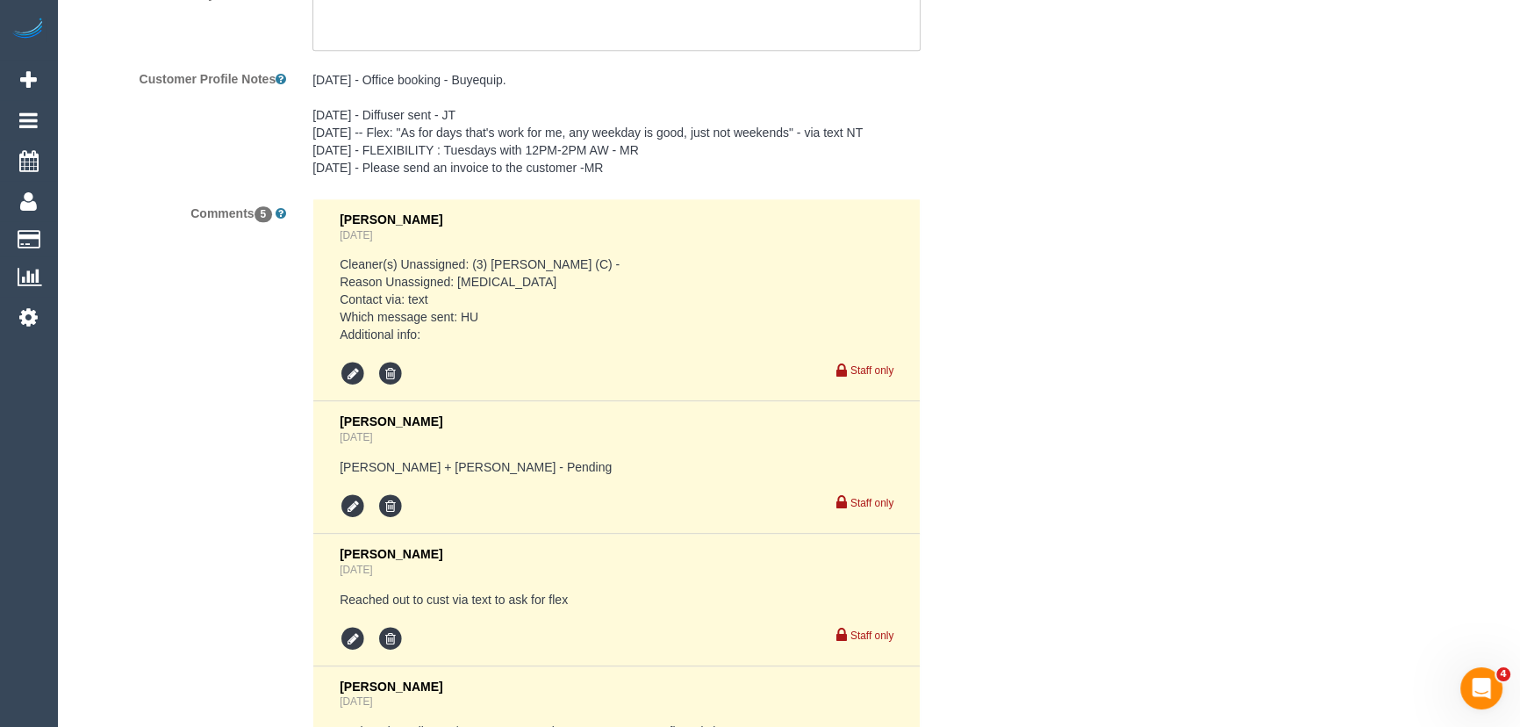
select select "number:28"
select select "number:14"
select select "number:18"
select select "number:25"
select select "number:33"
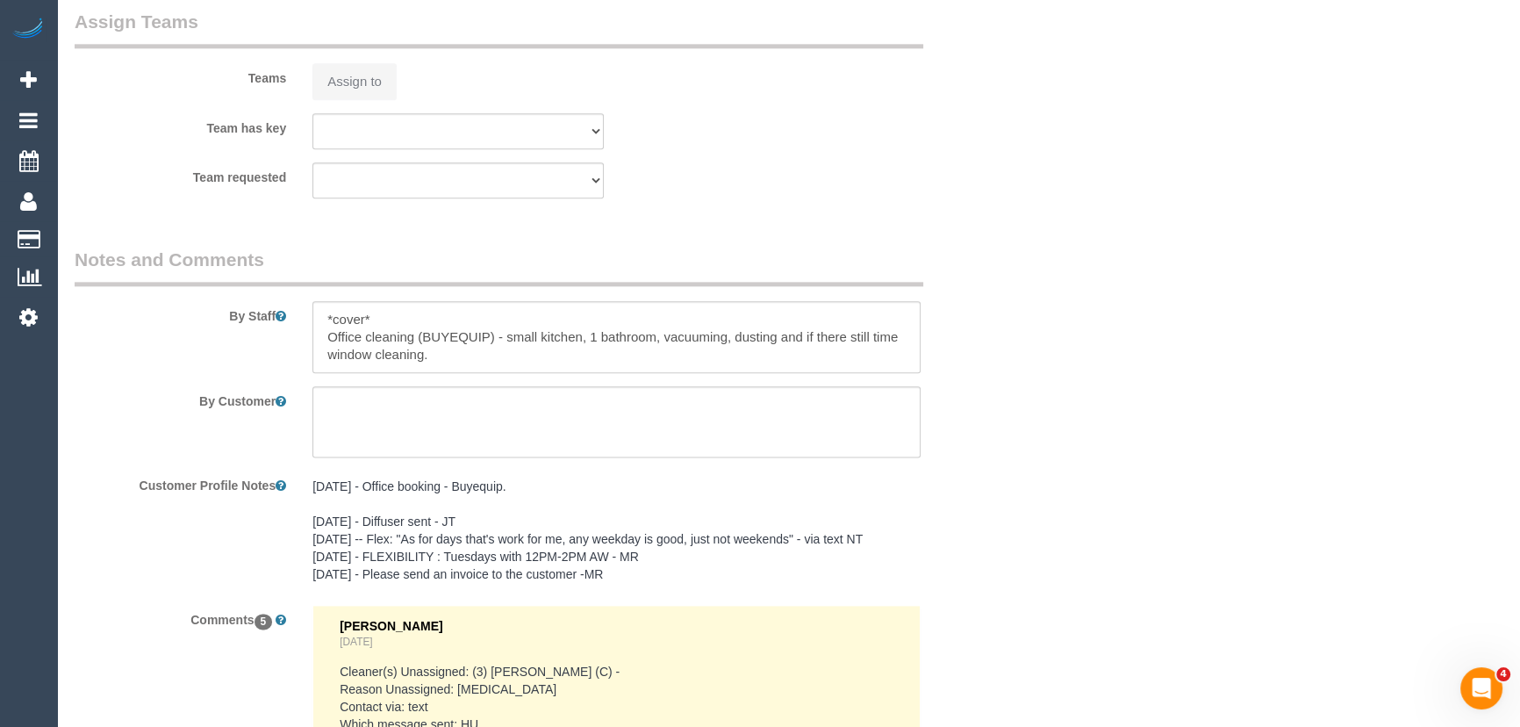
select select "object:1001"
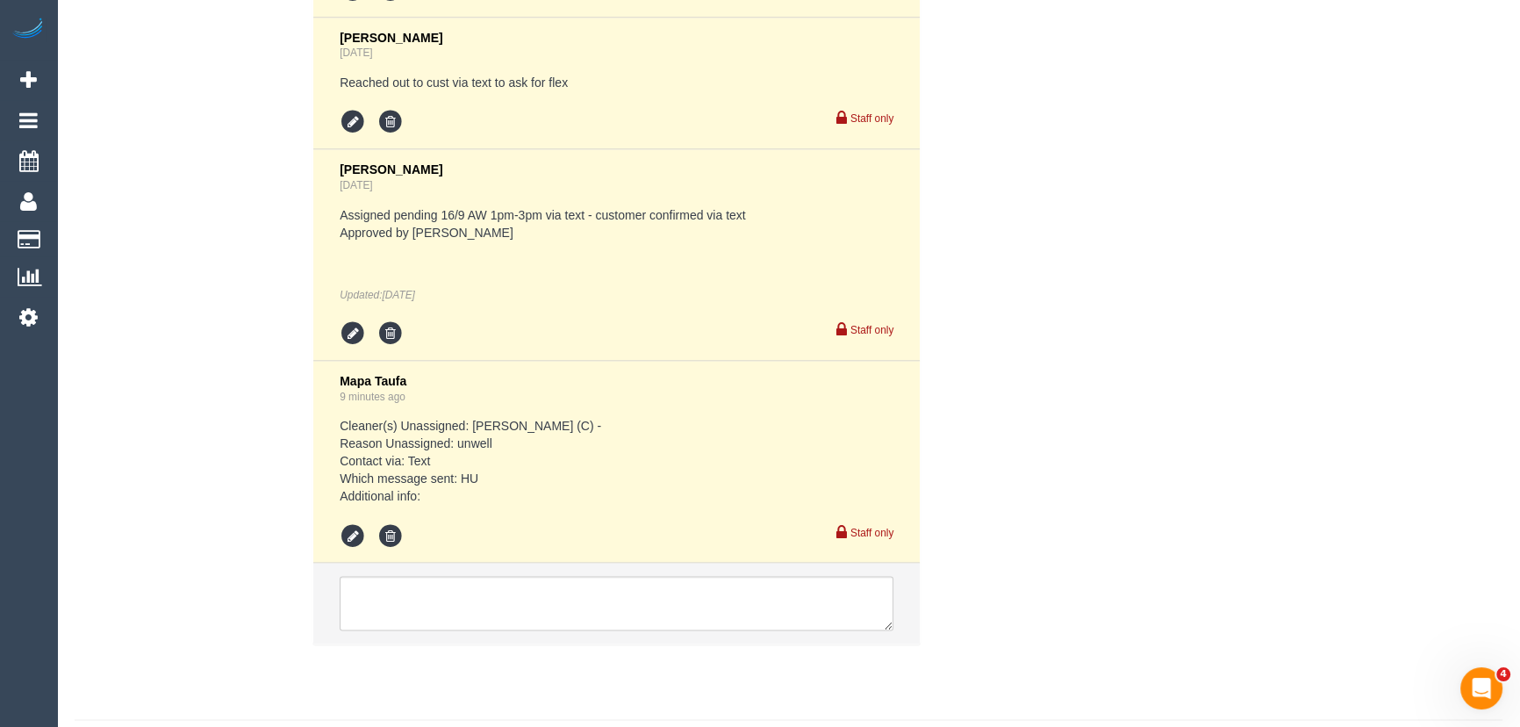
scroll to position [3698, 0]
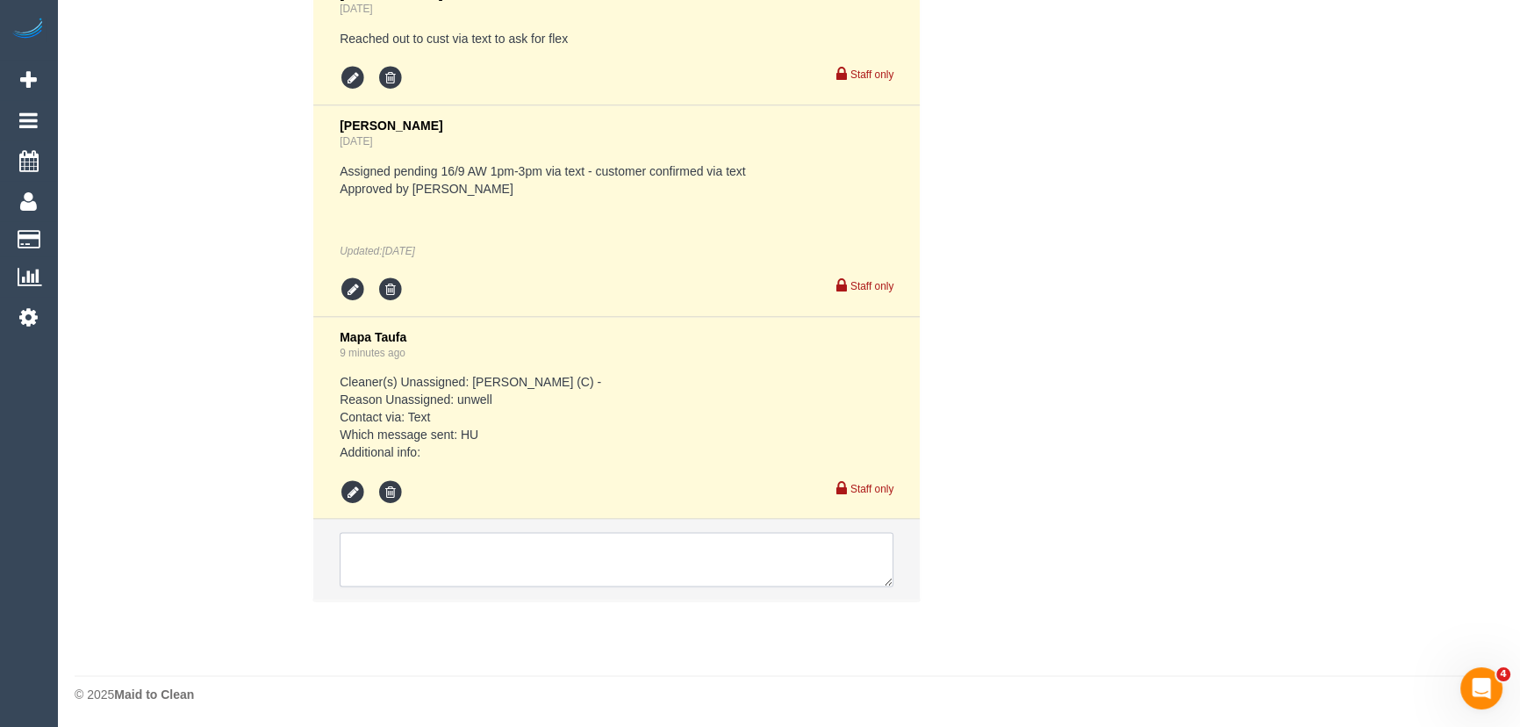
click at [427, 549] on textarea at bounding box center [617, 559] width 554 height 54
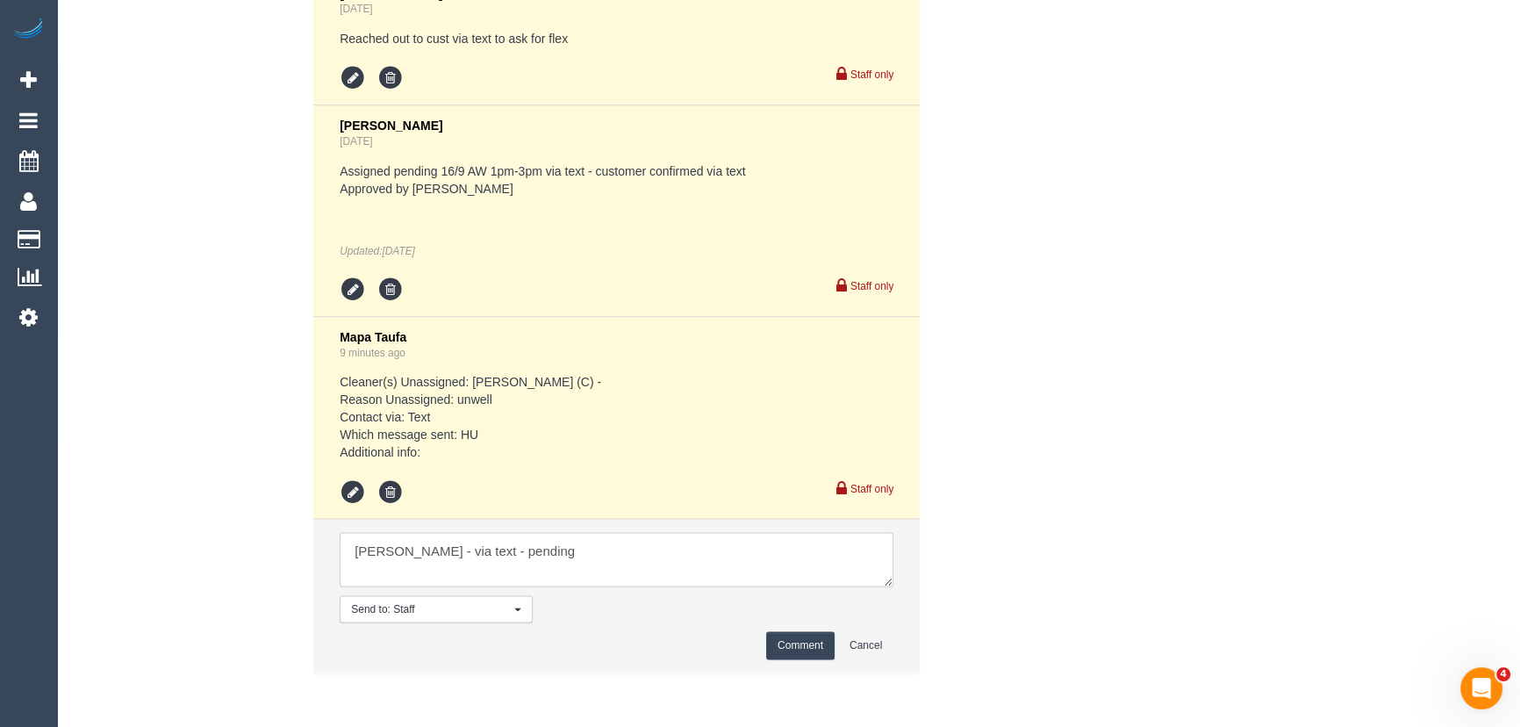
type textarea "[PERSON_NAME] - via text - pending"
click at [799, 645] on button "Comment" at bounding box center [800, 644] width 68 height 27
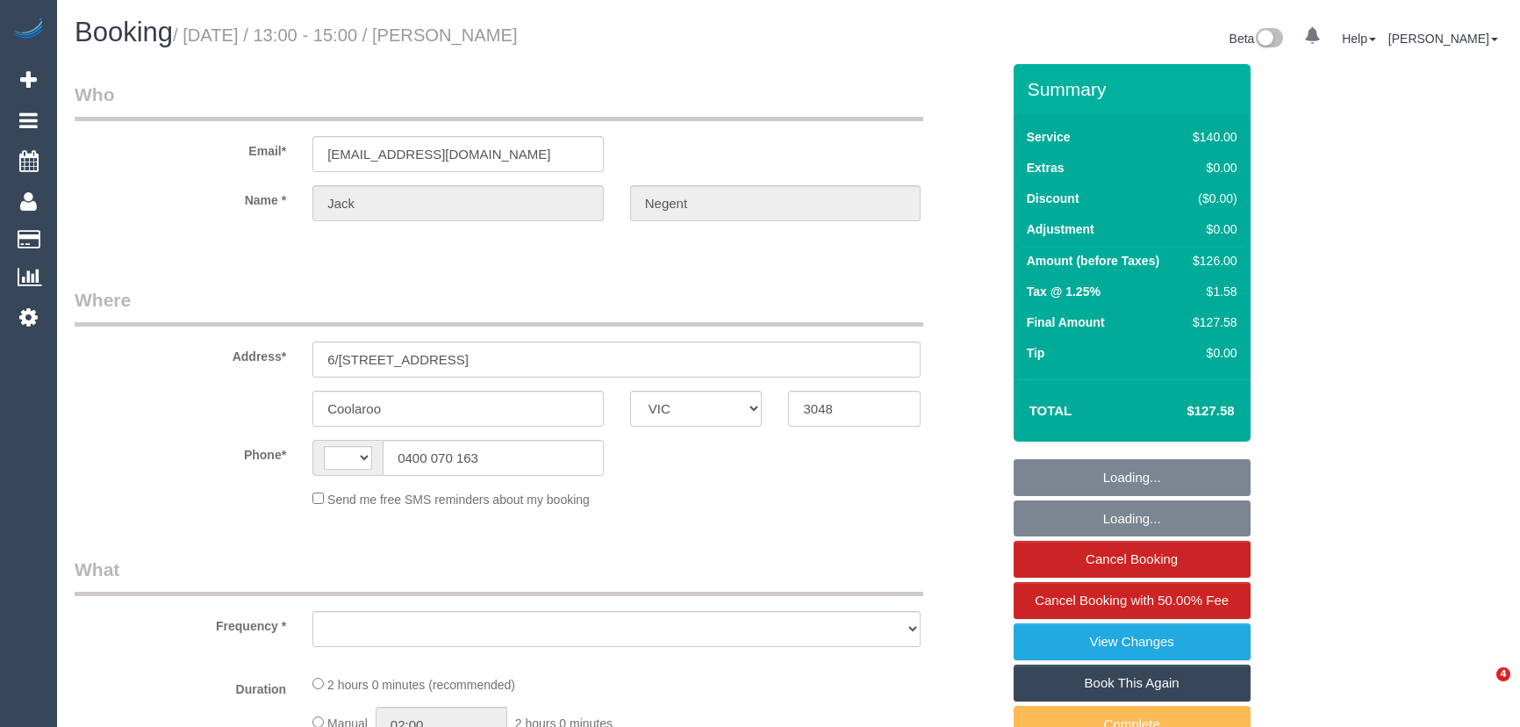
select select "VIC"
select select "string:AU"
select select "object:324"
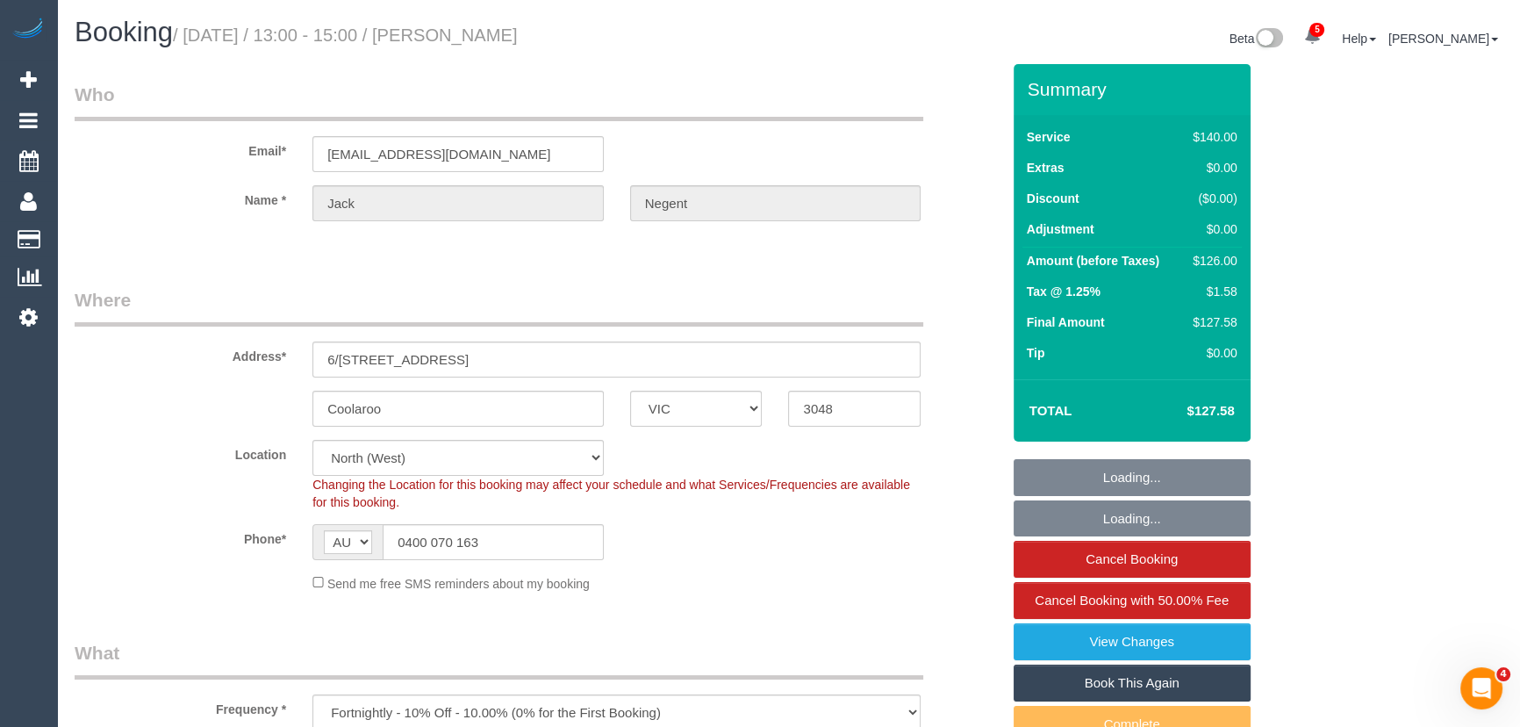
select select "string:stripe-pm_1QRMl22GScqysDRVIzVEqnx0"
select select "number:28"
select select "number:14"
select select "number:18"
select select "number:25"
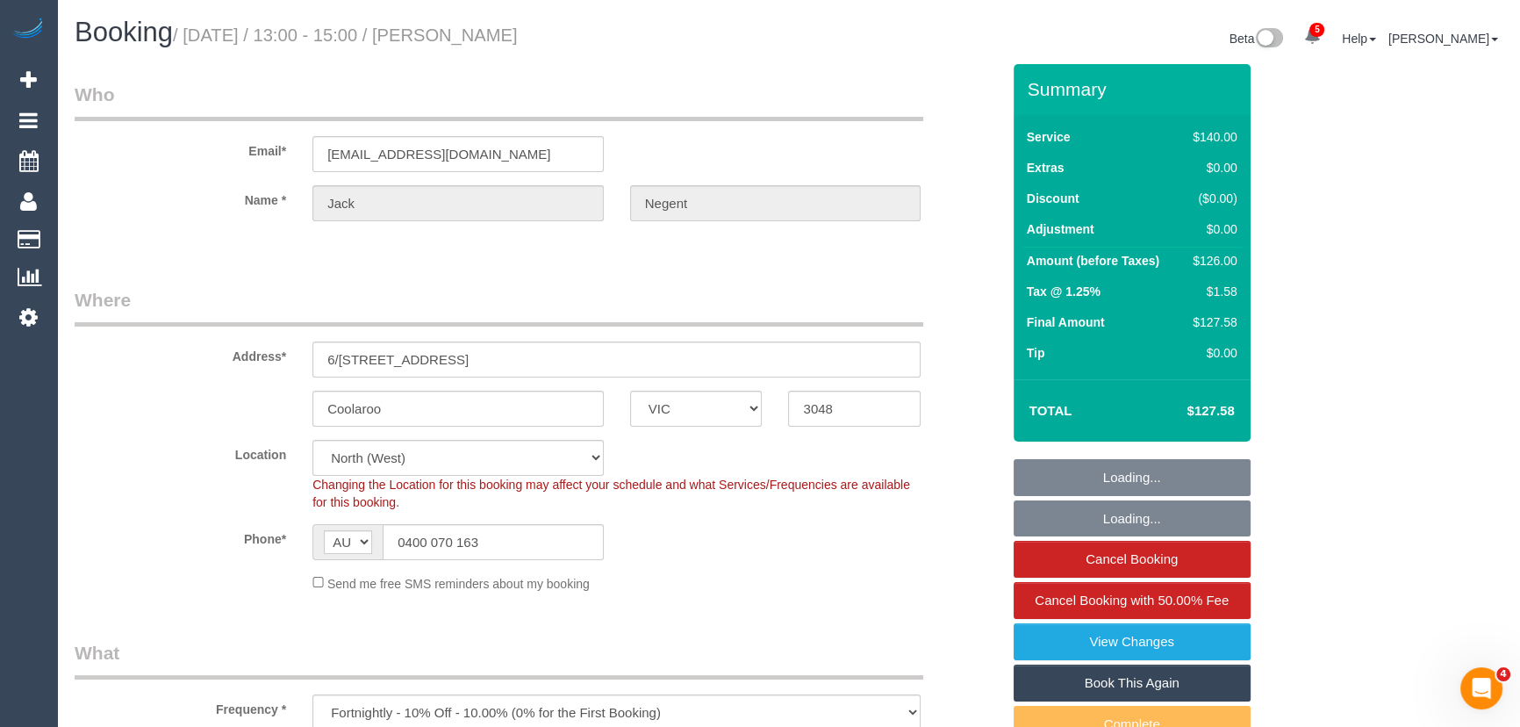
select select "number:33"
select select "object:1735"
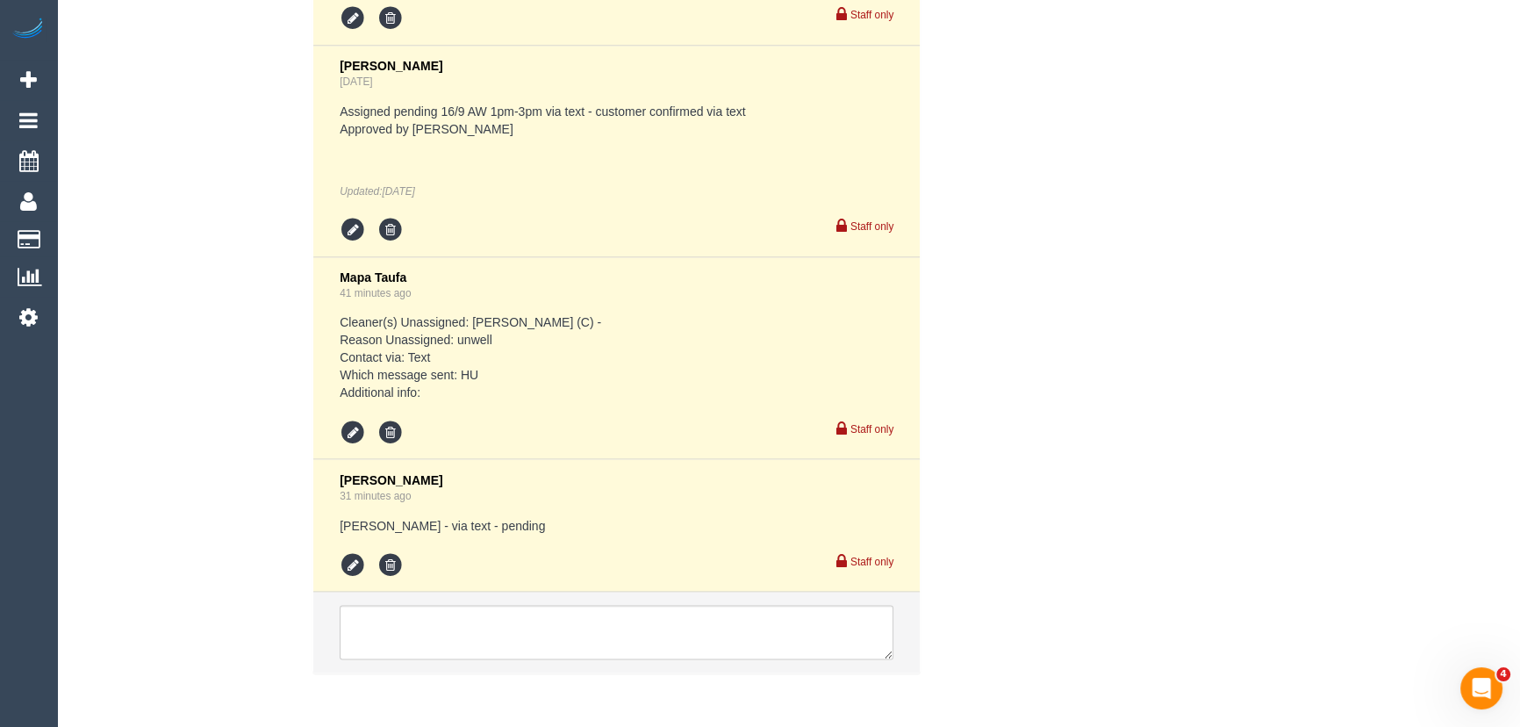
scroll to position [3830, 0]
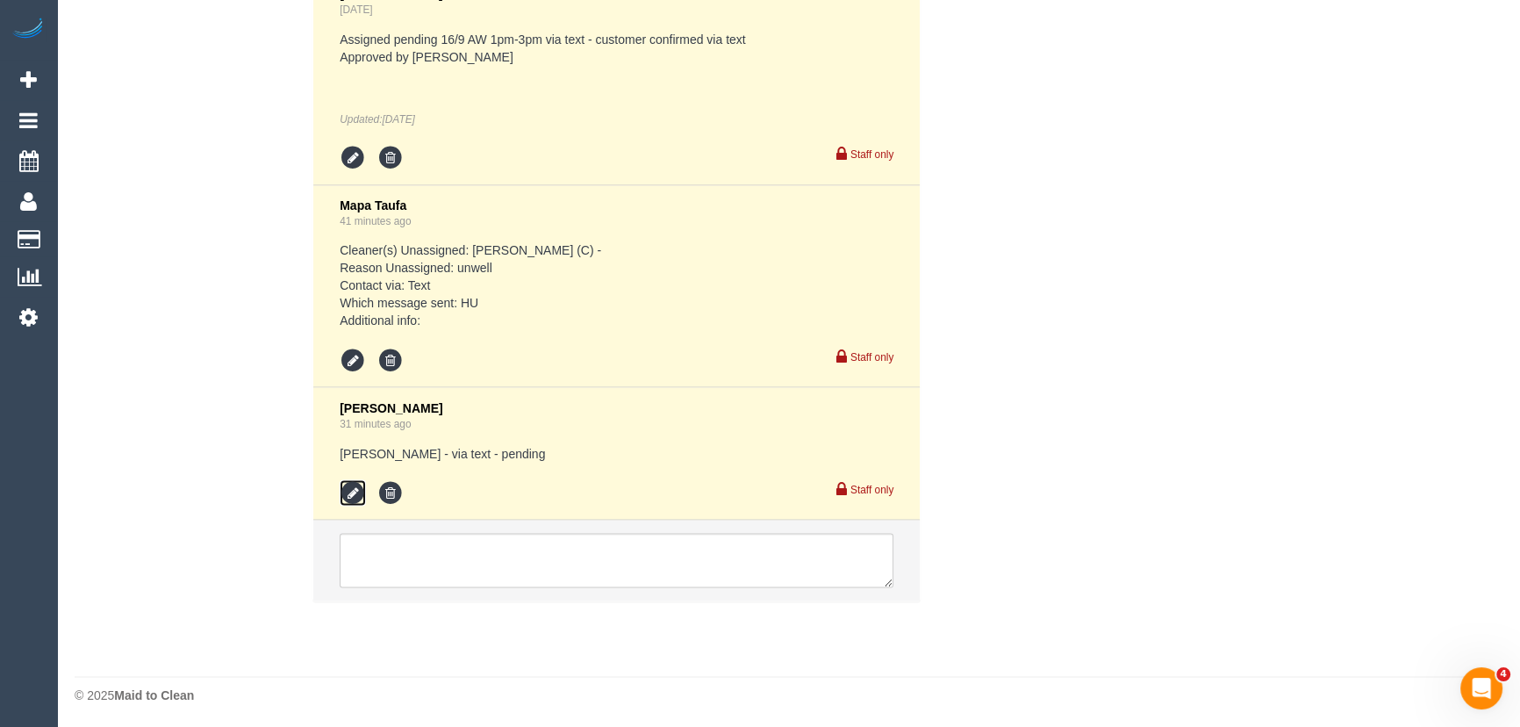
click at [348, 490] on icon at bounding box center [353, 492] width 26 height 26
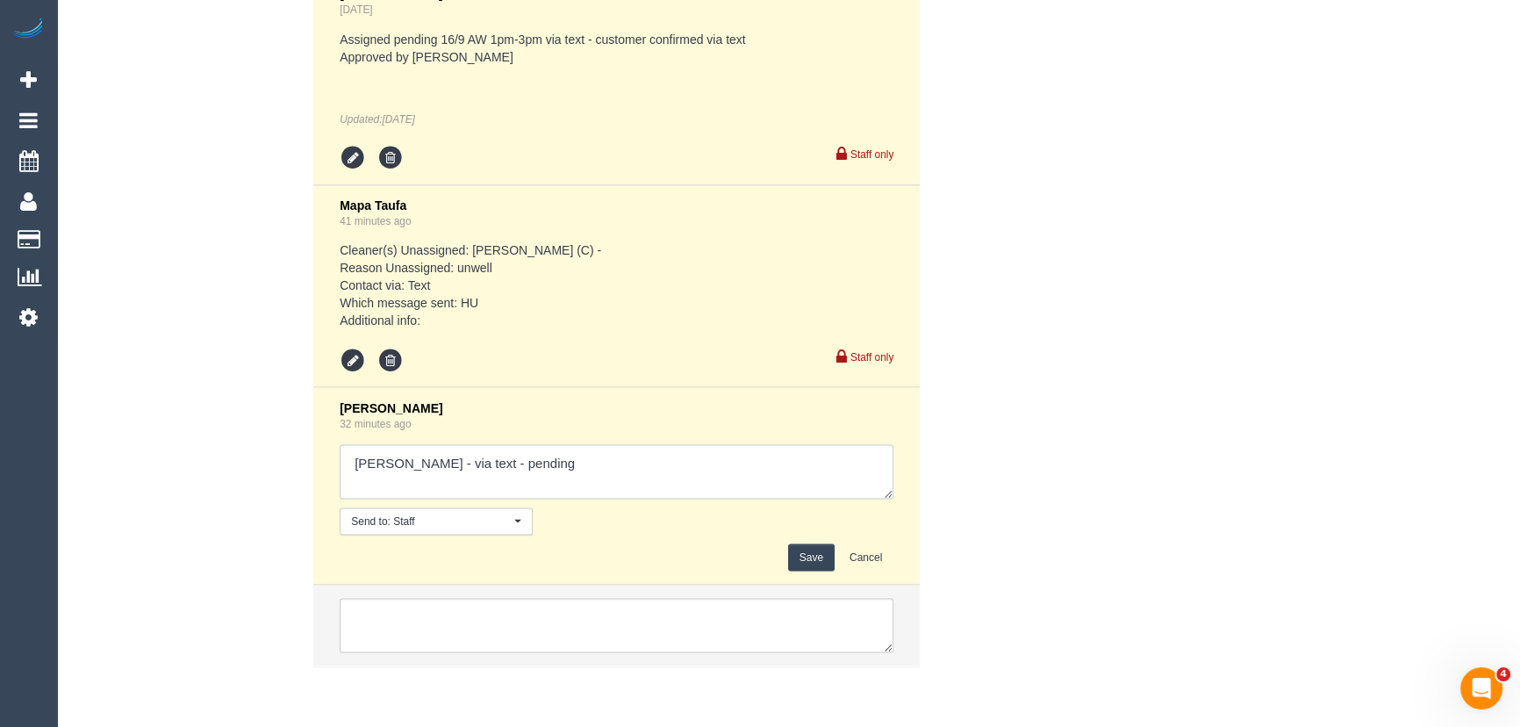
click at [559, 469] on textarea at bounding box center [617, 471] width 554 height 54
type textarea "[PERSON_NAME] - via text - confirmed will arrive closer to 3.30pm Checking with…"
click at [830, 556] on button "Save" at bounding box center [811, 556] width 47 height 27
